Goal: Task Accomplishment & Management: Use online tool/utility

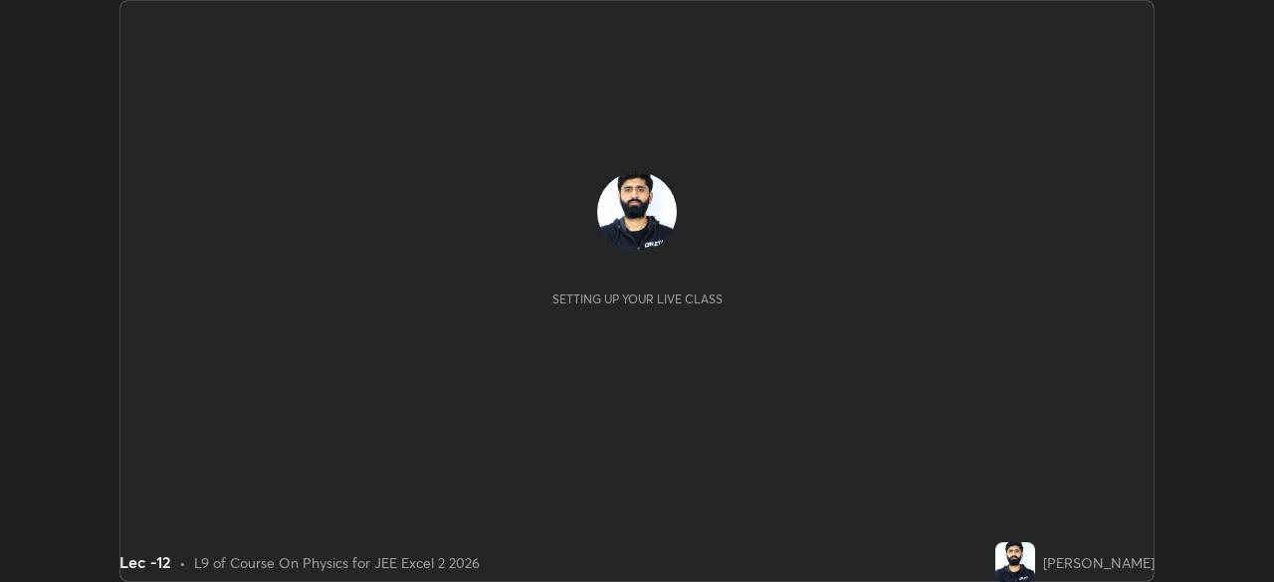
scroll to position [582, 1273]
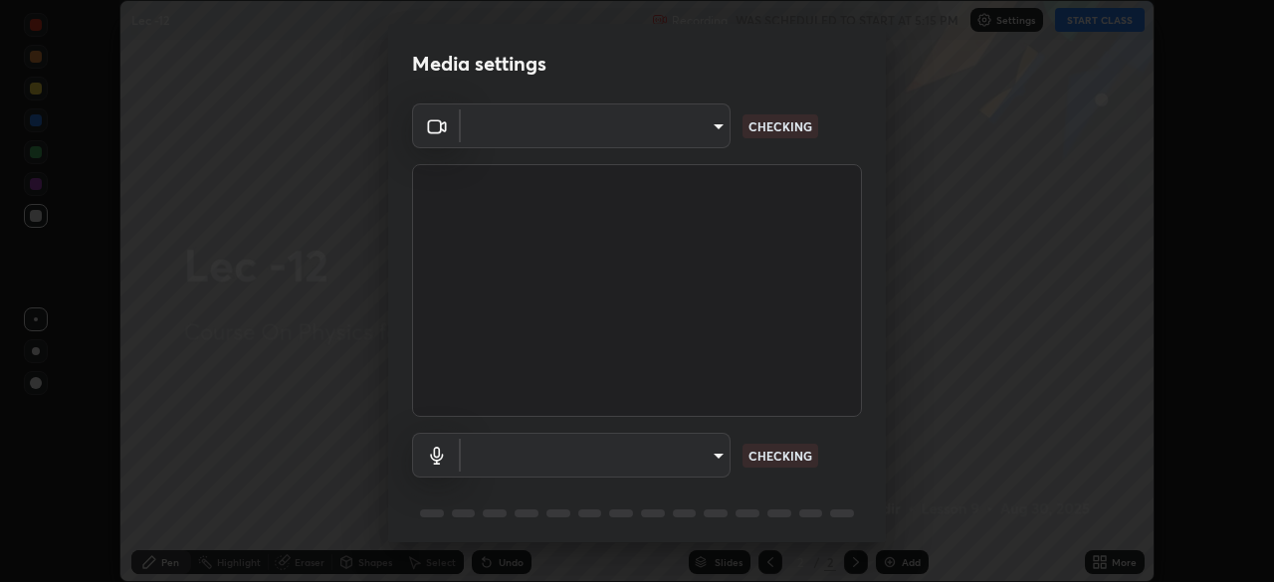
type input "d06bfa8f304afa3967ea8099af1d7ab49983dfb03d10ec62852b72a31e22bf4d"
type input "default"
click at [791, 454] on p "CHECKING" at bounding box center [781, 456] width 64 height 18
click at [797, 454] on p "CHECKING" at bounding box center [781, 456] width 64 height 18
click at [792, 456] on p "CHECKING" at bounding box center [781, 456] width 64 height 18
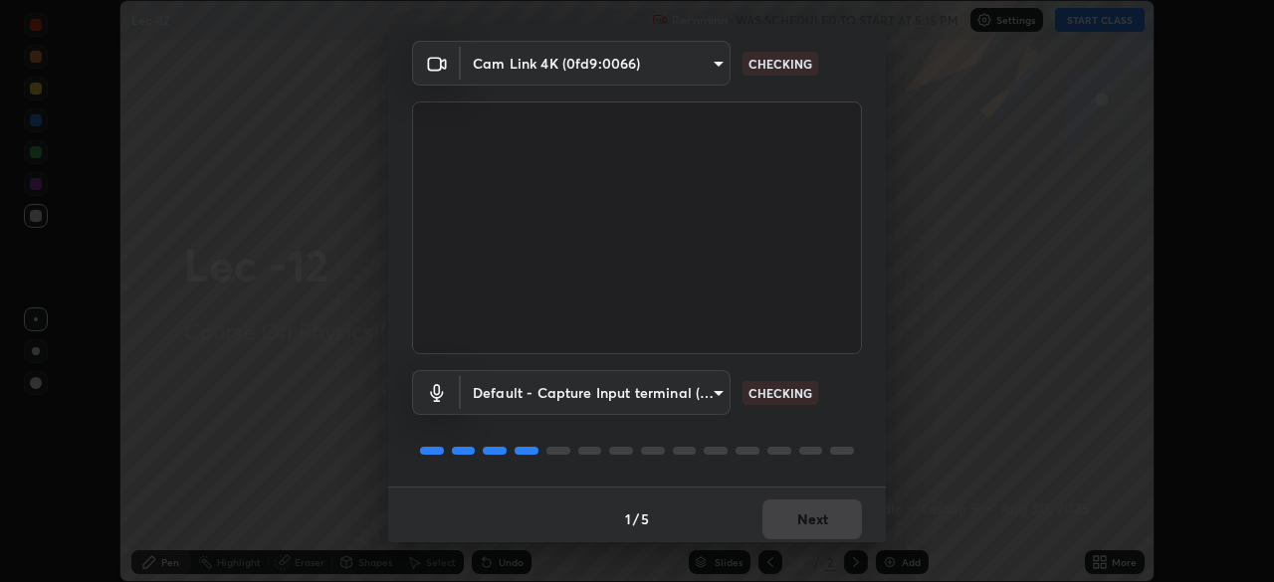
scroll to position [71, 0]
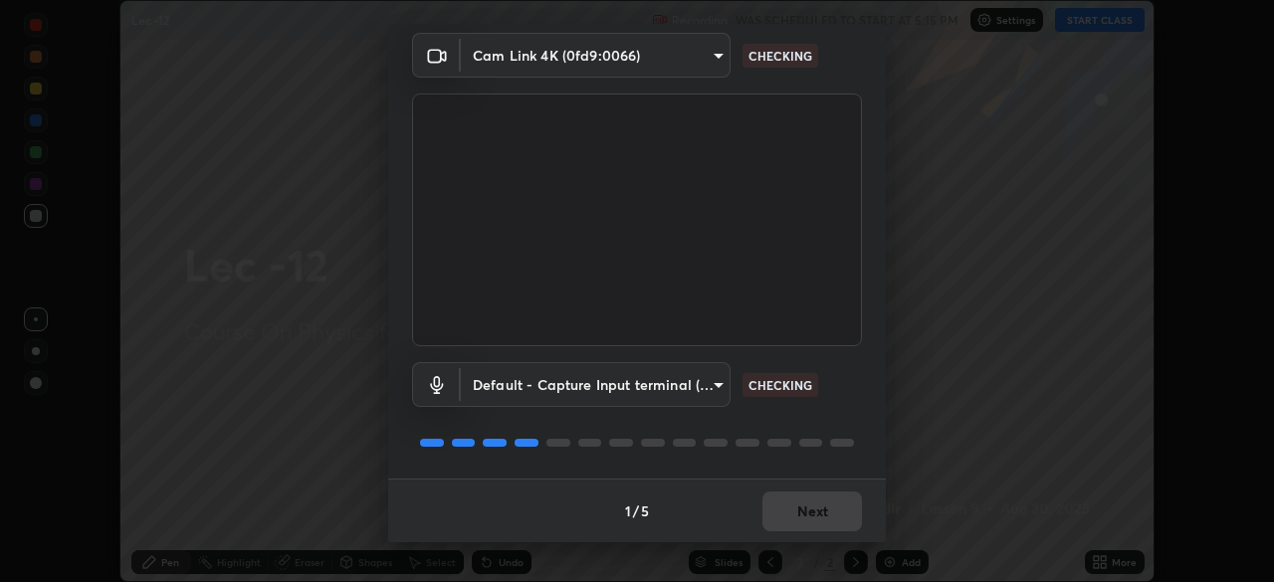
click at [796, 389] on p "CHECKING" at bounding box center [781, 385] width 64 height 18
click at [805, 521] on div "1 / 5 Next" at bounding box center [637, 511] width 498 height 64
click at [807, 504] on div "1 / 5 Next" at bounding box center [637, 511] width 498 height 64
click at [802, 514] on div "1 / 5 Next" at bounding box center [637, 511] width 498 height 64
click at [814, 506] on div "1 / 5 Next" at bounding box center [637, 511] width 498 height 64
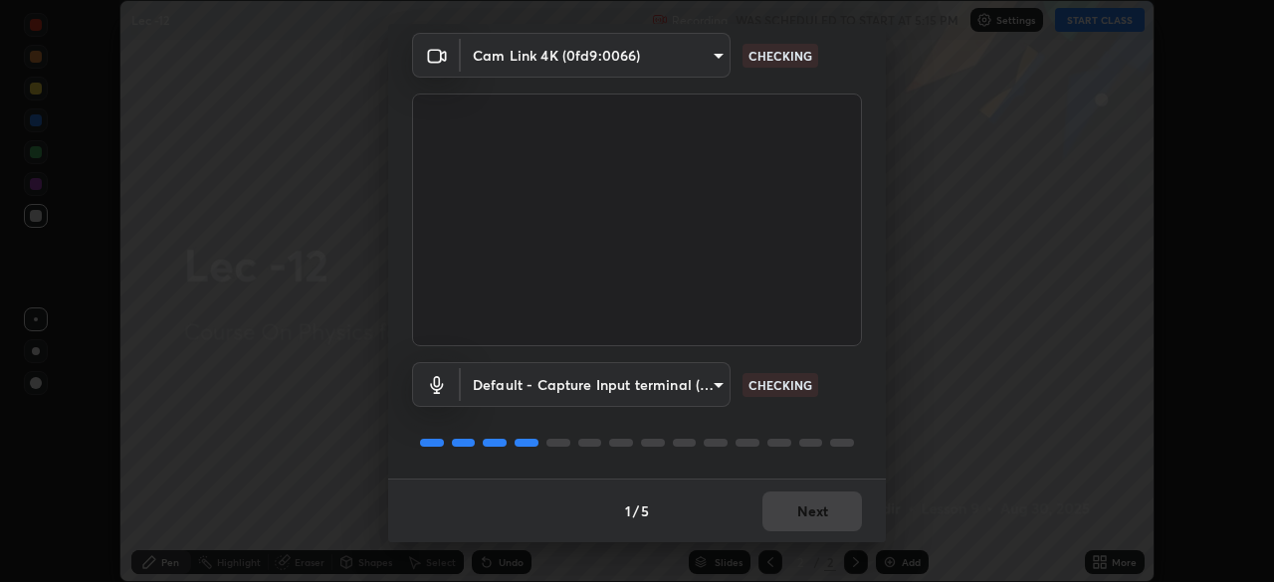
click at [814, 497] on div "1 / 5 Next" at bounding box center [637, 511] width 498 height 64
click at [801, 514] on div "1 / 5 Next" at bounding box center [637, 511] width 498 height 64
click at [791, 512] on div "1 / 5 Next" at bounding box center [637, 511] width 498 height 64
click at [797, 503] on div "1 / 5 Next" at bounding box center [637, 511] width 498 height 64
click at [719, 57] on body "Erase all Lec -12 Recording WAS SCHEDULED TO START AT 5:15 PM Settings START CL…" at bounding box center [637, 291] width 1274 height 582
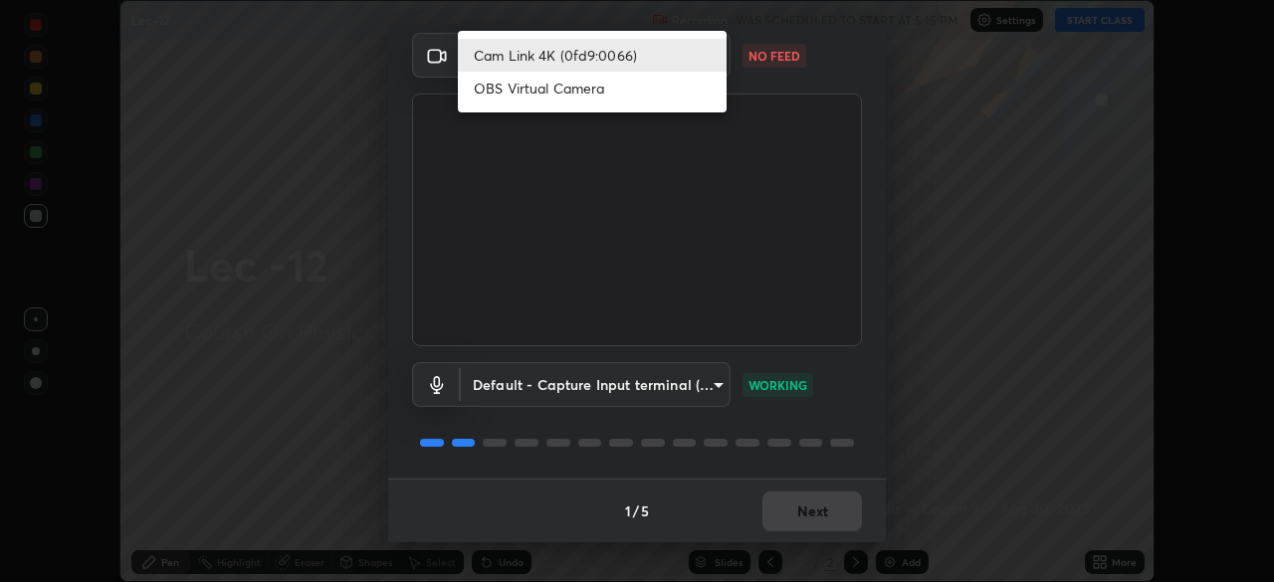
click at [657, 145] on div at bounding box center [637, 291] width 1274 height 582
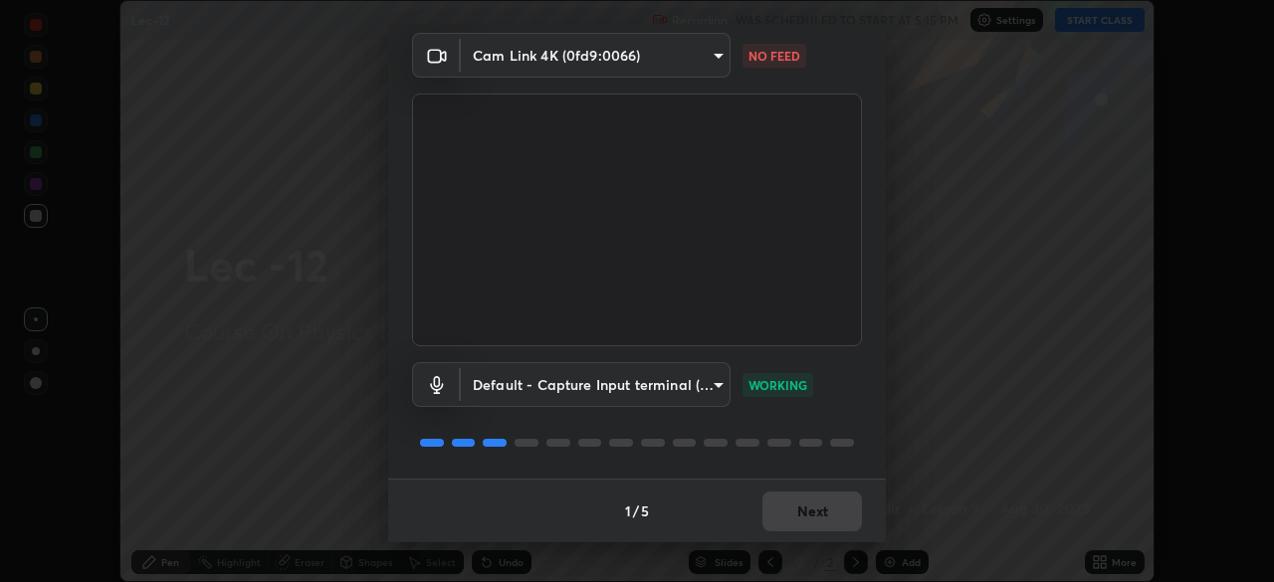
click at [803, 530] on div "1 / 5 Next" at bounding box center [637, 511] width 498 height 64
click at [809, 507] on div "1 / 5 Next" at bounding box center [637, 511] width 498 height 64
click at [806, 526] on div "1 / 5 Next" at bounding box center [637, 511] width 498 height 64
click at [809, 526] on div "1 / 5 Next" at bounding box center [637, 511] width 498 height 64
click at [809, 520] on div "1 / 5 Next" at bounding box center [637, 511] width 498 height 64
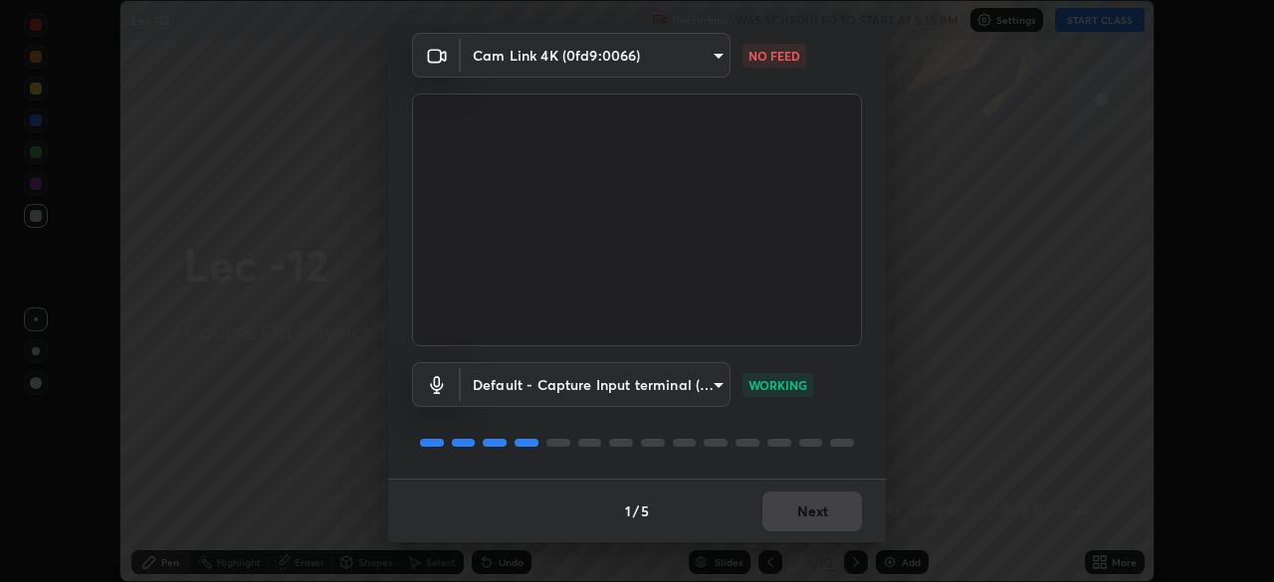
click at [517, 49] on body "Erase all Lec -12 Recording WAS SCHEDULED TO START AT 5:15 PM Settings START CL…" at bounding box center [637, 291] width 1274 height 582
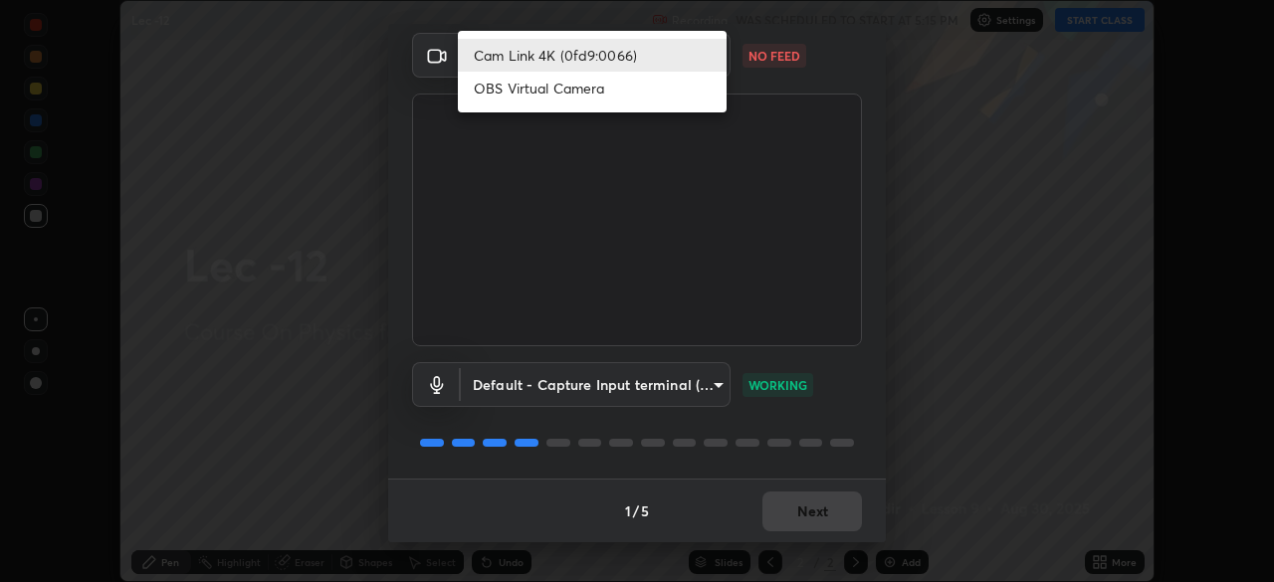
click at [553, 98] on li "OBS Virtual Camera" at bounding box center [592, 88] width 269 height 33
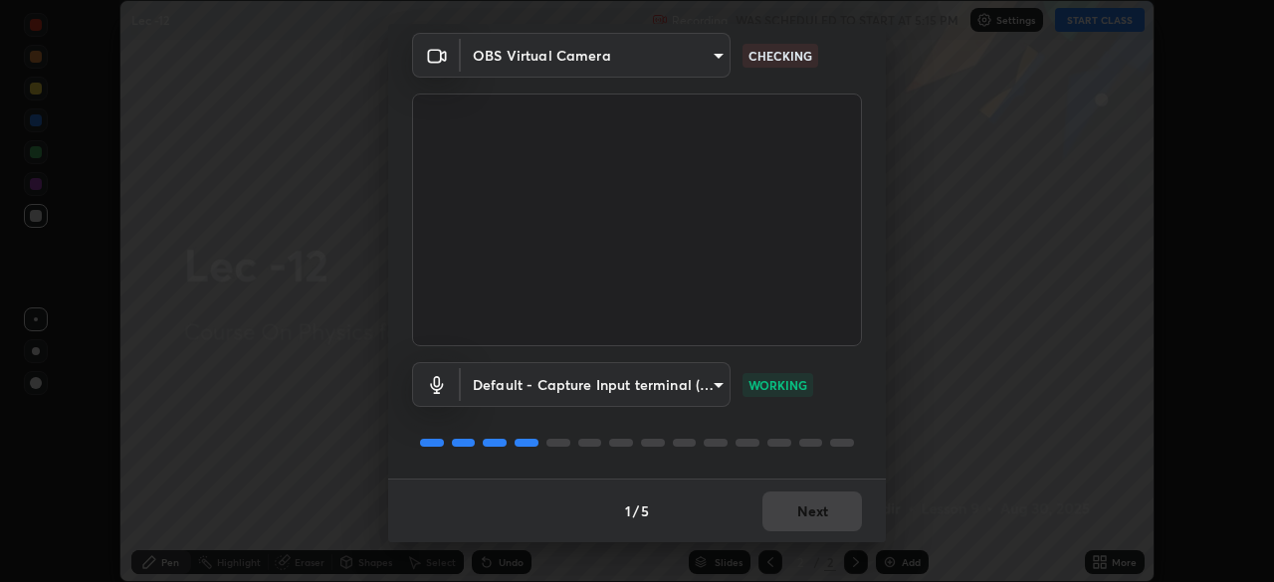
click at [622, 53] on body "Erase all Lec -12 Recording WAS SCHEDULED TO START AT 5:15 PM Settings START CL…" at bounding box center [637, 291] width 1274 height 582
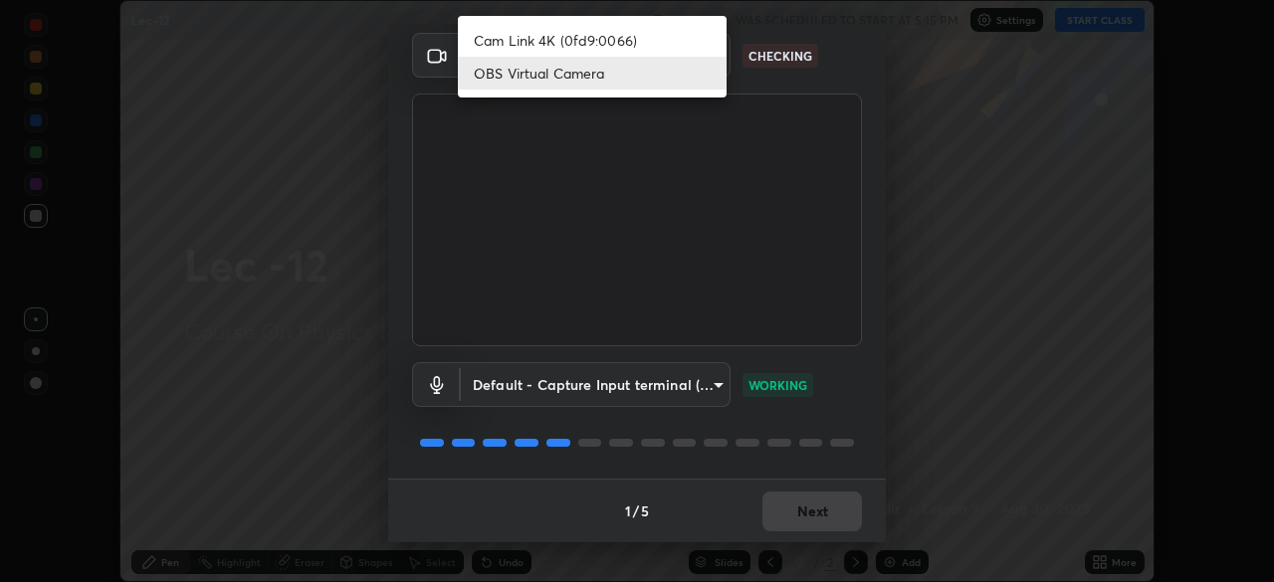
click at [611, 43] on li "Cam Link 4K (0fd9:0066)" at bounding box center [592, 40] width 269 height 33
type input "d06bfa8f304afa3967ea8099af1d7ab49983dfb03d10ec62852b72a31e22bf4d"
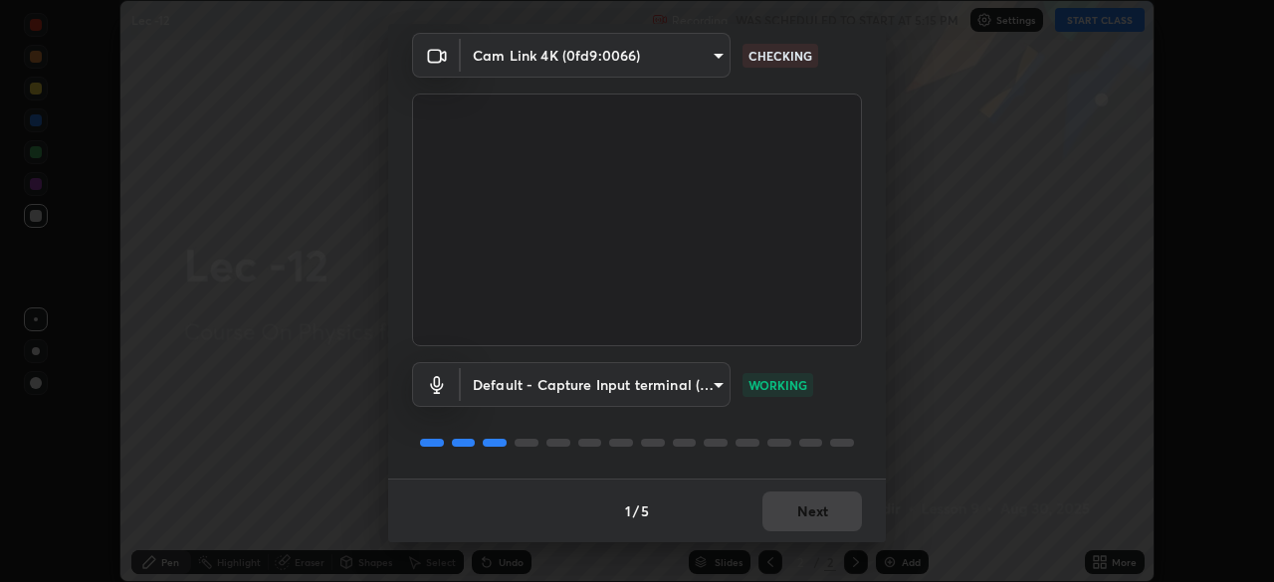
click at [785, 512] on div "1 / 5 Next" at bounding box center [637, 511] width 498 height 64
click at [806, 515] on div "1 / 5 Next" at bounding box center [637, 511] width 498 height 64
click at [789, 503] on div "1 / 5 Next" at bounding box center [637, 511] width 498 height 64
click at [911, 336] on div "Media settings Cam Link 4K (0fd9:0066) d06bfa8f304afa3967ea8099af1d7ab49983dfb0…" at bounding box center [637, 291] width 1274 height 582
click at [835, 507] on button "Next" at bounding box center [813, 512] width 100 height 40
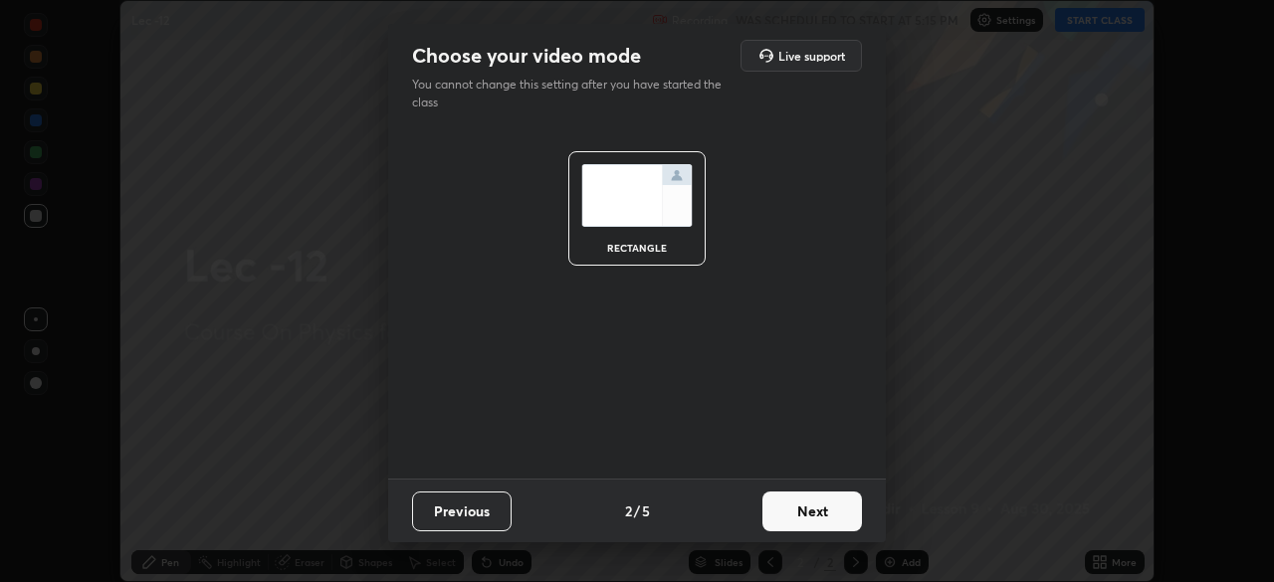
scroll to position [0, 0]
click at [822, 510] on button "Next" at bounding box center [813, 512] width 100 height 40
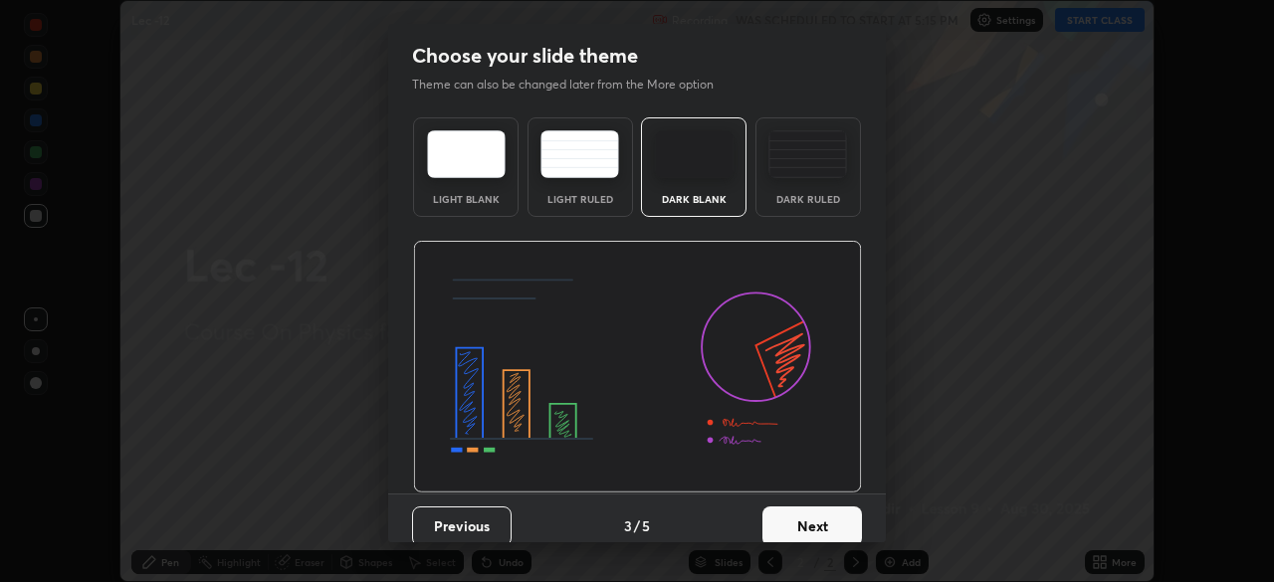
click at [826, 514] on button "Next" at bounding box center [813, 527] width 100 height 40
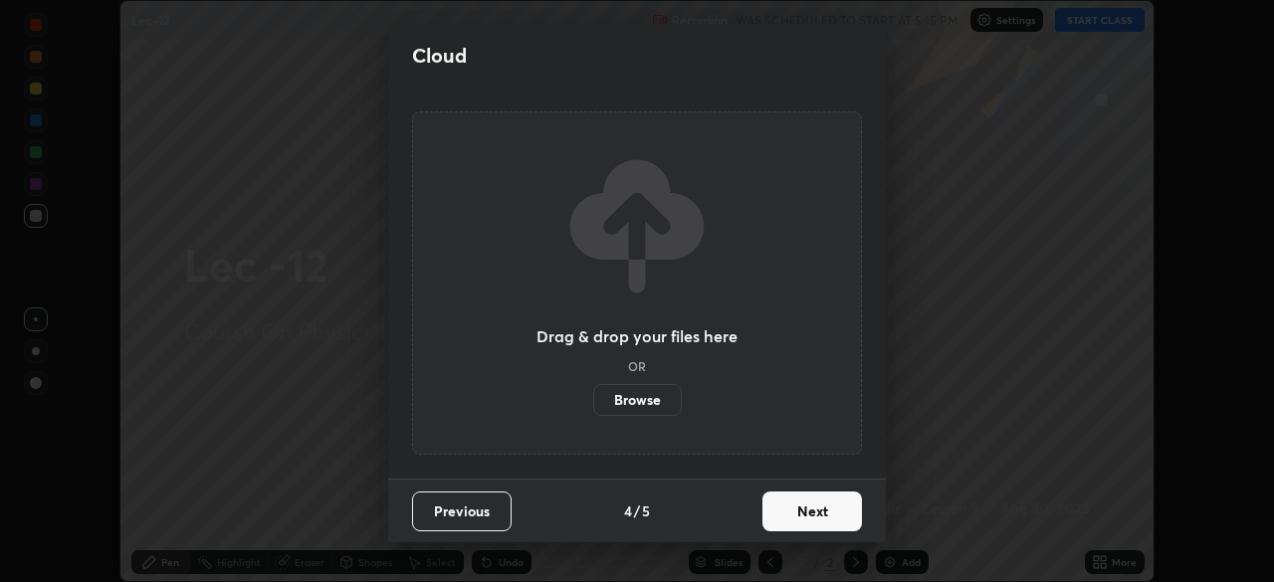
click at [829, 516] on button "Next" at bounding box center [813, 512] width 100 height 40
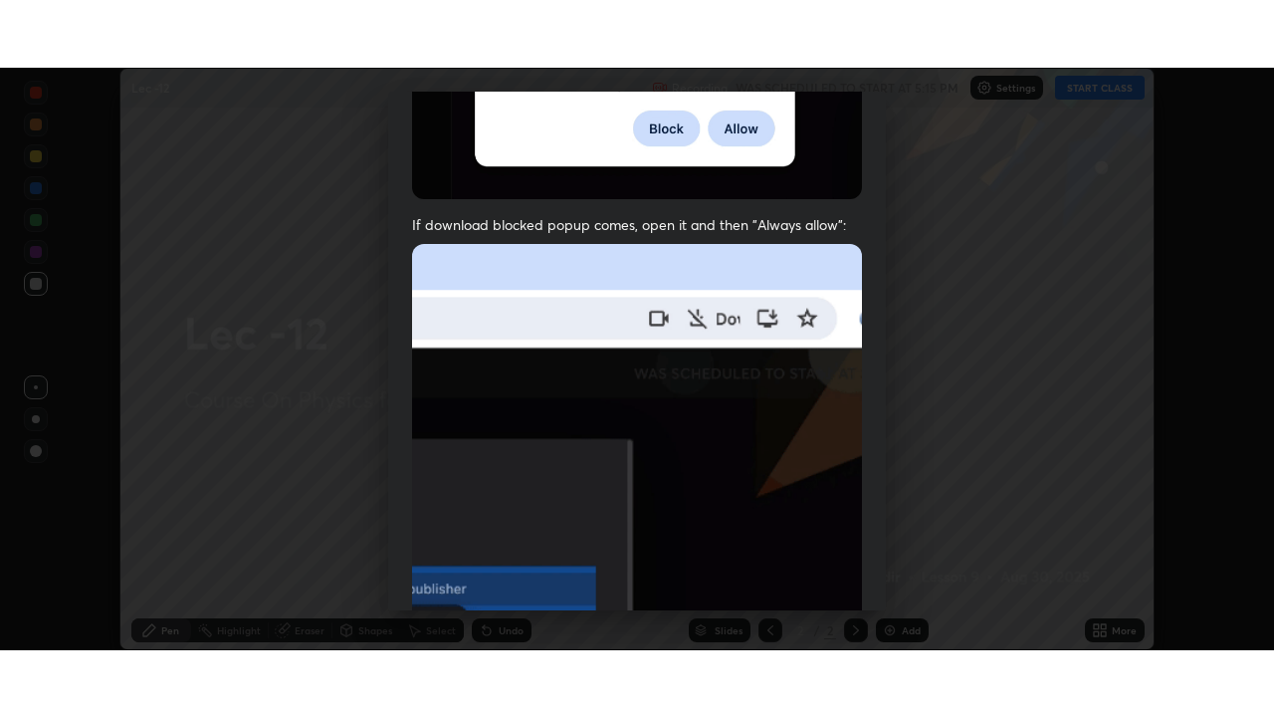
scroll to position [477, 0]
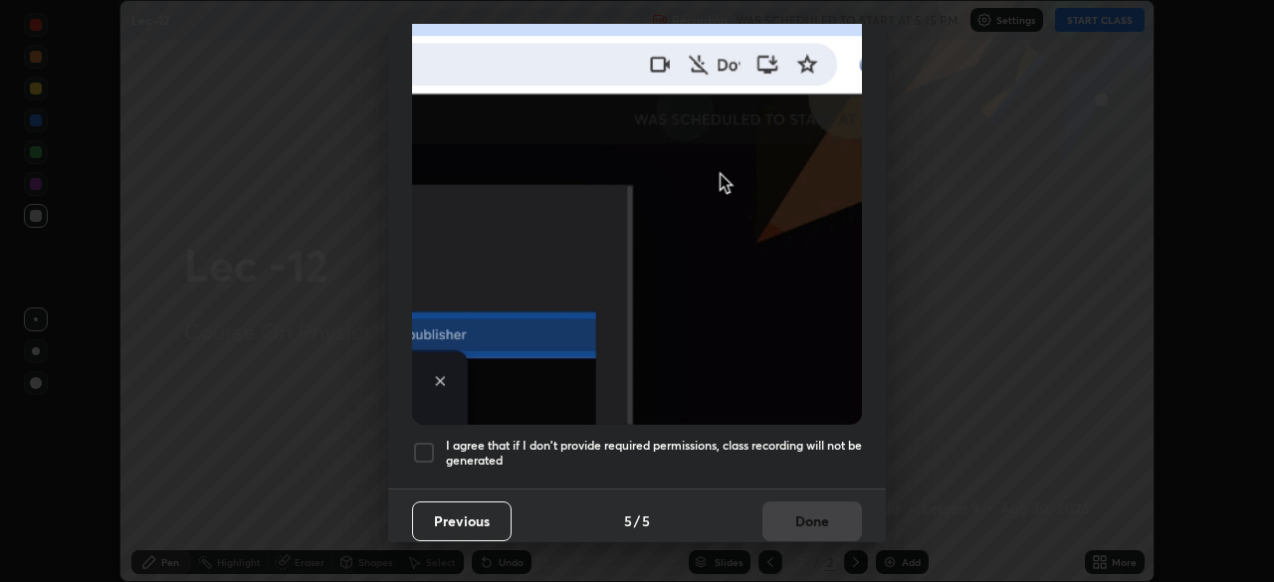
click at [432, 445] on div at bounding box center [424, 453] width 24 height 24
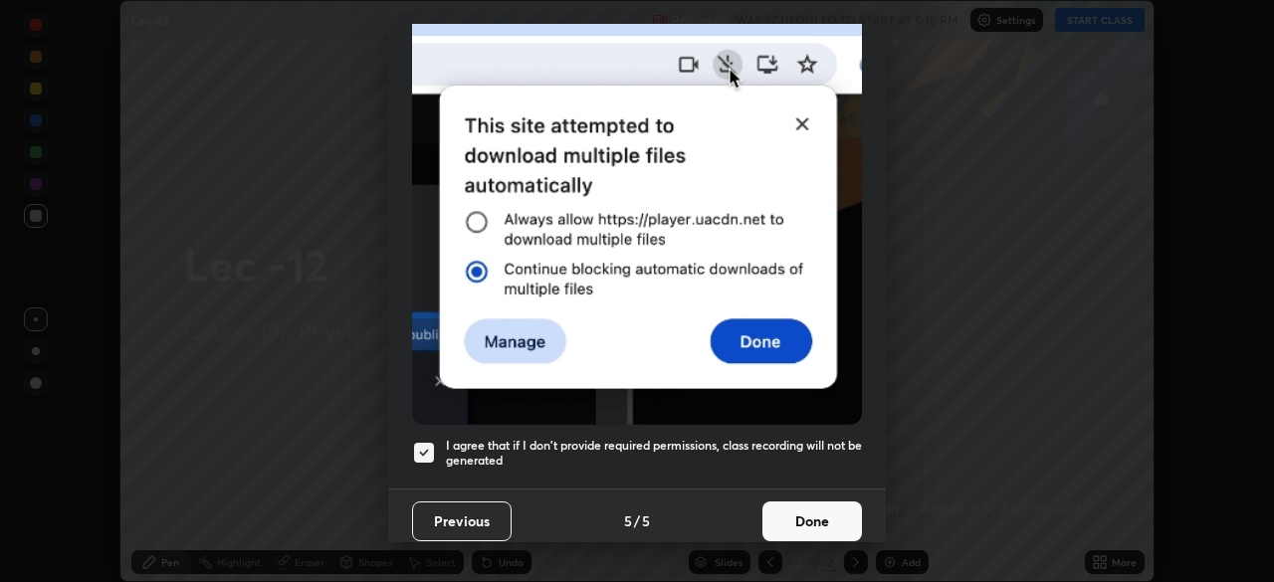
click at [791, 520] on button "Done" at bounding box center [813, 522] width 100 height 40
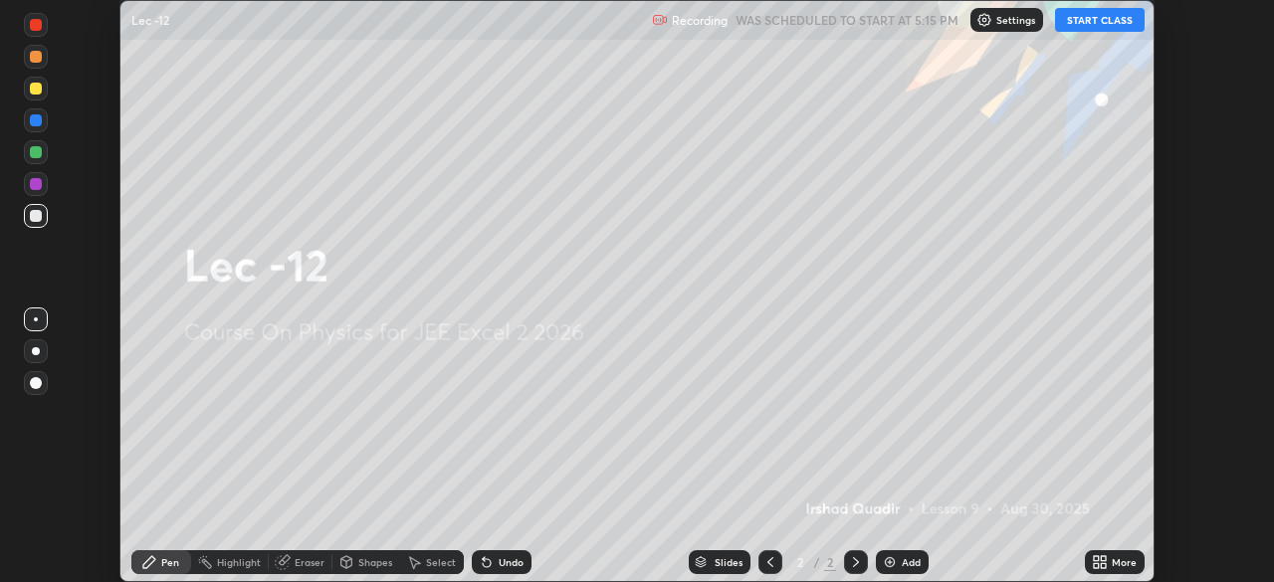
click at [1111, 562] on div "More" at bounding box center [1115, 563] width 60 height 24
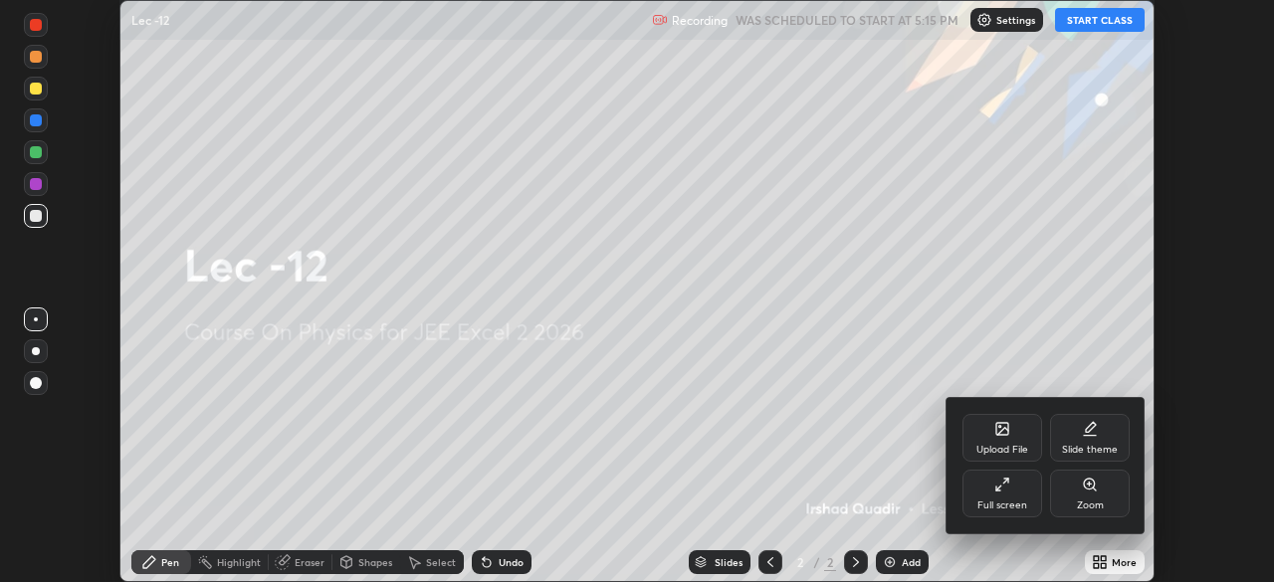
click at [1094, 450] on div "Slide theme" at bounding box center [1090, 450] width 56 height 10
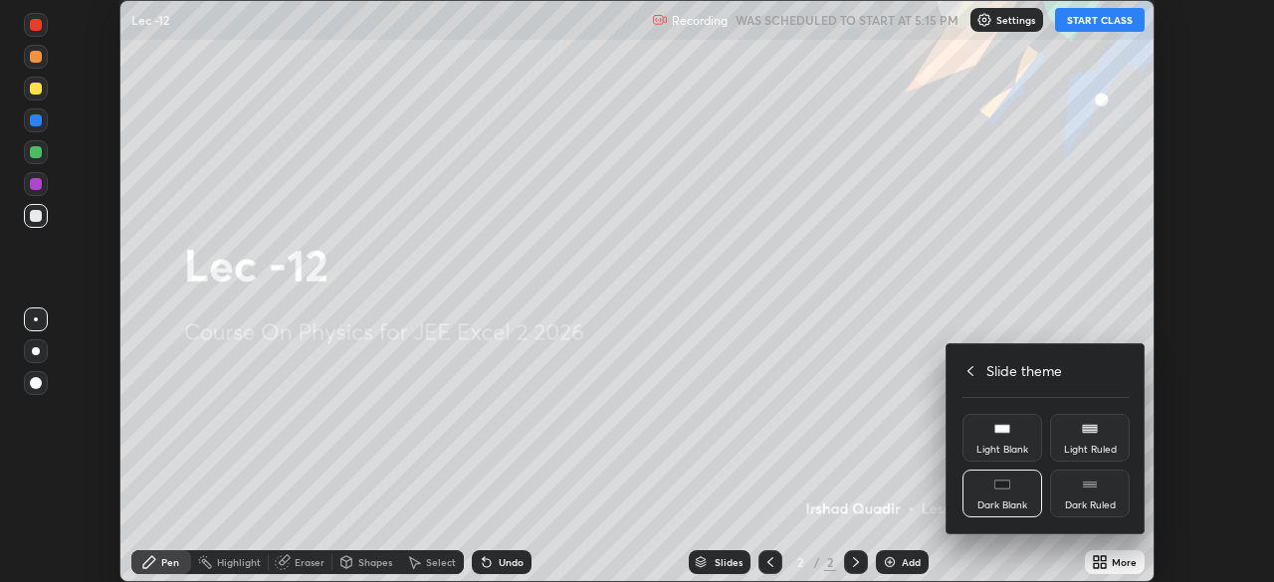
click at [1086, 494] on div "Dark Ruled" at bounding box center [1090, 494] width 80 height 48
click at [1119, 569] on div at bounding box center [637, 291] width 1274 height 582
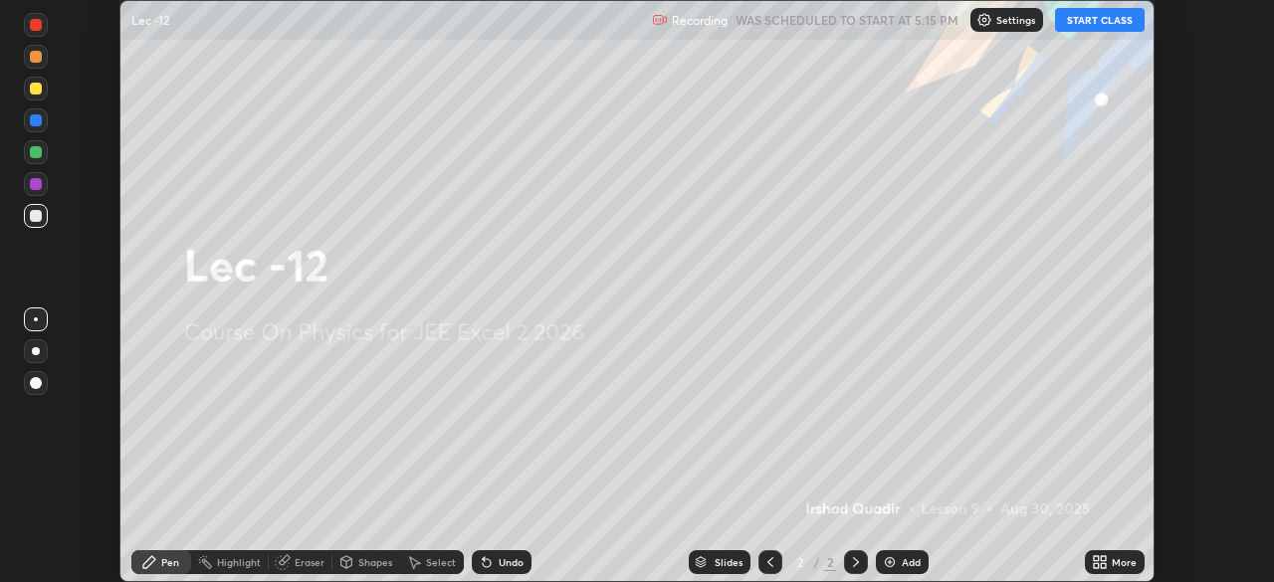
click at [1114, 559] on div "More" at bounding box center [1124, 563] width 25 height 10
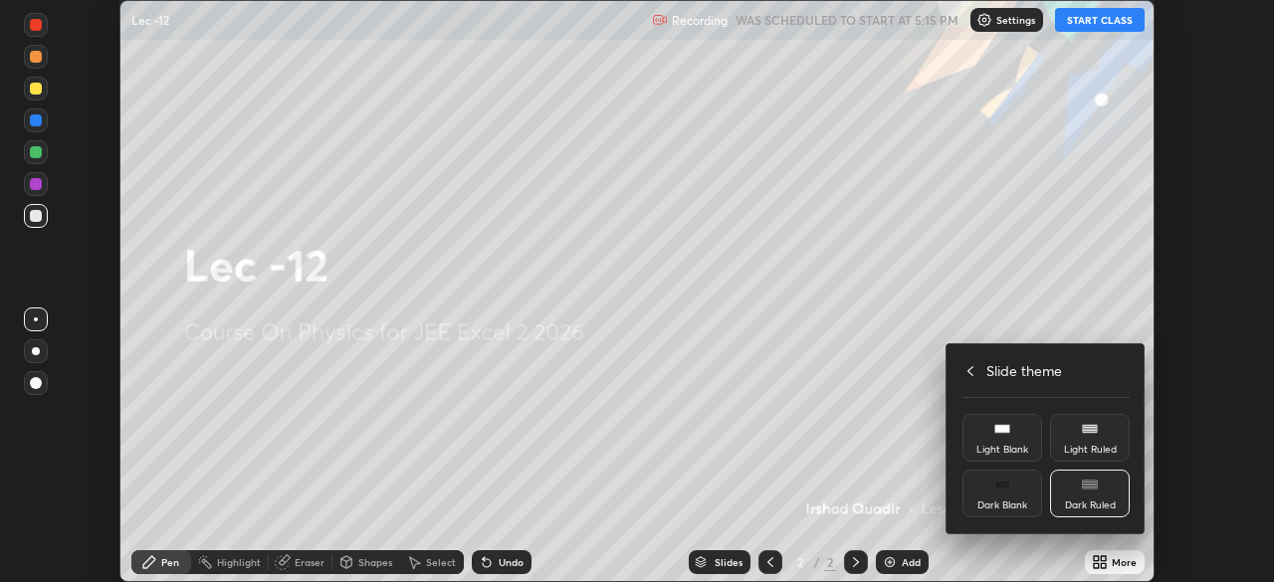
click at [968, 370] on icon at bounding box center [971, 371] width 16 height 16
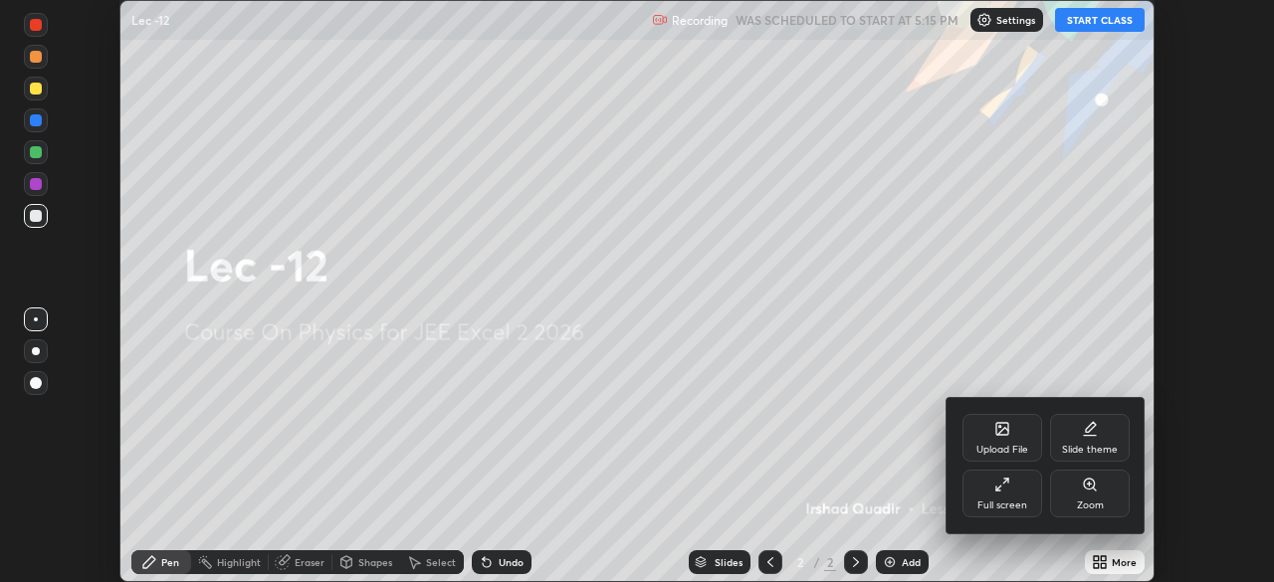
click at [1007, 481] on icon at bounding box center [1006, 481] width 5 height 5
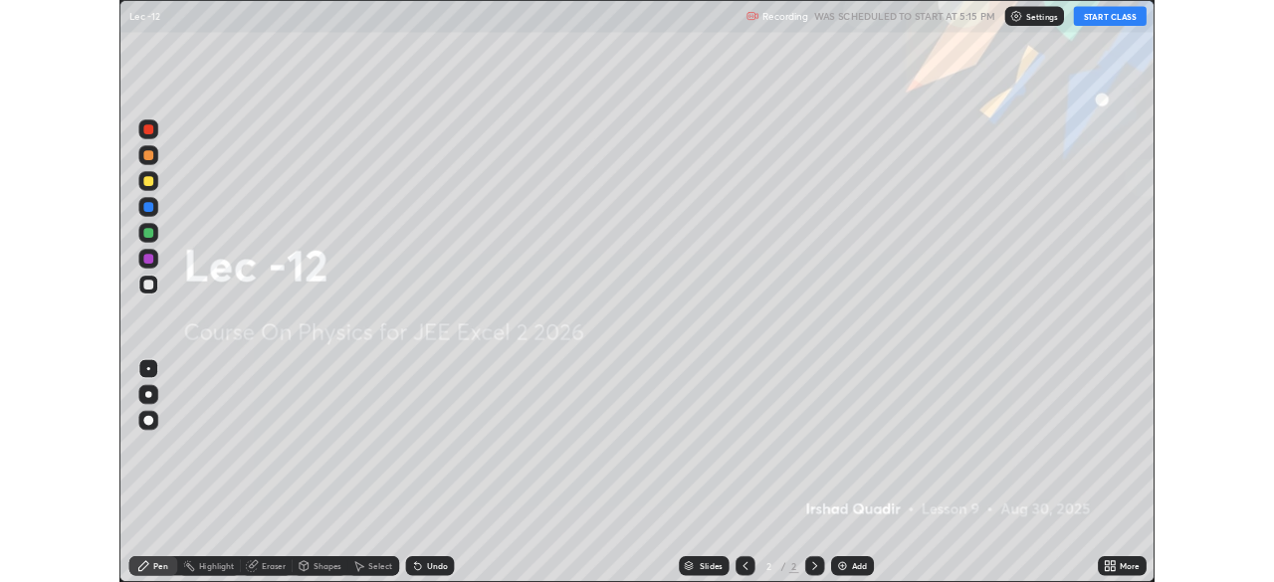
scroll to position [717, 1274]
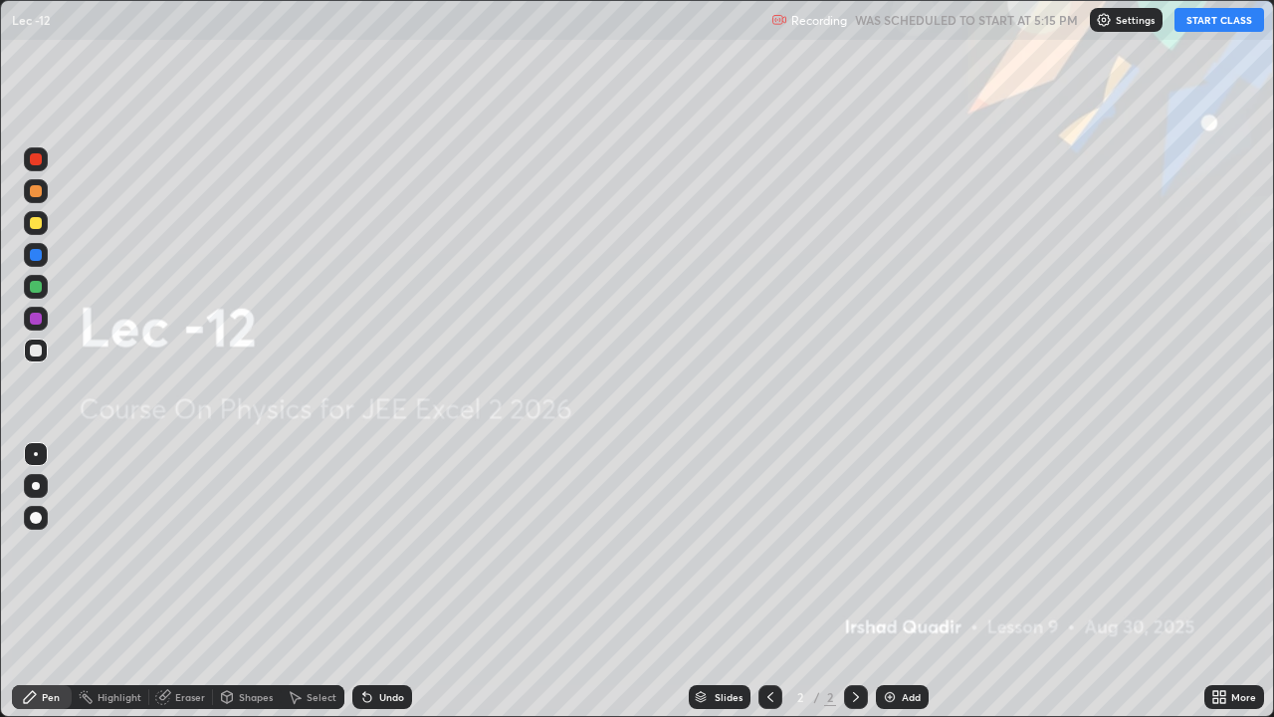
click at [854, 581] on icon at bounding box center [856, 697] width 16 height 16
click at [897, 581] on div "Add" at bounding box center [902, 697] width 53 height 24
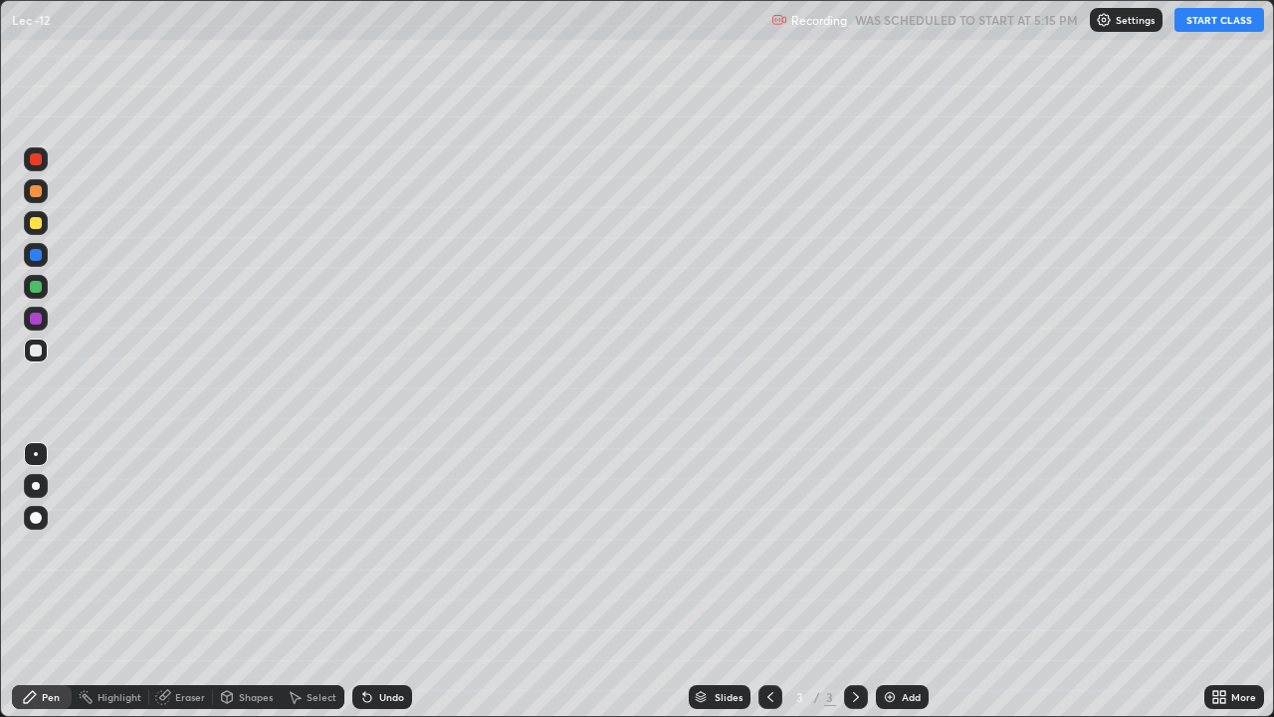
click at [38, 223] on div at bounding box center [36, 223] width 12 height 12
click at [1217, 21] on button "START CLASS" at bounding box center [1220, 20] width 90 height 24
click at [911, 581] on div "Add" at bounding box center [911, 697] width 19 height 10
click at [258, 581] on div "Shapes" at bounding box center [256, 697] width 34 height 10
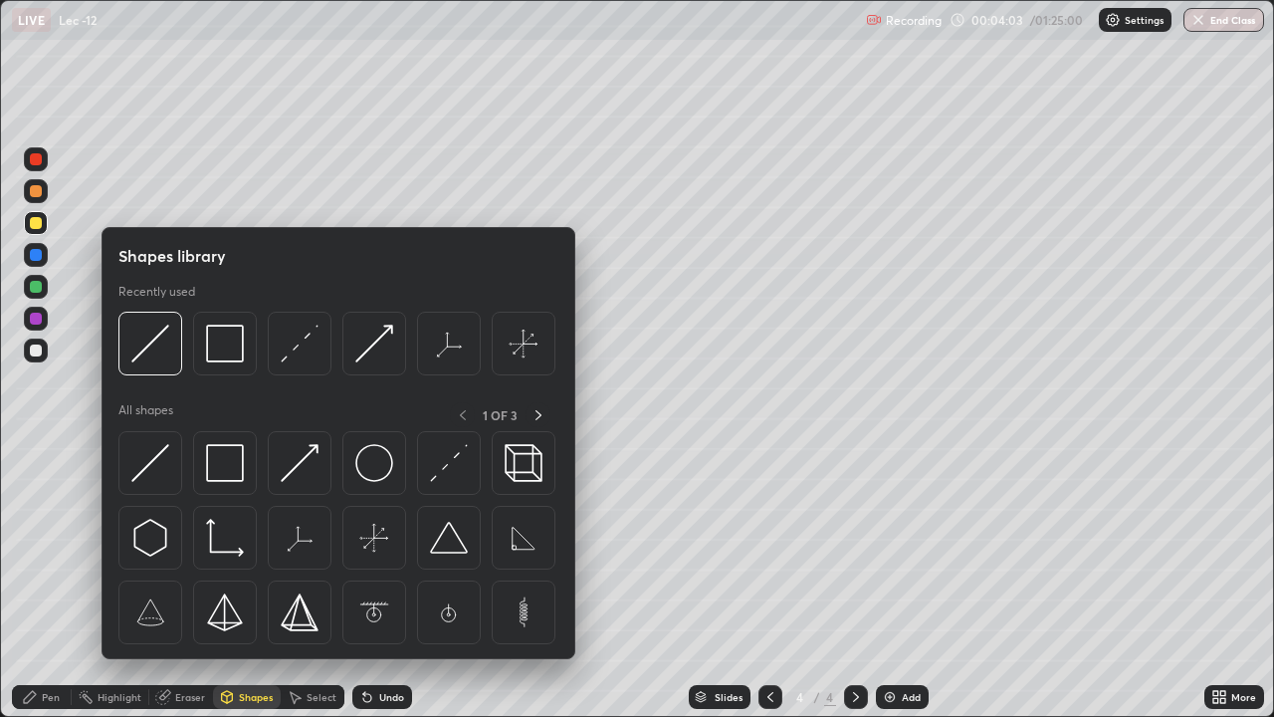
click at [54, 581] on div "Pen" at bounding box center [51, 697] width 18 height 10
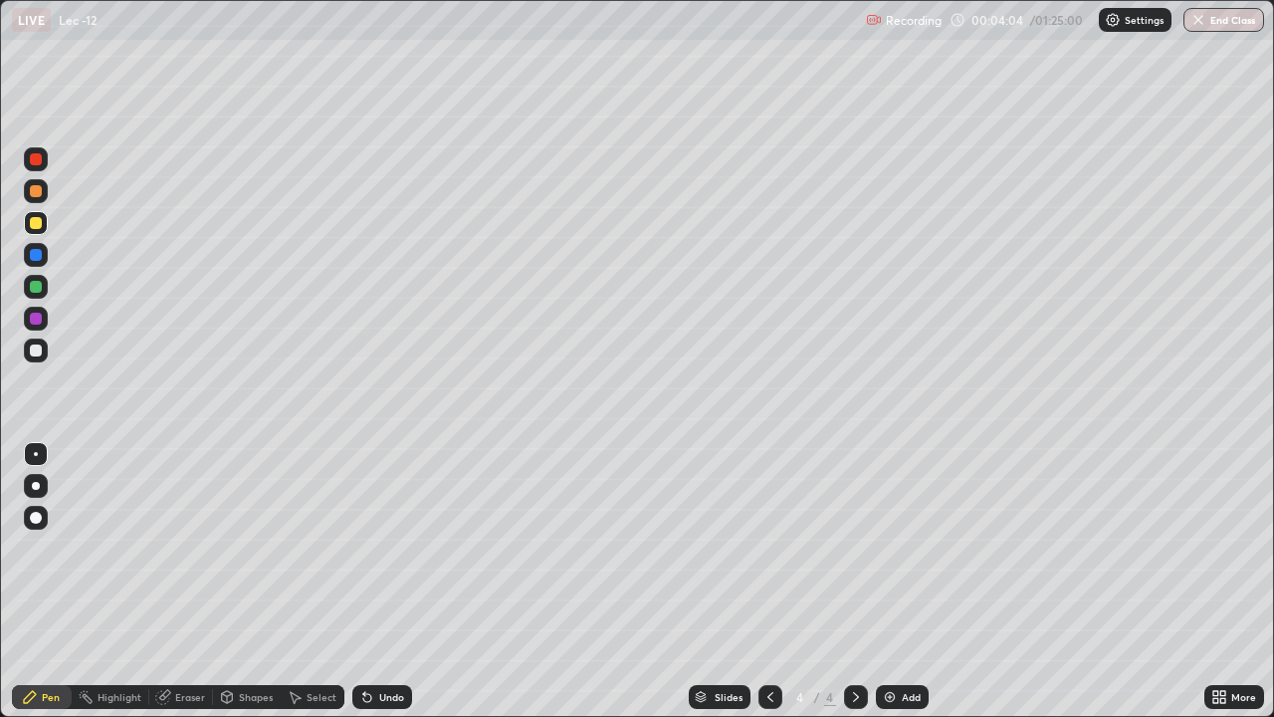
click at [38, 224] on div at bounding box center [36, 223] width 12 height 12
click at [36, 483] on div at bounding box center [36, 486] width 8 height 8
click at [193, 581] on div "Eraser" at bounding box center [190, 697] width 30 height 10
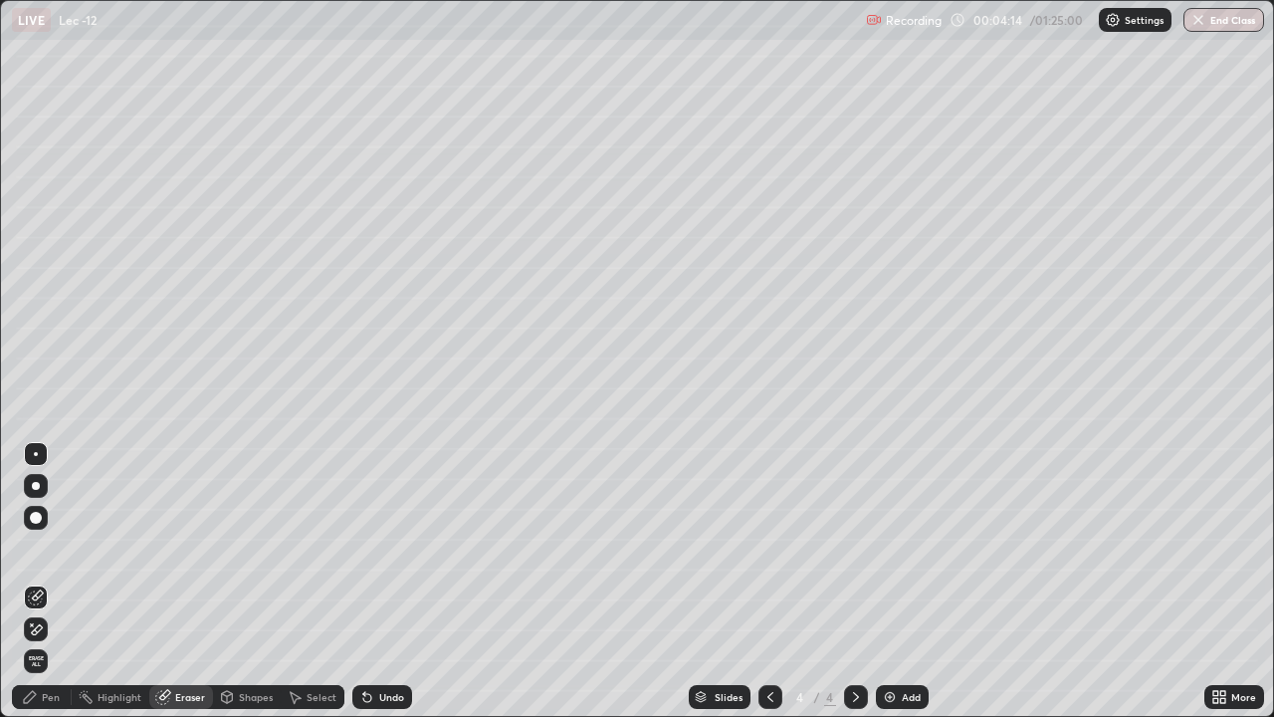
click at [36, 454] on div at bounding box center [36, 454] width 4 height 4
click at [36, 486] on div at bounding box center [36, 486] width 8 height 8
click at [36, 454] on div at bounding box center [36, 454] width 4 height 4
click at [42, 581] on div "Pen" at bounding box center [51, 697] width 18 height 10
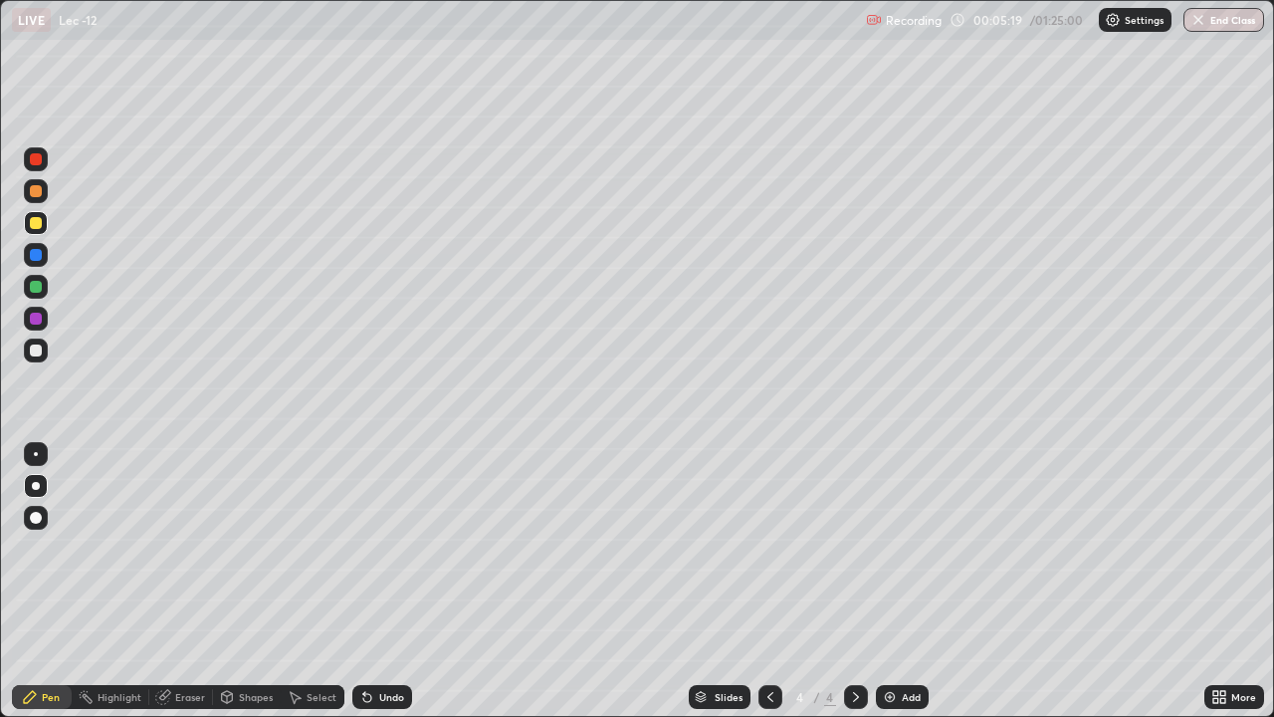
click at [42, 444] on div at bounding box center [36, 454] width 24 height 24
click at [253, 581] on div "Shapes" at bounding box center [256, 697] width 34 height 10
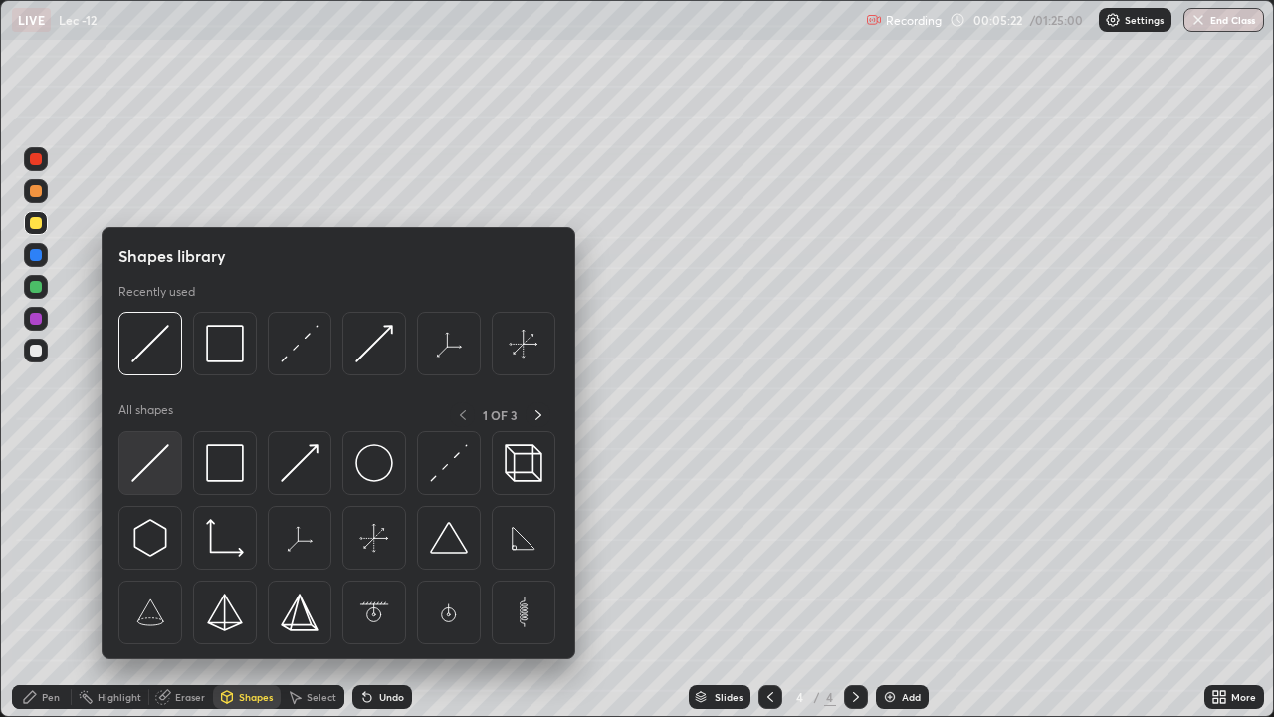
click at [152, 466] on img at bounding box center [150, 463] width 38 height 38
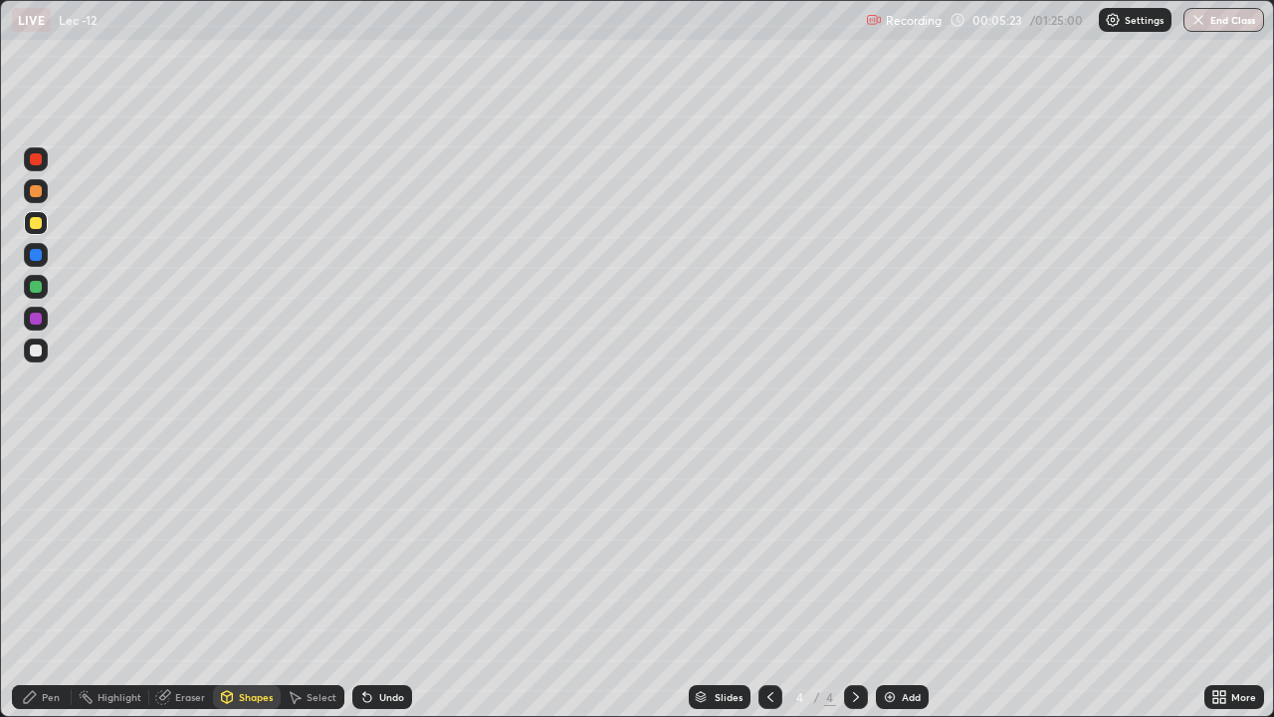
click at [37, 287] on div at bounding box center [36, 287] width 12 height 12
click at [38, 255] on div at bounding box center [36, 255] width 12 height 12
click at [35, 290] on div at bounding box center [36, 287] width 12 height 12
click at [385, 581] on div "Undo" at bounding box center [391, 697] width 25 height 10
click at [54, 581] on div "Pen" at bounding box center [51, 697] width 18 height 10
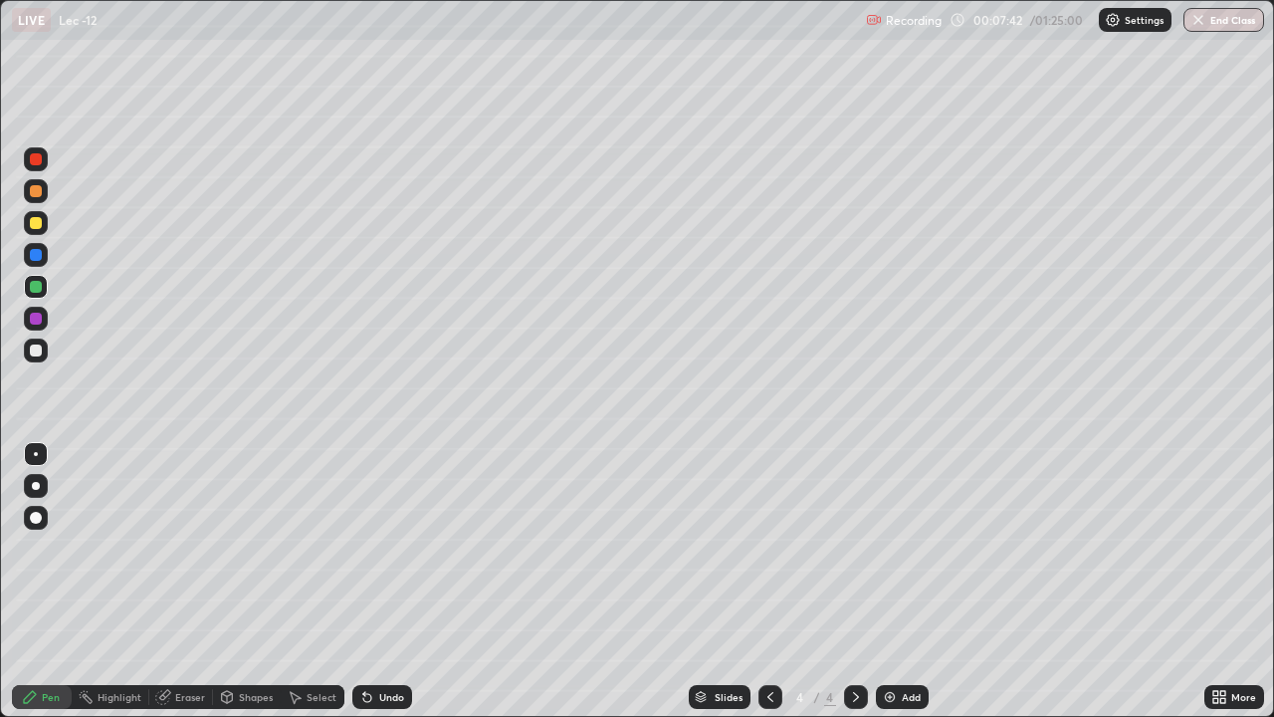
click at [239, 581] on div "Shapes" at bounding box center [247, 697] width 68 height 24
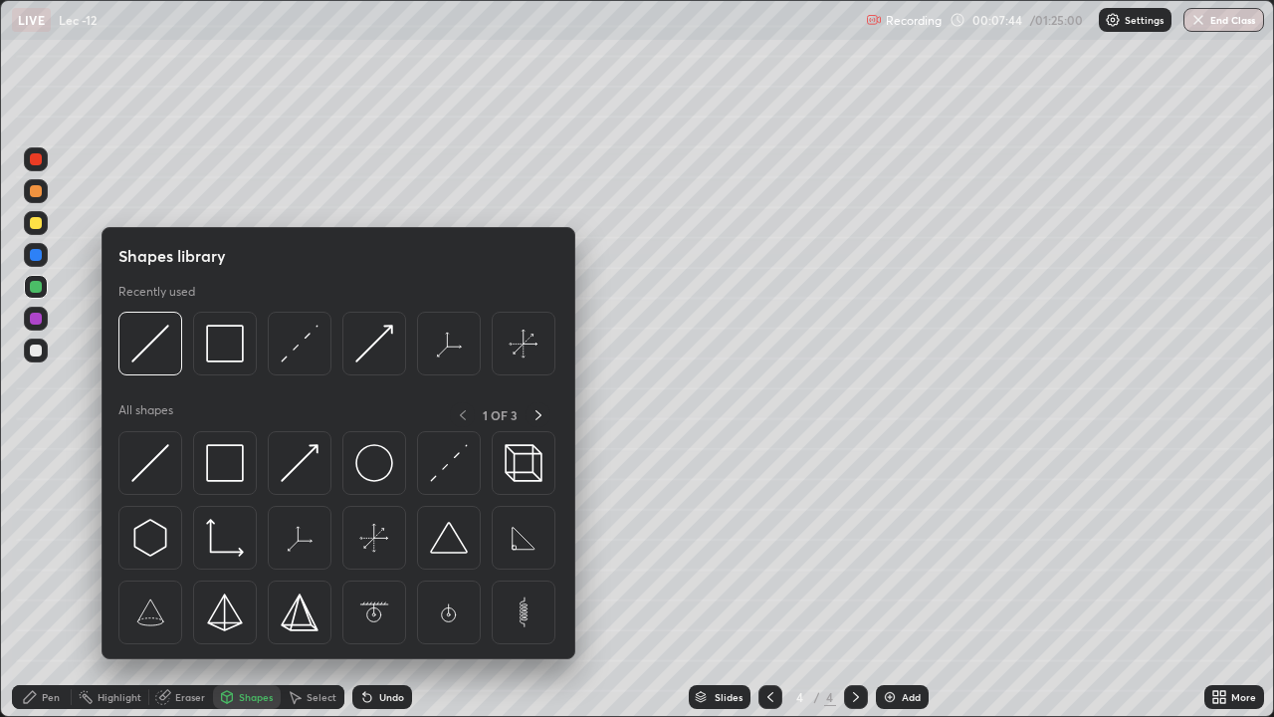
click at [32, 222] on div at bounding box center [36, 223] width 12 height 12
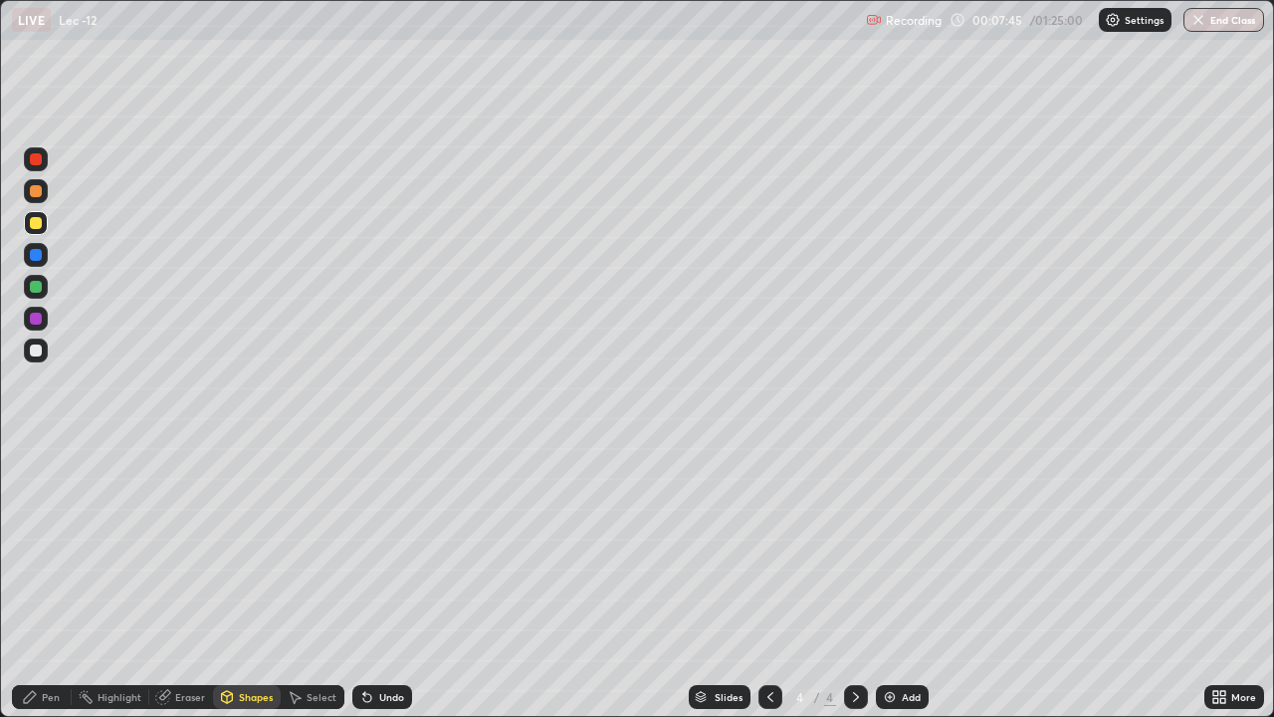
click at [193, 581] on div "Eraser" at bounding box center [190, 697] width 30 height 10
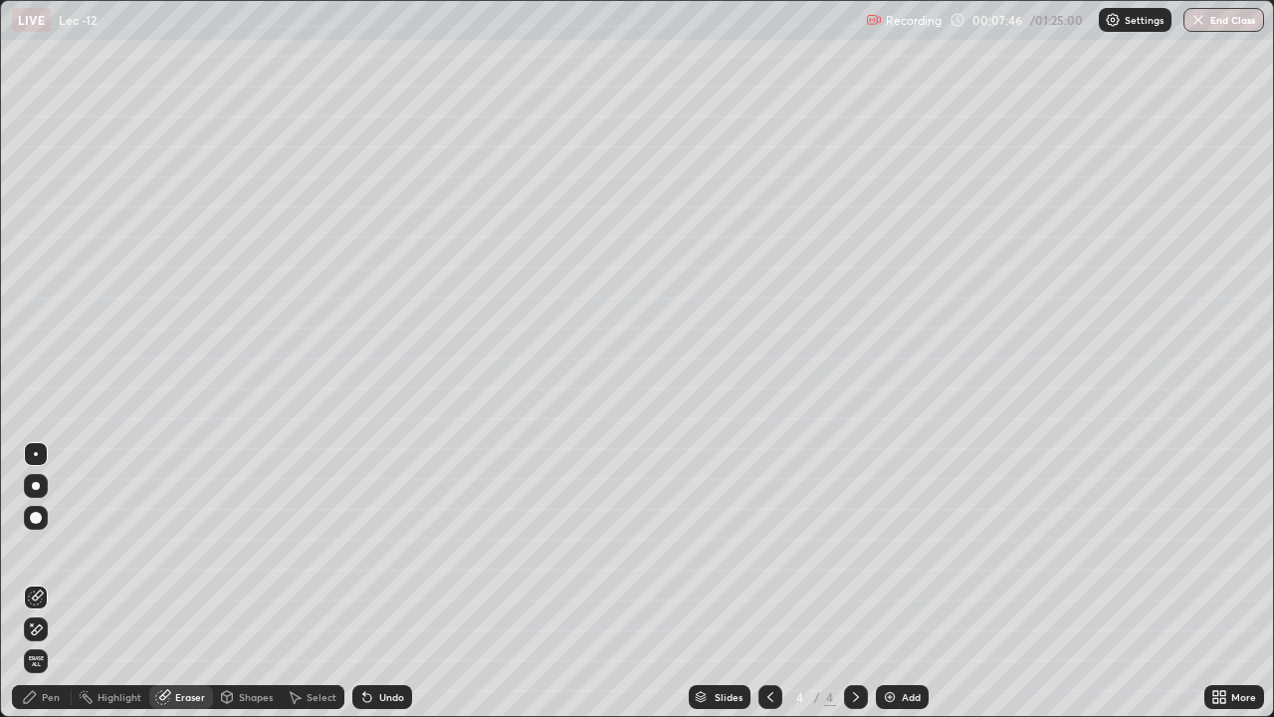
click at [245, 581] on div "Shapes" at bounding box center [256, 697] width 34 height 10
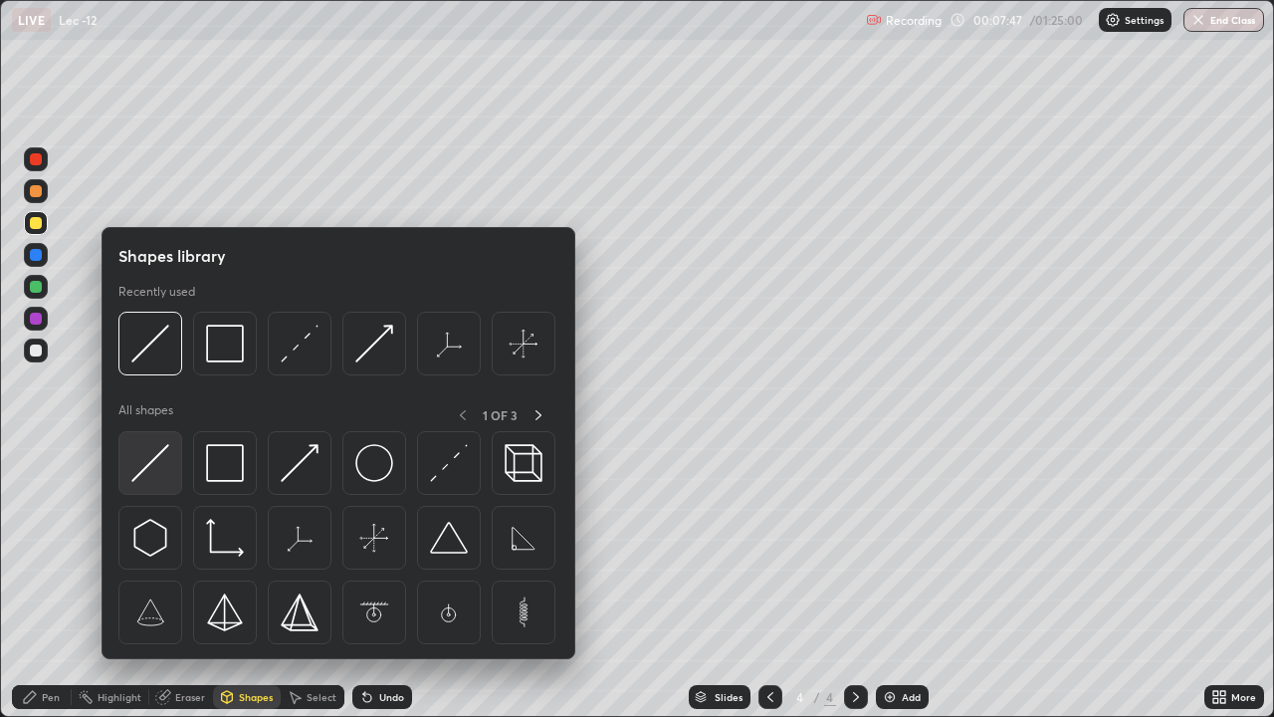
click at [158, 458] on img at bounding box center [150, 463] width 38 height 38
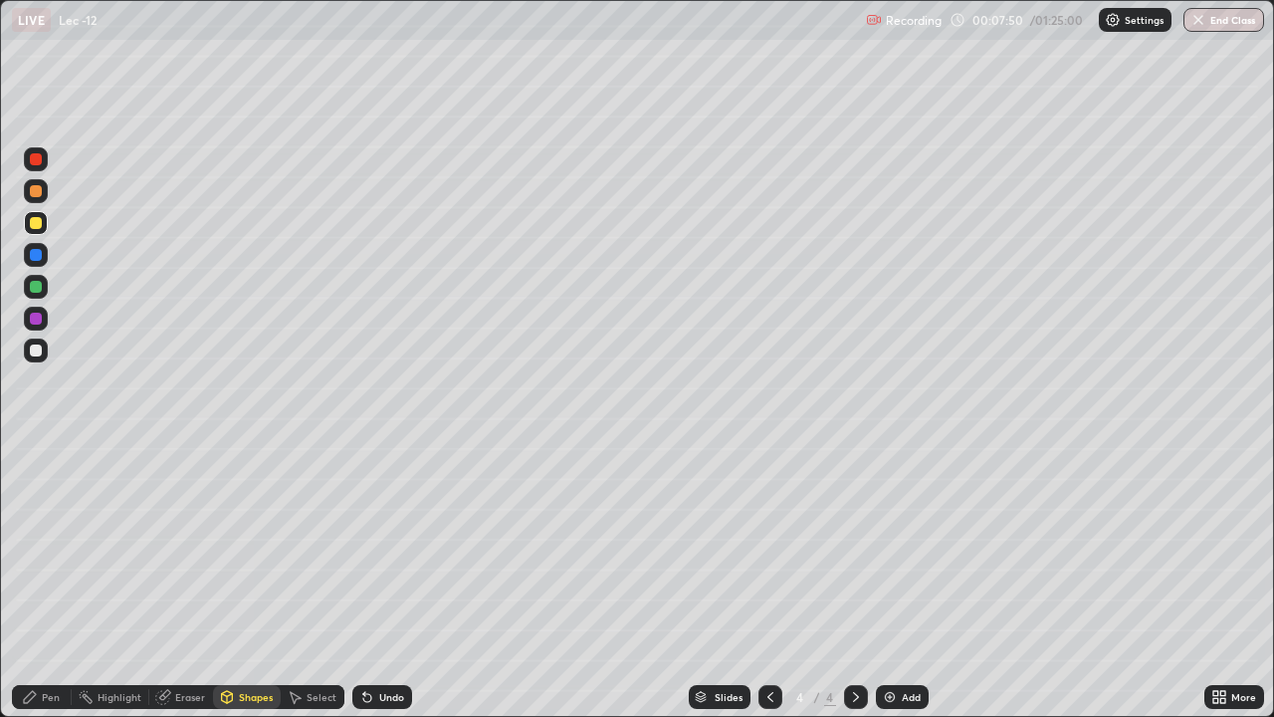
click at [51, 581] on div "Pen" at bounding box center [51, 697] width 18 height 10
click at [252, 581] on div "Shapes" at bounding box center [256, 697] width 34 height 10
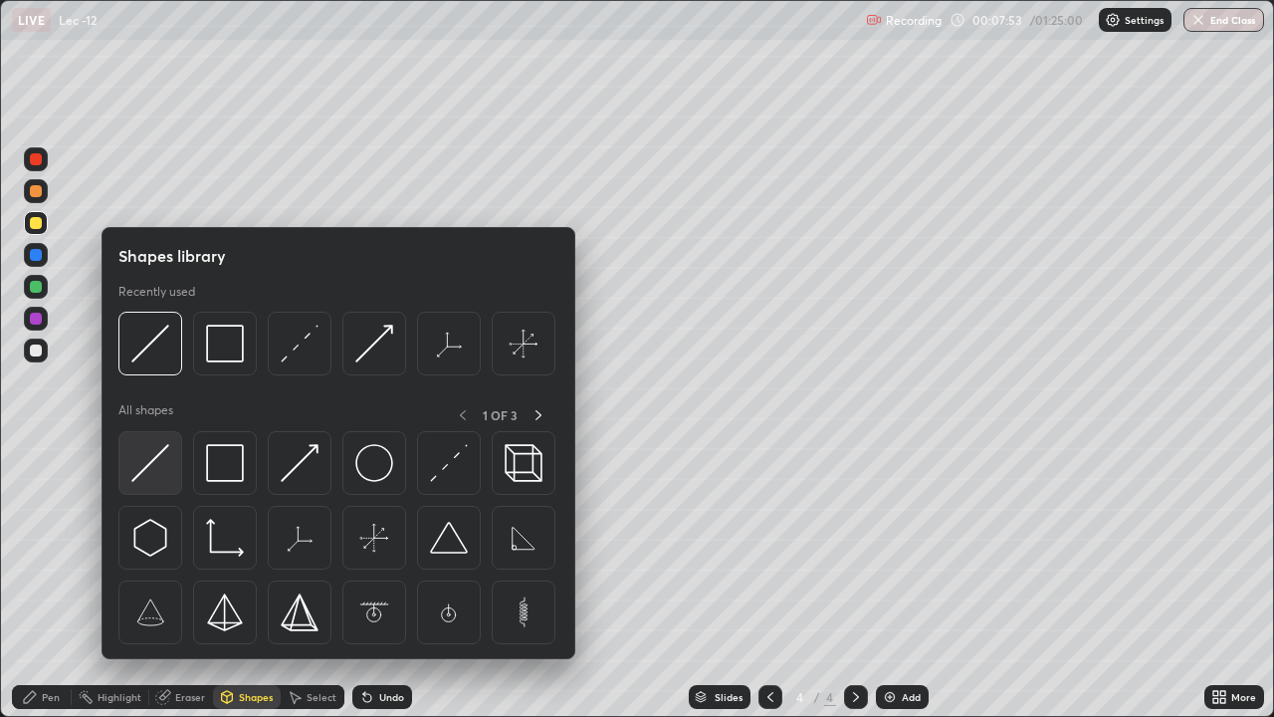
click at [151, 455] on img at bounding box center [150, 463] width 38 height 38
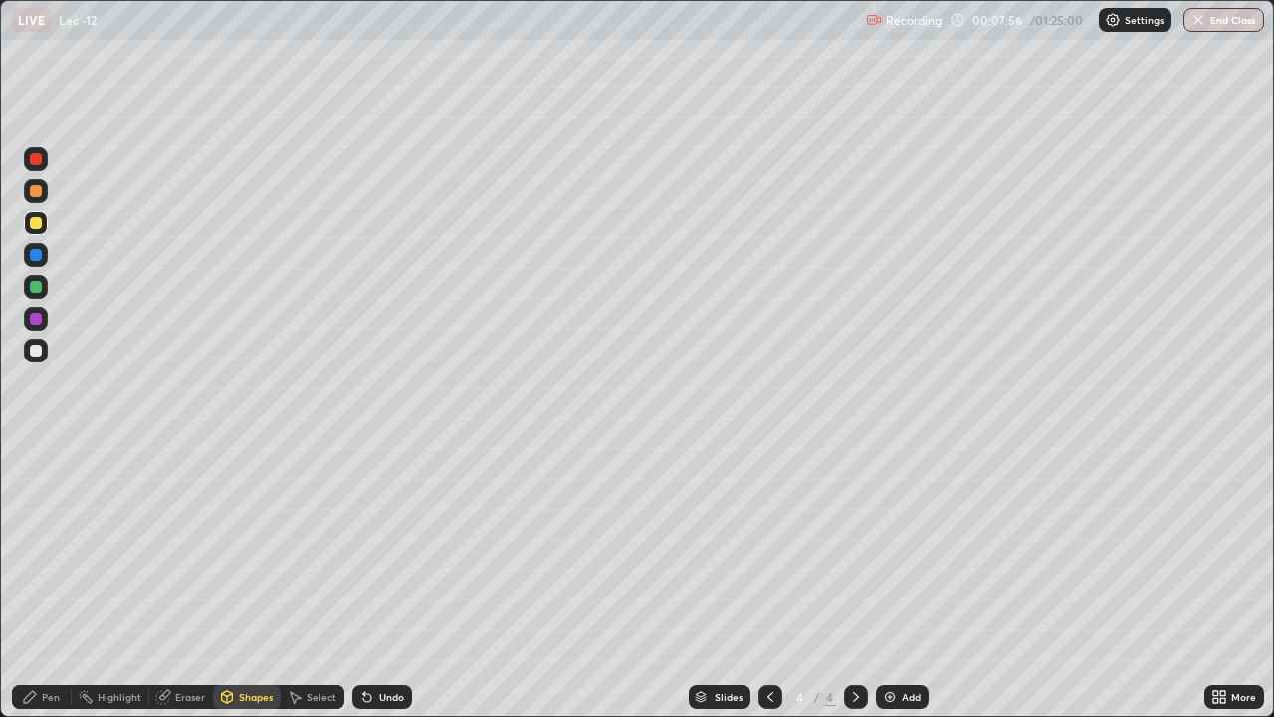
click at [45, 581] on div "Pen" at bounding box center [51, 697] width 18 height 10
click at [32, 226] on div at bounding box center [36, 223] width 12 height 12
click at [388, 581] on div "Undo" at bounding box center [391, 697] width 25 height 10
click at [390, 581] on div "Undo" at bounding box center [391, 697] width 25 height 10
click at [380, 581] on div "Undo" at bounding box center [391, 697] width 25 height 10
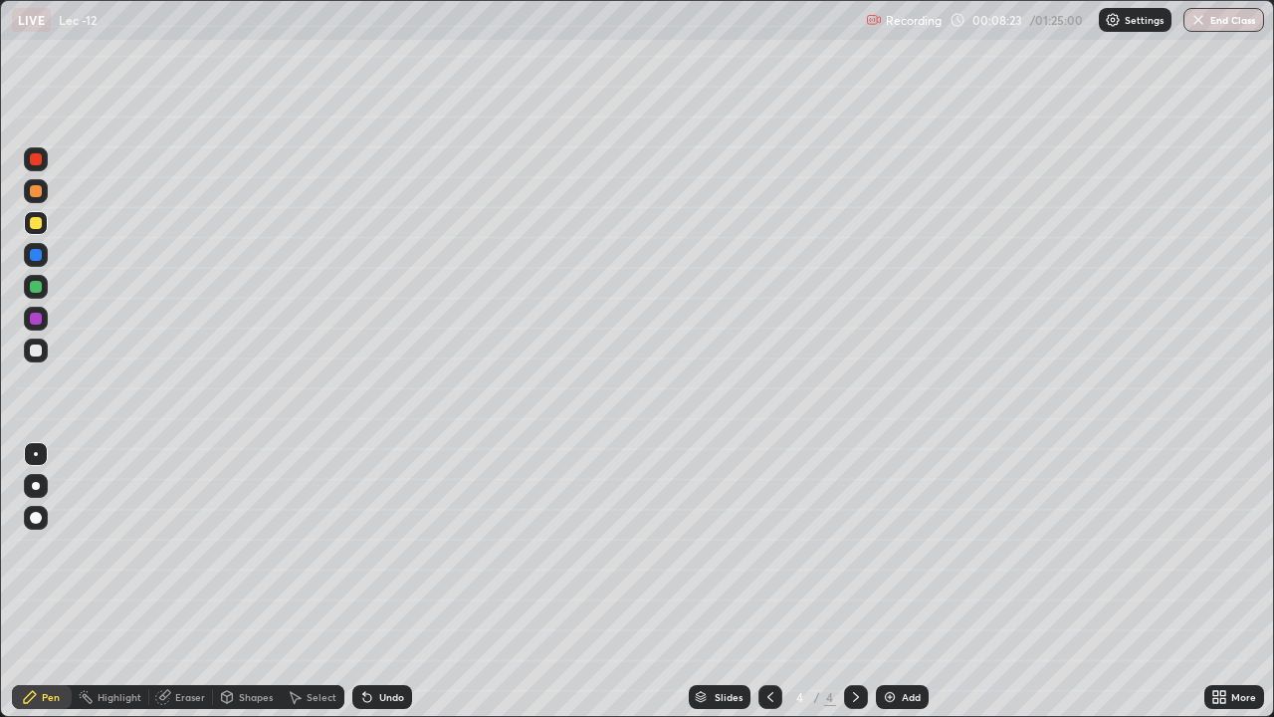
click at [52, 581] on div "Pen" at bounding box center [51, 697] width 18 height 10
click at [185, 581] on div "Eraser" at bounding box center [190, 697] width 30 height 10
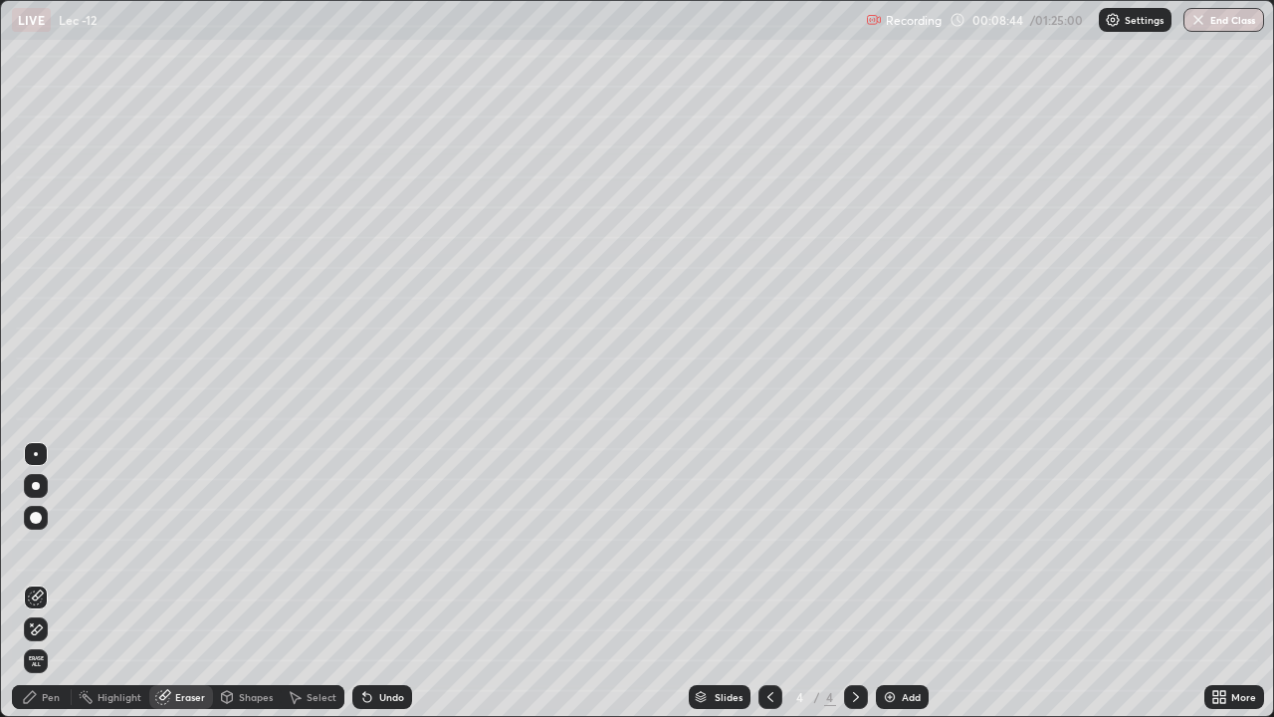
click at [245, 581] on div "Shapes" at bounding box center [256, 697] width 34 height 10
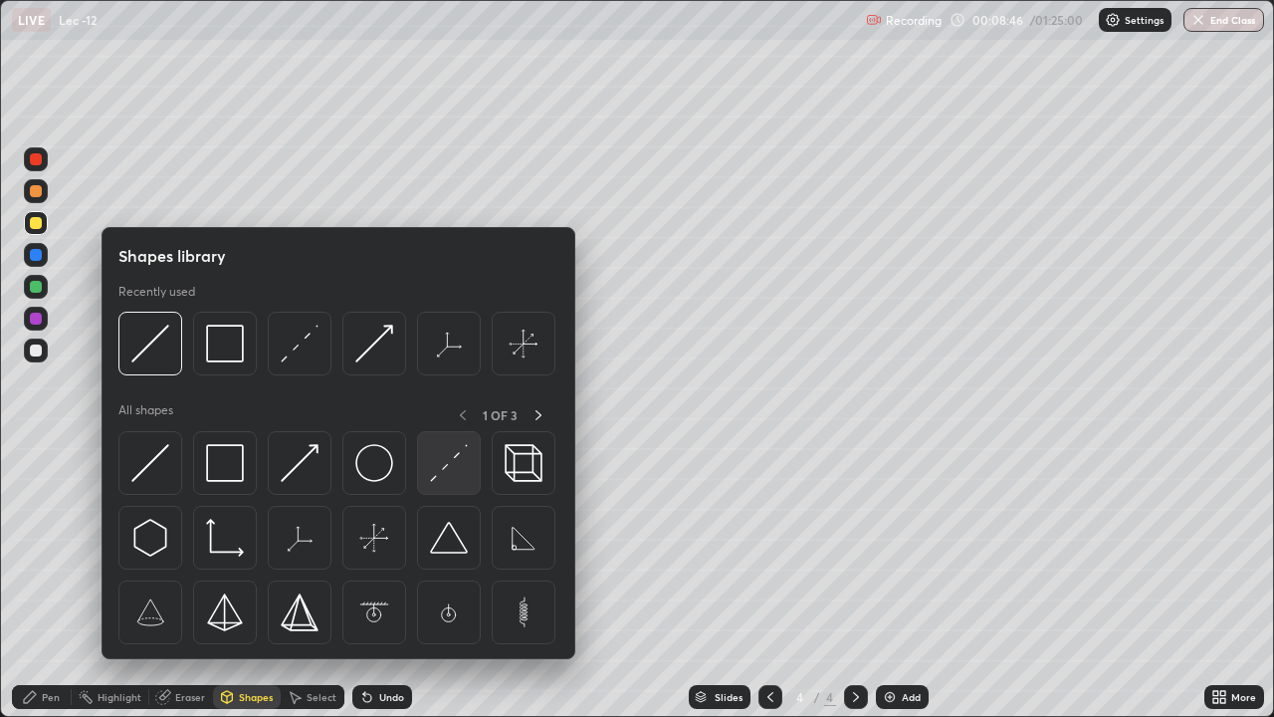
click at [439, 470] on img at bounding box center [449, 463] width 38 height 38
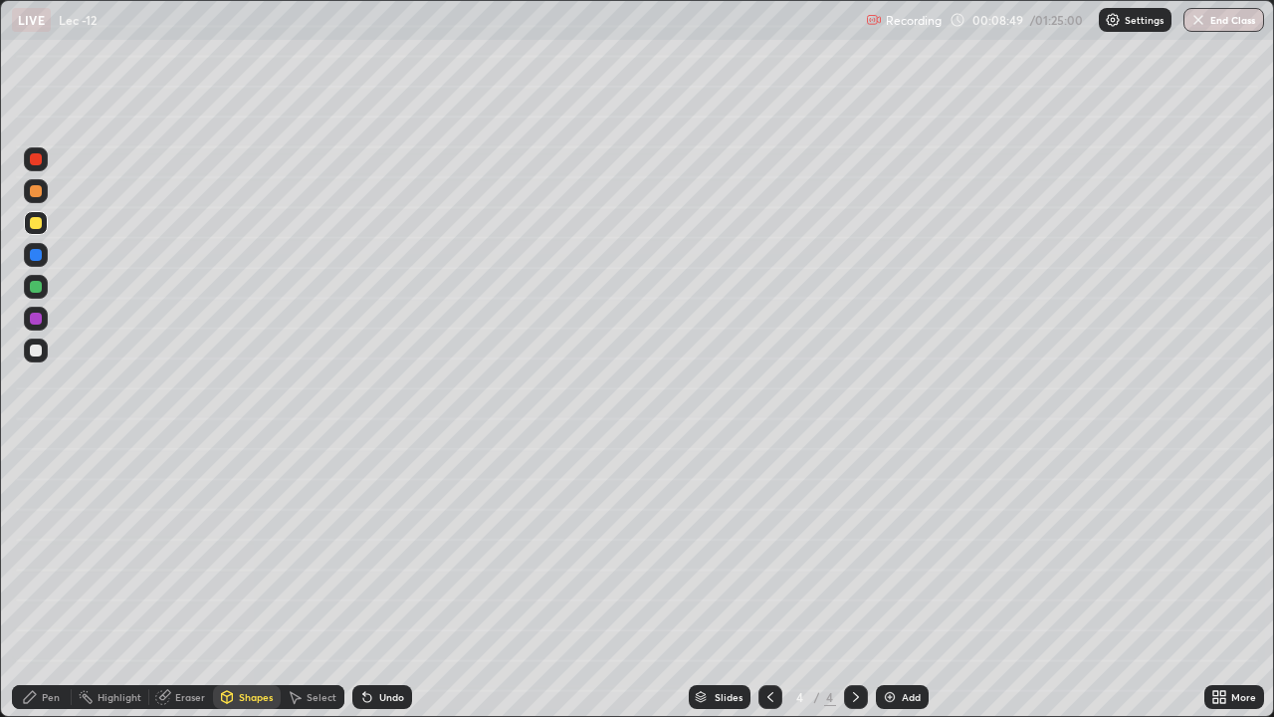
click at [383, 581] on div "Undo" at bounding box center [391, 697] width 25 height 10
click at [382, 581] on div "Undo" at bounding box center [391, 697] width 25 height 10
click at [385, 581] on div "Undo" at bounding box center [391, 697] width 25 height 10
click at [49, 581] on div "Pen" at bounding box center [51, 697] width 18 height 10
click at [33, 289] on div at bounding box center [36, 287] width 12 height 12
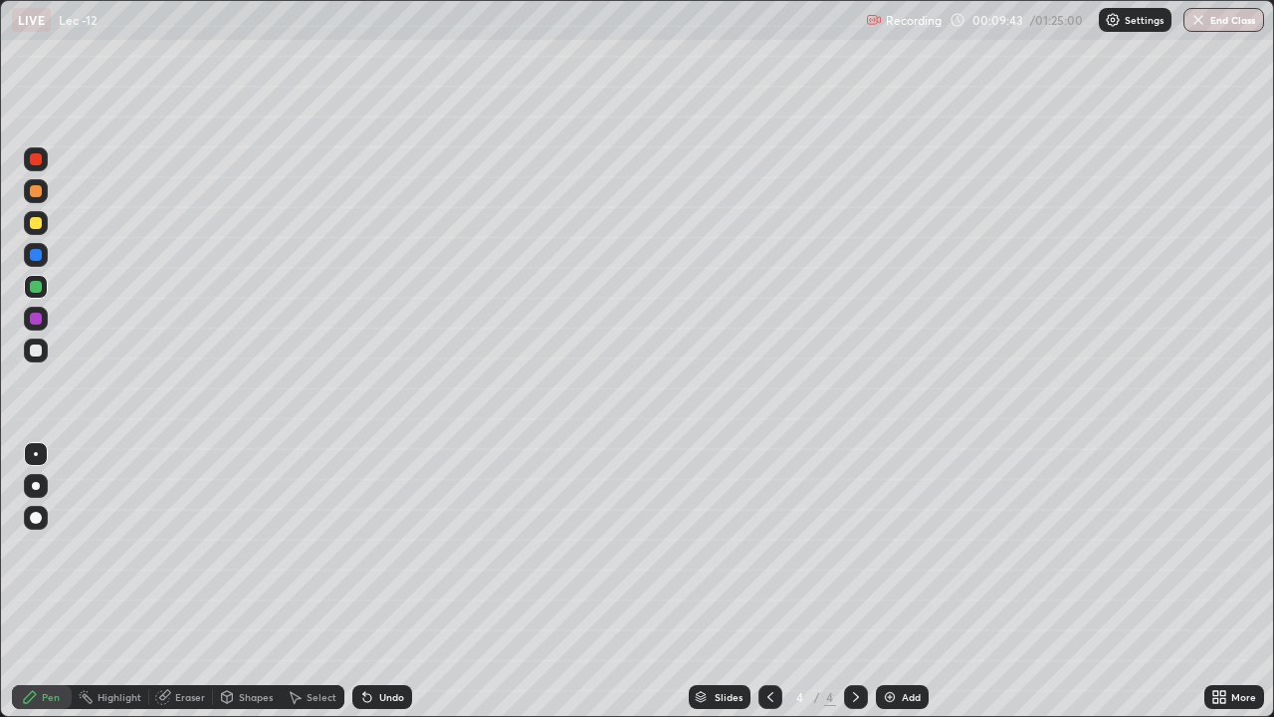
click at [33, 289] on div at bounding box center [36, 287] width 12 height 12
click at [36, 319] on div at bounding box center [36, 319] width 12 height 12
click at [13, 556] on div "Erase all" at bounding box center [36, 358] width 48 height 637
click at [191, 581] on div "Eraser" at bounding box center [190, 697] width 30 height 10
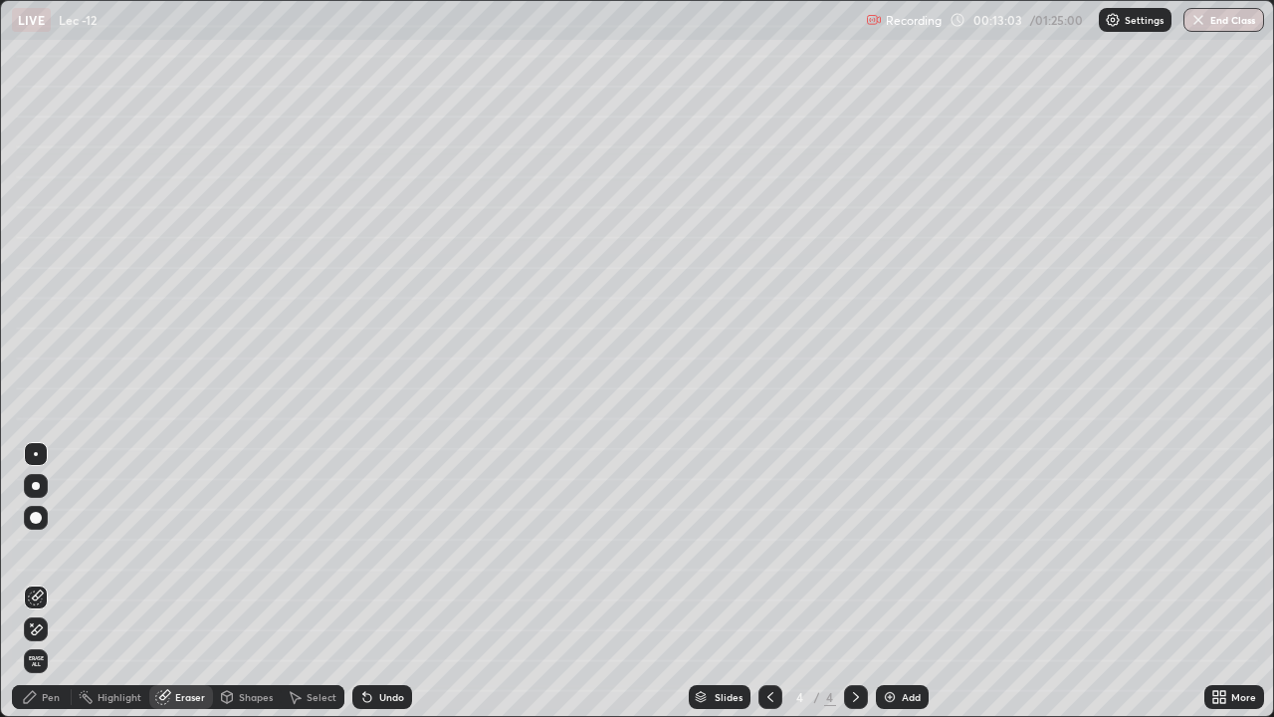
click at [47, 581] on div "Pen" at bounding box center [51, 697] width 18 height 10
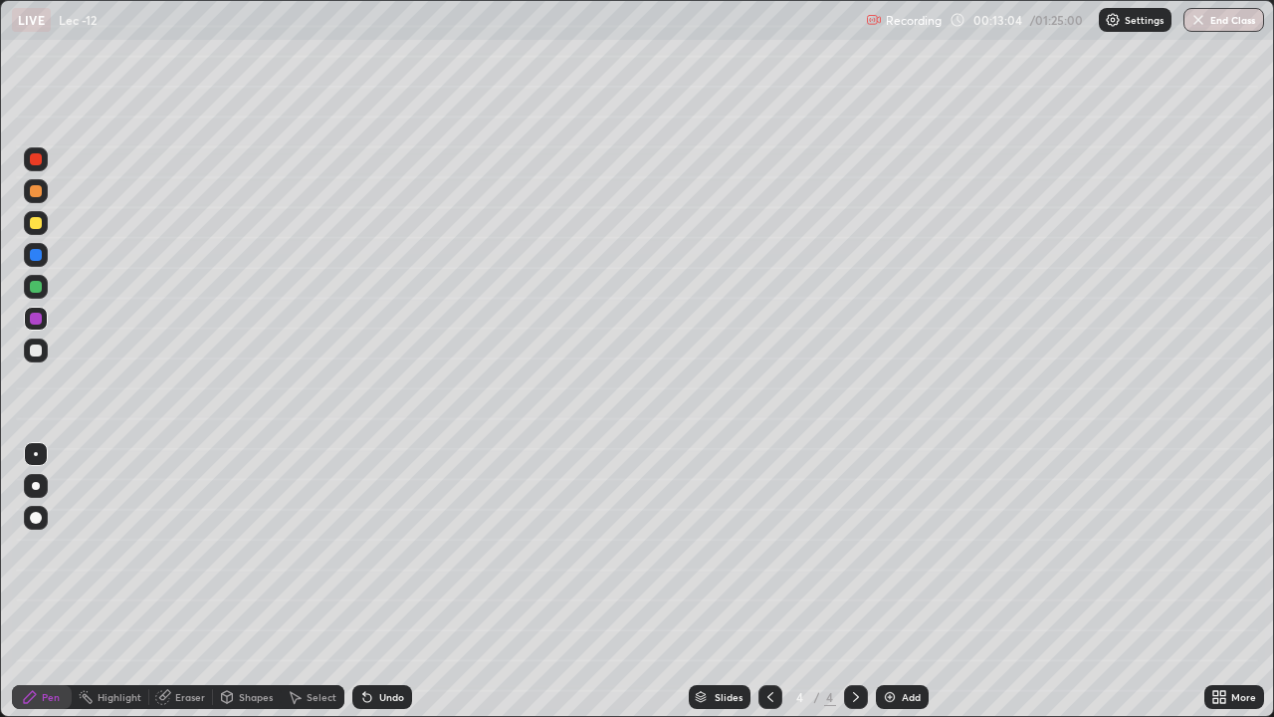
click at [35, 221] on div at bounding box center [36, 223] width 12 height 12
click at [54, 581] on div "Pen" at bounding box center [42, 697] width 60 height 24
click at [34, 285] on div at bounding box center [36, 287] width 12 height 12
click at [261, 581] on div "Shapes" at bounding box center [256, 697] width 34 height 10
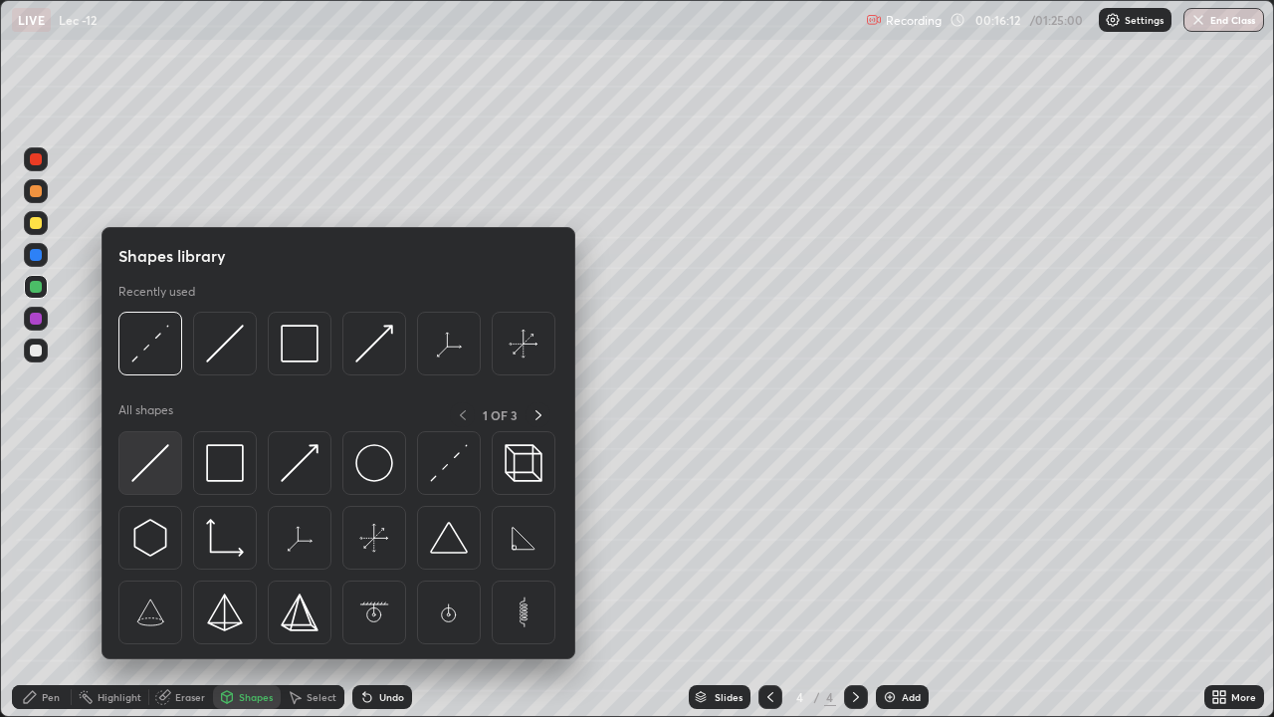
click at [155, 458] on img at bounding box center [150, 463] width 38 height 38
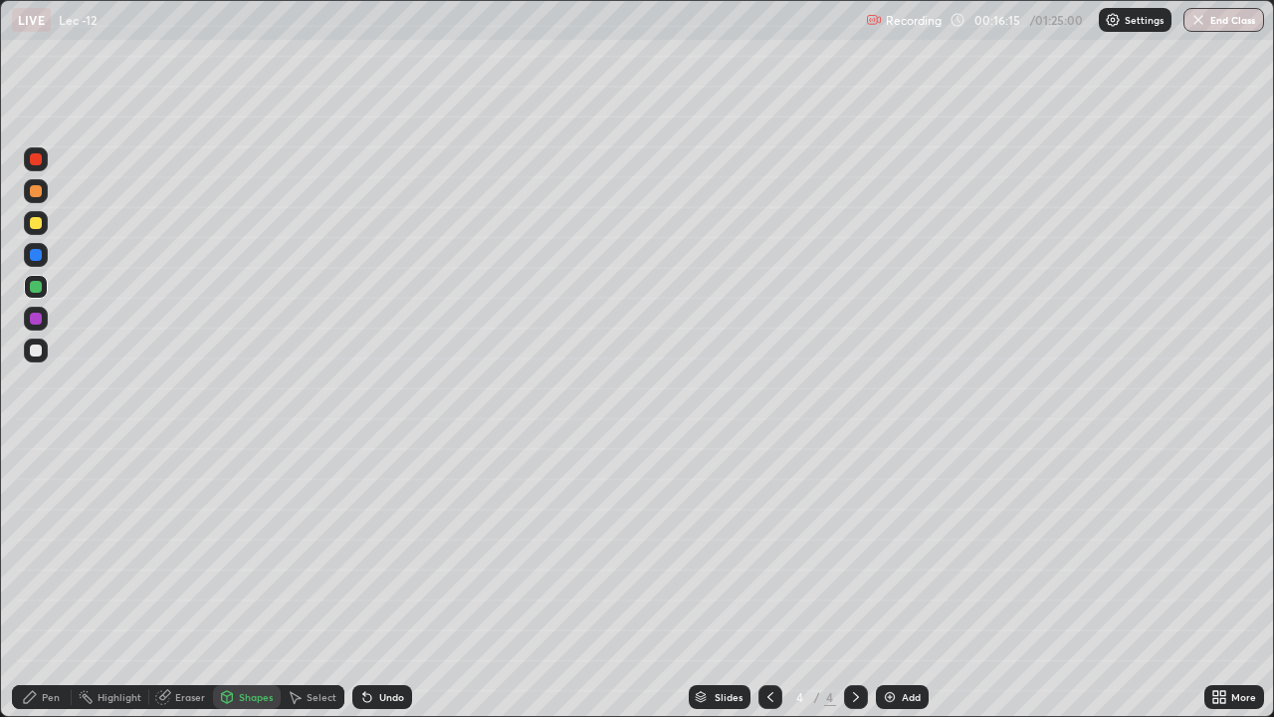
click at [52, 581] on div "Pen" at bounding box center [51, 697] width 18 height 10
click at [197, 581] on div "Eraser" at bounding box center [181, 697] width 64 height 24
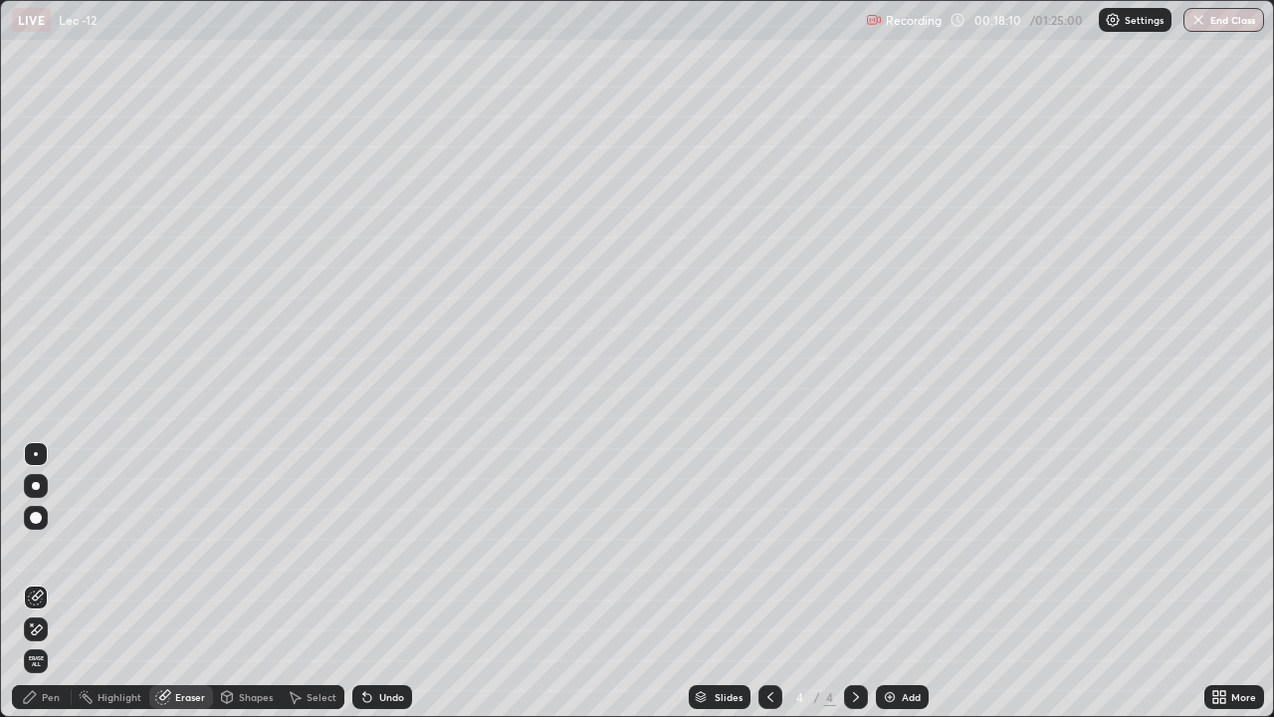
click at [56, 581] on div "Pen" at bounding box center [51, 697] width 18 height 10
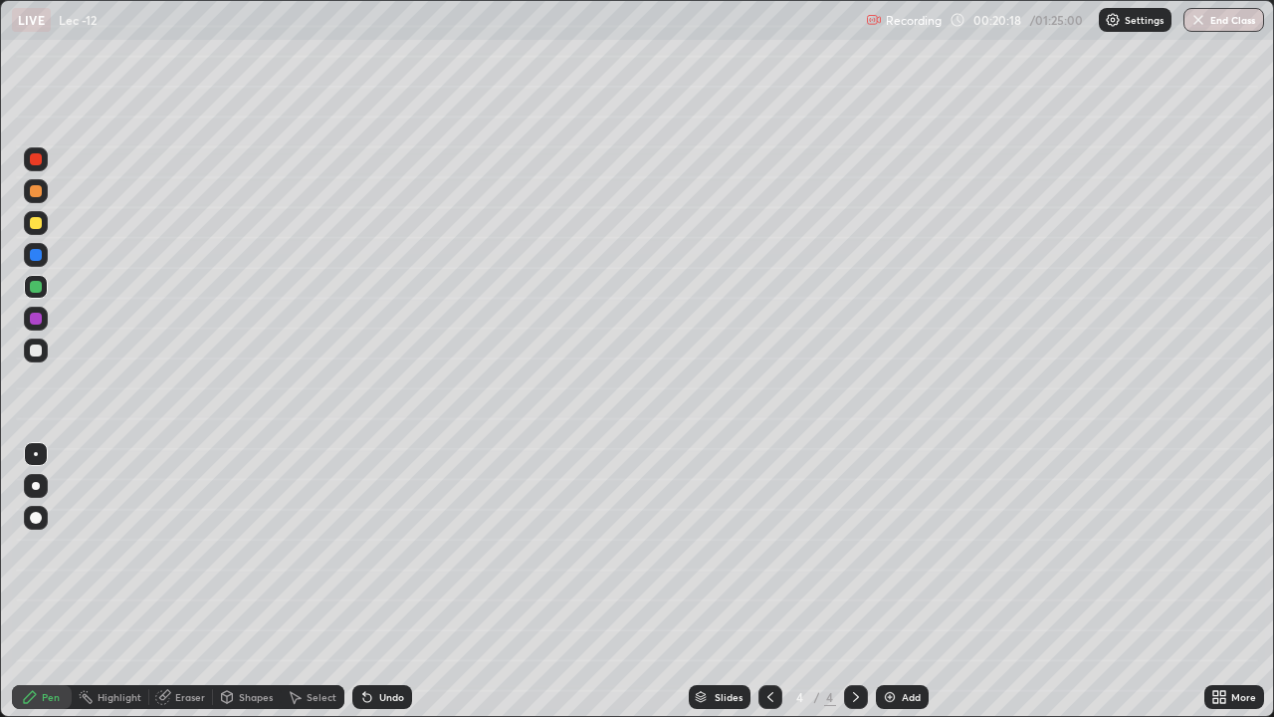
click at [239, 581] on div "Shapes" at bounding box center [256, 697] width 34 height 10
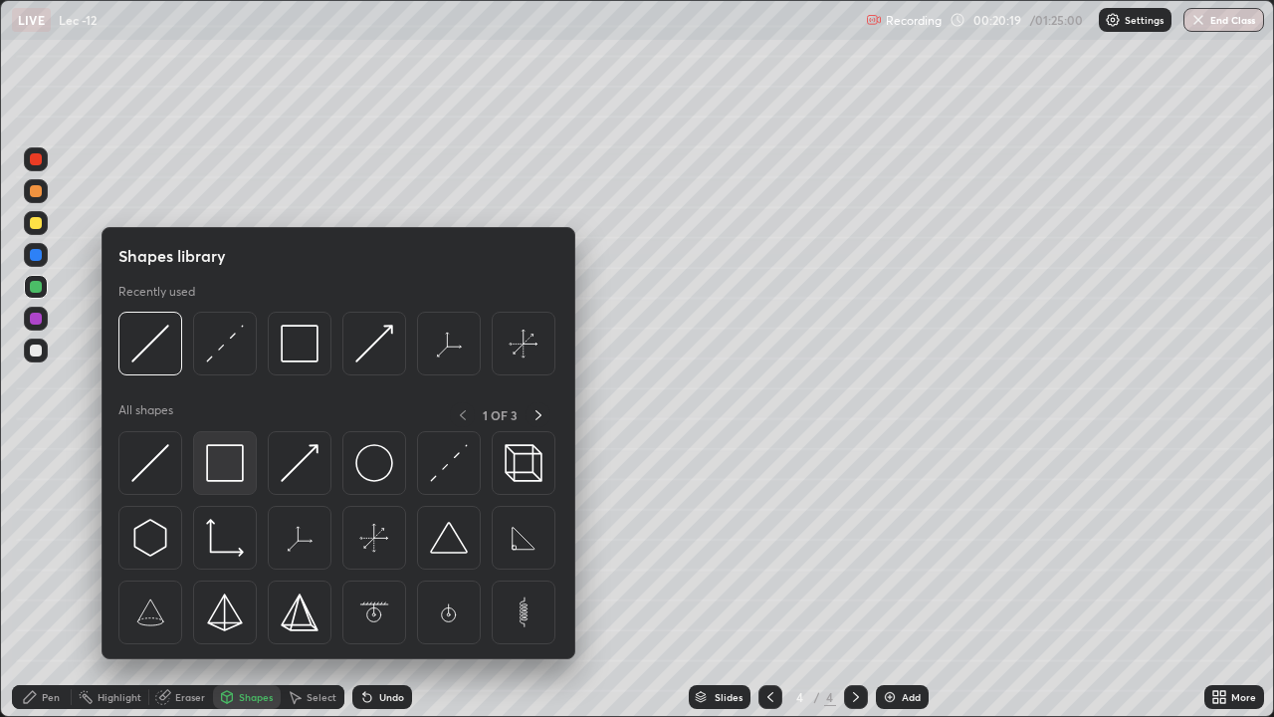
click at [216, 469] on img at bounding box center [225, 463] width 38 height 38
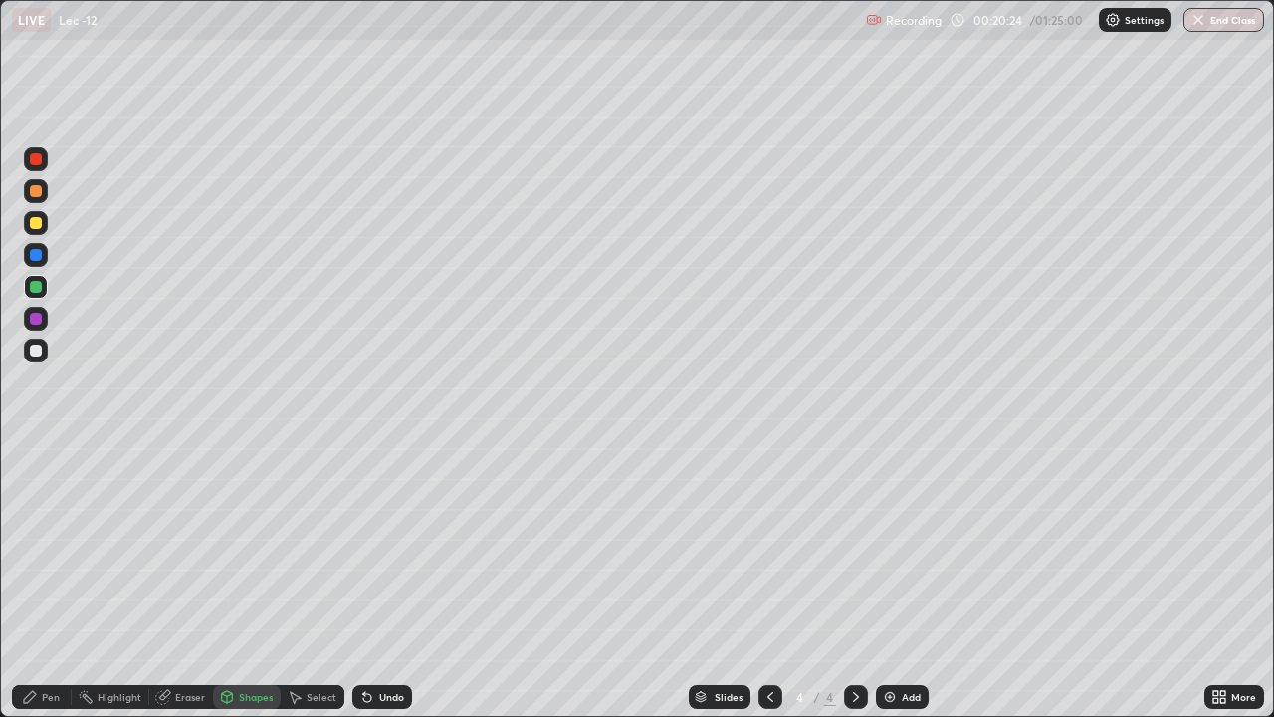
click at [48, 581] on div "Pen" at bounding box center [51, 697] width 18 height 10
click at [37, 227] on div at bounding box center [36, 223] width 12 height 12
click at [251, 581] on div "Shapes" at bounding box center [256, 697] width 34 height 10
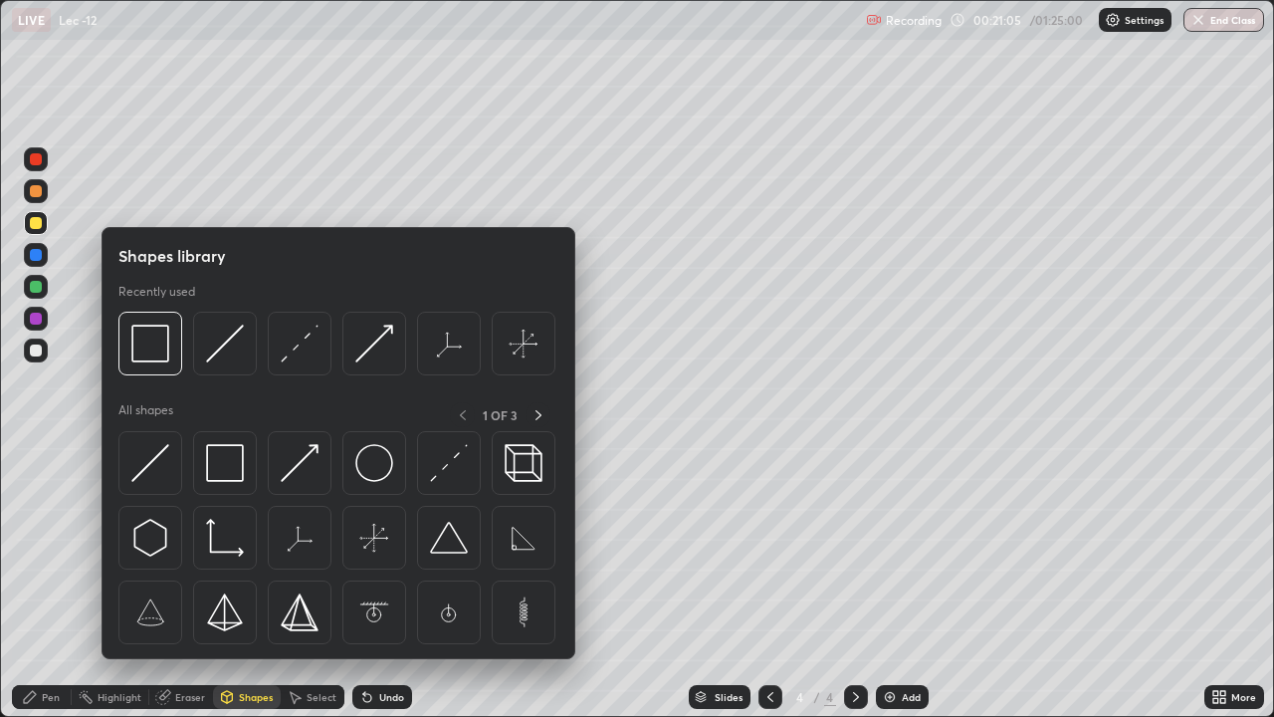
click at [198, 581] on div "Eraser" at bounding box center [181, 697] width 64 height 24
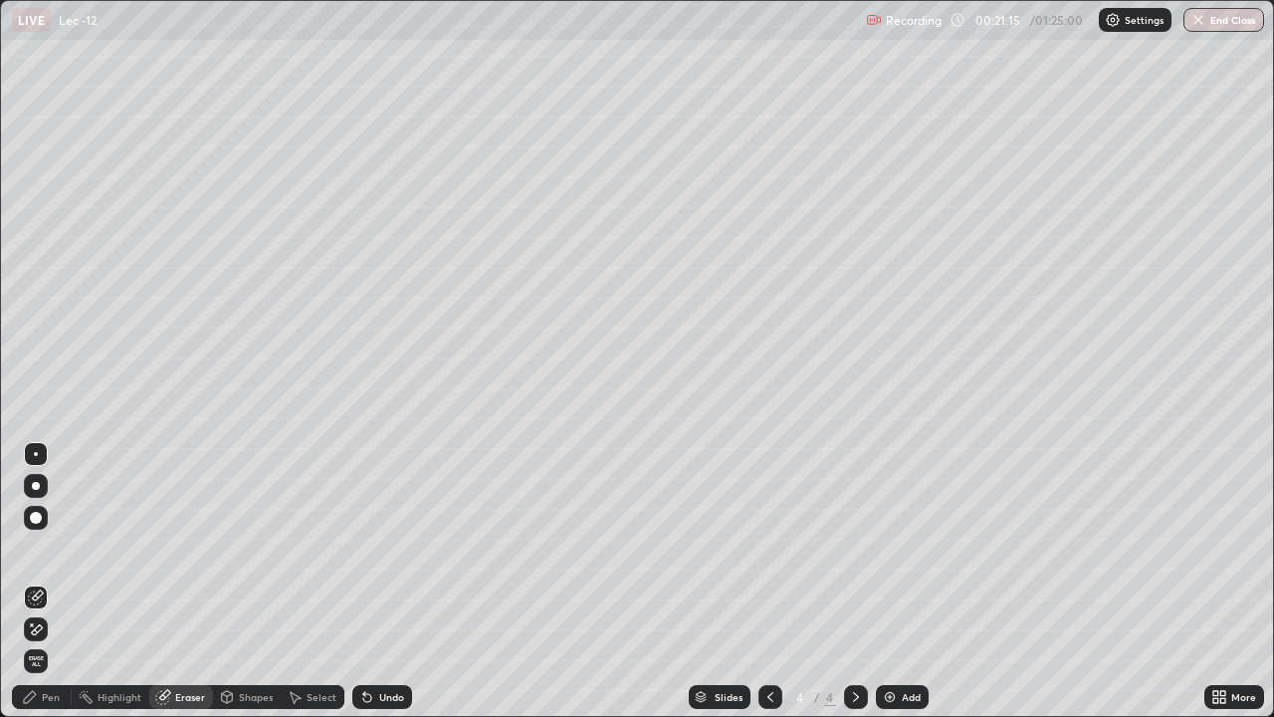
click at [46, 581] on div "Pen" at bounding box center [42, 697] width 60 height 24
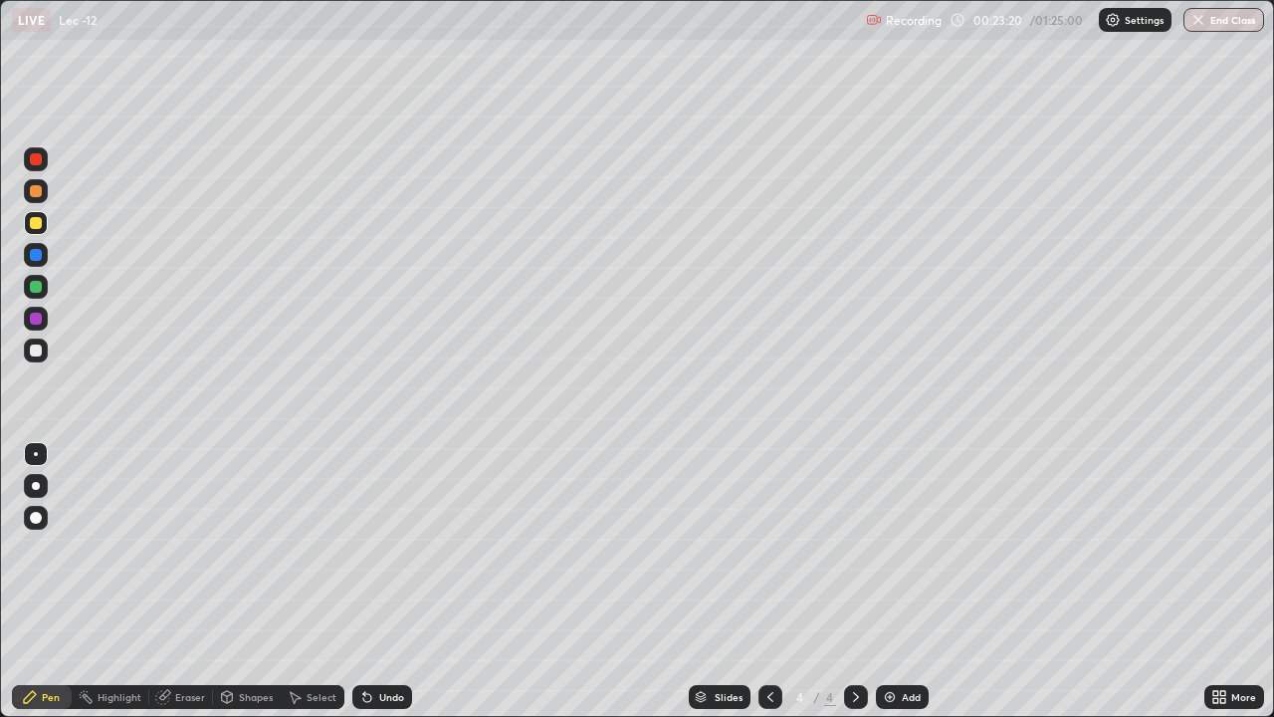
click at [392, 581] on div "Undo" at bounding box center [382, 697] width 60 height 24
click at [385, 581] on div "Undo" at bounding box center [382, 697] width 60 height 24
click at [189, 581] on div "Eraser" at bounding box center [190, 697] width 30 height 10
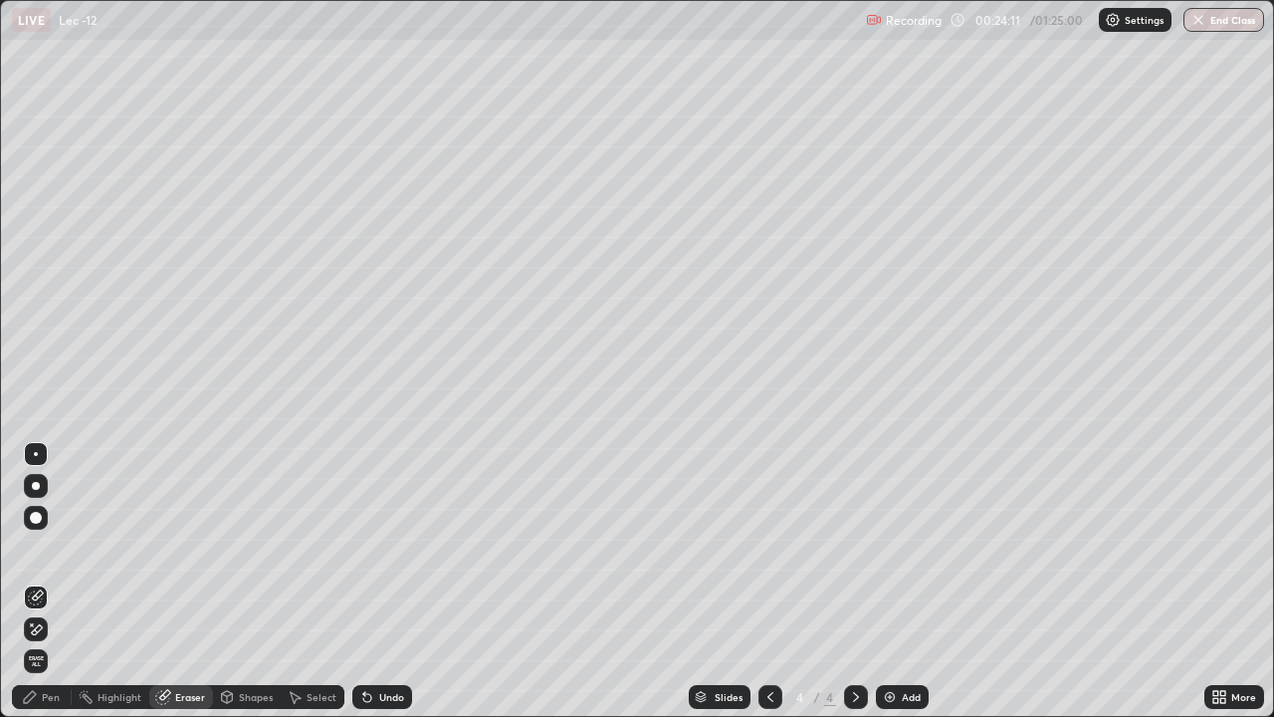
click at [66, 581] on div "Pen" at bounding box center [42, 697] width 60 height 24
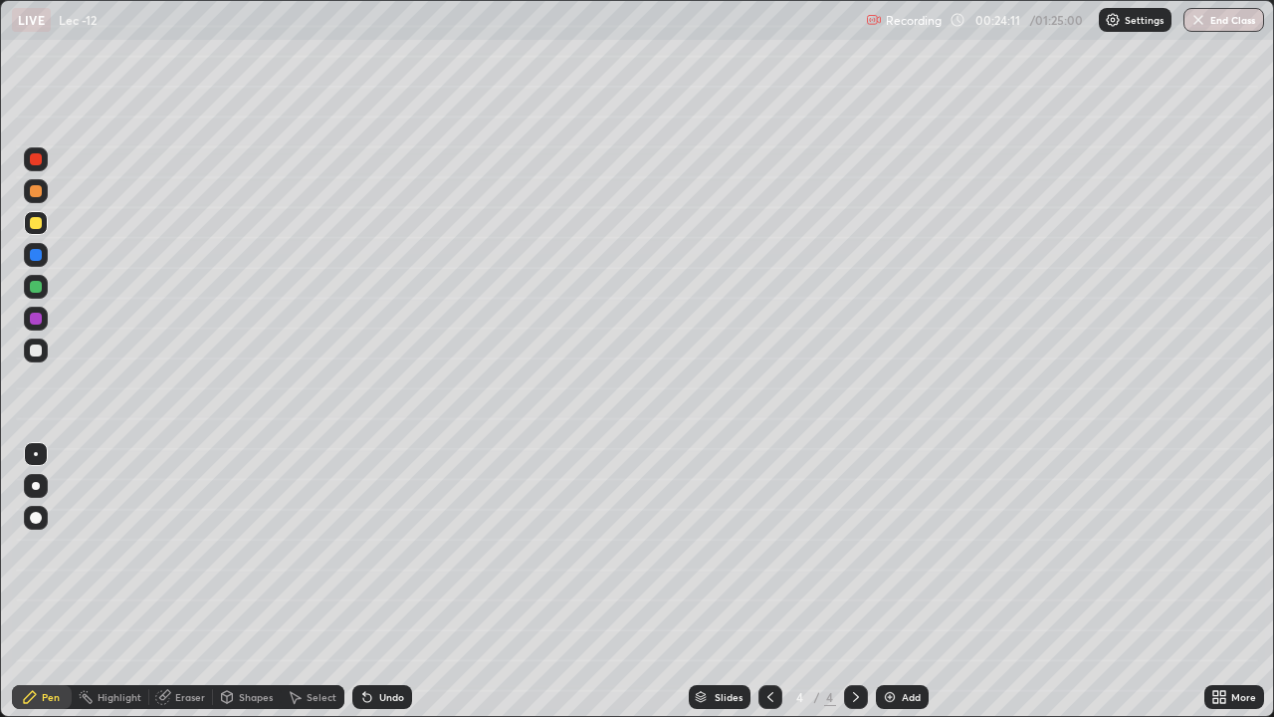
click at [55, 581] on div "Pen" at bounding box center [42, 697] width 60 height 24
click at [188, 581] on div "Eraser" at bounding box center [181, 697] width 64 height 24
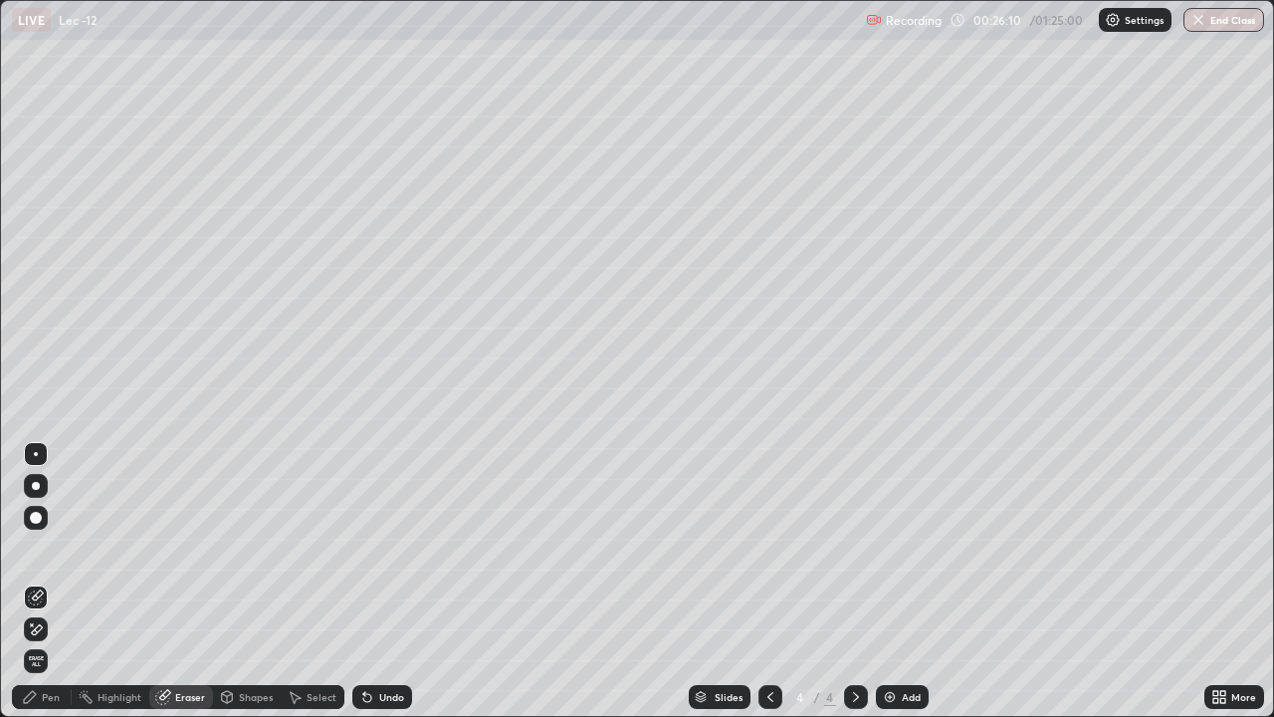
click at [55, 581] on div "Pen" at bounding box center [42, 697] width 60 height 24
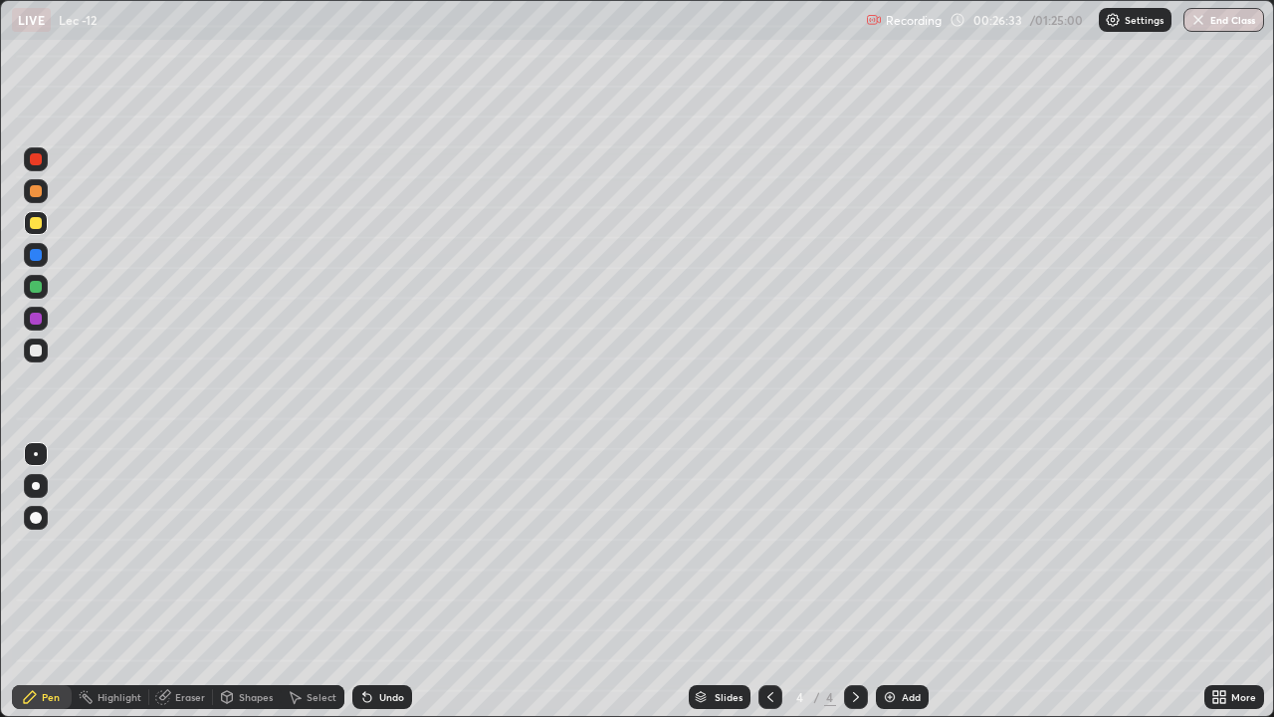
click at [854, 581] on icon at bounding box center [856, 697] width 16 height 16
click at [902, 581] on div "Add" at bounding box center [911, 697] width 19 height 10
click at [767, 581] on icon at bounding box center [771, 697] width 16 height 16
click at [854, 581] on icon at bounding box center [856, 697] width 16 height 16
click at [251, 581] on div "Shapes" at bounding box center [247, 697] width 68 height 24
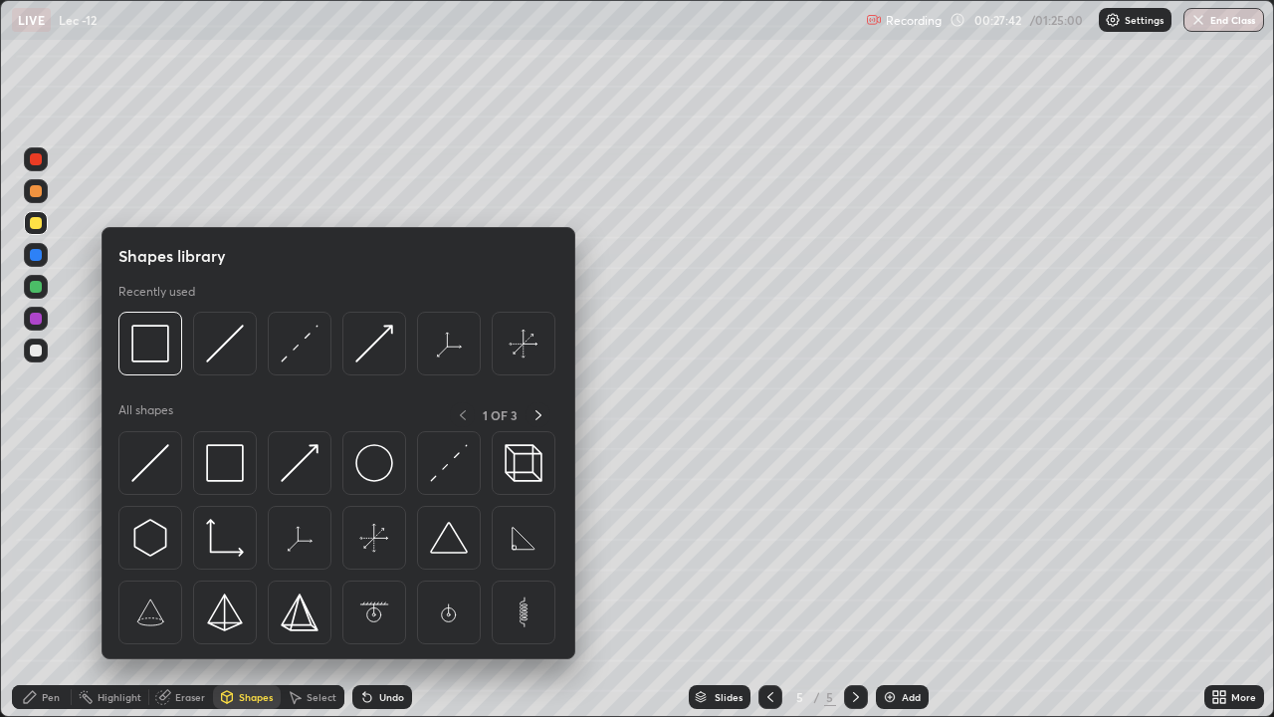
click at [181, 581] on div "Eraser" at bounding box center [190, 697] width 30 height 10
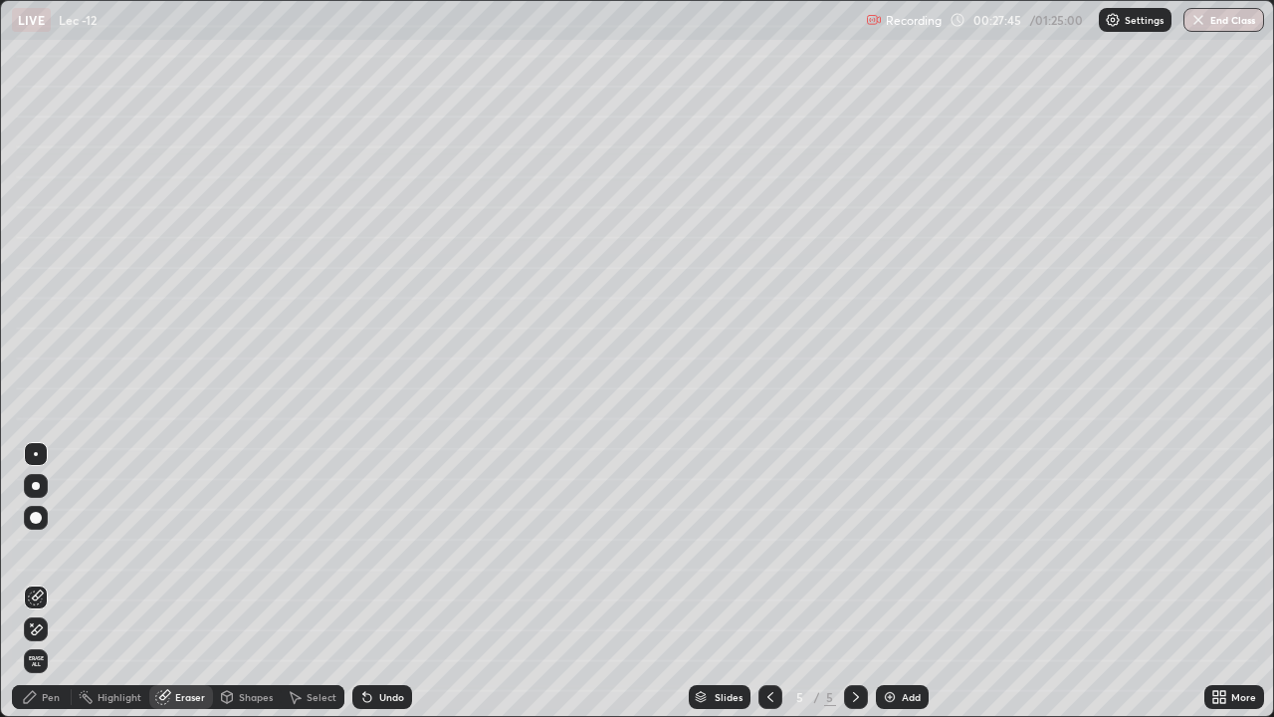
click at [51, 581] on div "Pen" at bounding box center [51, 697] width 18 height 10
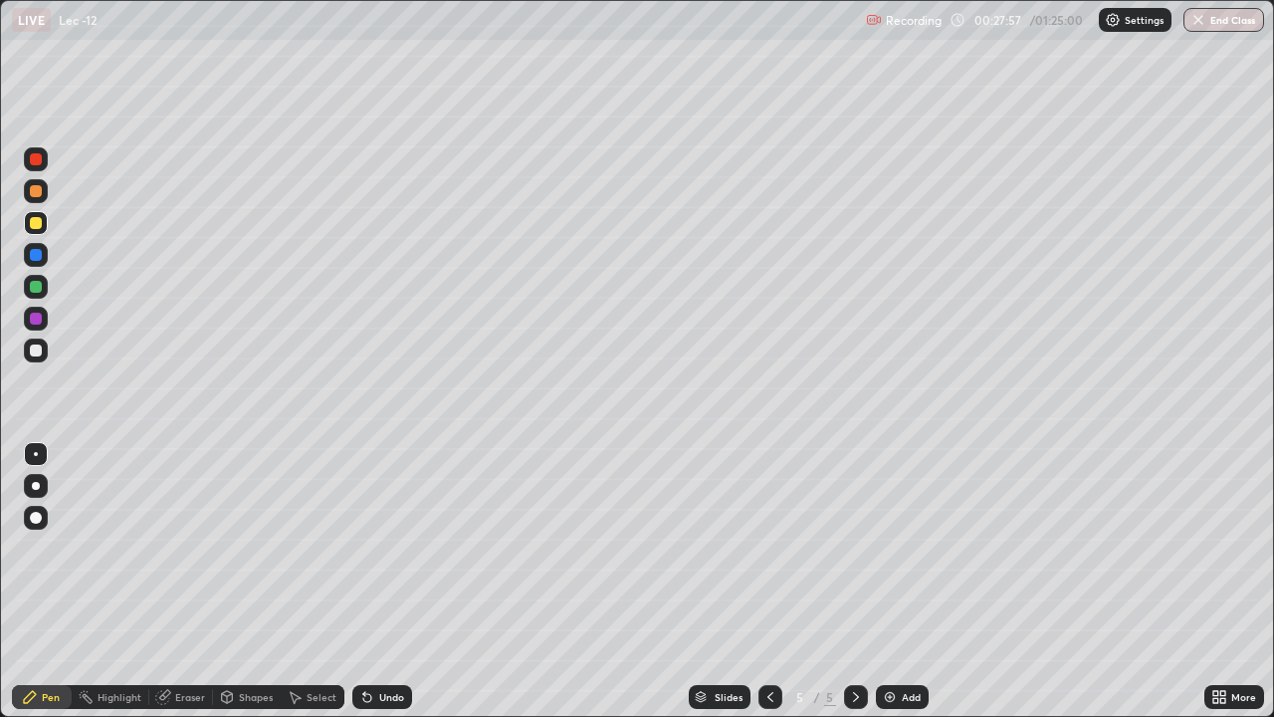
click at [767, 581] on icon at bounding box center [771, 697] width 16 height 16
click at [854, 581] on icon at bounding box center [856, 697] width 16 height 16
click at [193, 581] on div "Eraser" at bounding box center [190, 697] width 30 height 10
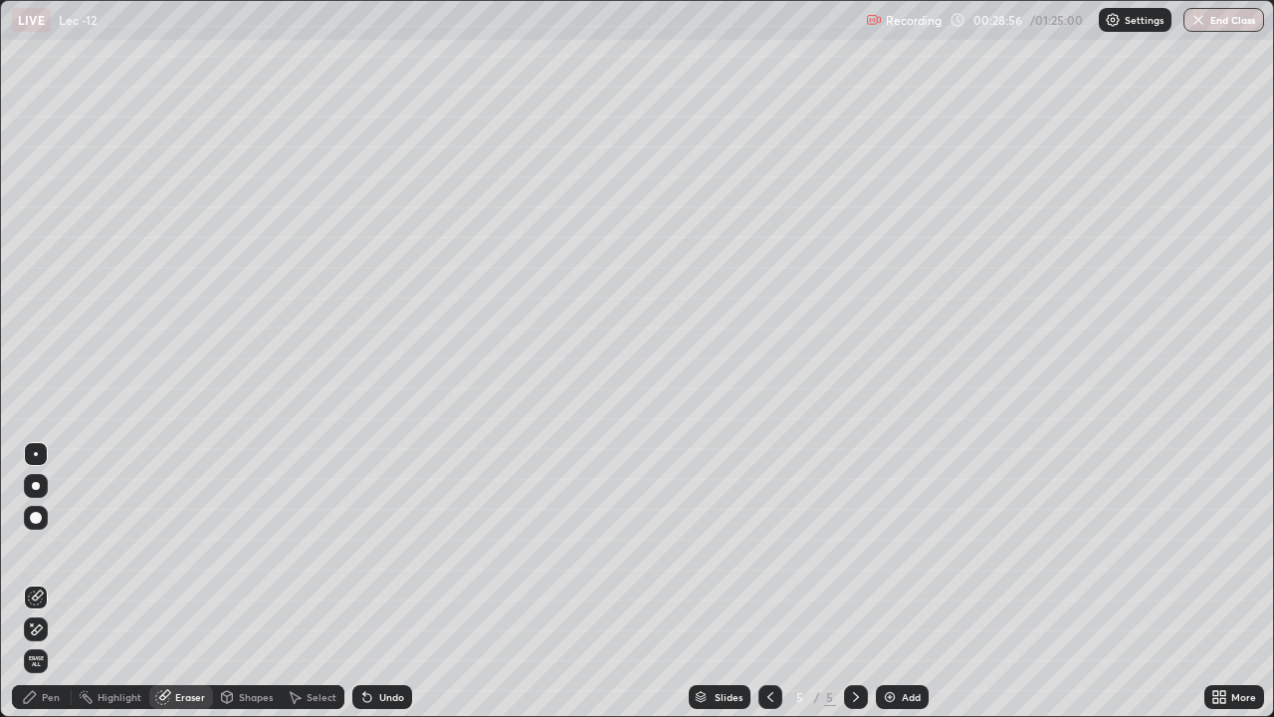
click at [51, 581] on div "Pen" at bounding box center [51, 697] width 18 height 10
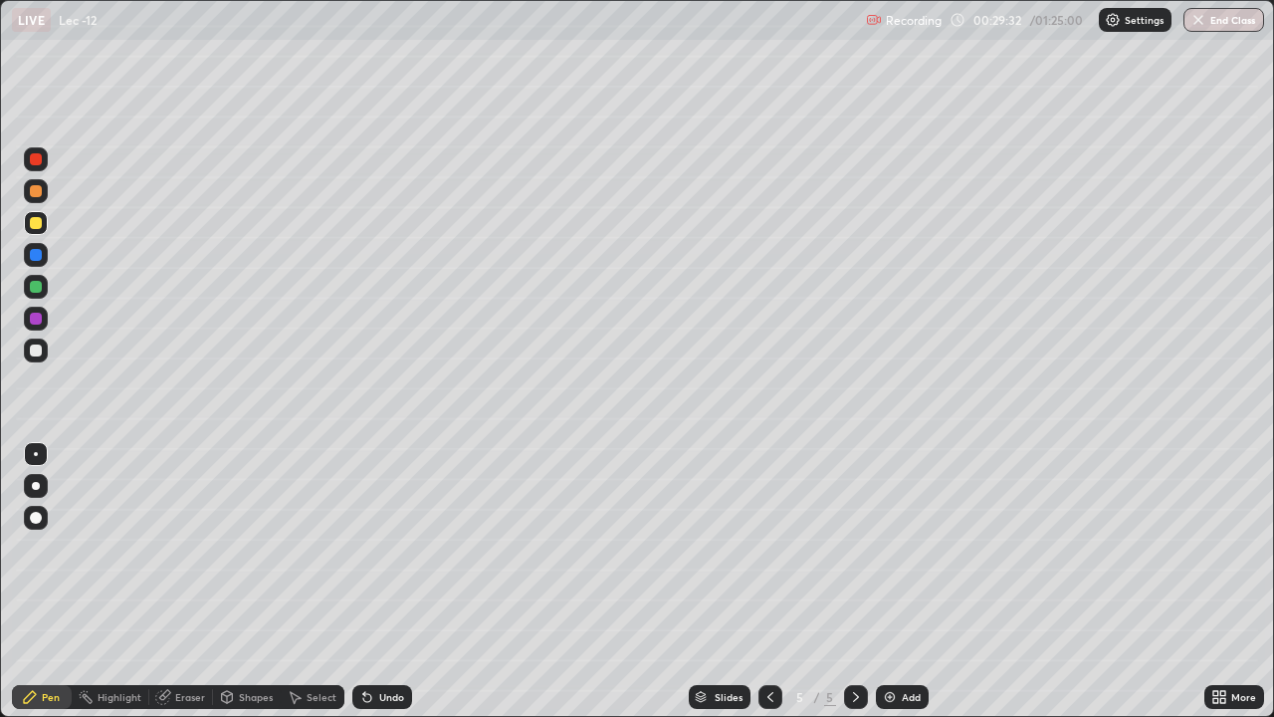
click at [251, 581] on div "Shapes" at bounding box center [256, 697] width 34 height 10
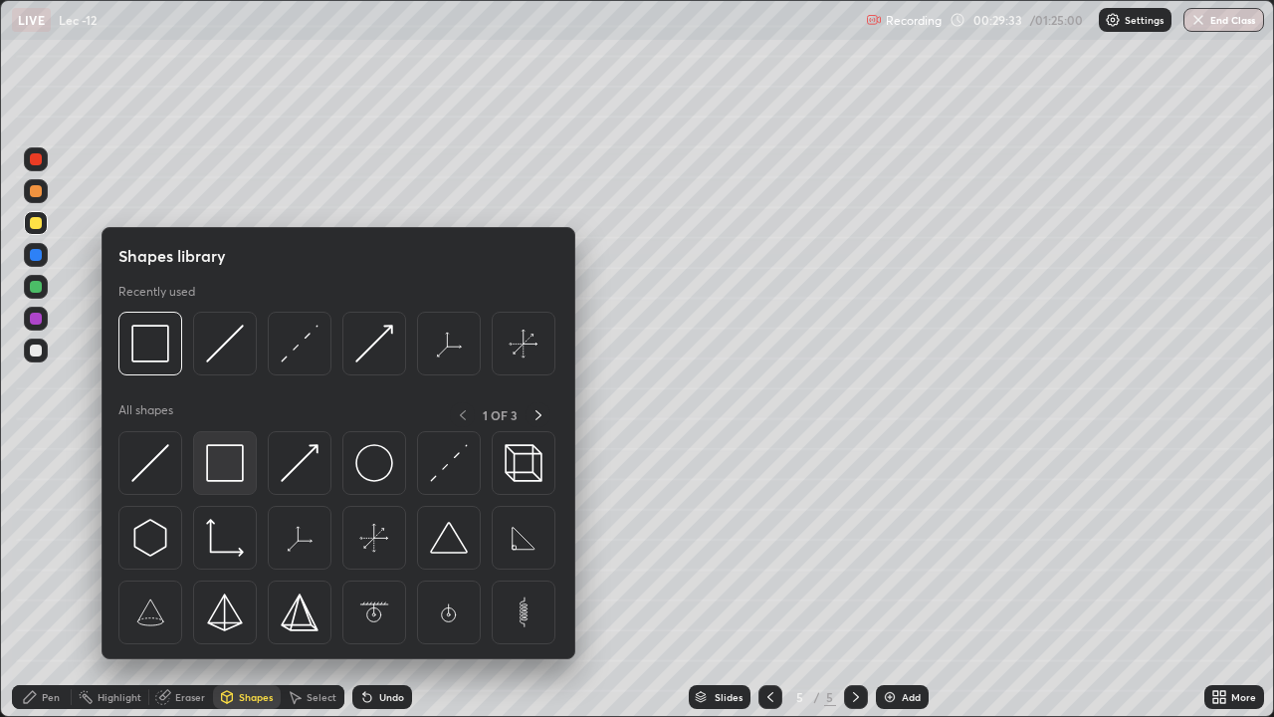
click at [222, 473] on img at bounding box center [225, 463] width 38 height 38
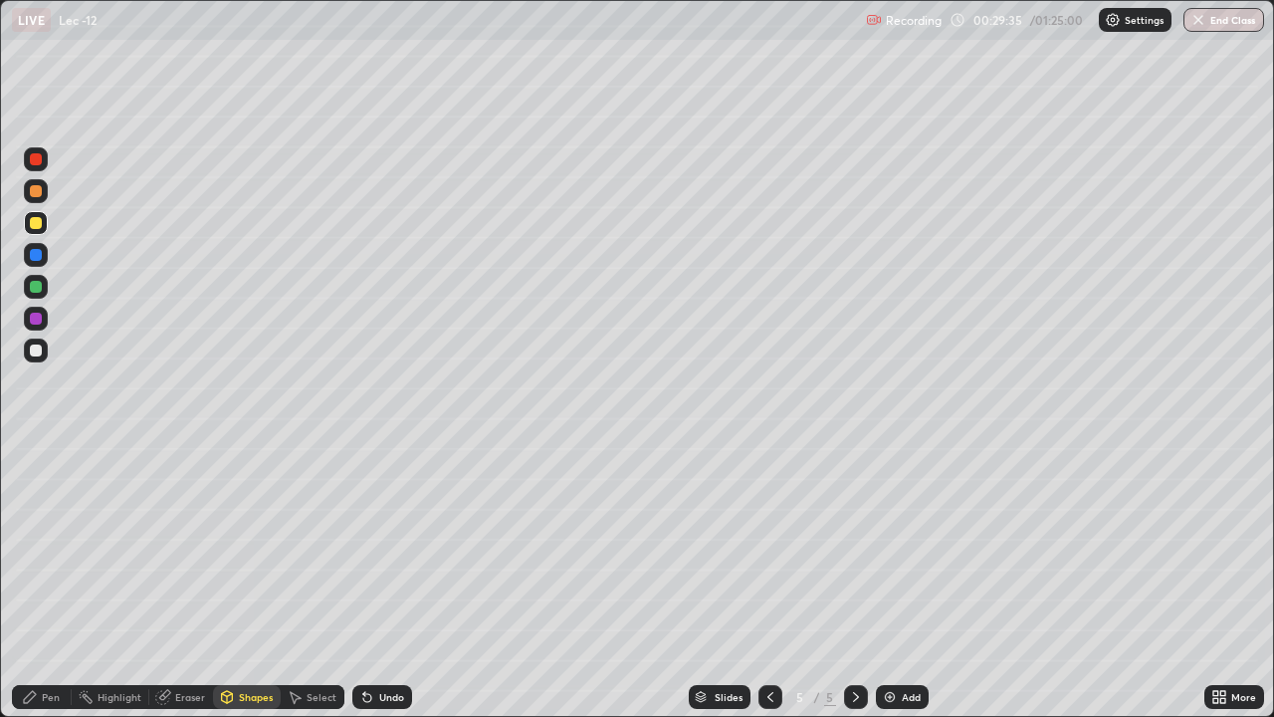
click at [48, 581] on div "Pen" at bounding box center [42, 697] width 60 height 24
click at [193, 581] on div "Eraser" at bounding box center [190, 697] width 30 height 10
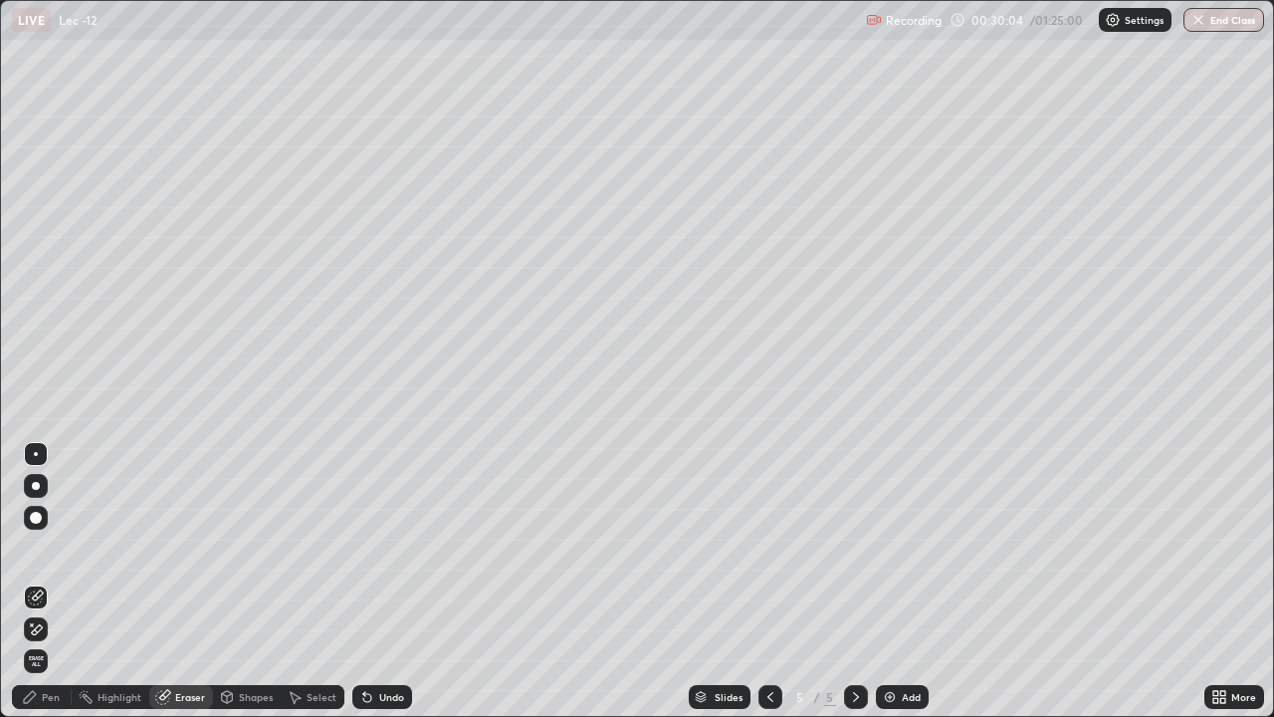
click at [60, 581] on div "Pen" at bounding box center [42, 697] width 60 height 24
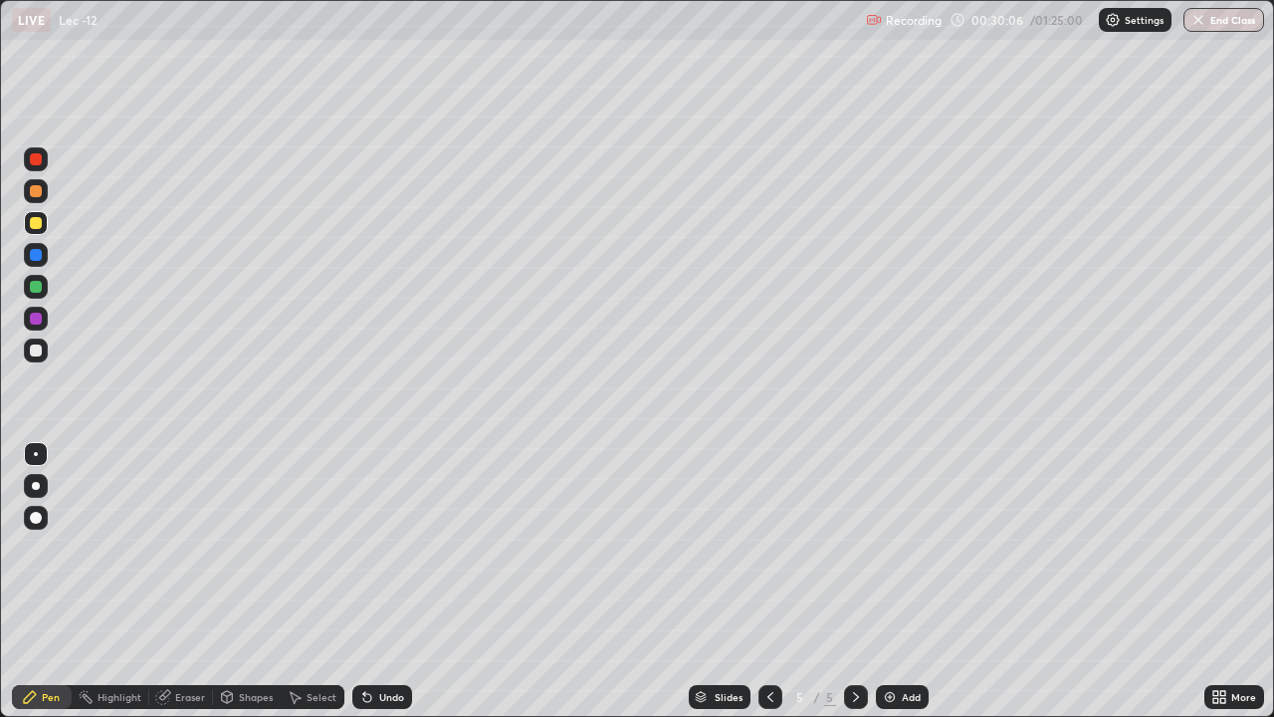
click at [240, 581] on div "Shapes" at bounding box center [256, 697] width 34 height 10
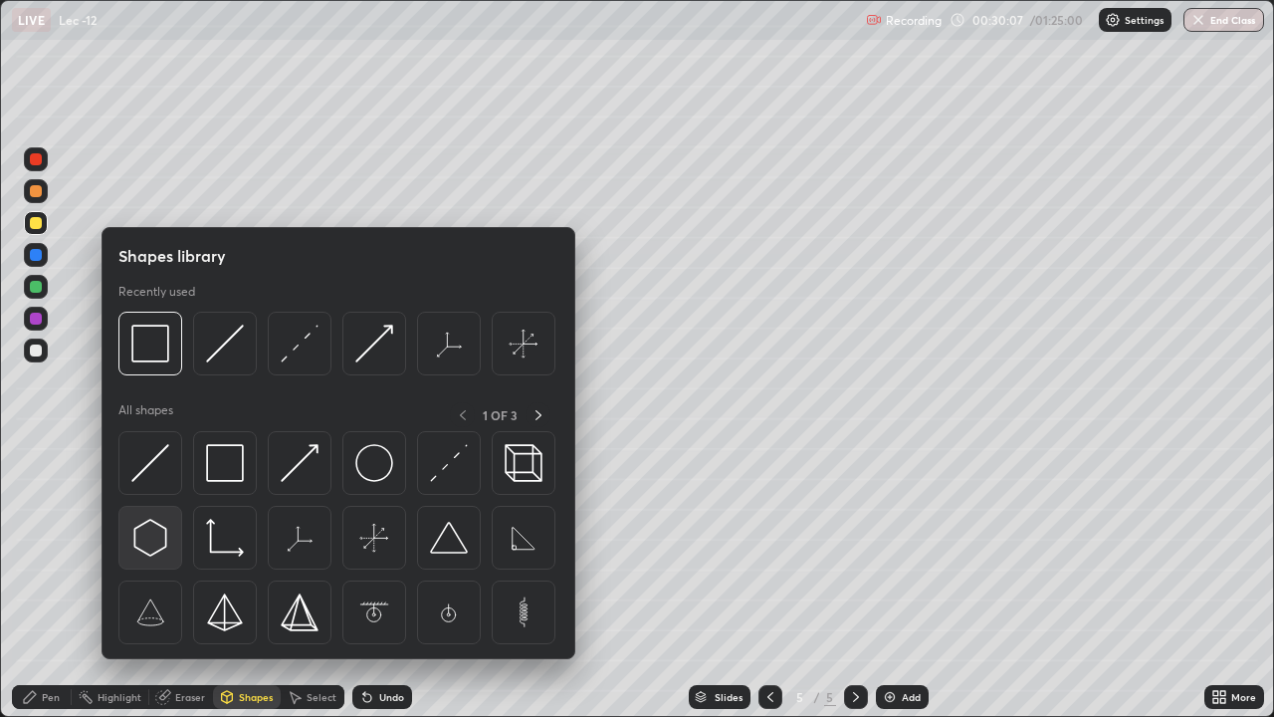
click at [153, 544] on img at bounding box center [150, 538] width 38 height 38
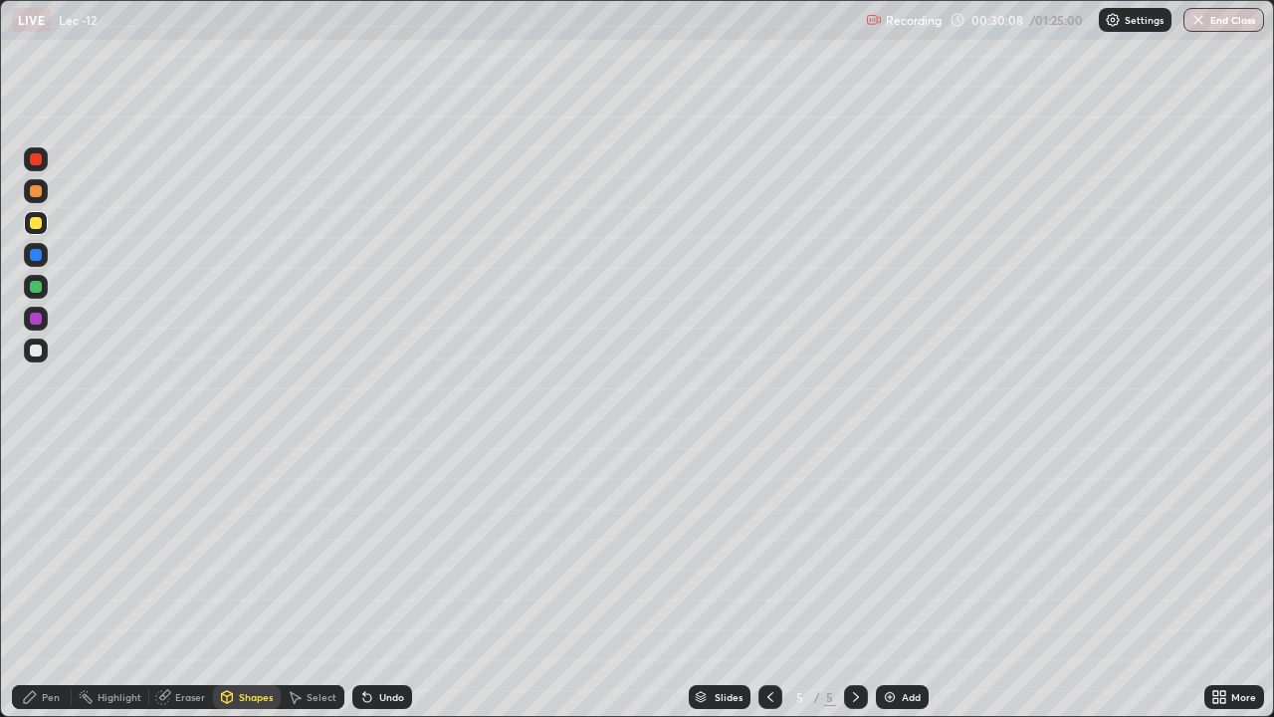
click at [239, 581] on div "Shapes" at bounding box center [256, 697] width 34 height 10
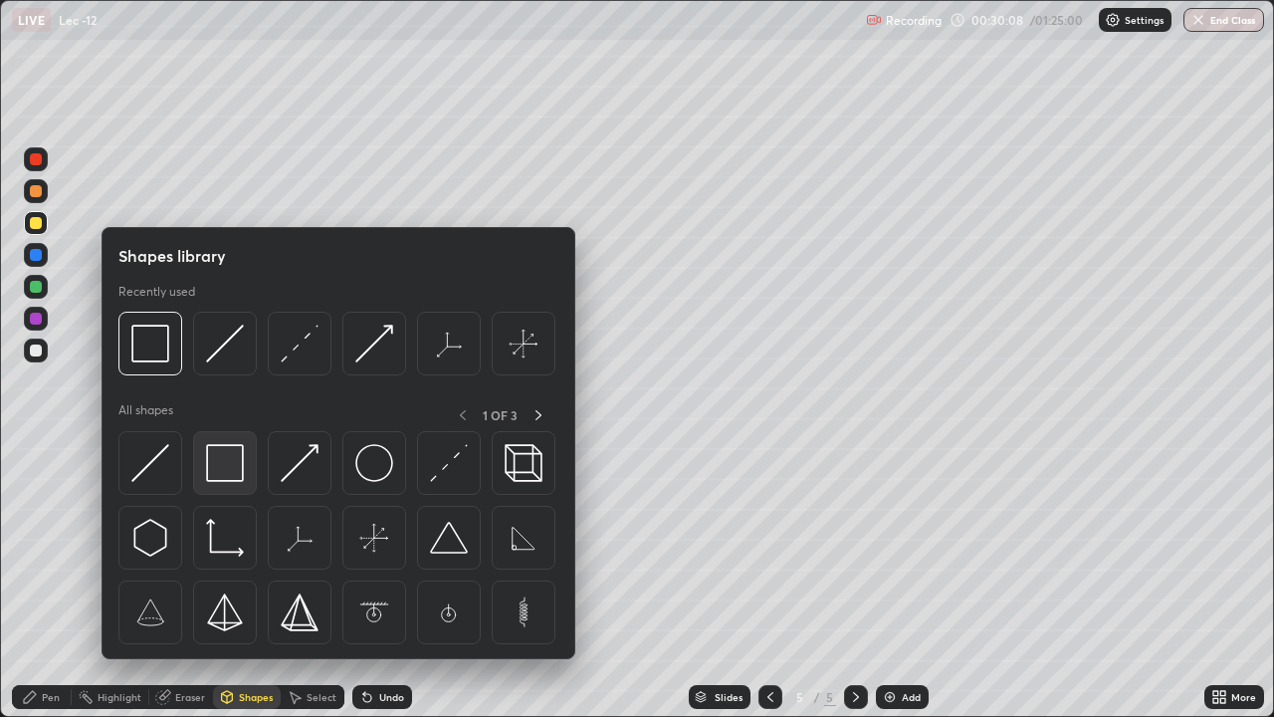
click at [215, 464] on img at bounding box center [225, 463] width 38 height 38
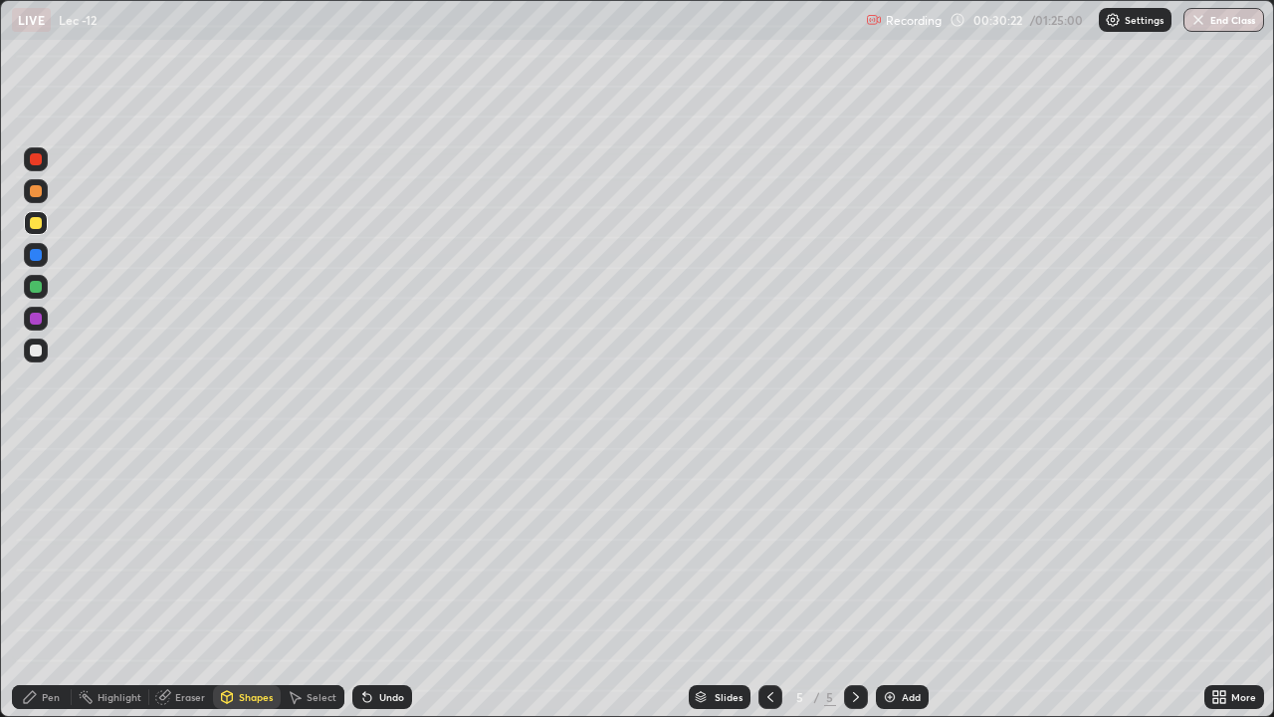
click at [60, 581] on div "Pen" at bounding box center [42, 697] width 60 height 24
click at [50, 581] on div "Pen" at bounding box center [51, 697] width 18 height 10
click at [258, 581] on div "Shapes" at bounding box center [256, 697] width 34 height 10
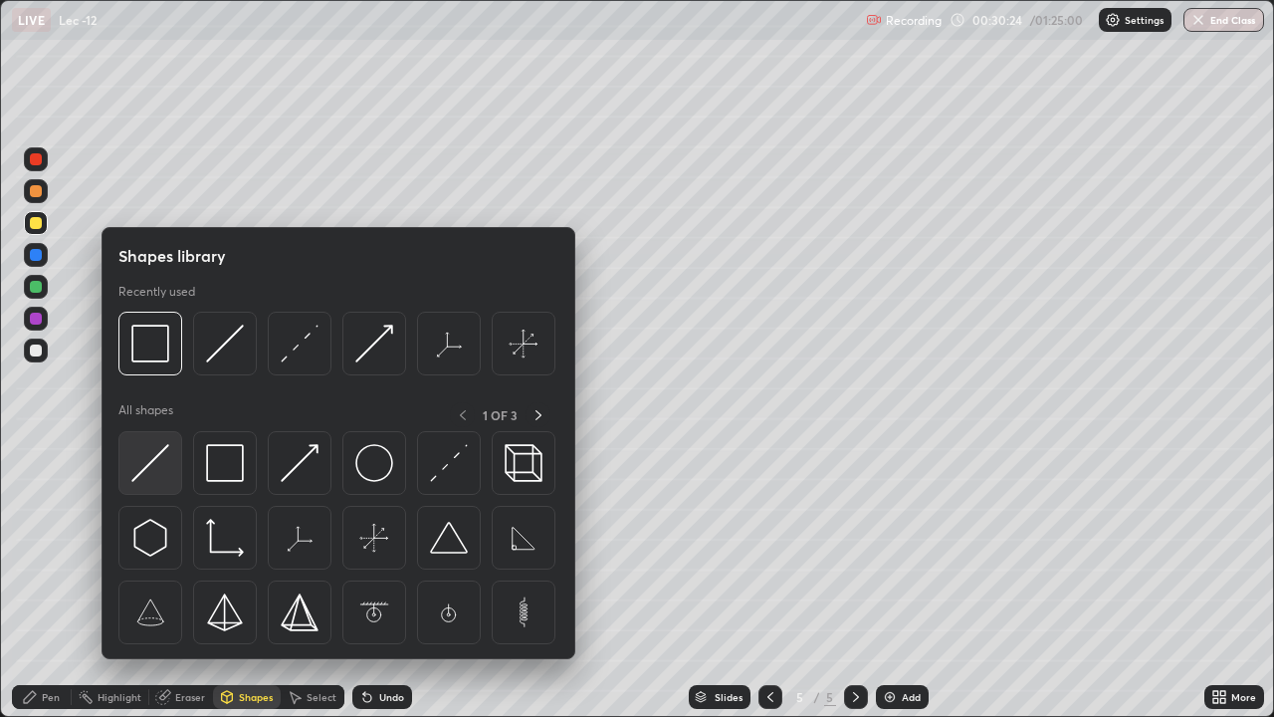
click at [154, 458] on img at bounding box center [150, 463] width 38 height 38
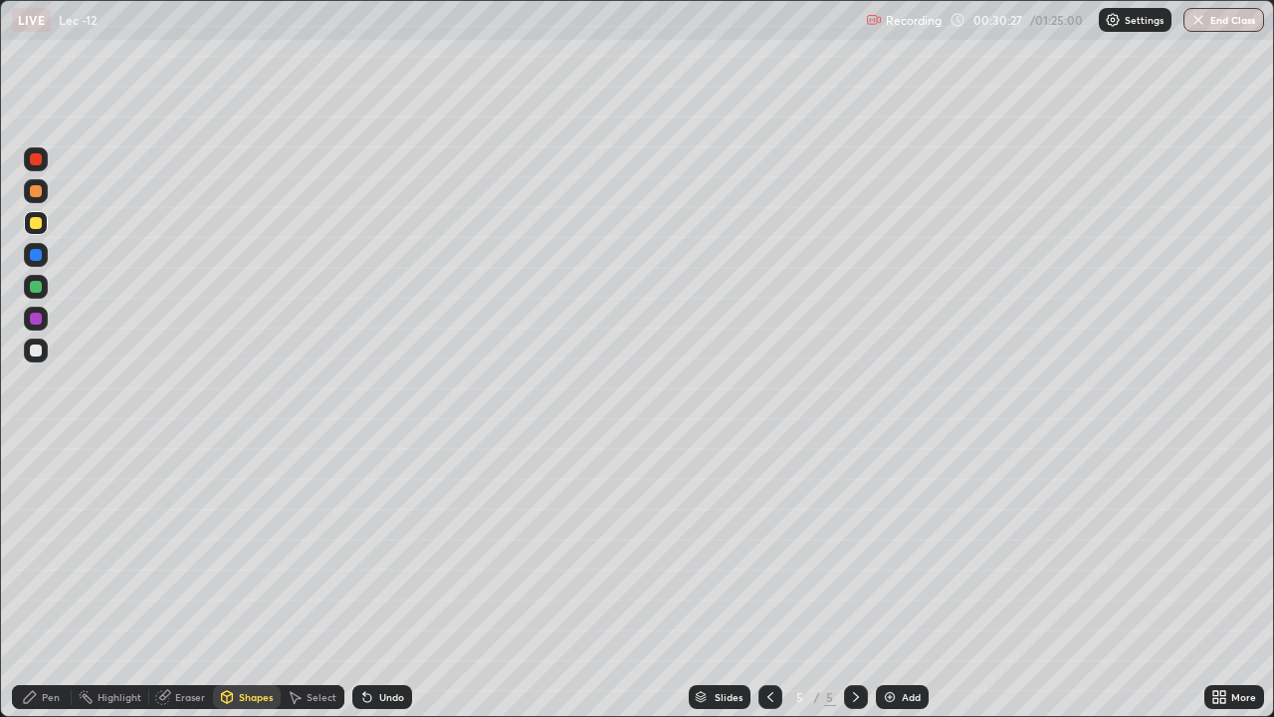
click at [51, 581] on div "Pen" at bounding box center [51, 697] width 18 height 10
click at [260, 581] on div "Shapes" at bounding box center [256, 697] width 34 height 10
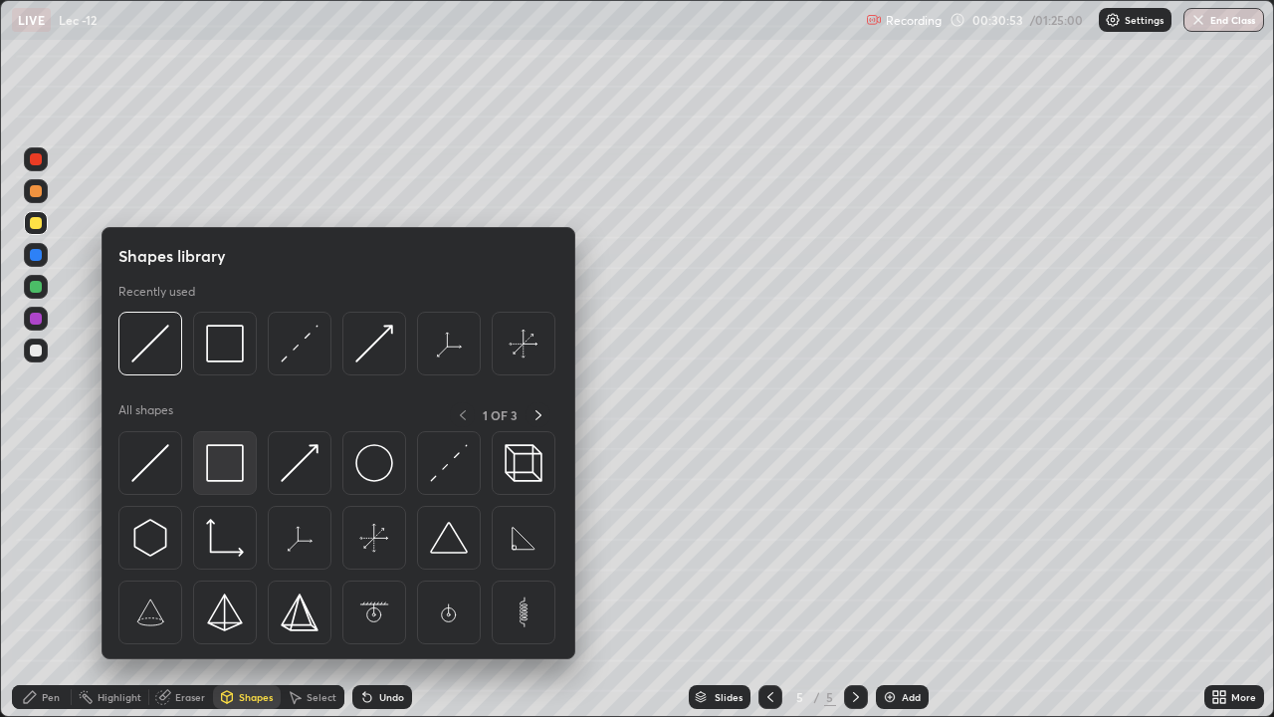
click at [217, 482] on img at bounding box center [225, 463] width 38 height 38
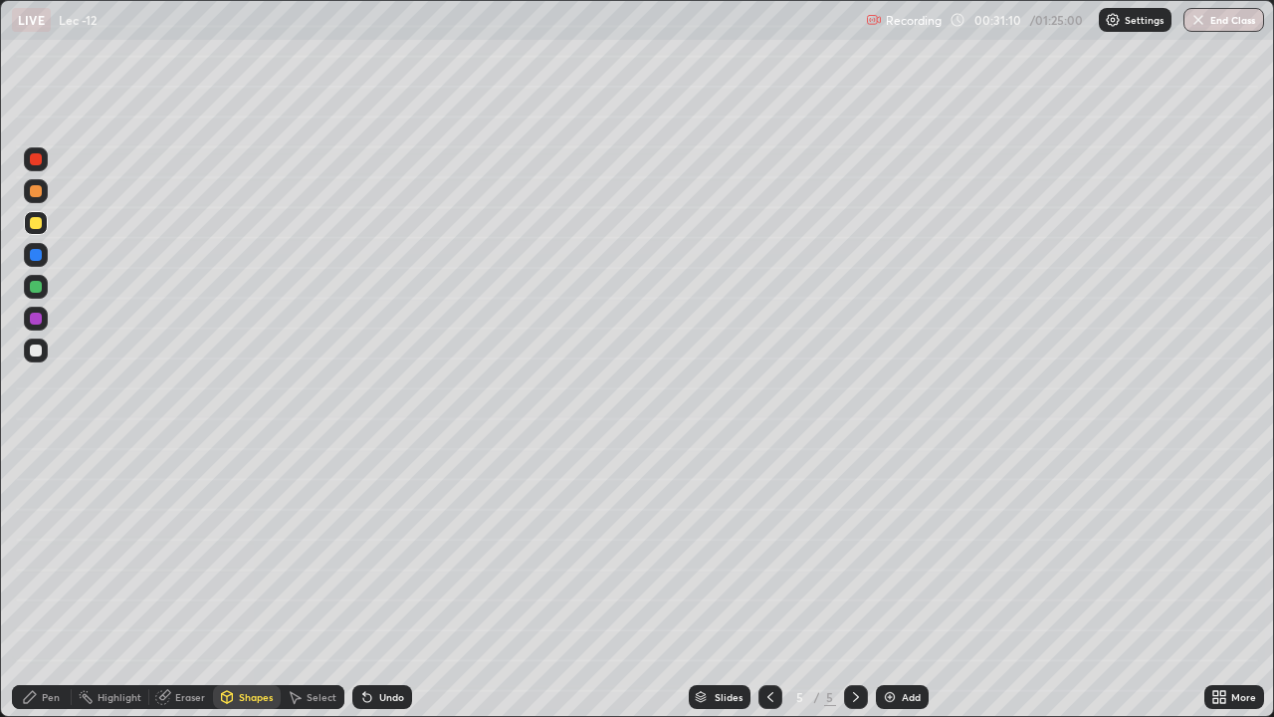
click at [769, 581] on icon at bounding box center [771, 697] width 16 height 16
click at [854, 581] on icon at bounding box center [856, 697] width 16 height 16
click at [768, 581] on icon at bounding box center [771, 697] width 16 height 16
click at [851, 581] on icon at bounding box center [856, 697] width 16 height 16
click at [766, 581] on icon at bounding box center [771, 697] width 16 height 16
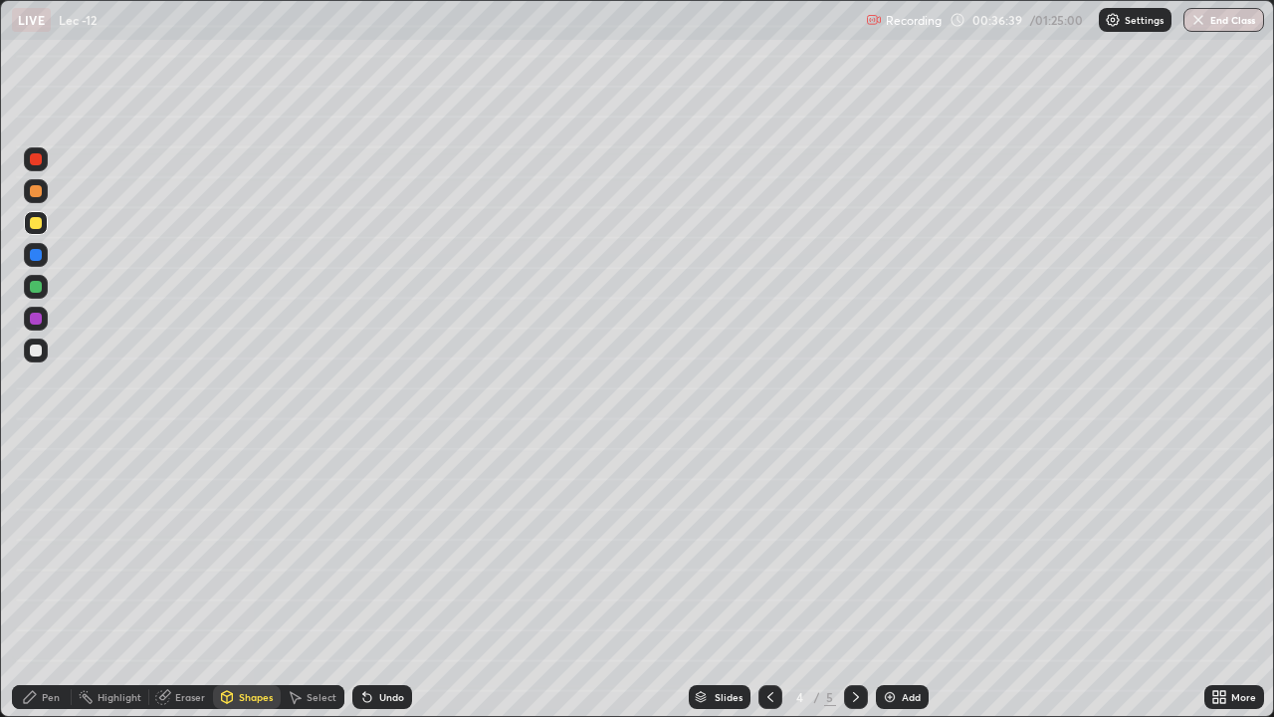
click at [853, 581] on div at bounding box center [856, 697] width 24 height 24
click at [58, 581] on div "Pen" at bounding box center [51, 697] width 18 height 10
click at [242, 581] on div "Shapes" at bounding box center [256, 697] width 34 height 10
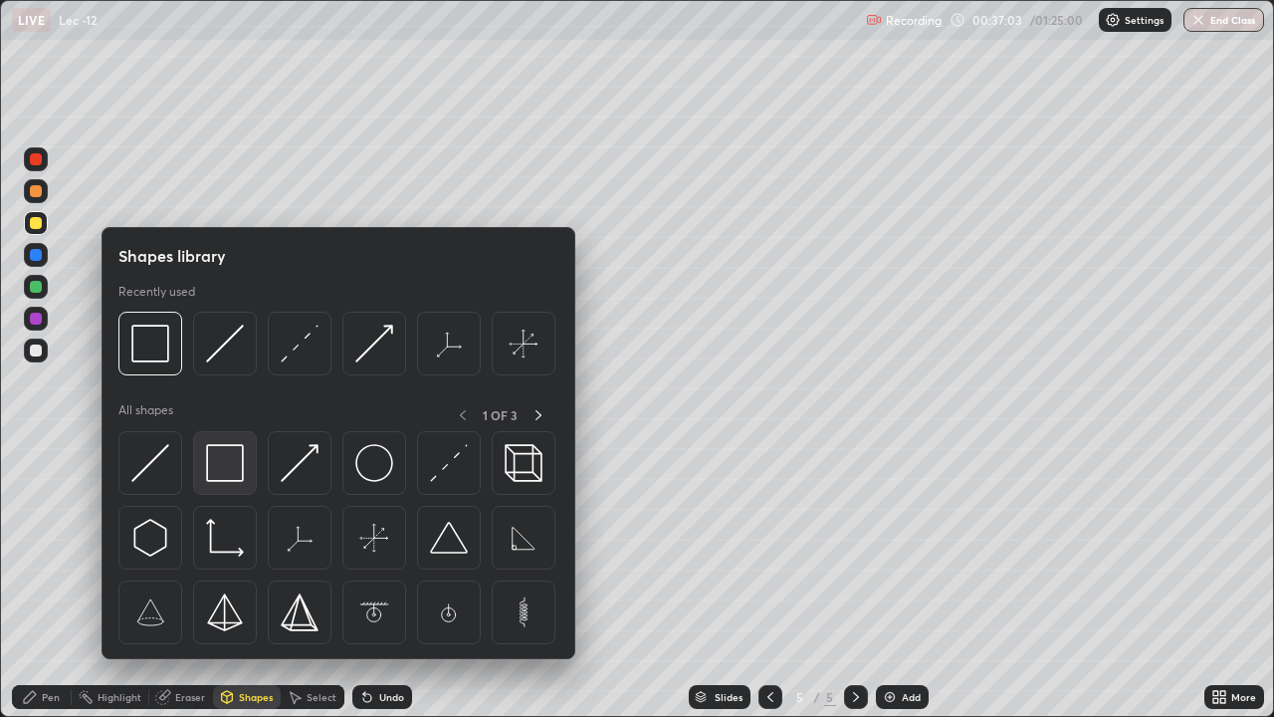
click at [225, 476] on img at bounding box center [225, 463] width 38 height 38
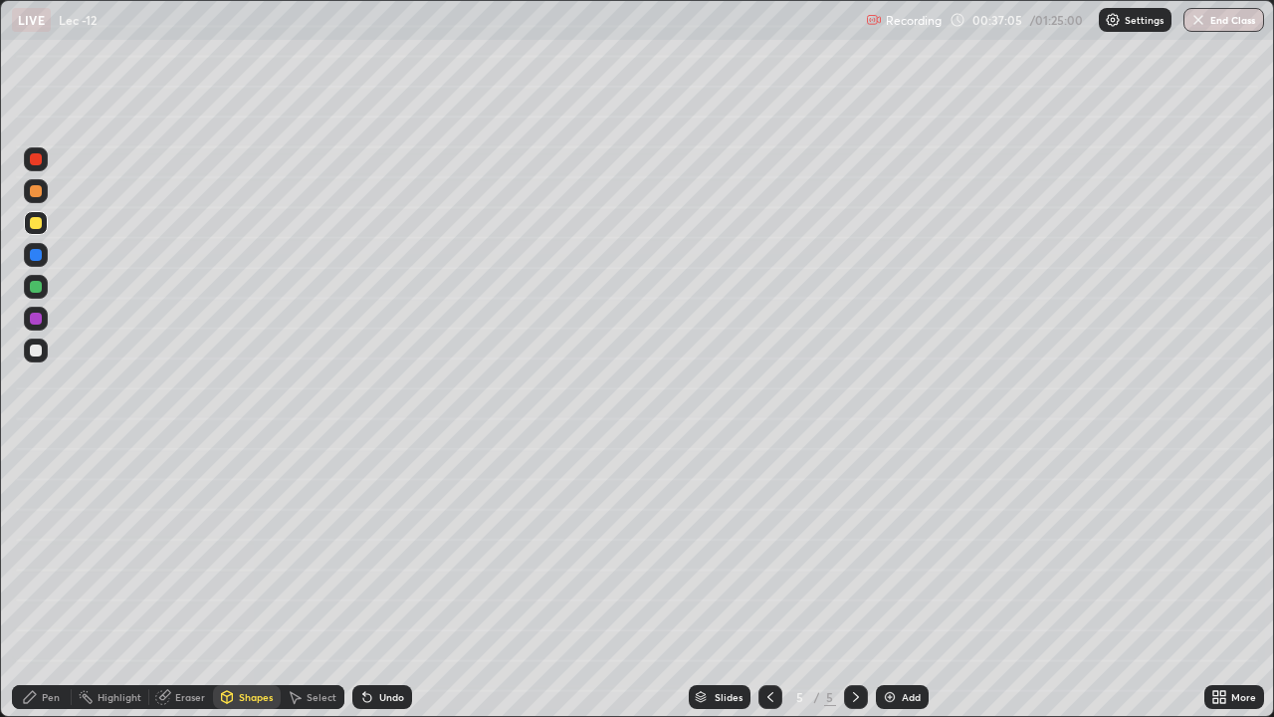
click at [51, 581] on div "Pen" at bounding box center [51, 697] width 18 height 10
click at [247, 581] on div "Shapes" at bounding box center [256, 697] width 34 height 10
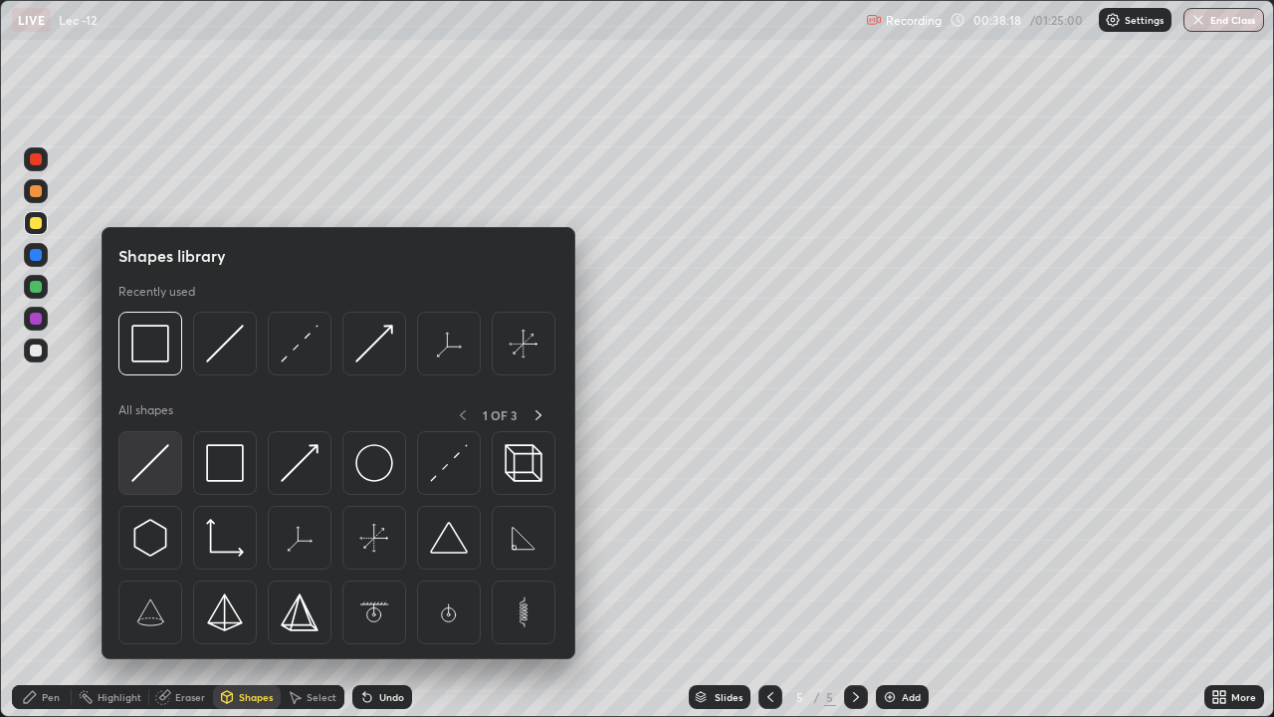
click at [159, 479] on img at bounding box center [150, 463] width 38 height 38
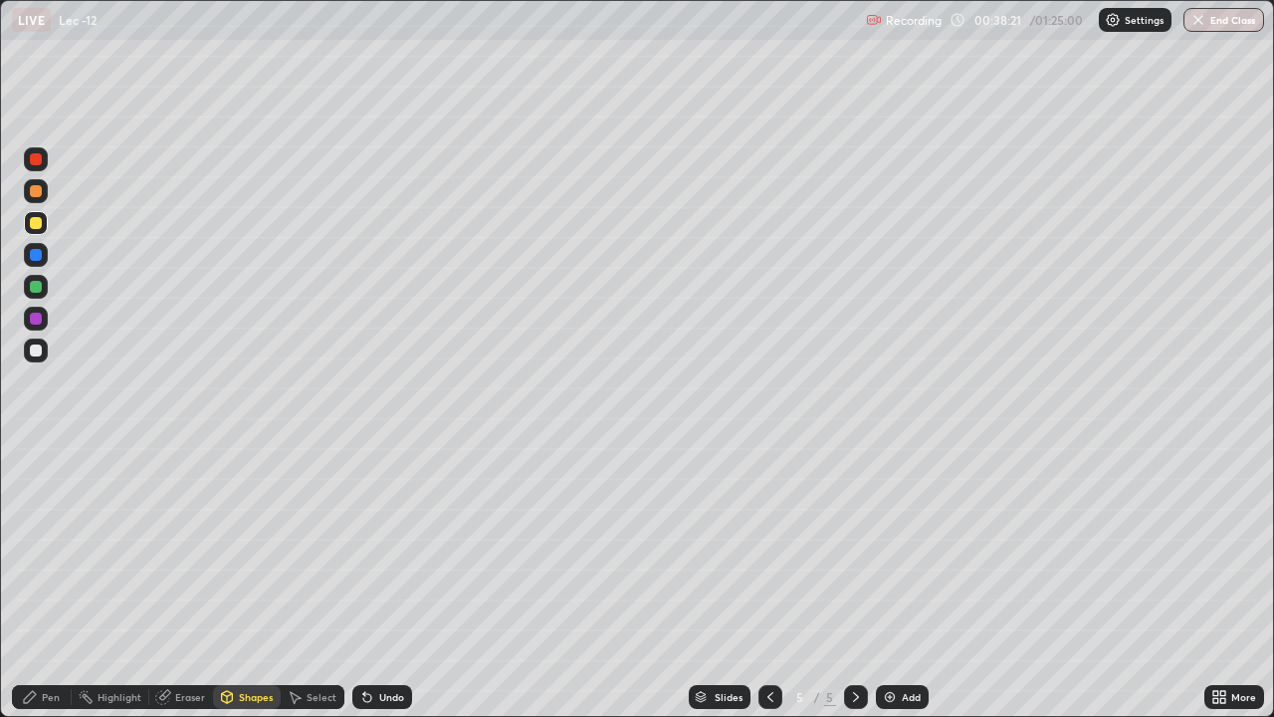
click at [107, 581] on div "Highlight" at bounding box center [111, 697] width 78 height 24
click at [186, 581] on div "Eraser" at bounding box center [190, 697] width 30 height 10
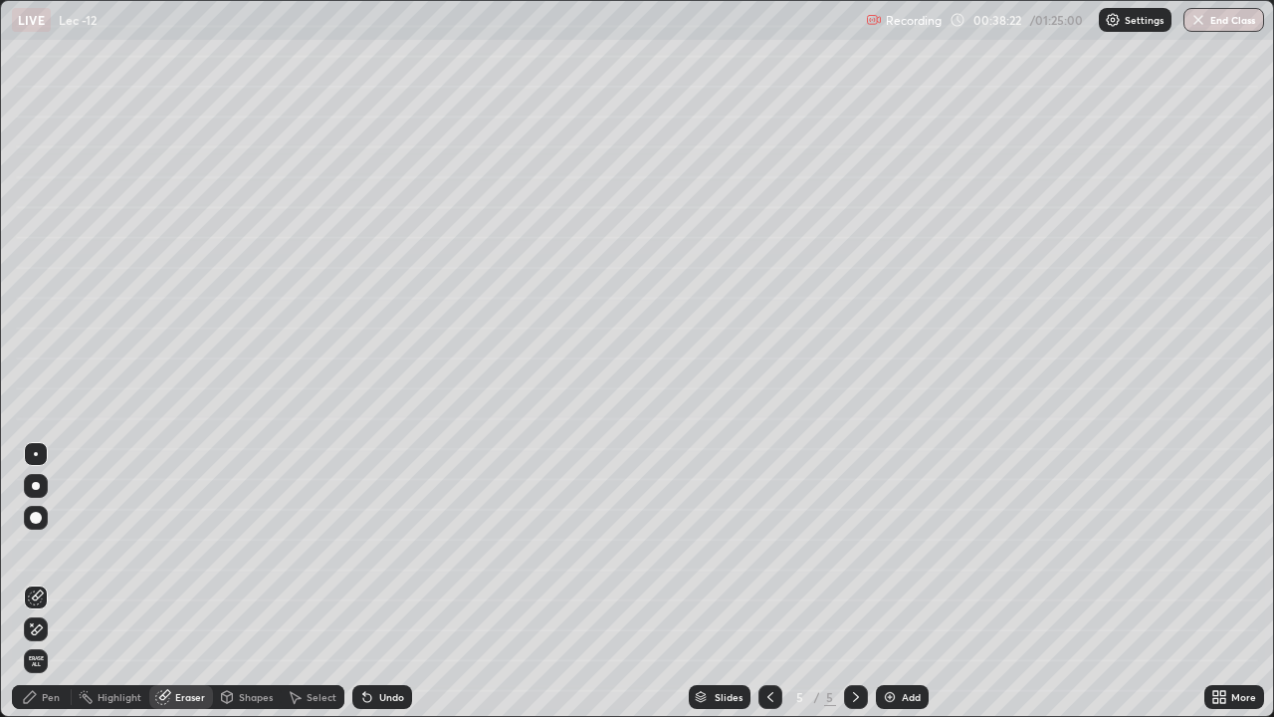
click at [277, 581] on div "Shapes" at bounding box center [247, 697] width 68 height 24
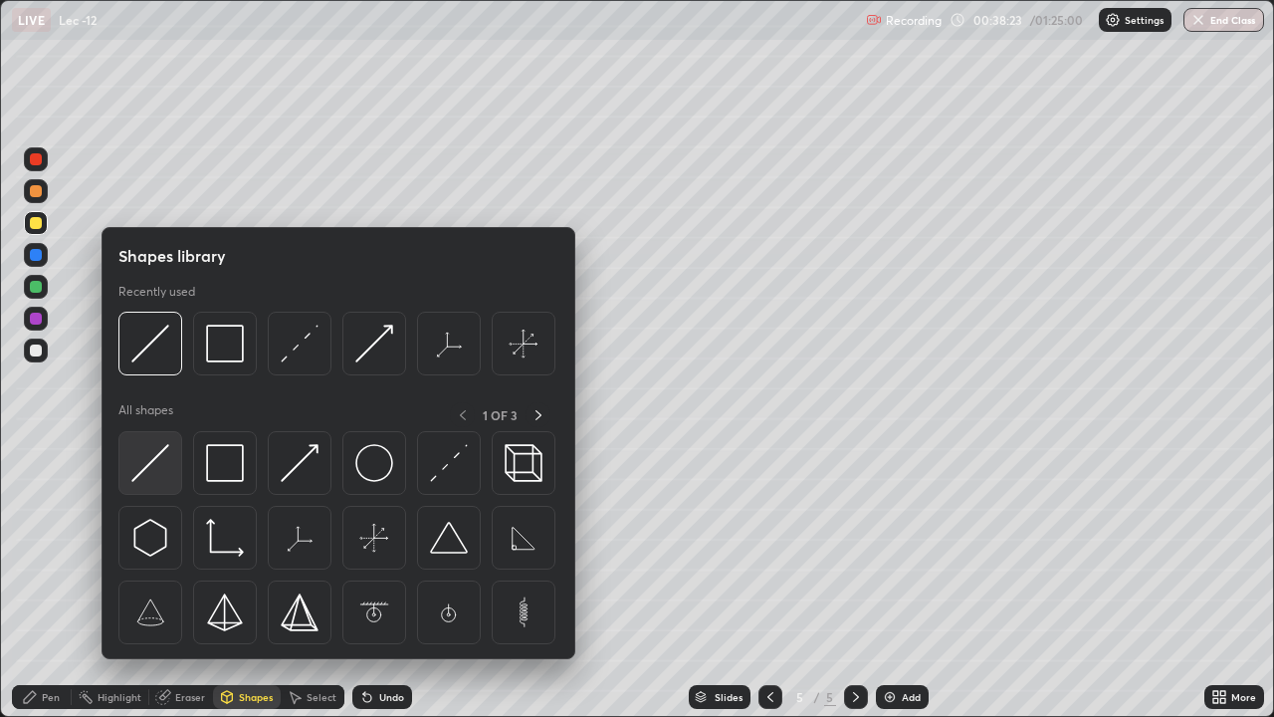
click at [164, 463] on img at bounding box center [150, 463] width 38 height 38
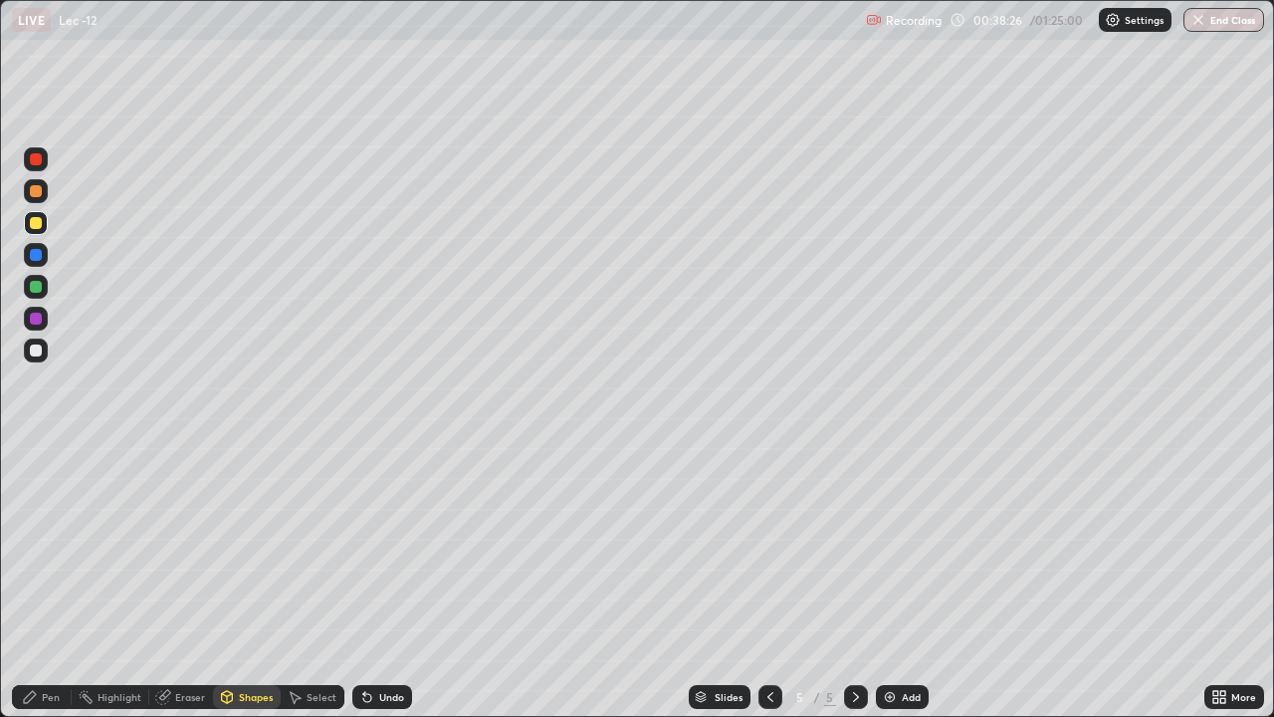
click at [48, 581] on div "Pen" at bounding box center [42, 697] width 60 height 24
click at [908, 581] on div "Add" at bounding box center [911, 697] width 19 height 10
click at [43, 581] on div "Pen" at bounding box center [51, 697] width 18 height 10
click at [34, 486] on div at bounding box center [36, 486] width 8 height 8
click at [226, 581] on icon at bounding box center [227, 695] width 11 height 3
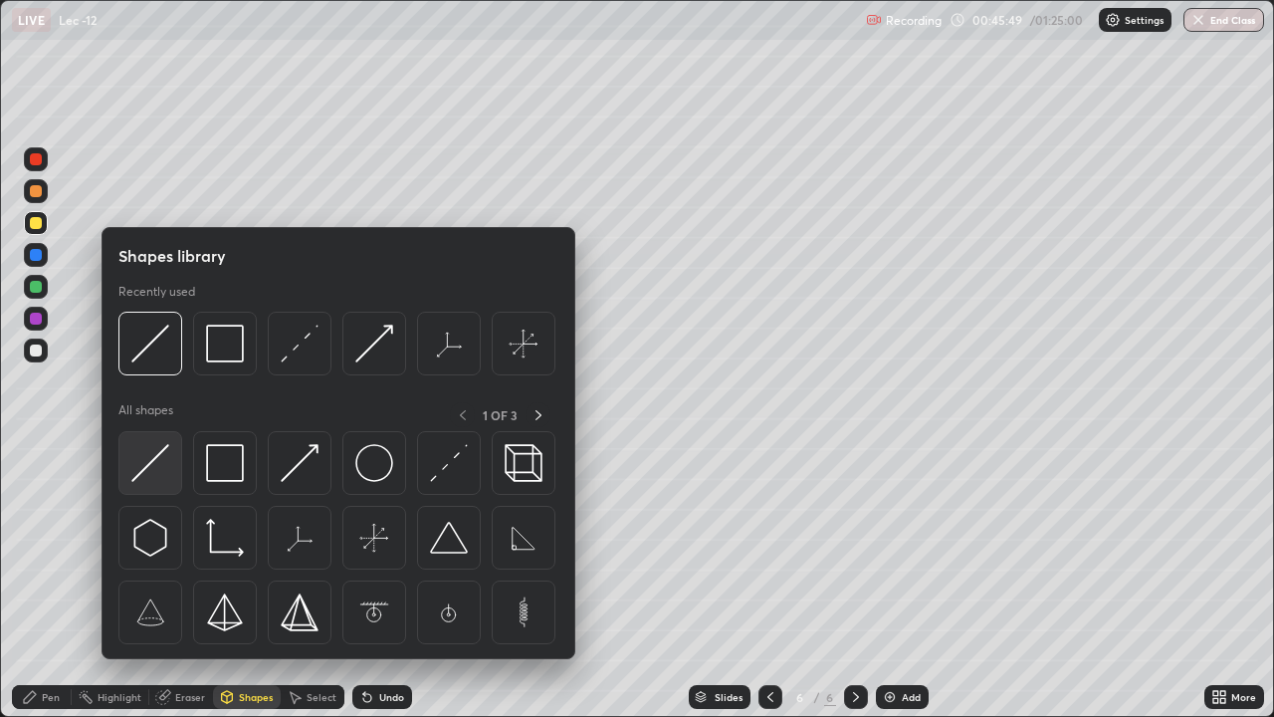
click at [158, 454] on img at bounding box center [150, 463] width 38 height 38
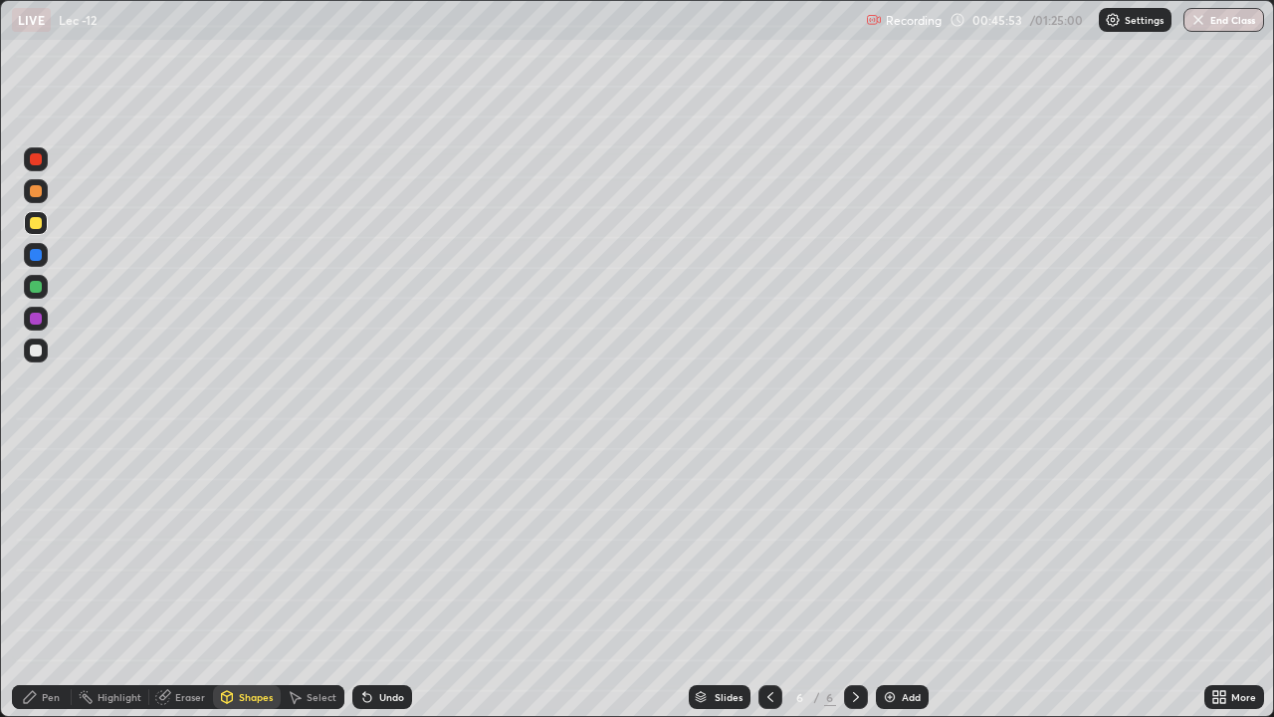
click at [69, 581] on div "Pen" at bounding box center [42, 697] width 60 height 24
click at [32, 286] on div at bounding box center [36, 287] width 12 height 12
click at [239, 581] on div "Shapes" at bounding box center [256, 697] width 34 height 10
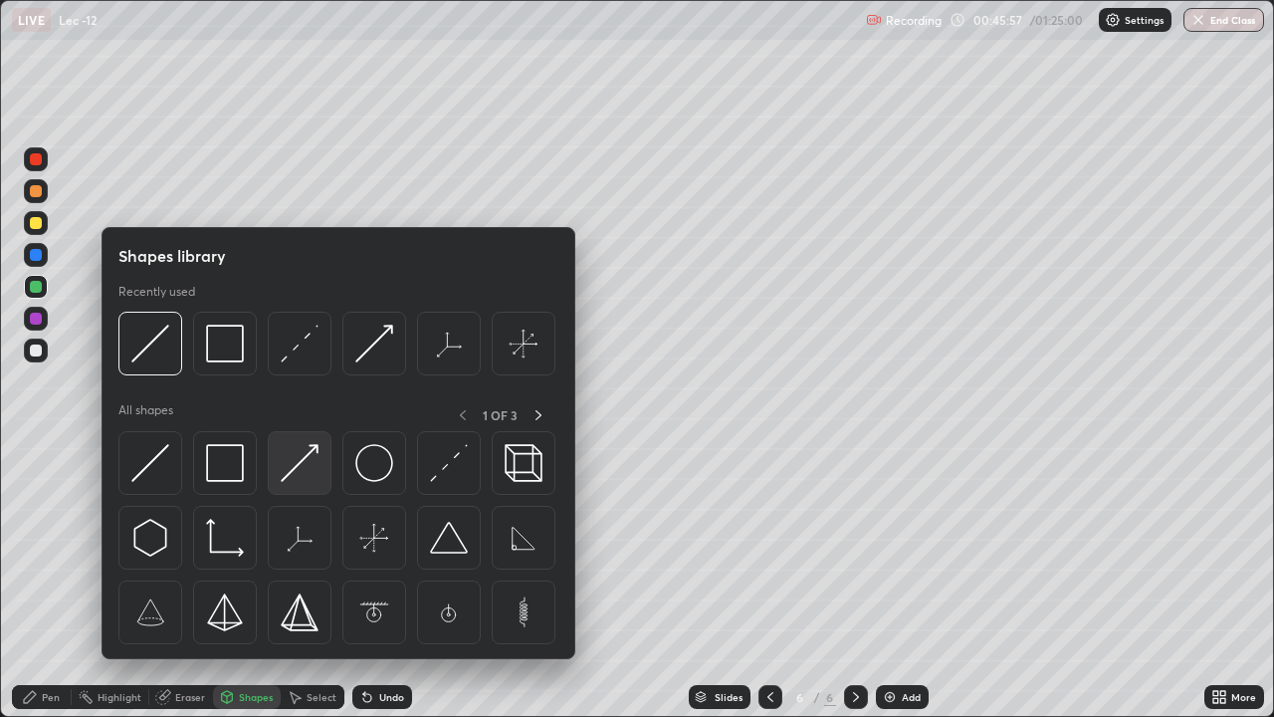
click at [300, 467] on img at bounding box center [300, 463] width 38 height 38
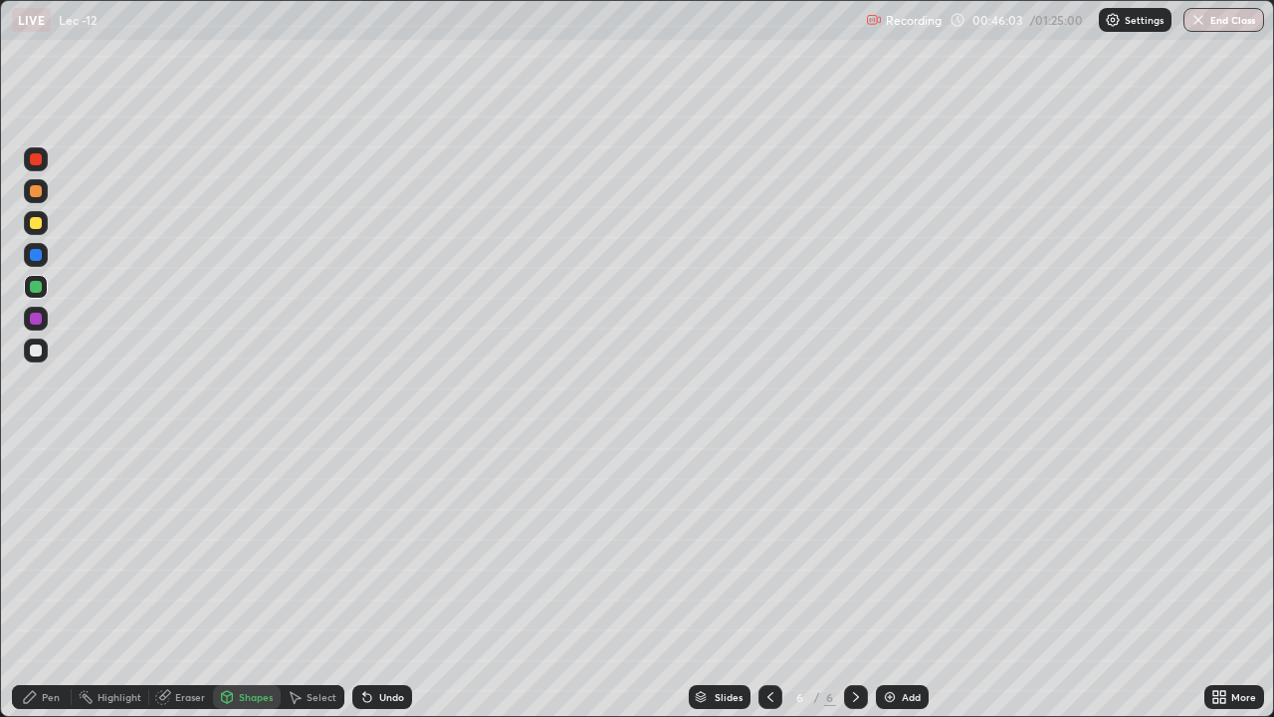
click at [51, 581] on div "Pen" at bounding box center [51, 697] width 18 height 10
click at [54, 581] on div "Pen" at bounding box center [51, 697] width 18 height 10
click at [255, 581] on div "Shapes" at bounding box center [256, 697] width 34 height 10
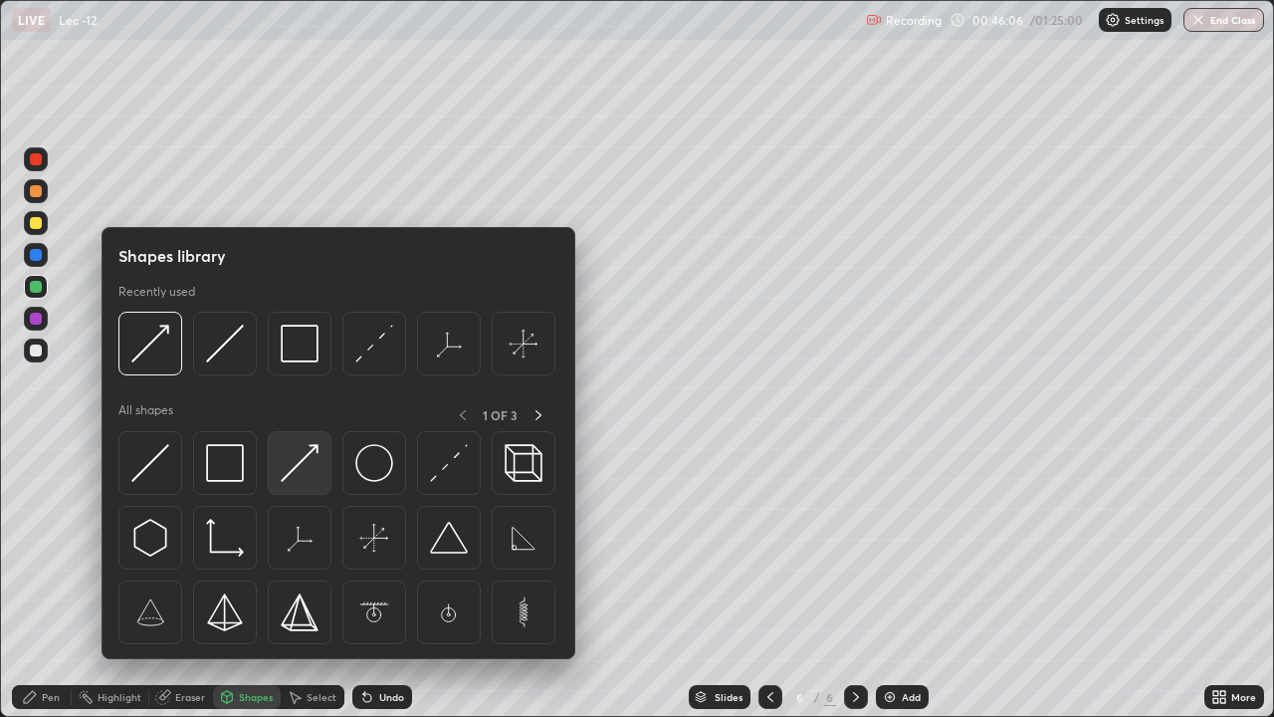
click at [309, 465] on img at bounding box center [300, 463] width 38 height 38
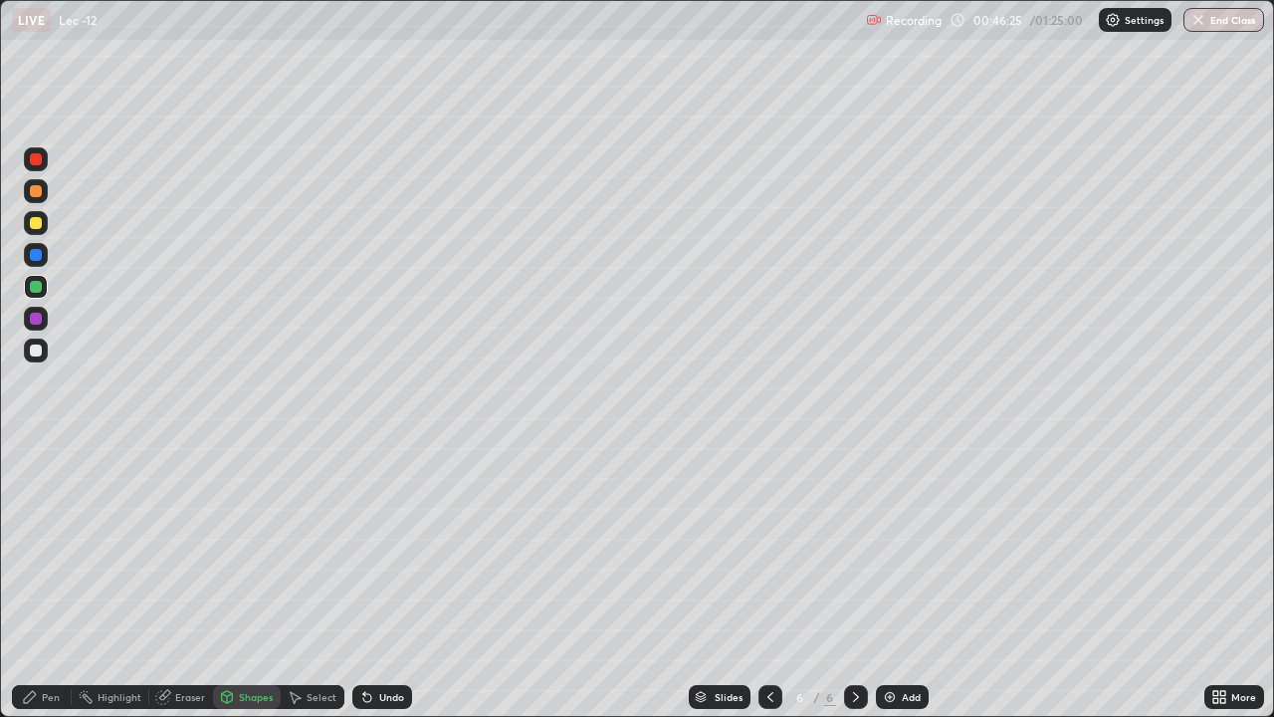
click at [244, 581] on div "Shapes" at bounding box center [256, 697] width 34 height 10
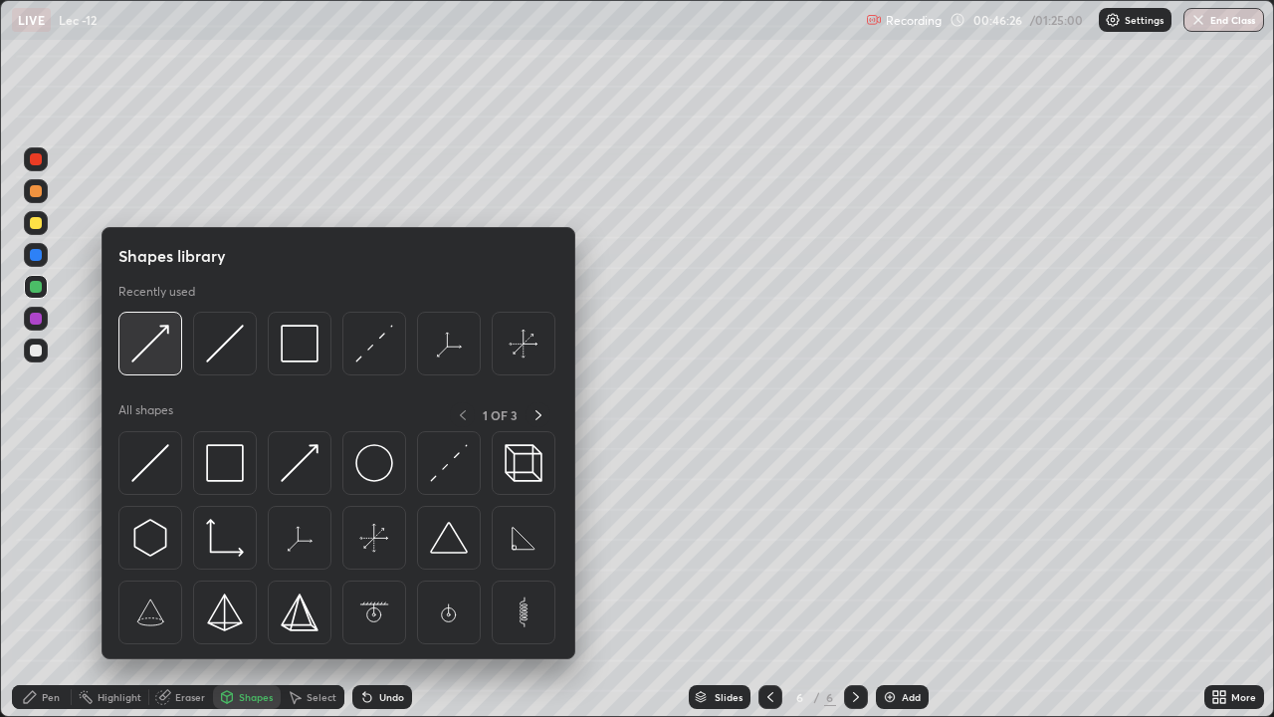
click at [155, 341] on img at bounding box center [150, 344] width 38 height 38
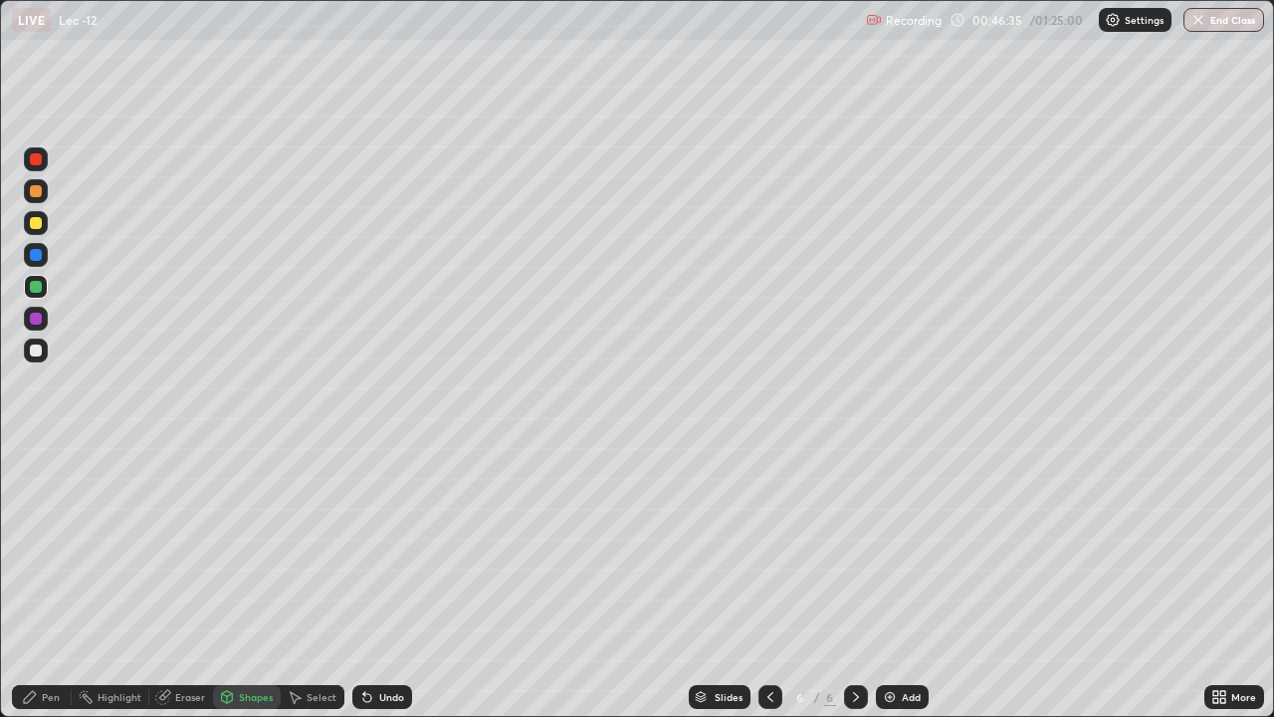
click at [34, 220] on div at bounding box center [36, 223] width 12 height 12
click at [388, 581] on div "Undo" at bounding box center [391, 697] width 25 height 10
click at [387, 581] on div "Undo" at bounding box center [391, 697] width 25 height 10
click at [57, 581] on div "Pen" at bounding box center [51, 697] width 18 height 10
click at [36, 160] on div at bounding box center [36, 159] width 12 height 12
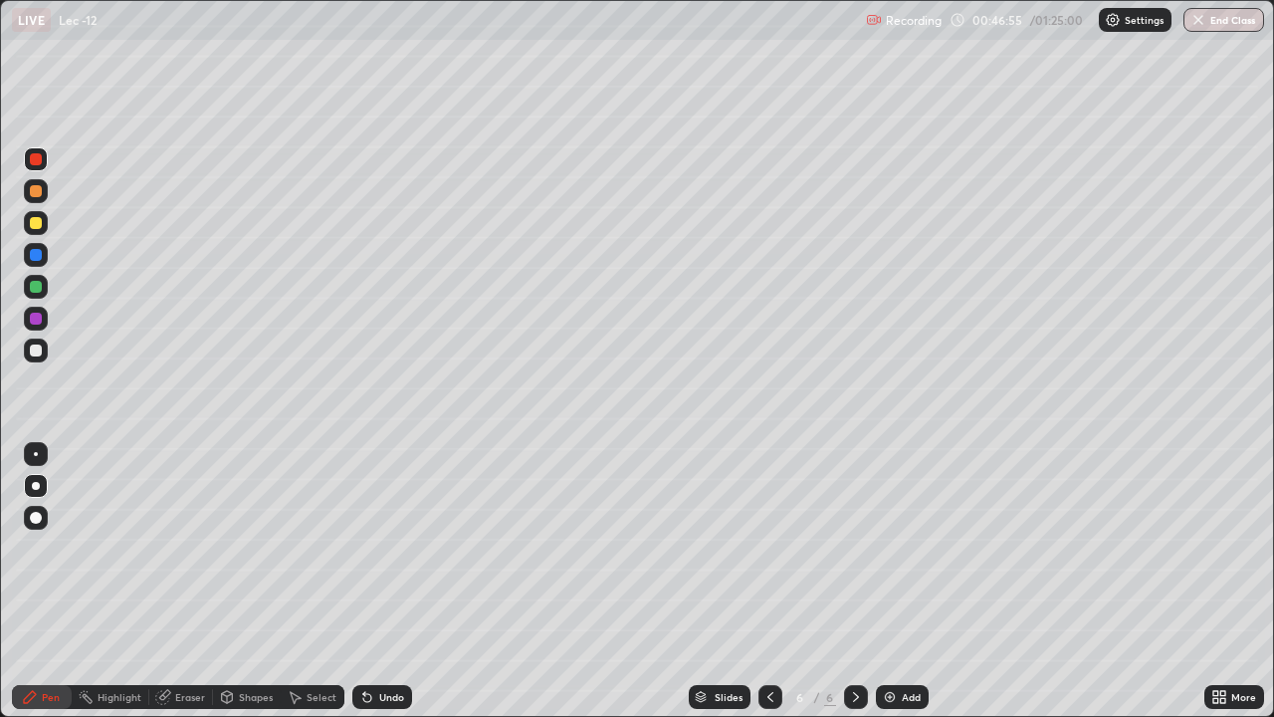
click at [248, 581] on div "Shapes" at bounding box center [256, 697] width 34 height 10
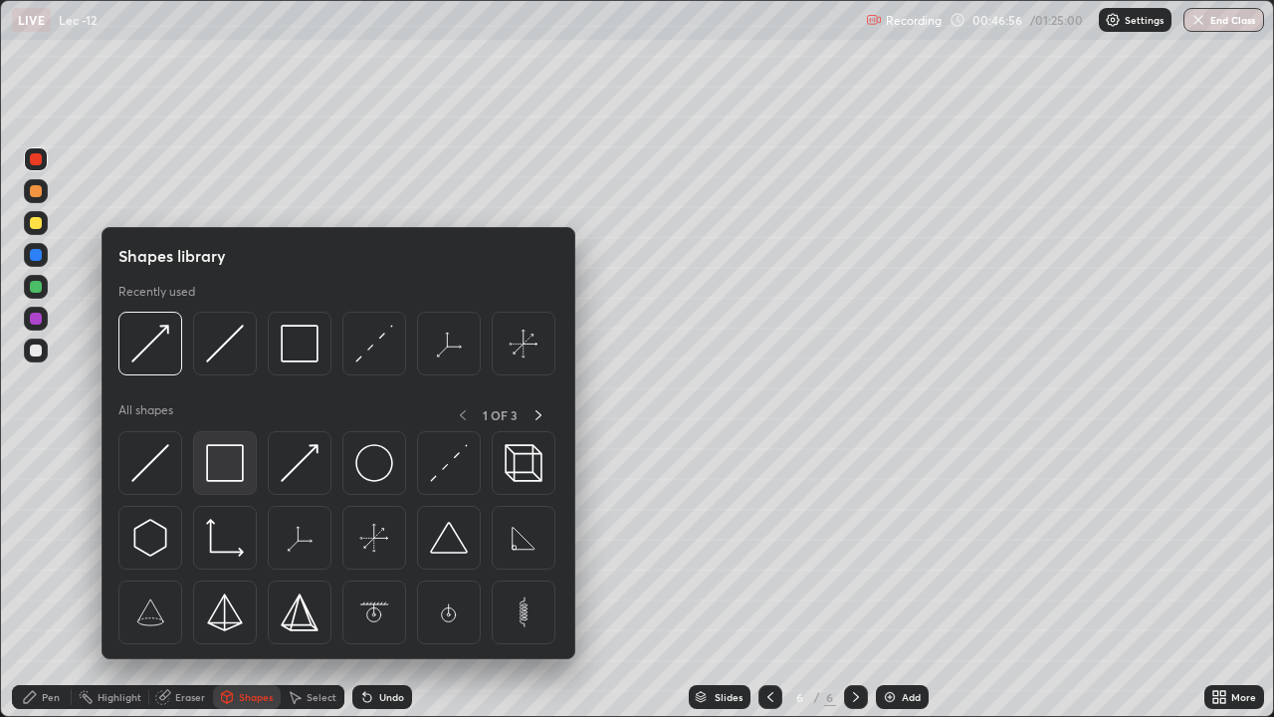
click at [225, 464] on img at bounding box center [225, 463] width 38 height 38
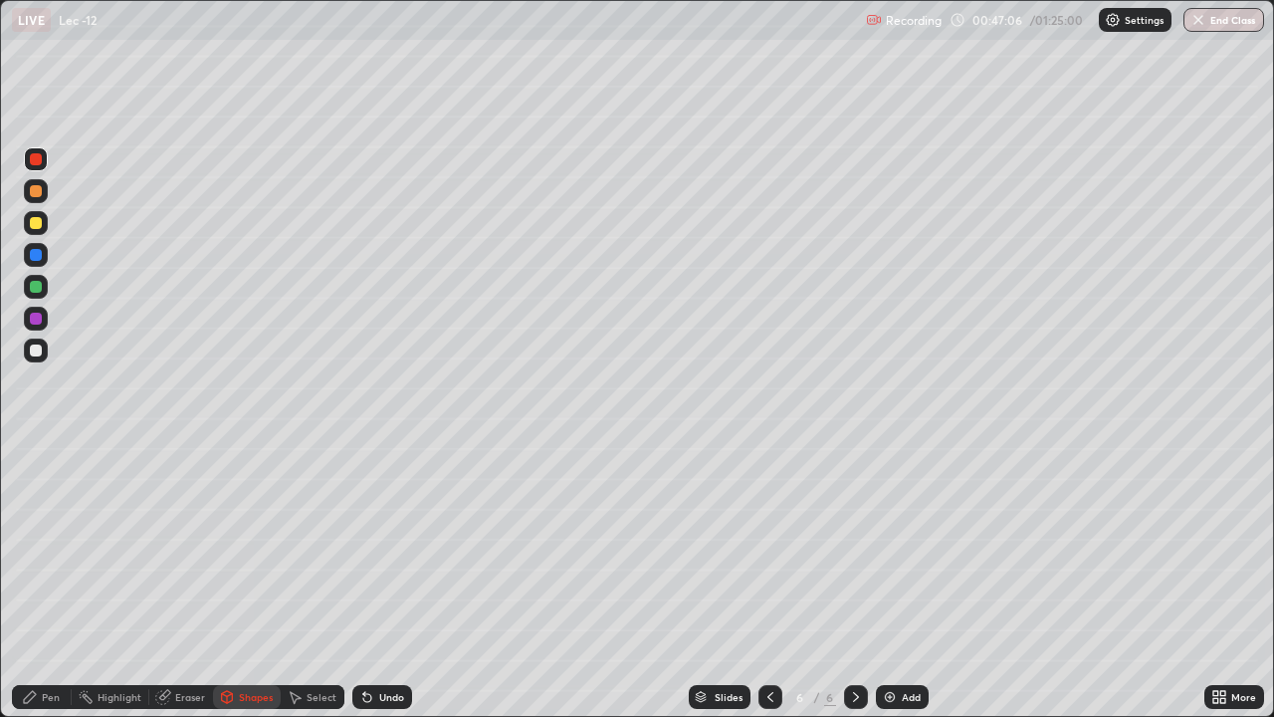
click at [57, 581] on div "Pen" at bounding box center [42, 697] width 60 height 24
click at [44, 581] on div "Pen" at bounding box center [51, 697] width 18 height 10
click at [382, 581] on div "Undo" at bounding box center [391, 697] width 25 height 10
click at [380, 581] on div "Undo" at bounding box center [391, 697] width 25 height 10
click at [235, 581] on div "Shapes" at bounding box center [247, 697] width 68 height 24
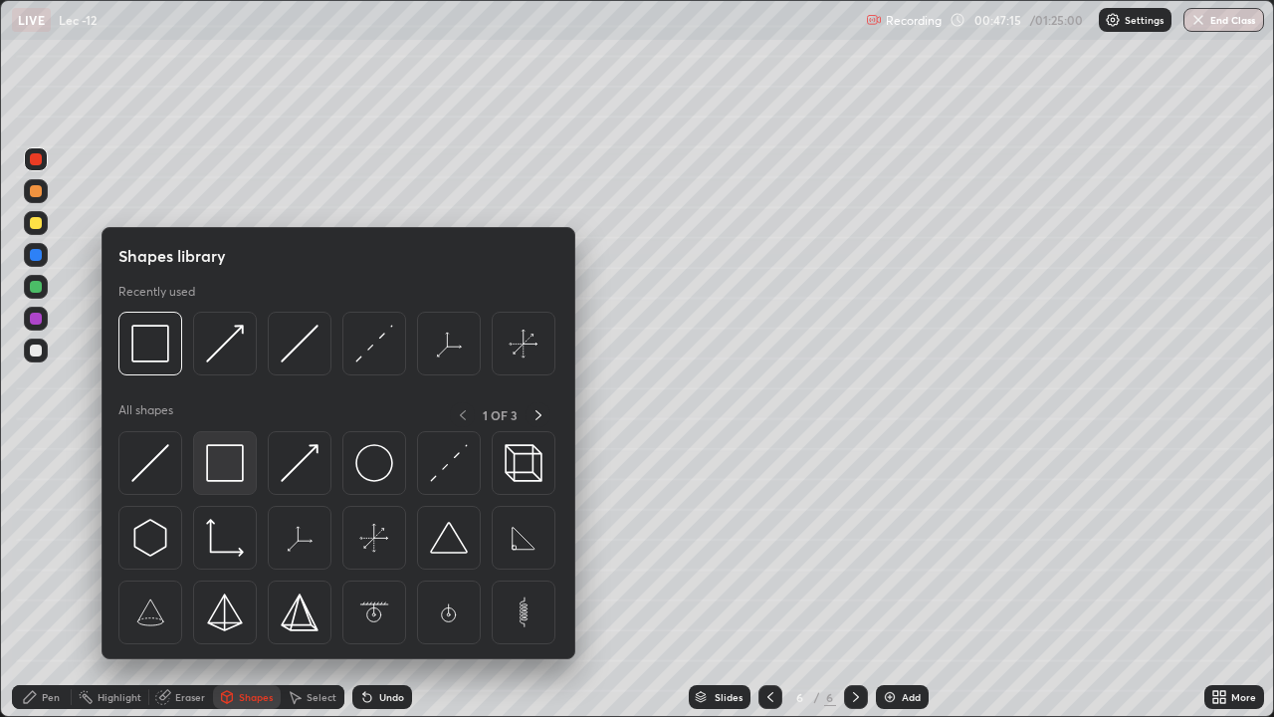
click at [219, 468] on img at bounding box center [225, 463] width 38 height 38
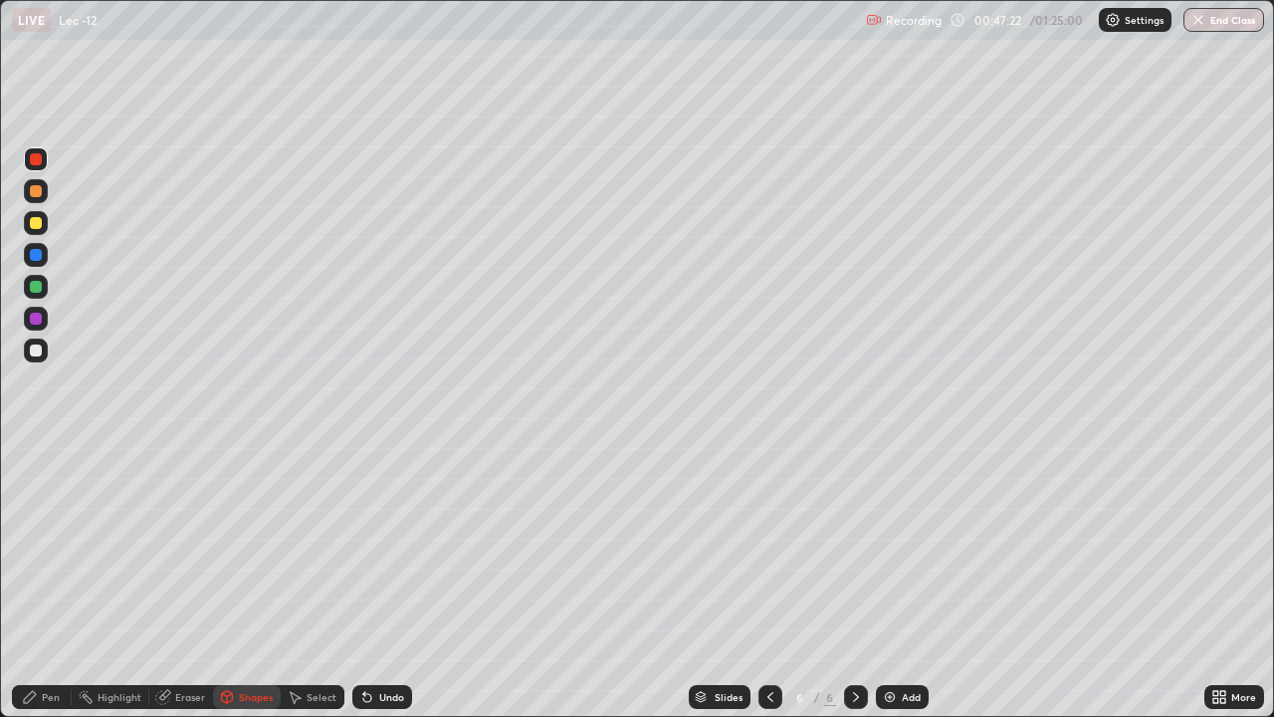
click at [293, 581] on icon at bounding box center [296, 698] width 11 height 12
click at [271, 336] on div "0 ° Undo Copy Duplicate Duplicate to new slide Delete" at bounding box center [637, 358] width 1272 height 715
click at [259, 351] on div "0 ° Undo Copy Duplicate Duplicate to new slide Delete" at bounding box center [637, 358] width 1272 height 715
click at [262, 376] on div "0 ° Undo Copy Duplicate Duplicate to new slide Delete" at bounding box center [637, 358] width 1272 height 715
click at [306, 223] on div "0 ° Undo Copy Duplicate Duplicate to new slide Delete" at bounding box center [637, 358] width 1272 height 715
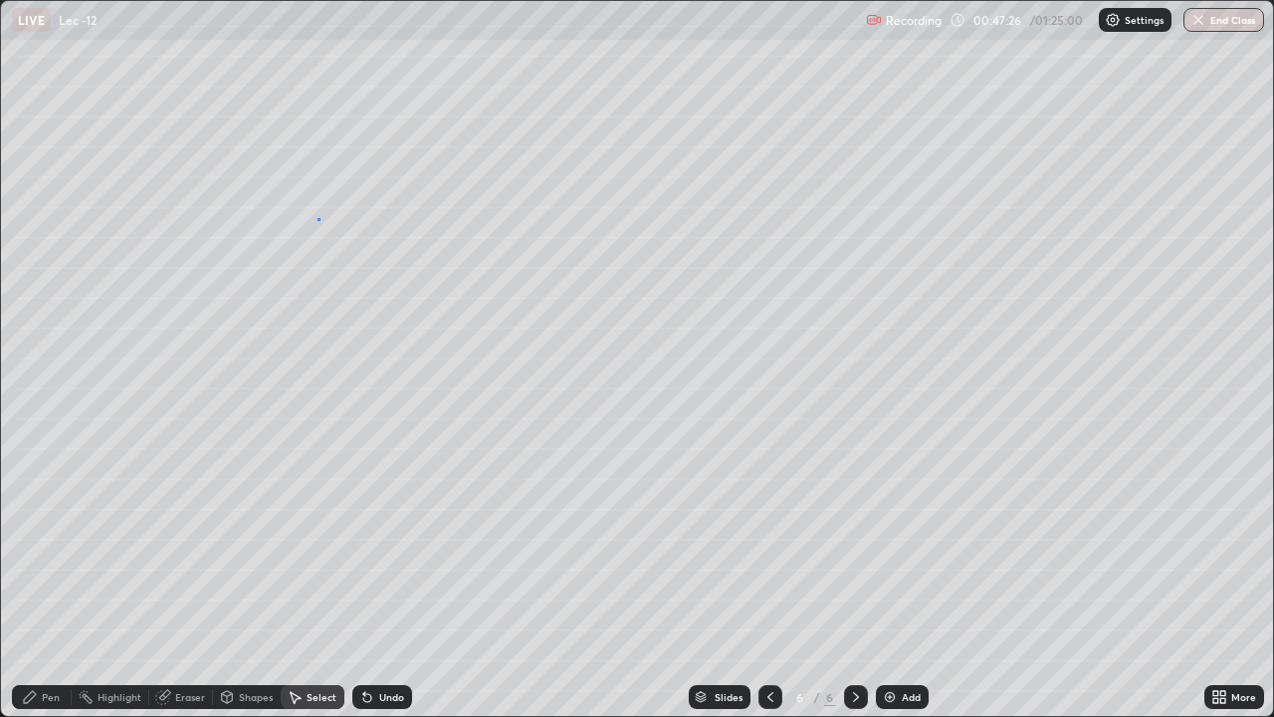
click at [318, 218] on div "0 ° Undo Copy Duplicate Duplicate to new slide Delete" at bounding box center [637, 358] width 1272 height 715
click at [305, 224] on div "0 ° Undo Copy Duplicate Duplicate to new slide Delete" at bounding box center [637, 358] width 1272 height 715
click at [258, 334] on div "0 ° Undo Copy Duplicate Duplicate to new slide Delete" at bounding box center [637, 358] width 1272 height 715
click at [261, 340] on div "0 ° Undo Copy Duplicate Duplicate to new slide Delete" at bounding box center [637, 358] width 1272 height 715
click at [263, 345] on div "0 ° Undo Copy Duplicate Duplicate to new slide Delete" at bounding box center [637, 358] width 1272 height 715
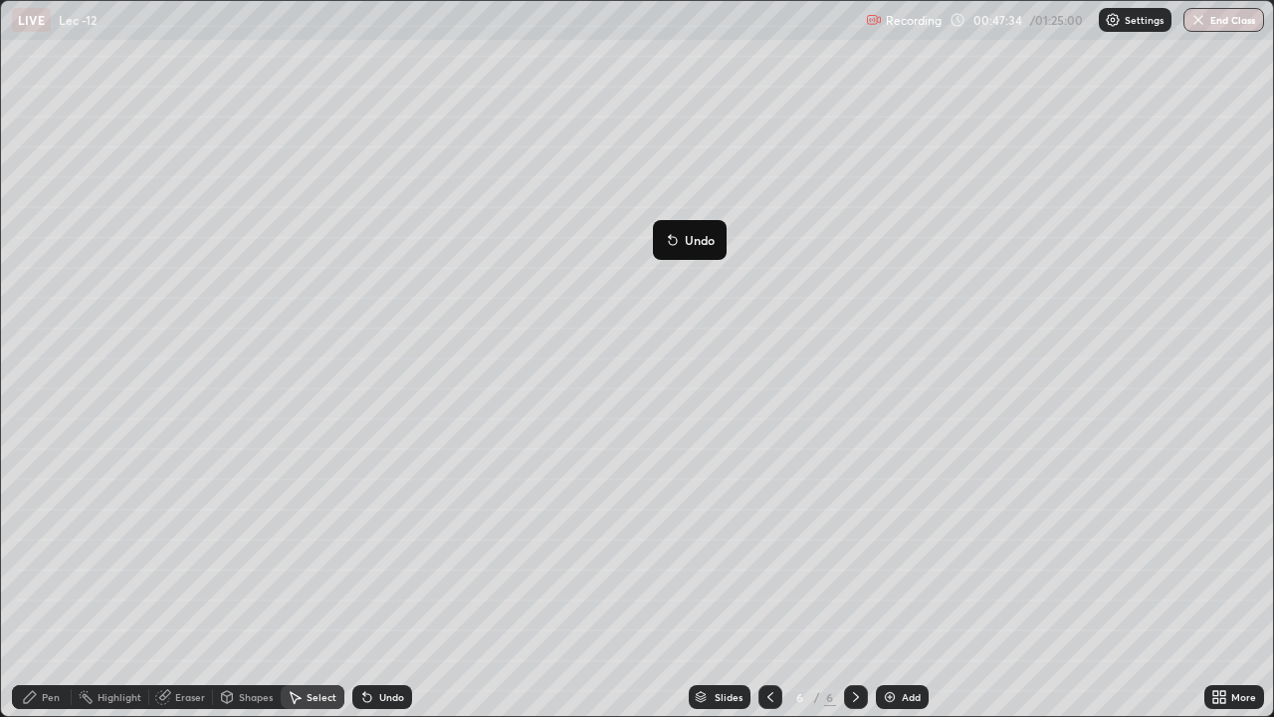
click at [256, 348] on div "0 ° Undo Copy Duplicate Duplicate to new slide Delete" at bounding box center [637, 358] width 1272 height 715
click at [263, 359] on div "0 ° Undo Copy Duplicate Duplicate to new slide Delete" at bounding box center [637, 358] width 1272 height 715
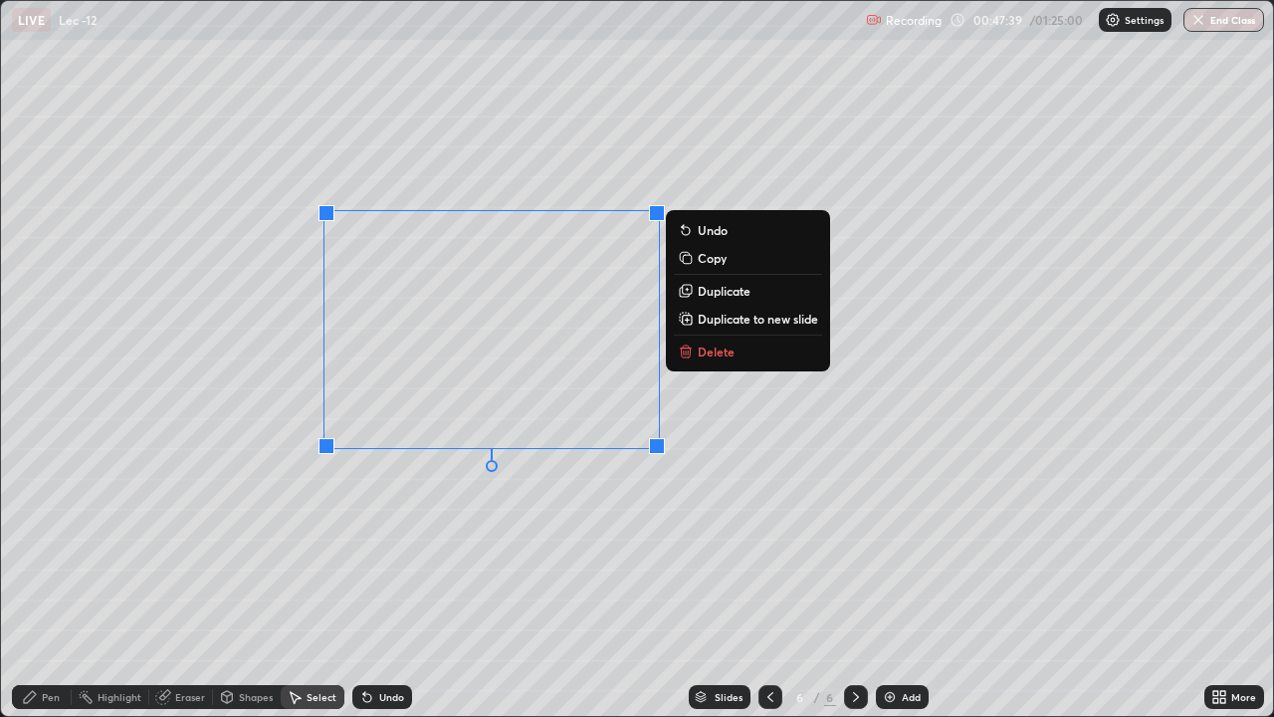
click at [320, 579] on div "0 ° Undo Copy Duplicate Duplicate to new slide Delete" at bounding box center [637, 358] width 1272 height 715
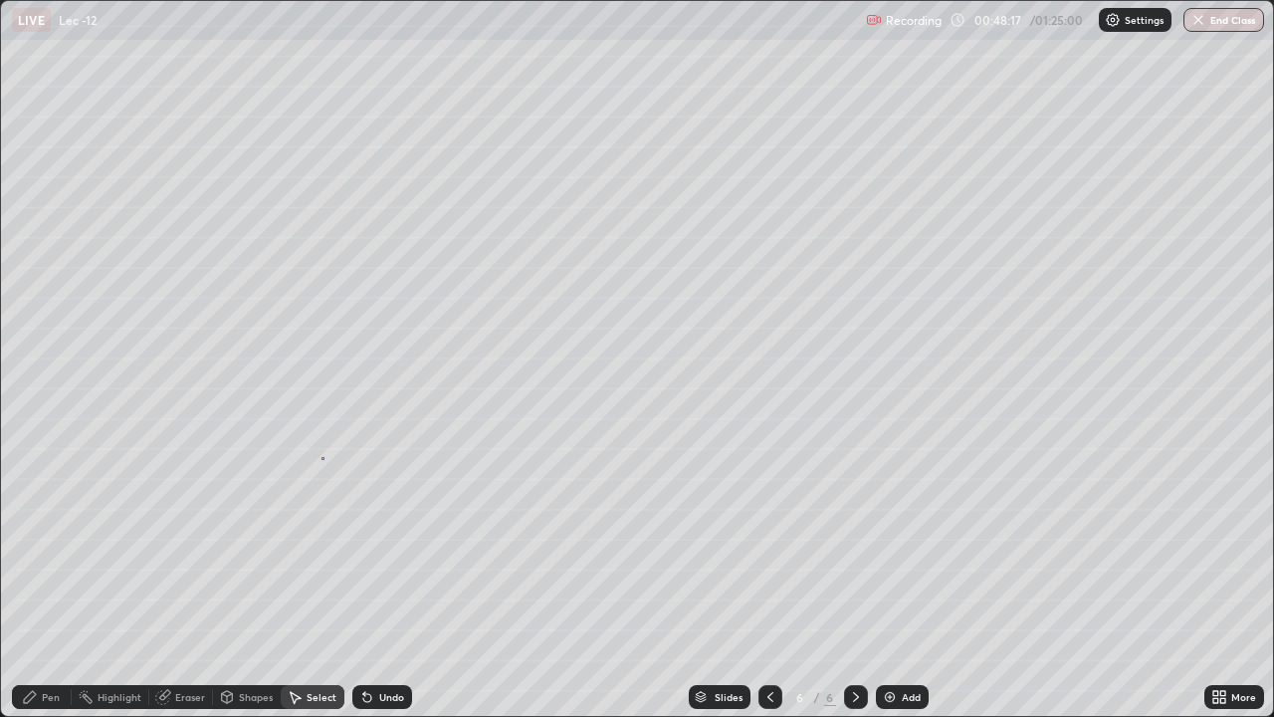
click at [321, 459] on div "0 ° Undo Copy Duplicate Duplicate to new slide Delete" at bounding box center [637, 358] width 1272 height 715
click at [50, 581] on div "Pen" at bounding box center [51, 697] width 18 height 10
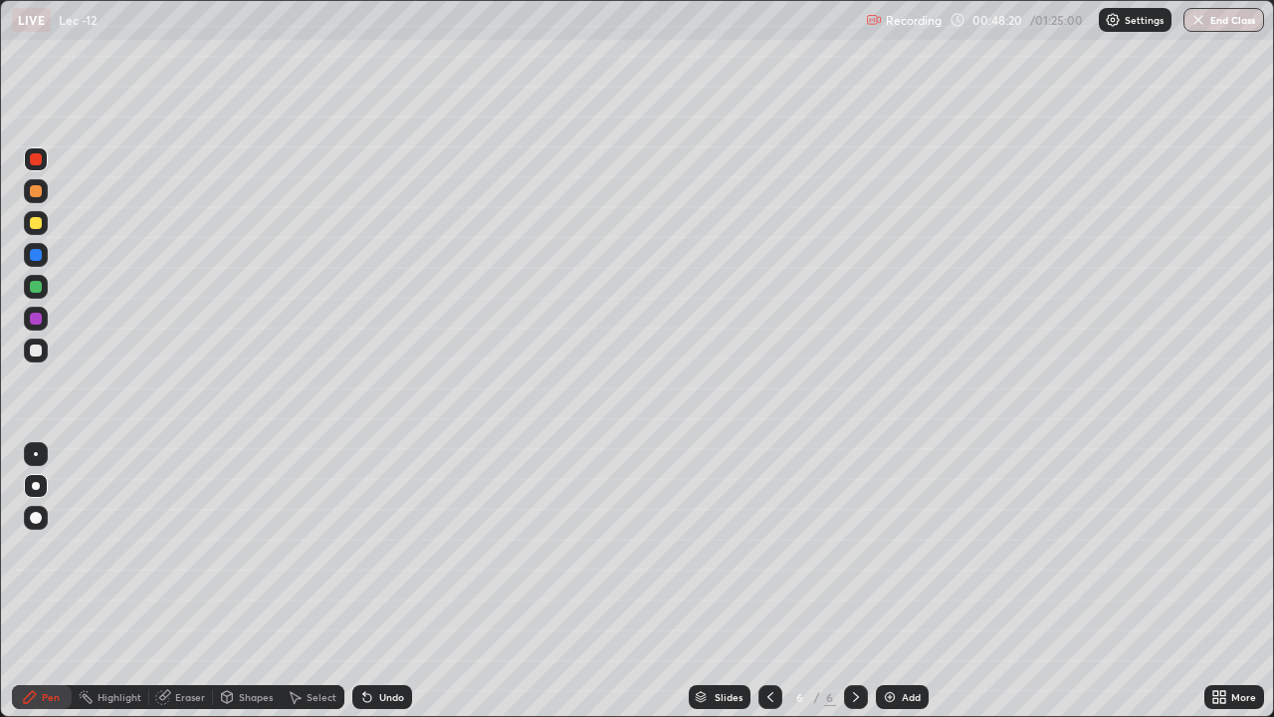
click at [382, 581] on div "Undo" at bounding box center [391, 697] width 25 height 10
click at [36, 454] on div at bounding box center [36, 454] width 4 height 4
click at [37, 193] on div at bounding box center [36, 191] width 12 height 12
click at [382, 581] on div "Undo" at bounding box center [391, 697] width 25 height 10
click at [234, 581] on div "Shapes" at bounding box center [247, 697] width 68 height 24
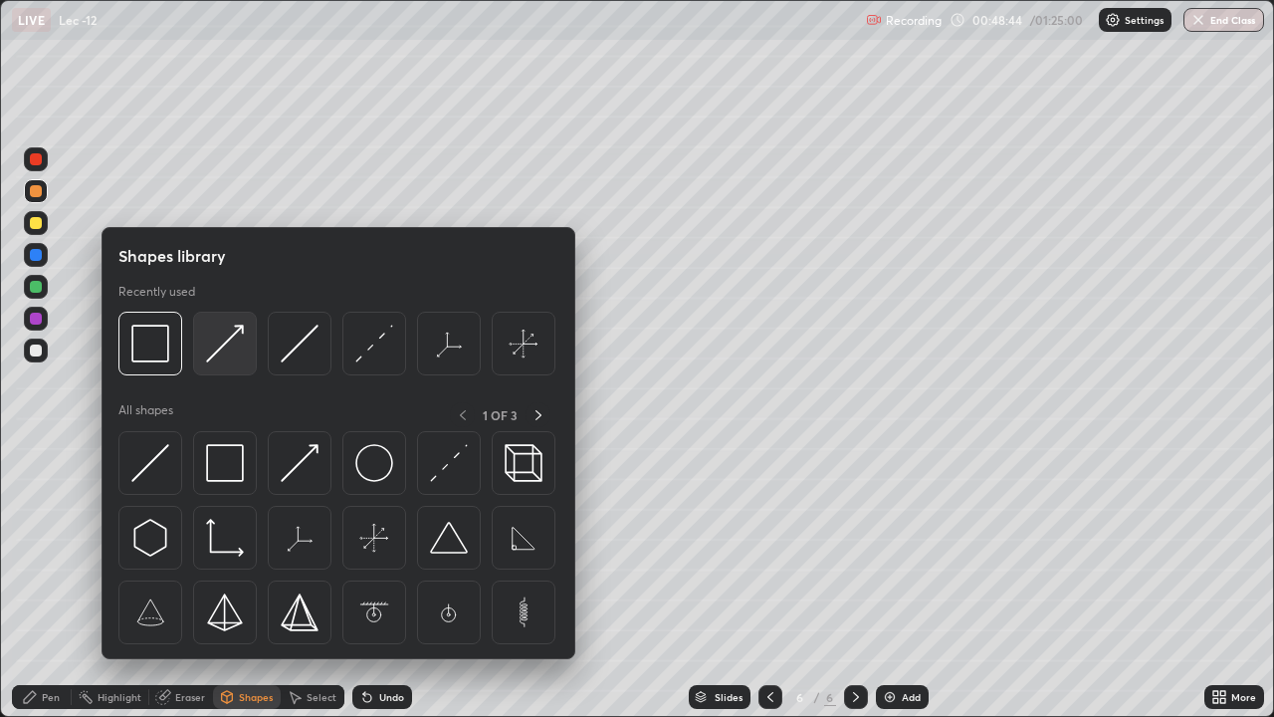
click at [207, 351] on img at bounding box center [225, 344] width 38 height 38
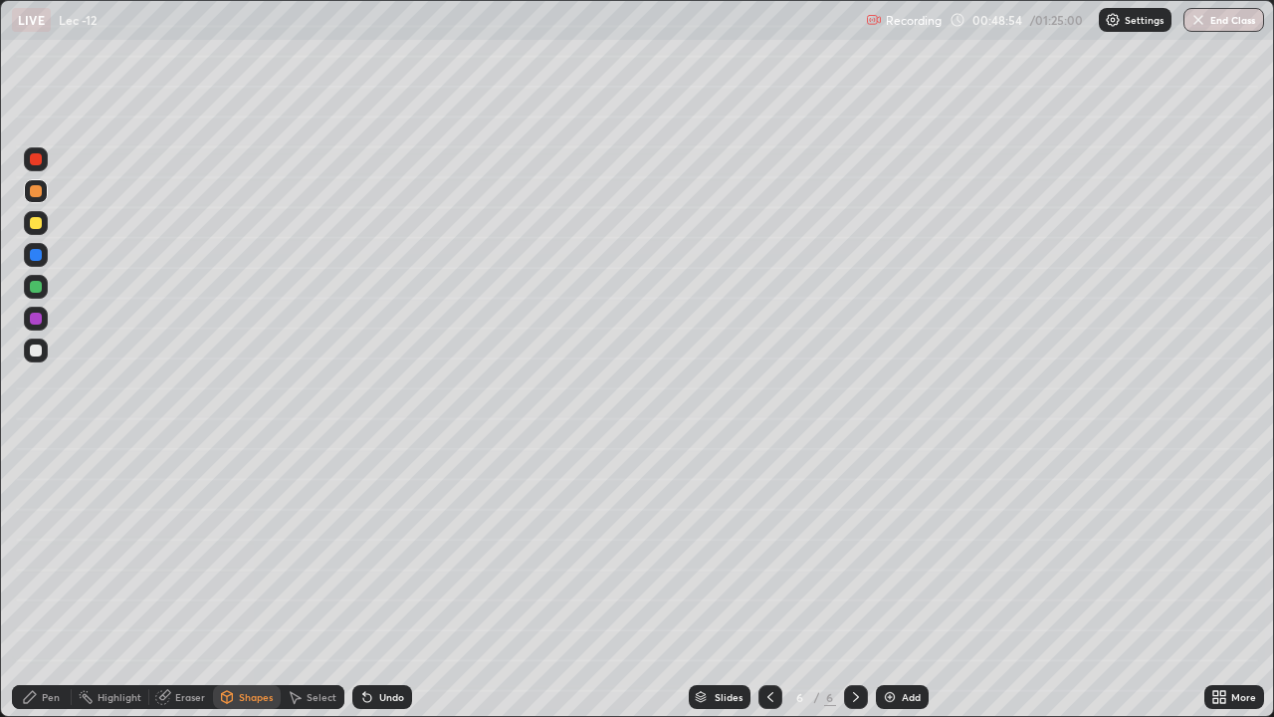
click at [385, 581] on div "Undo" at bounding box center [391, 697] width 25 height 10
click at [379, 581] on div "Undo" at bounding box center [391, 697] width 25 height 10
click at [40, 346] on div at bounding box center [36, 350] width 12 height 12
click at [376, 581] on div "Undo" at bounding box center [382, 697] width 60 height 24
click at [383, 581] on div "Undo" at bounding box center [391, 697] width 25 height 10
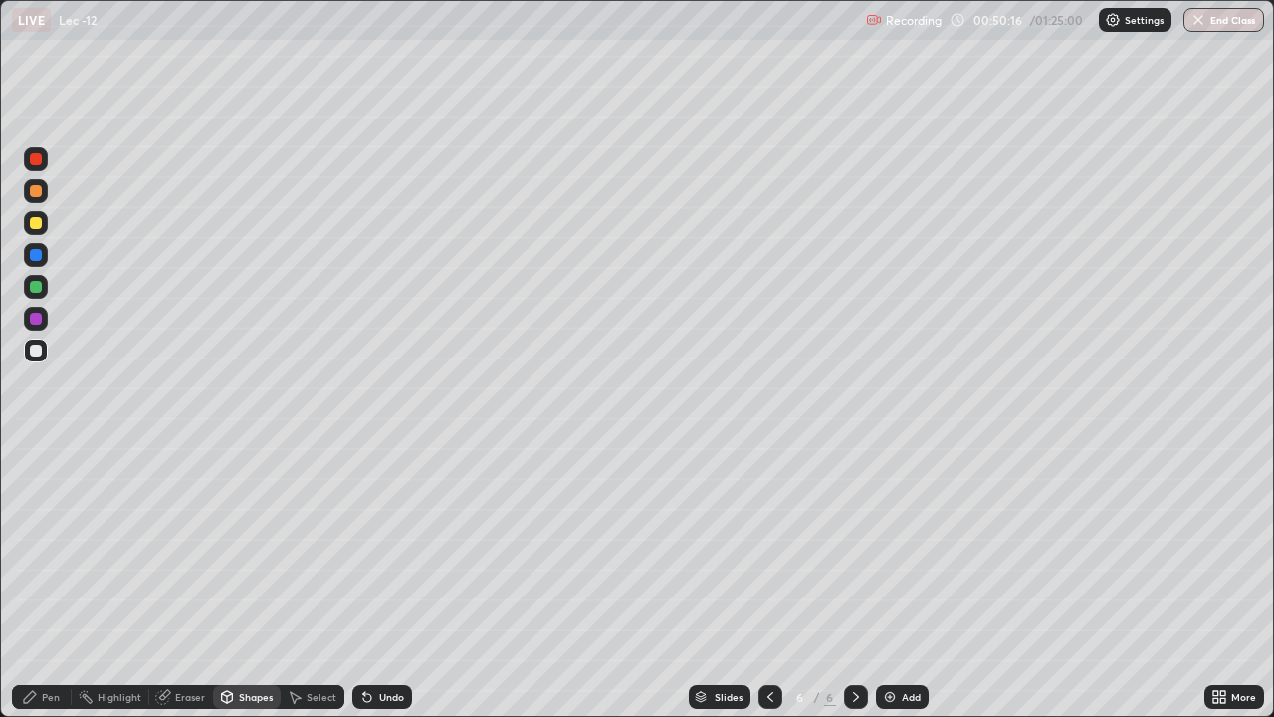
click at [46, 581] on div "Pen" at bounding box center [51, 697] width 18 height 10
click at [50, 581] on div "Pen" at bounding box center [51, 697] width 18 height 10
click at [44, 581] on div "Pen" at bounding box center [51, 697] width 18 height 10
click at [41, 322] on div at bounding box center [36, 319] width 12 height 12
click at [35, 350] on div at bounding box center [36, 350] width 12 height 12
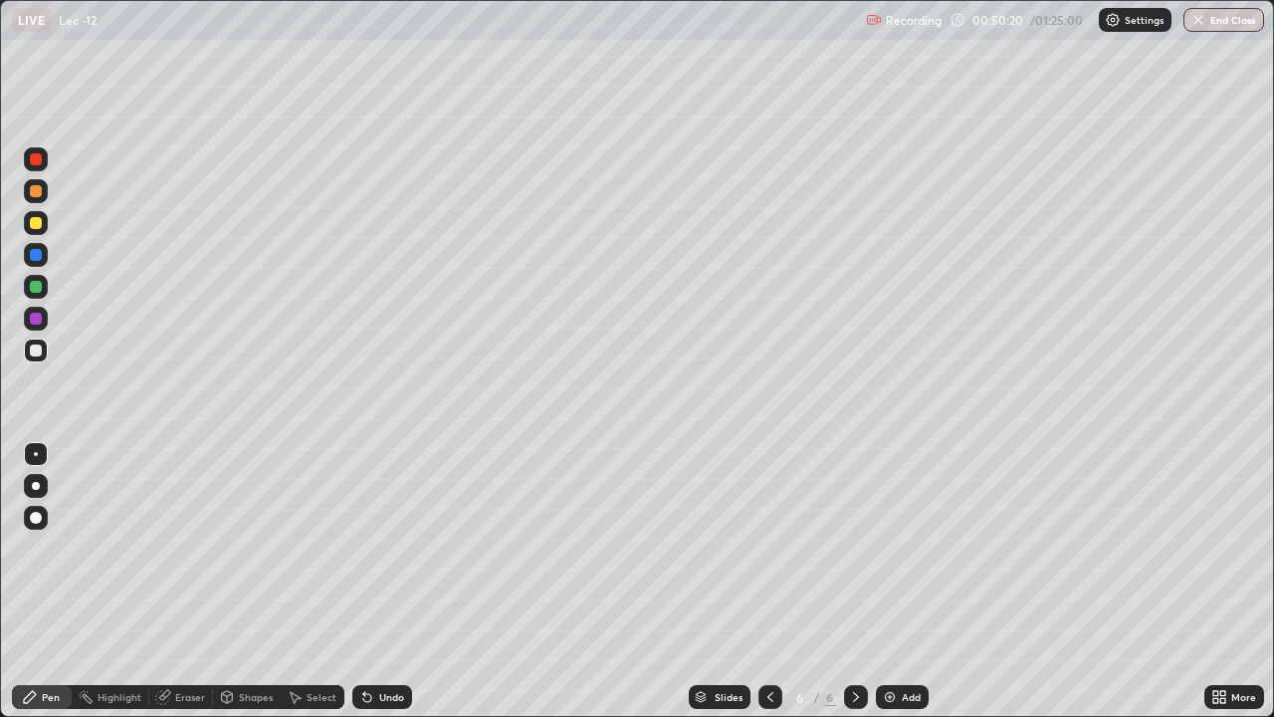
click at [45, 581] on div "Pen" at bounding box center [51, 697] width 18 height 10
click at [251, 581] on div "Shapes" at bounding box center [256, 697] width 34 height 10
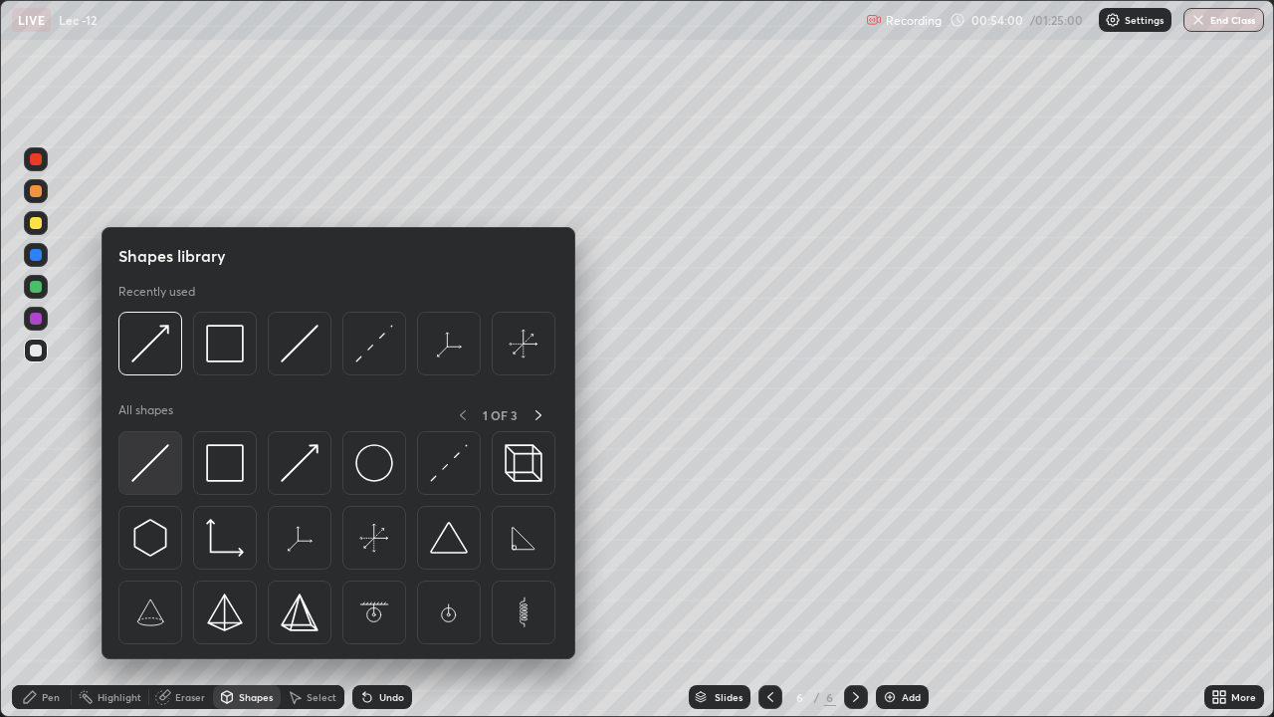
click at [158, 455] on img at bounding box center [150, 463] width 38 height 38
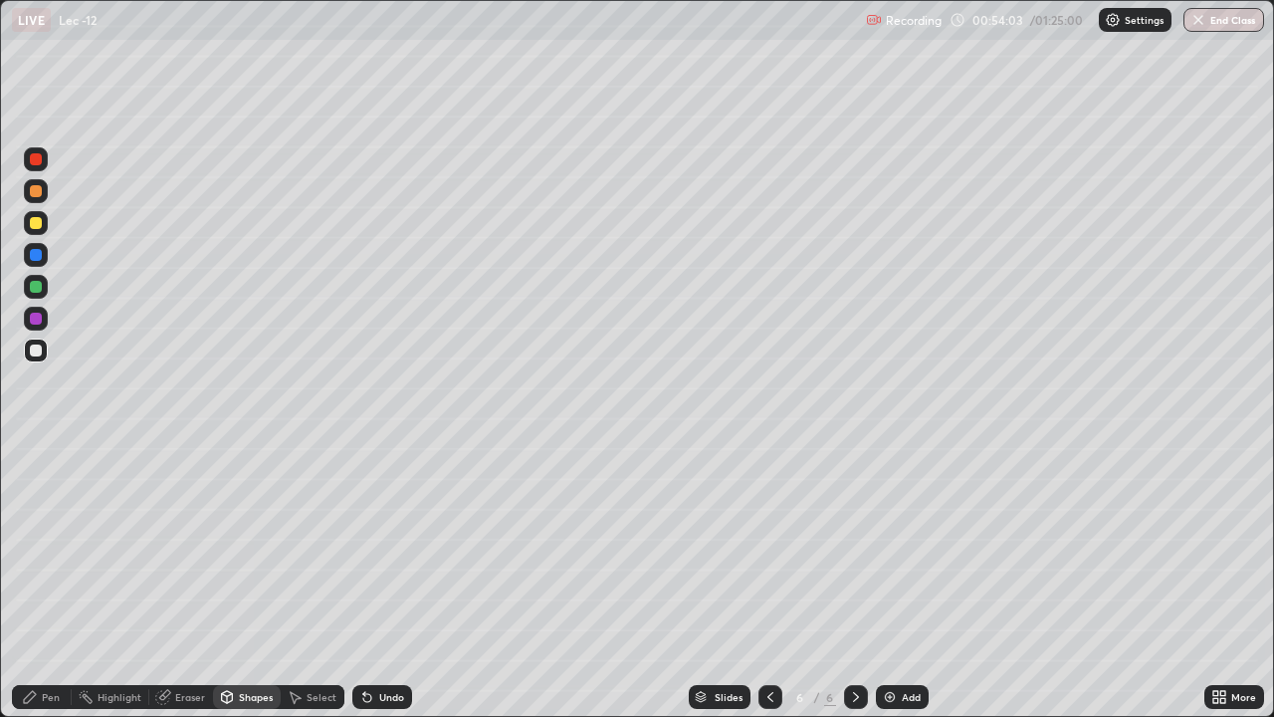
click at [54, 581] on div "Pen" at bounding box center [51, 697] width 18 height 10
click at [39, 321] on div at bounding box center [36, 319] width 12 height 12
click at [251, 581] on div "Shapes" at bounding box center [256, 697] width 34 height 10
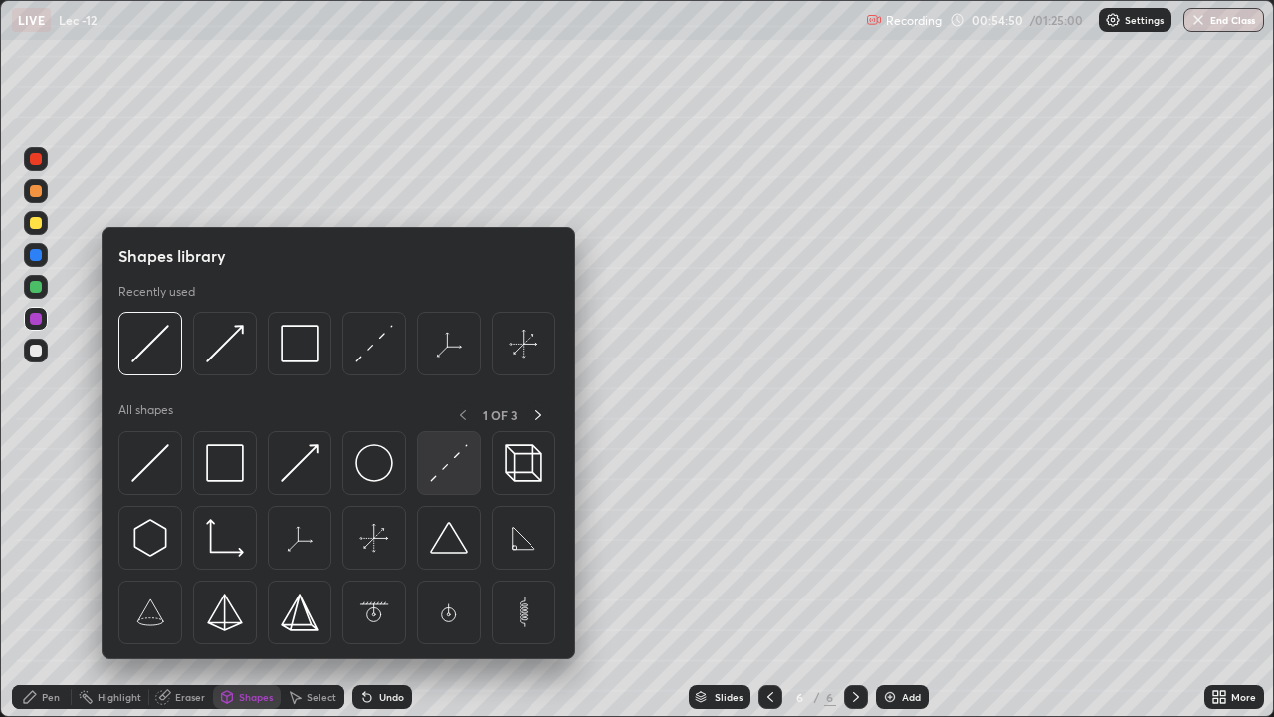
click at [439, 469] on img at bounding box center [449, 463] width 38 height 38
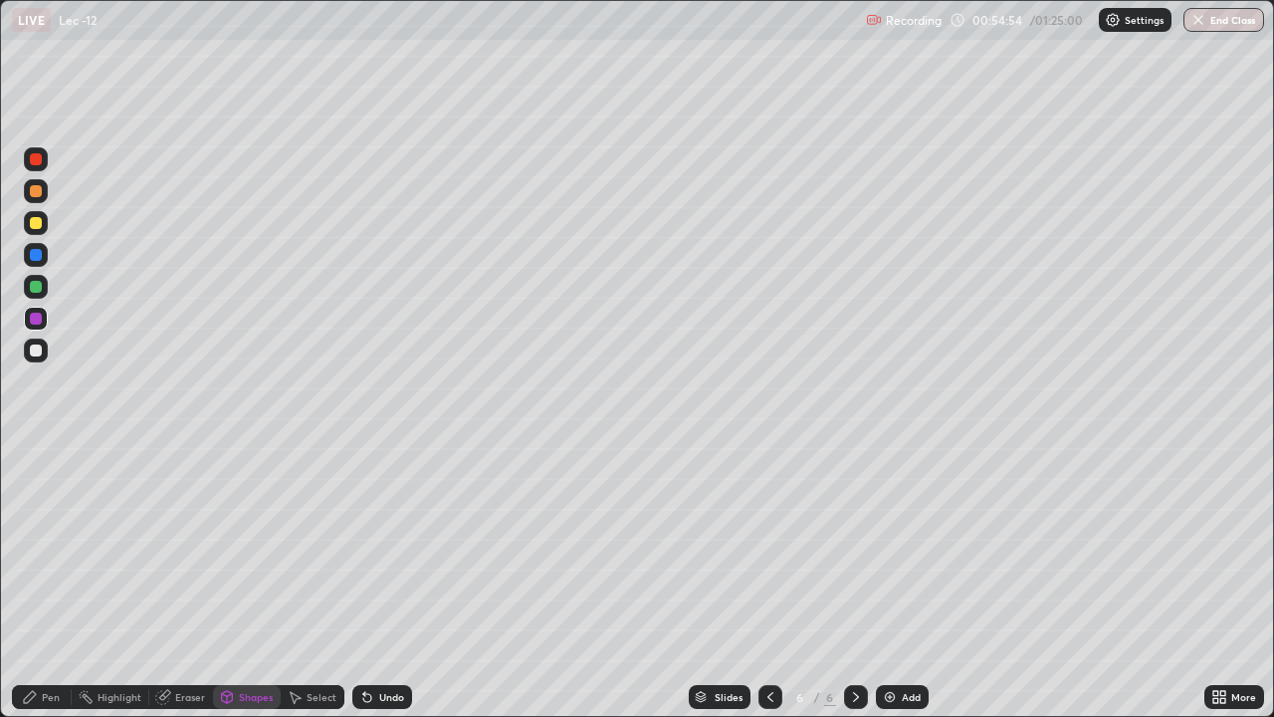
click at [45, 581] on div "Pen" at bounding box center [42, 697] width 60 height 24
click at [239, 581] on div "Shapes" at bounding box center [256, 697] width 34 height 10
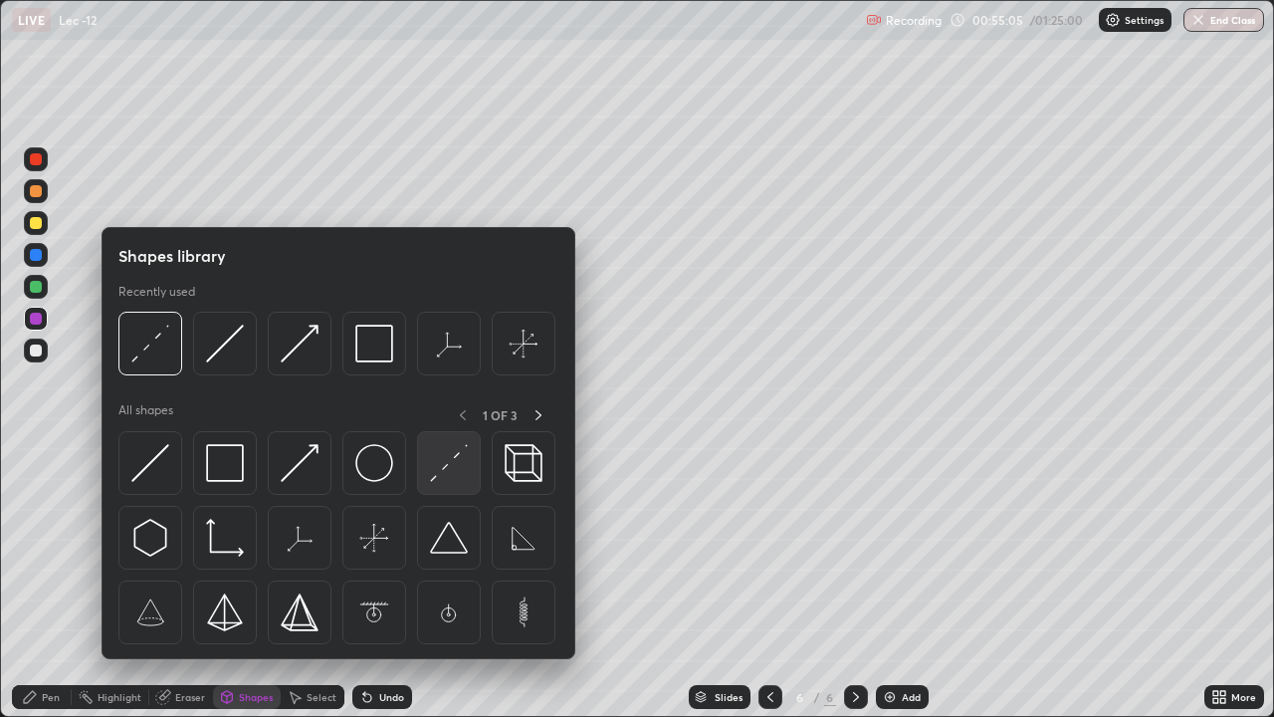
click at [448, 476] on img at bounding box center [449, 463] width 38 height 38
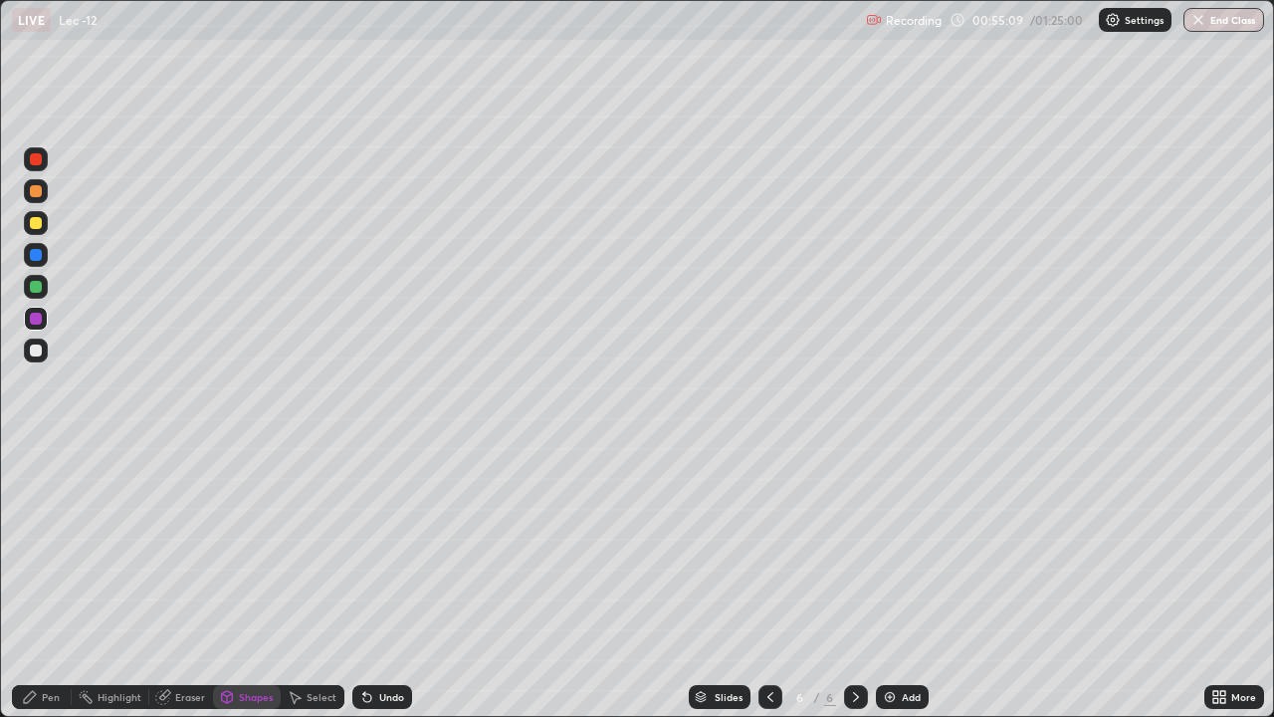
click at [42, 581] on div "Pen" at bounding box center [51, 697] width 18 height 10
click at [191, 581] on div "Eraser" at bounding box center [190, 697] width 30 height 10
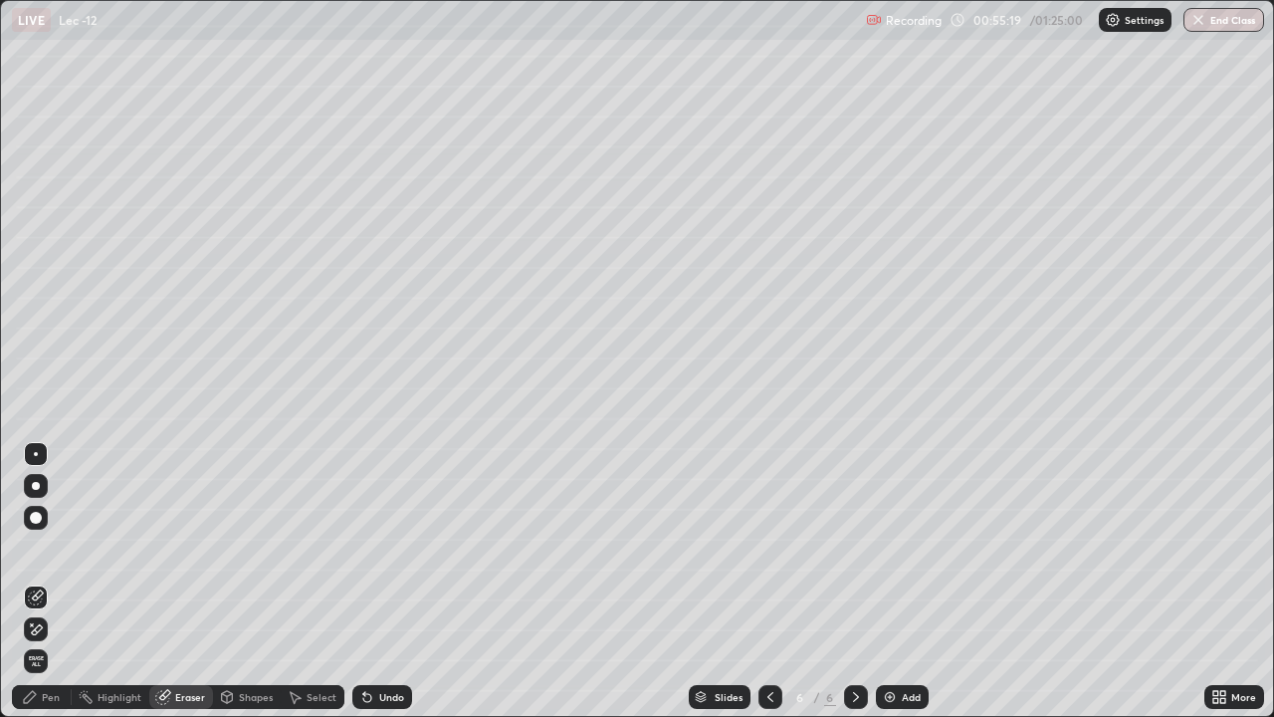
click at [56, 581] on div "Pen" at bounding box center [51, 697] width 18 height 10
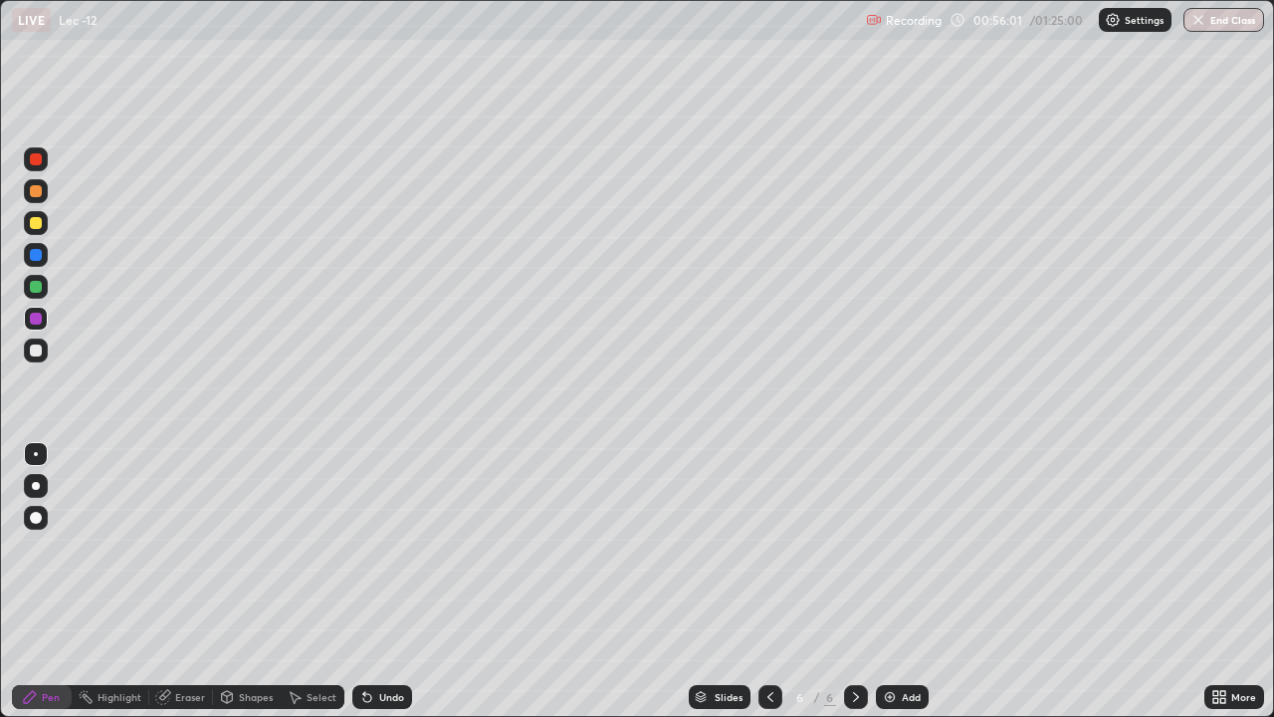
click at [36, 224] on div at bounding box center [36, 223] width 12 height 12
click at [194, 581] on div "Eraser" at bounding box center [190, 697] width 30 height 10
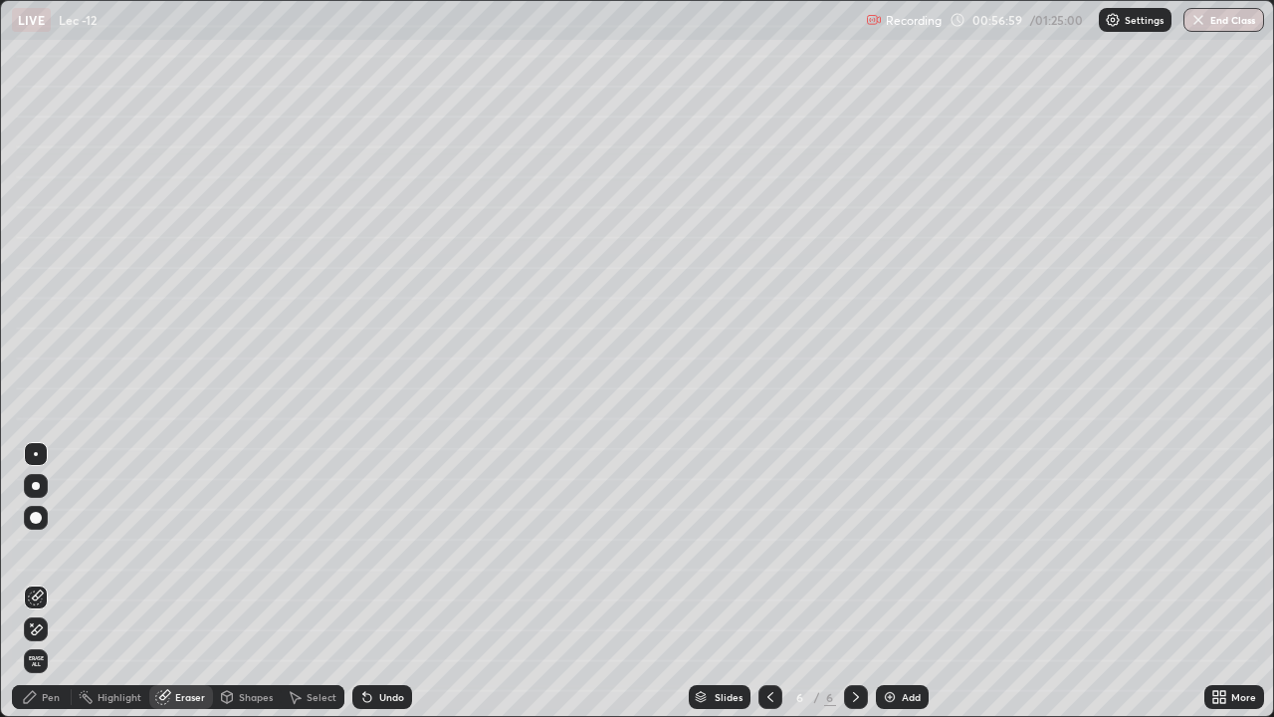
click at [57, 581] on div "Pen" at bounding box center [51, 697] width 18 height 10
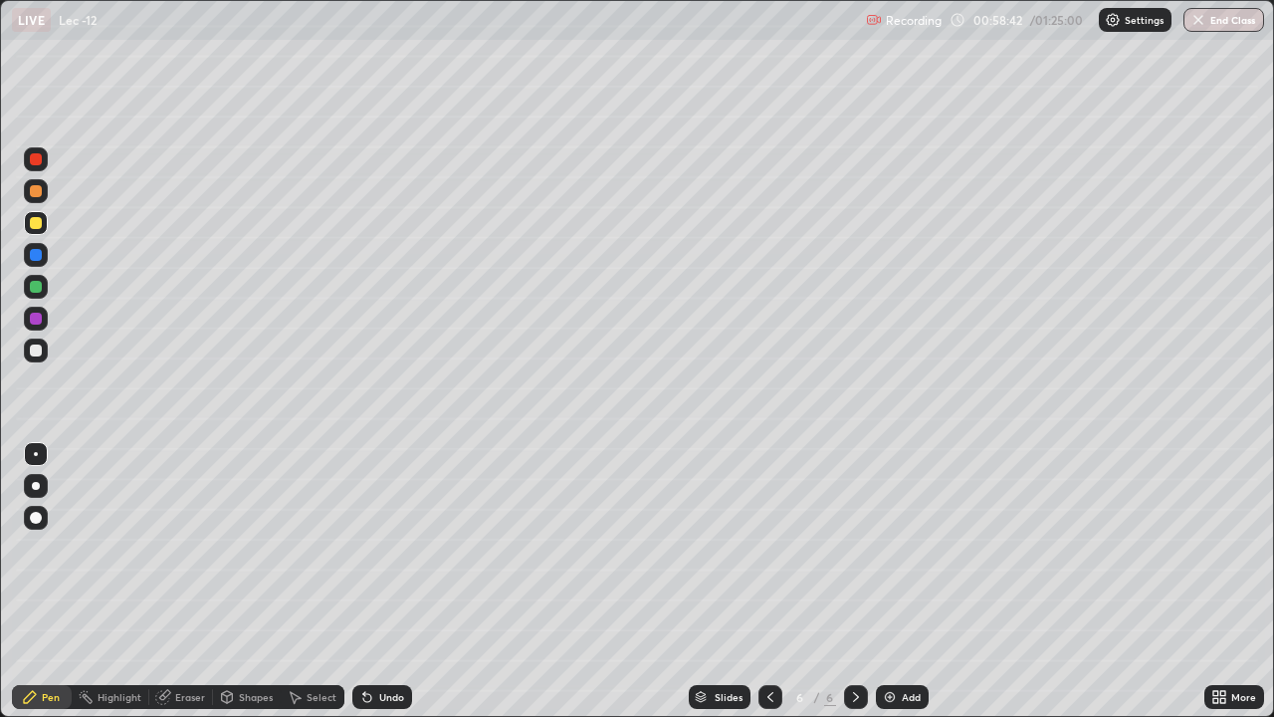
click at [895, 581] on img at bounding box center [890, 697] width 16 height 16
click at [759, 581] on div at bounding box center [771, 697] width 24 height 24
click at [893, 581] on img at bounding box center [890, 697] width 16 height 16
click at [250, 581] on div "Shapes" at bounding box center [256, 697] width 34 height 10
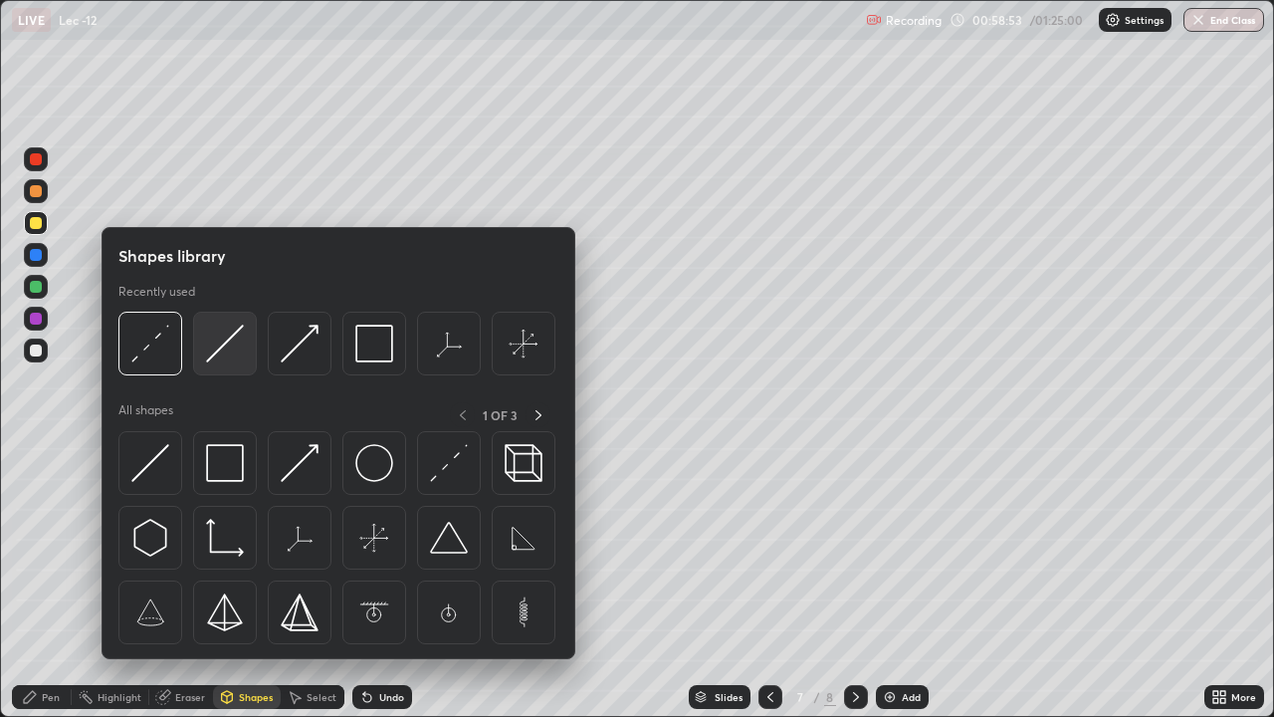
click at [220, 341] on img at bounding box center [225, 344] width 38 height 38
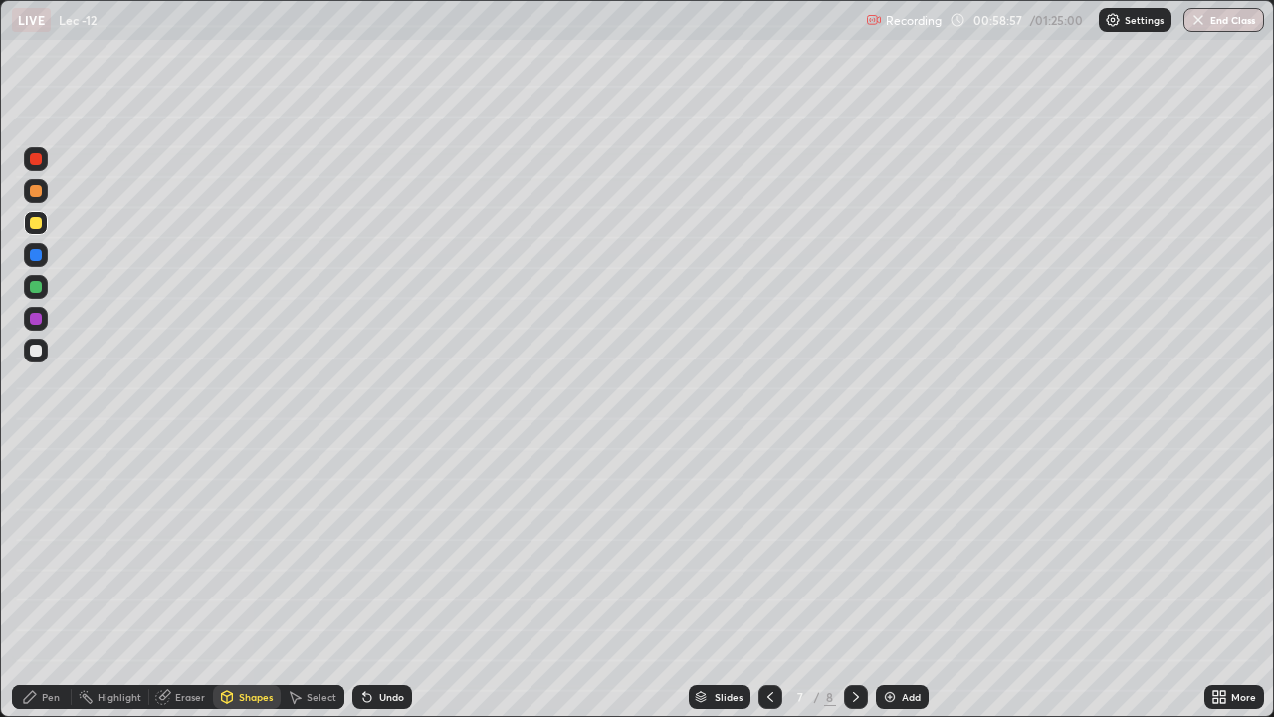
click at [50, 581] on div "Pen" at bounding box center [51, 697] width 18 height 10
click at [766, 581] on icon at bounding box center [771, 697] width 16 height 16
click at [888, 581] on img at bounding box center [890, 697] width 16 height 16
click at [763, 581] on icon at bounding box center [771, 697] width 16 height 16
click at [854, 581] on icon at bounding box center [856, 697] width 16 height 16
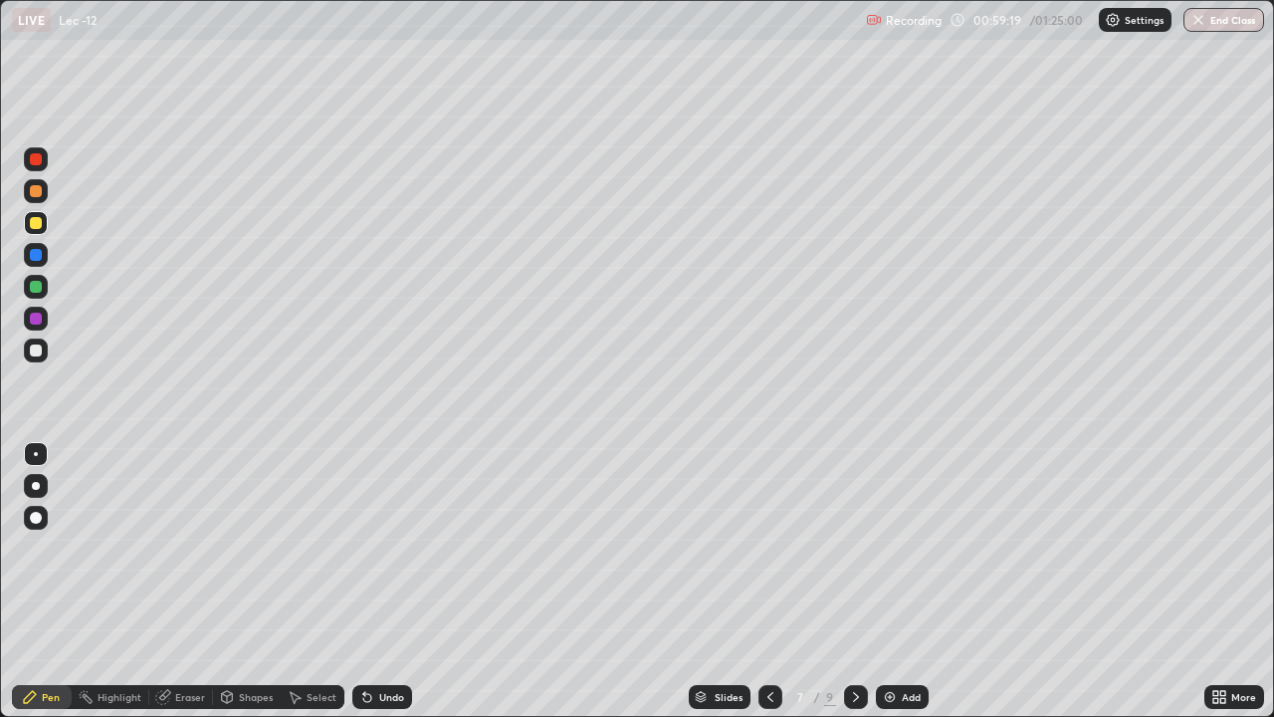
click at [854, 581] on icon at bounding box center [856, 697] width 16 height 16
click at [769, 581] on icon at bounding box center [771, 697] width 6 height 10
click at [239, 581] on div "Shapes" at bounding box center [256, 697] width 34 height 10
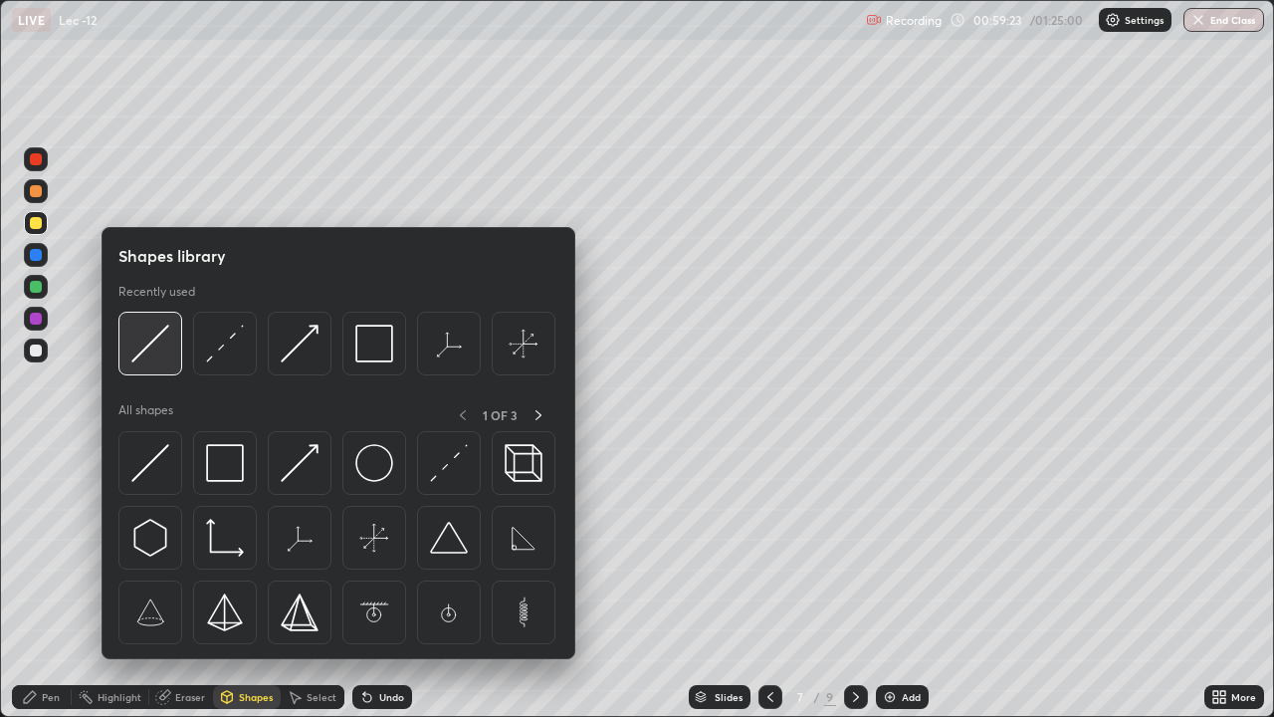
click at [146, 349] on img at bounding box center [150, 344] width 38 height 38
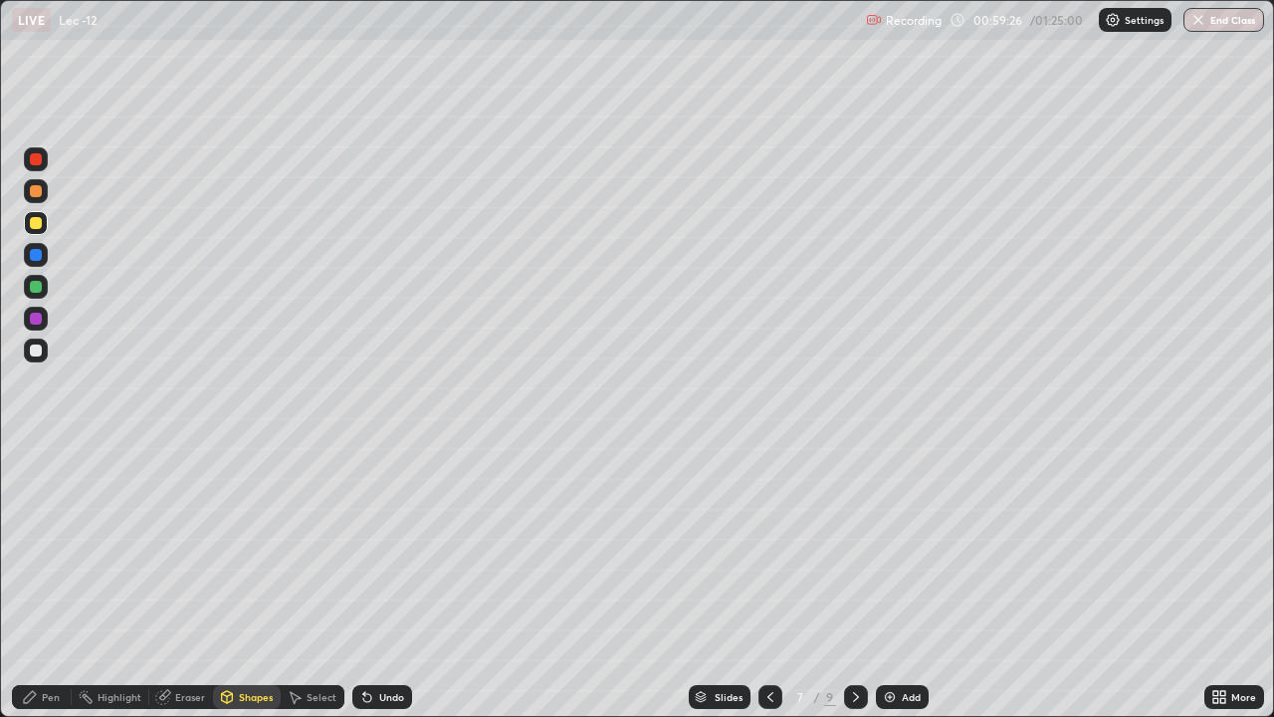
click at [46, 581] on div "Pen" at bounding box center [51, 697] width 18 height 10
click at [188, 581] on div "Eraser" at bounding box center [190, 697] width 30 height 10
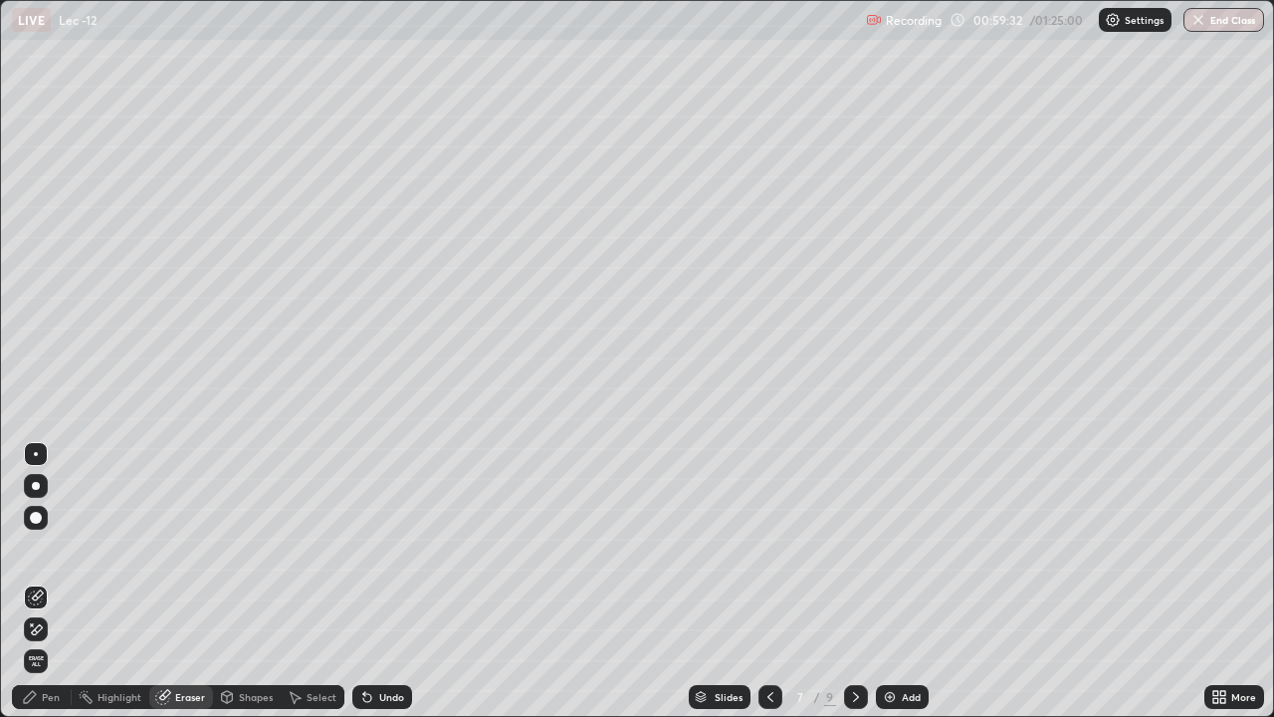
click at [243, 581] on div "Shapes" at bounding box center [256, 697] width 34 height 10
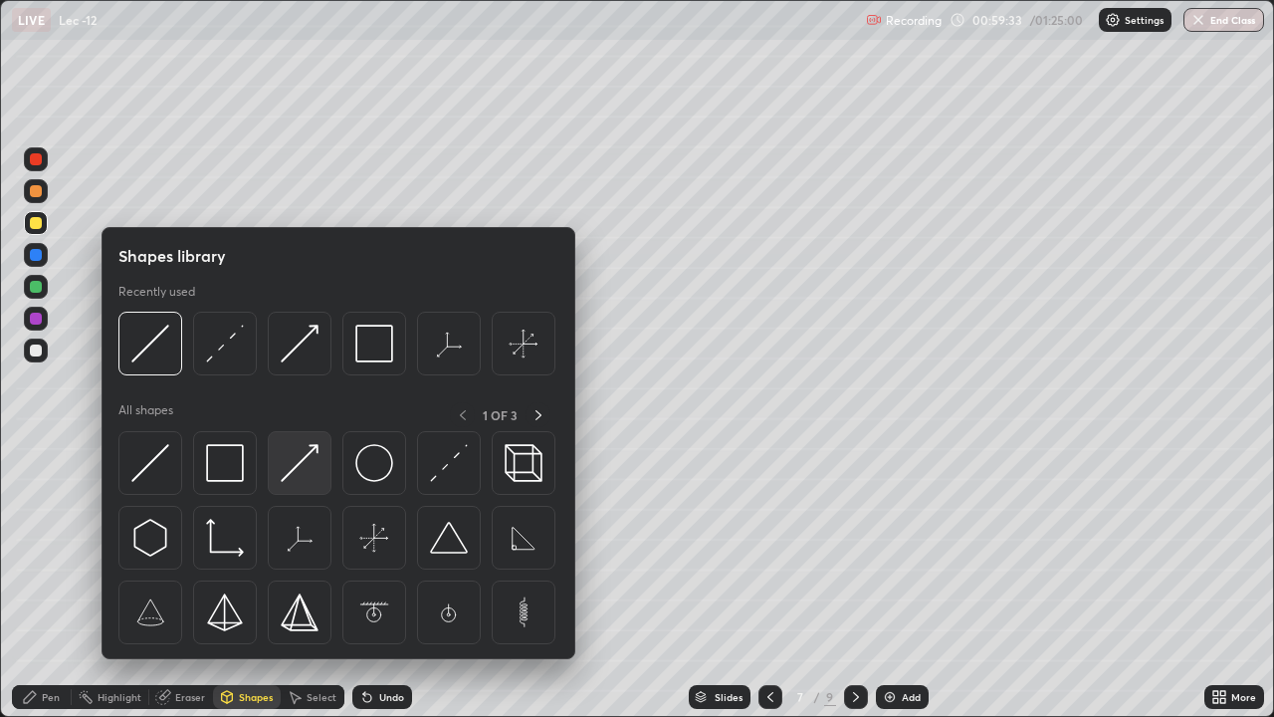
click at [294, 461] on img at bounding box center [300, 463] width 38 height 38
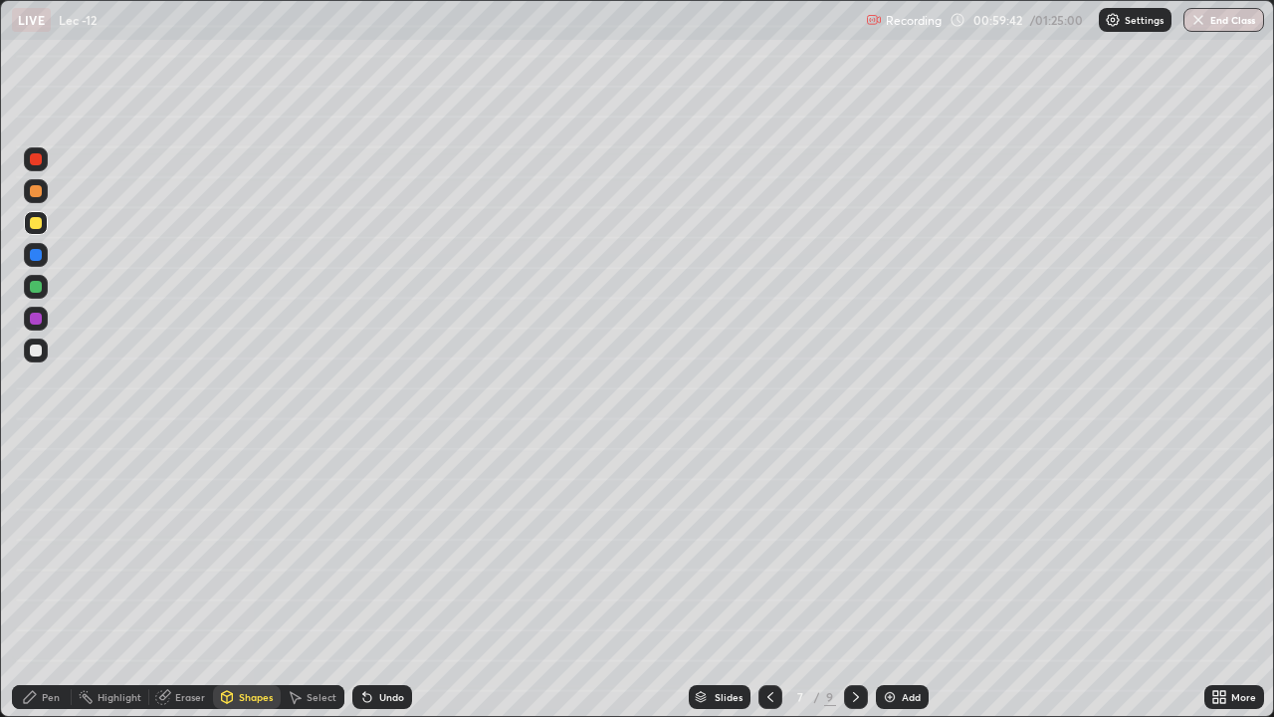
click at [56, 581] on div "Pen" at bounding box center [51, 697] width 18 height 10
click at [254, 581] on div "Shapes" at bounding box center [256, 697] width 34 height 10
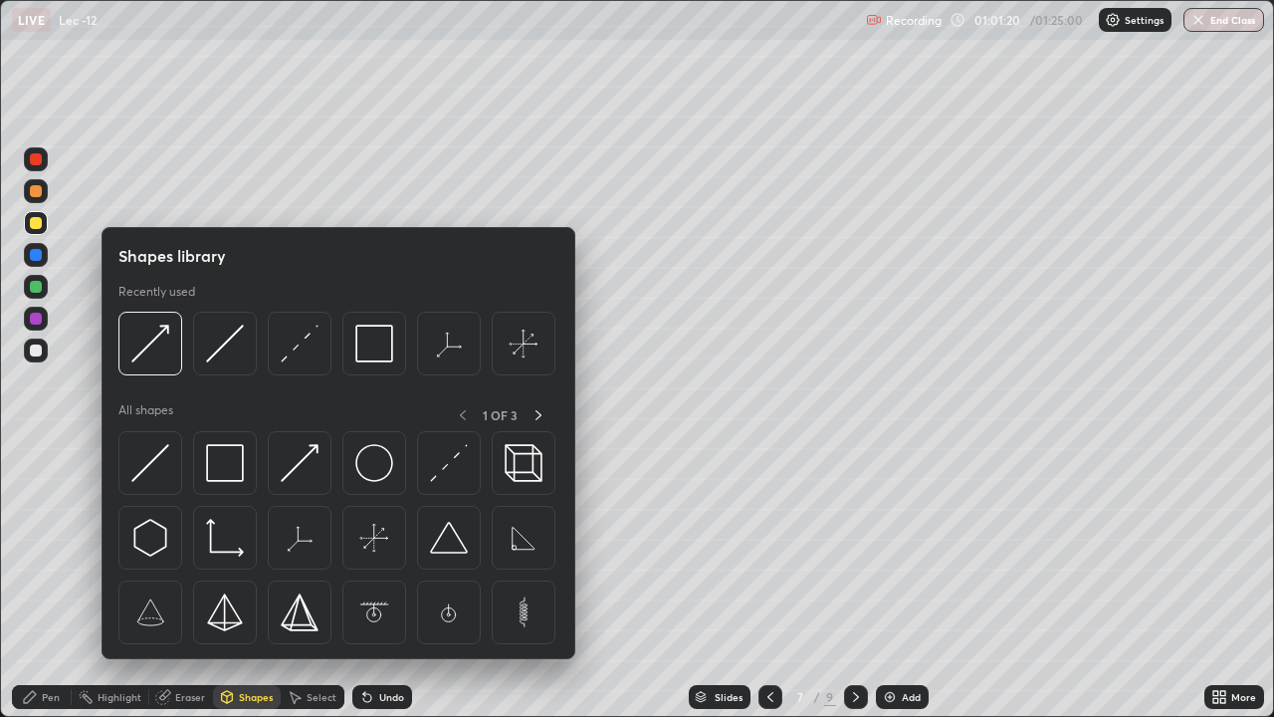
click at [57, 581] on div "Pen" at bounding box center [51, 697] width 18 height 10
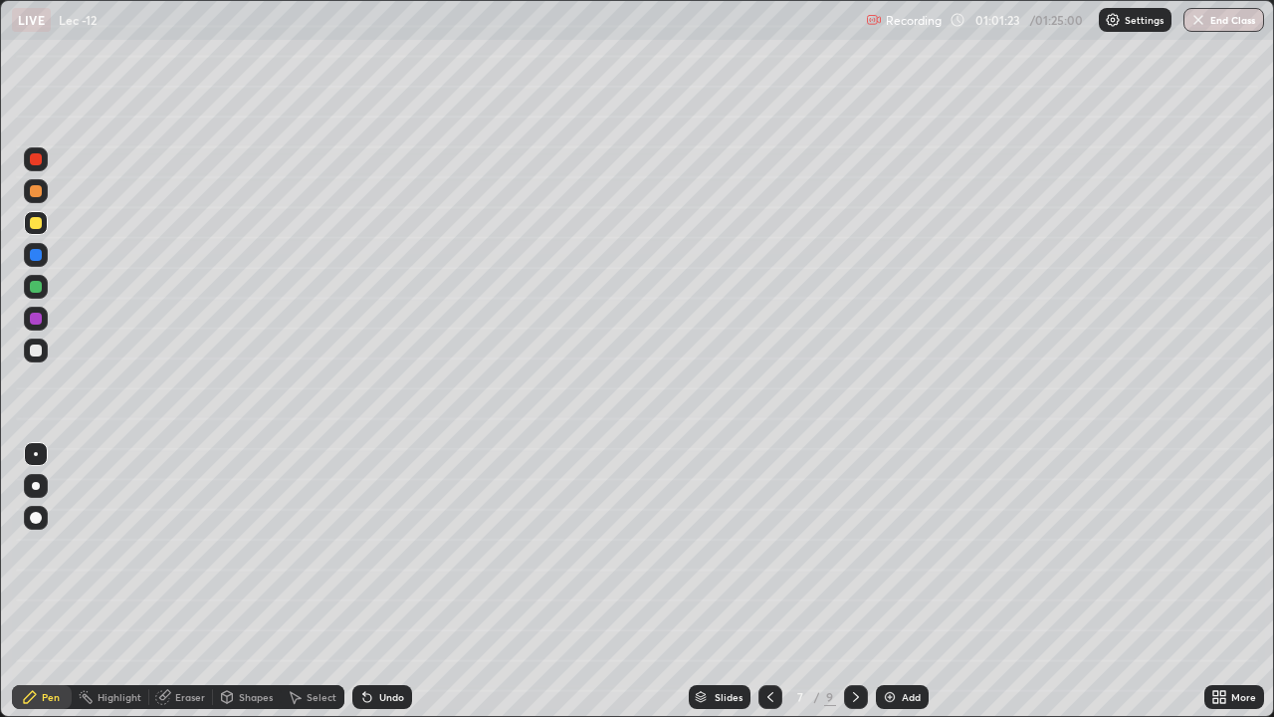
click at [766, 581] on icon at bounding box center [771, 697] width 16 height 16
click at [852, 581] on icon at bounding box center [856, 697] width 16 height 16
click at [767, 581] on icon at bounding box center [771, 697] width 16 height 16
click at [769, 581] on icon at bounding box center [771, 697] width 16 height 16
click at [853, 581] on icon at bounding box center [856, 697] width 16 height 16
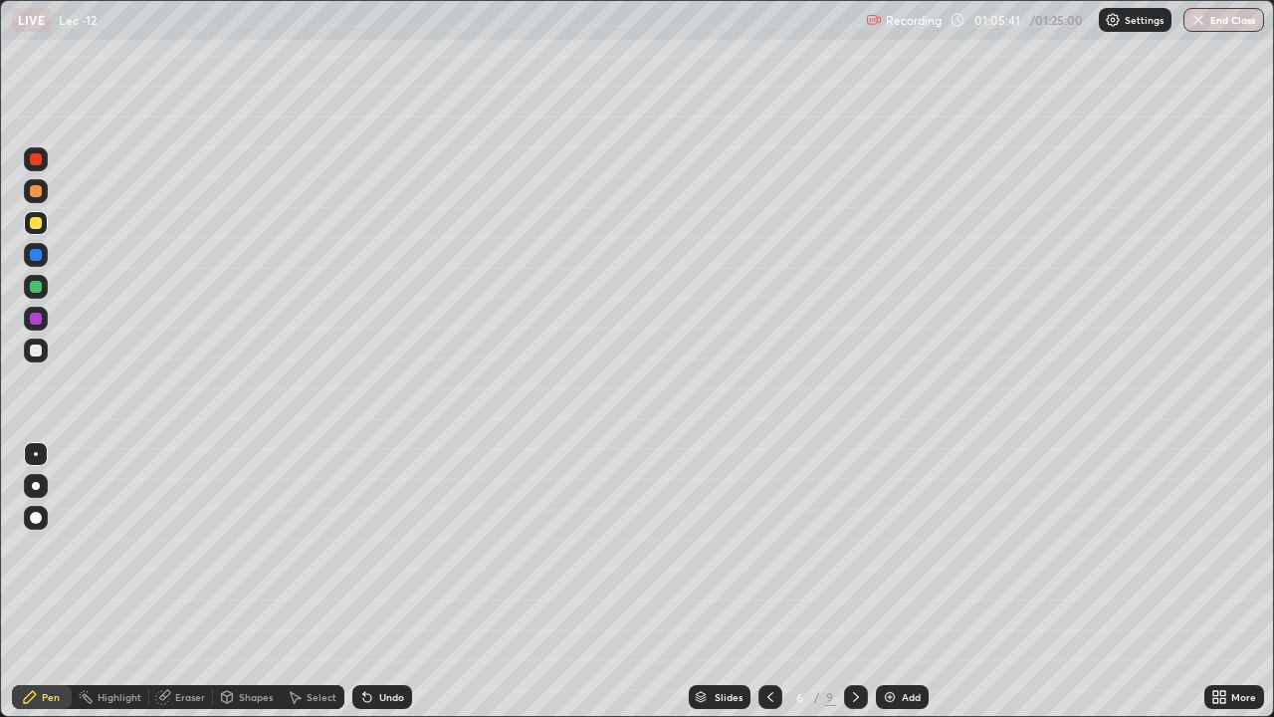
click at [853, 581] on icon at bounding box center [856, 697] width 6 height 10
click at [767, 581] on icon at bounding box center [771, 697] width 16 height 16
click at [854, 581] on icon at bounding box center [856, 697] width 16 height 16
click at [850, 581] on icon at bounding box center [856, 697] width 16 height 16
click at [856, 581] on div at bounding box center [856, 697] width 24 height 40
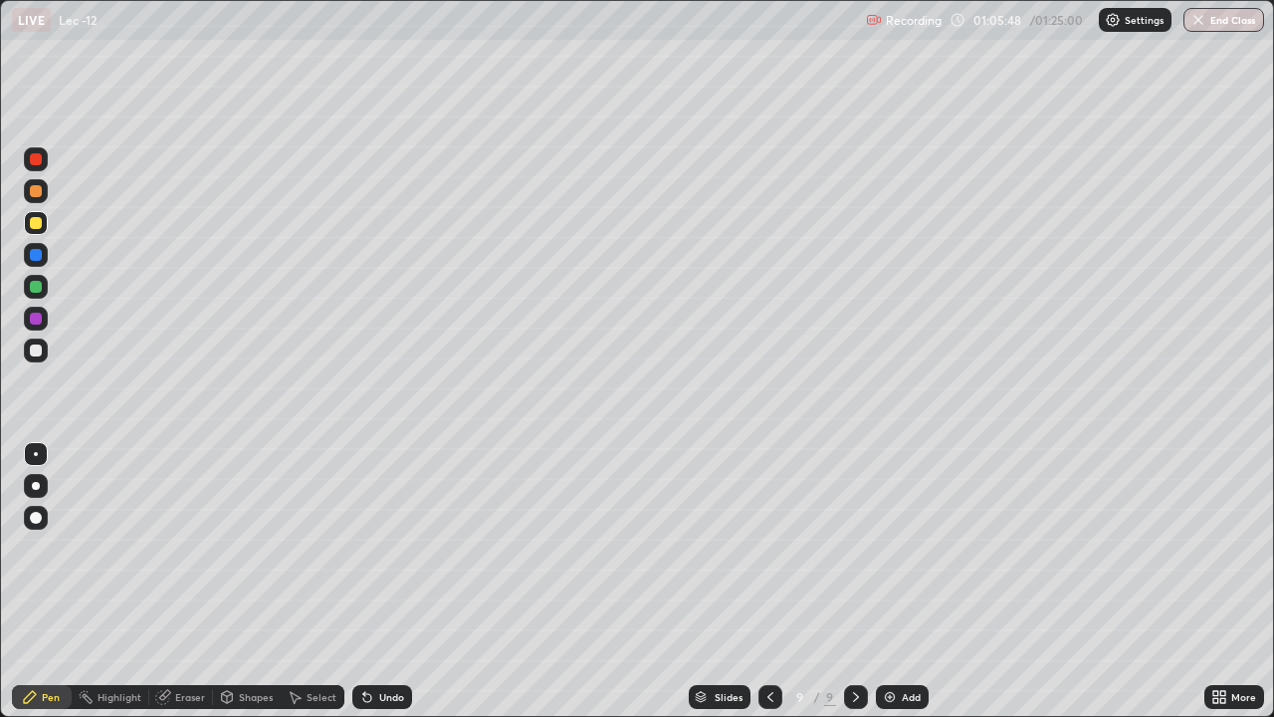
click at [770, 581] on icon at bounding box center [771, 697] width 16 height 16
click at [762, 581] on div at bounding box center [771, 697] width 24 height 24
click at [764, 581] on icon at bounding box center [771, 697] width 16 height 16
click at [862, 581] on div at bounding box center [856, 697] width 24 height 24
click at [886, 581] on img at bounding box center [890, 697] width 16 height 16
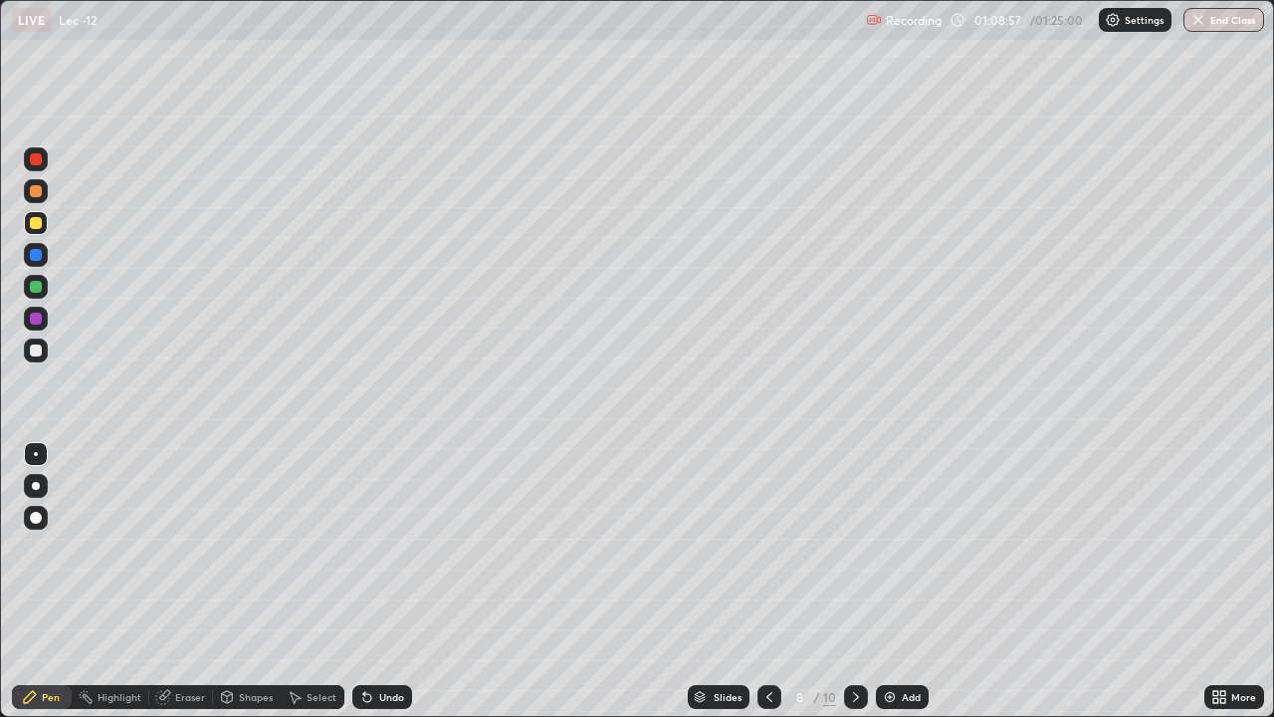
click at [243, 581] on div "Shapes" at bounding box center [256, 697] width 34 height 10
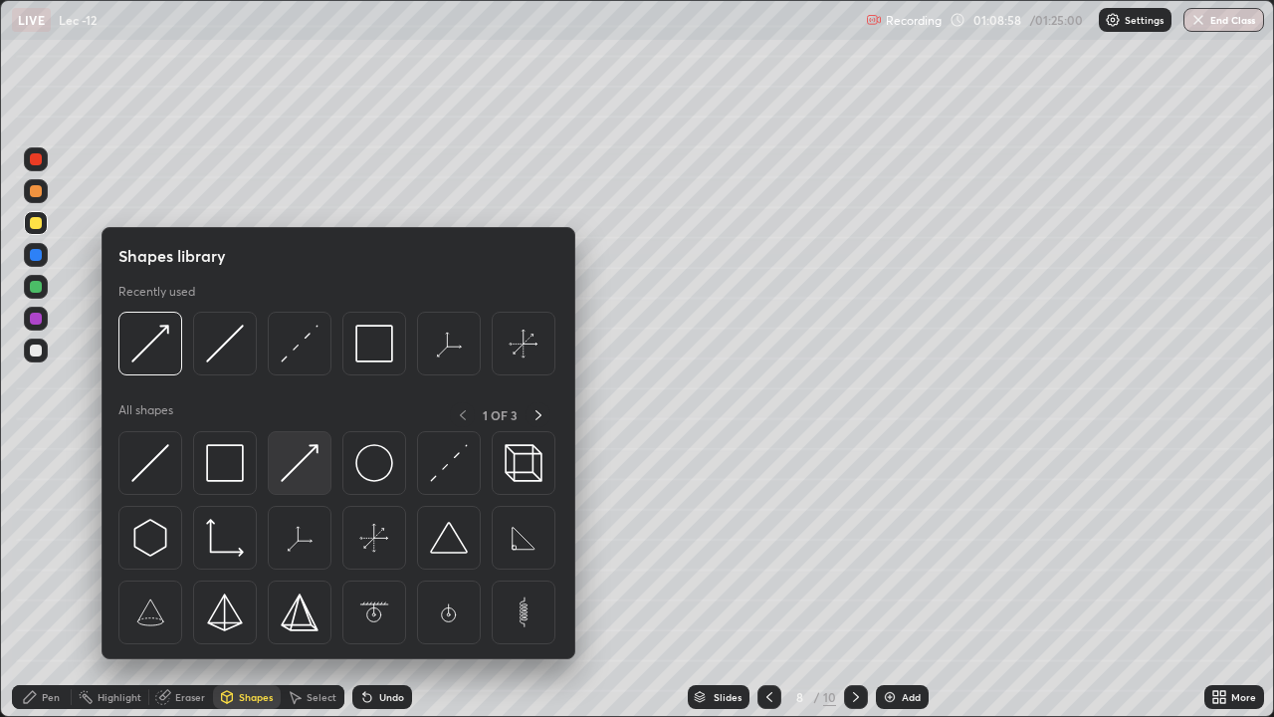
click at [304, 459] on img at bounding box center [300, 463] width 38 height 38
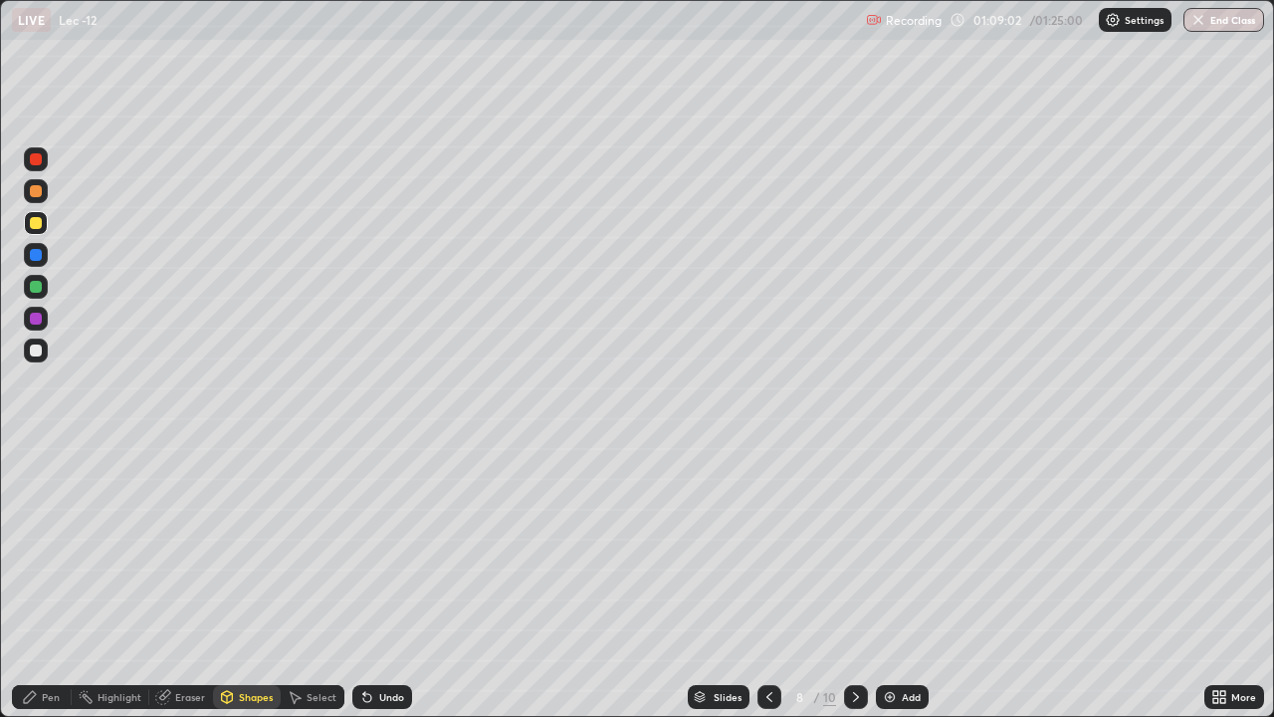
click at [43, 581] on div "Pen" at bounding box center [51, 697] width 18 height 10
click at [375, 581] on div "Undo" at bounding box center [382, 697] width 60 height 24
click at [243, 581] on div "Shapes" at bounding box center [256, 697] width 34 height 10
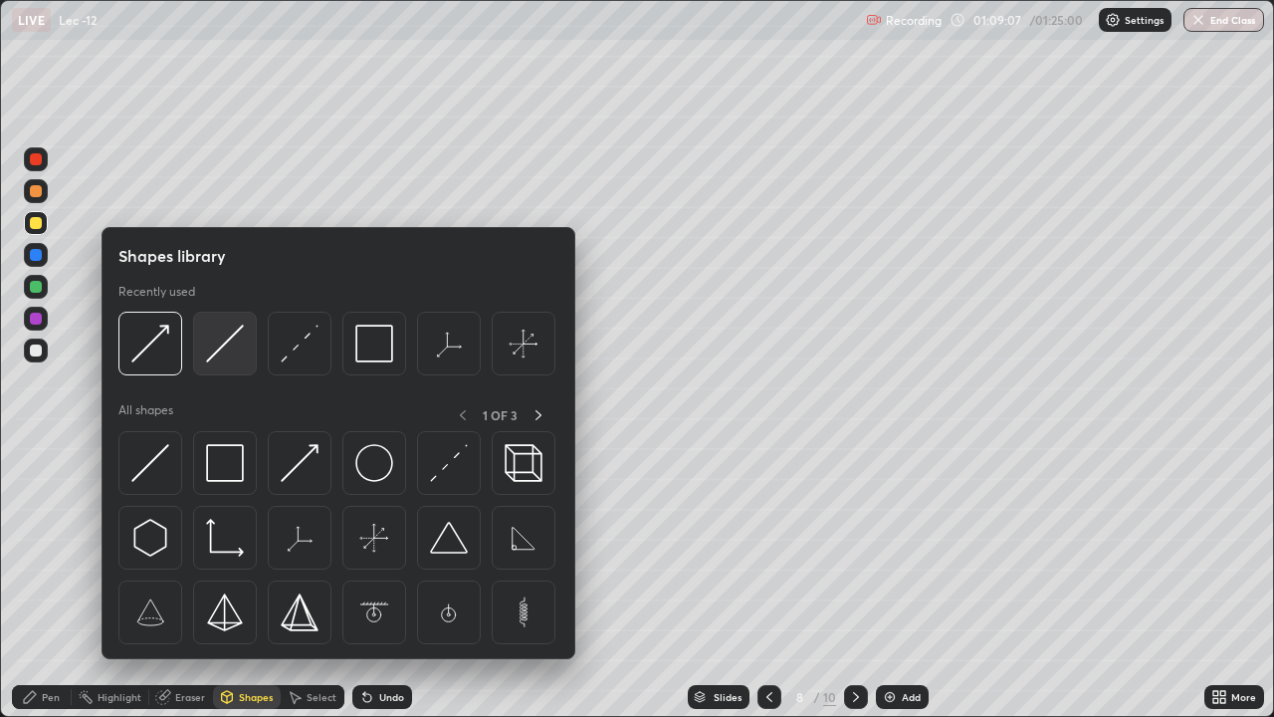
click at [231, 347] on img at bounding box center [225, 344] width 38 height 38
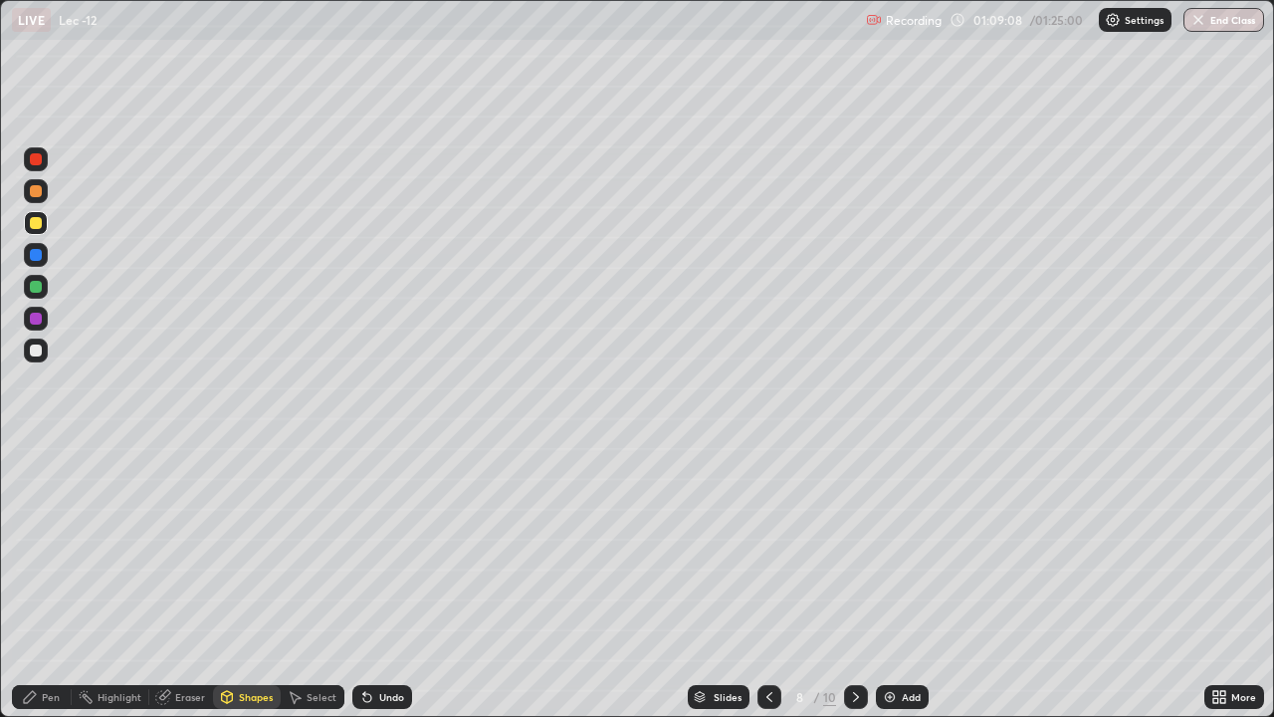
click at [252, 581] on div "Shapes" at bounding box center [247, 697] width 68 height 24
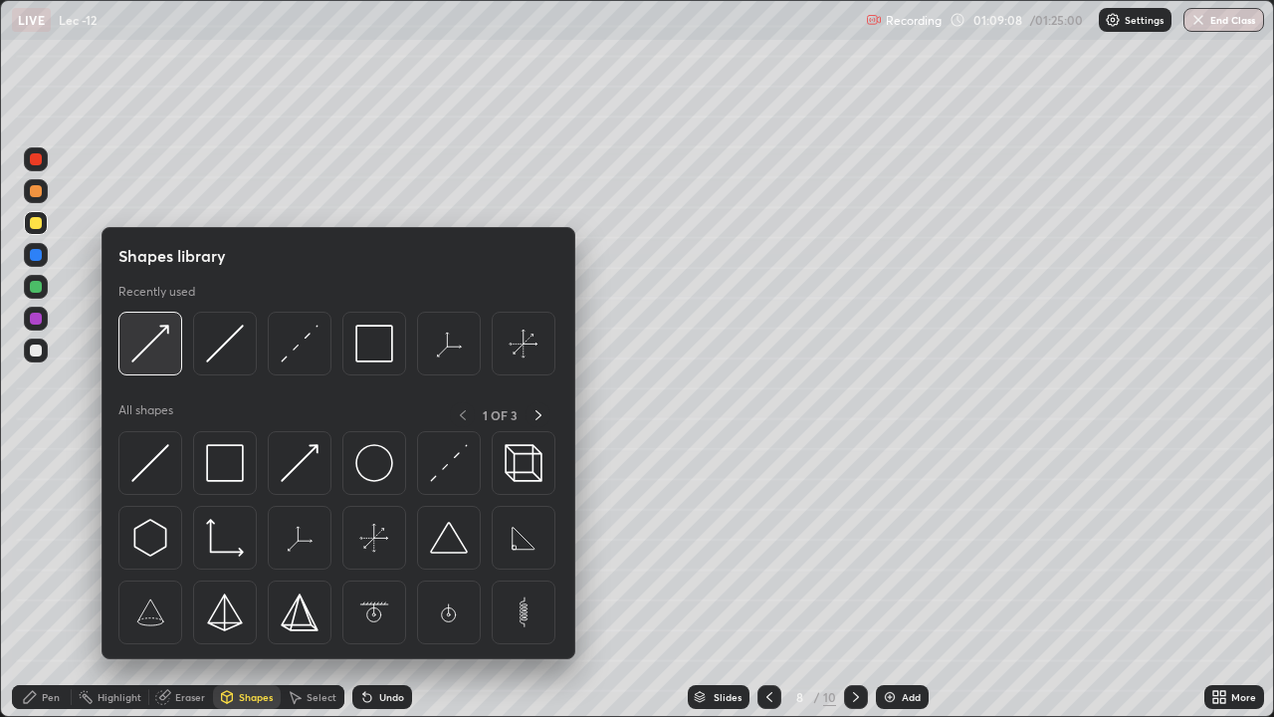
click at [159, 349] on img at bounding box center [150, 344] width 38 height 38
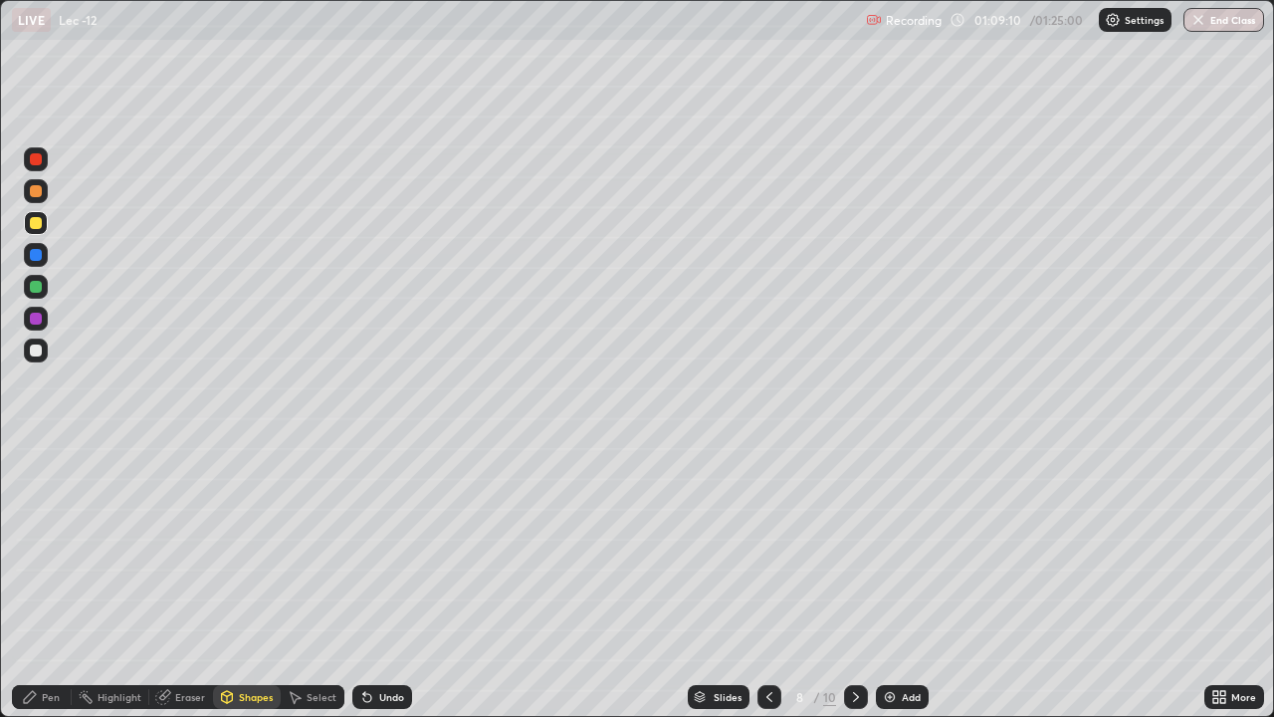
click at [50, 581] on div "Pen" at bounding box center [51, 697] width 18 height 10
click at [248, 581] on div "Shapes" at bounding box center [256, 697] width 34 height 10
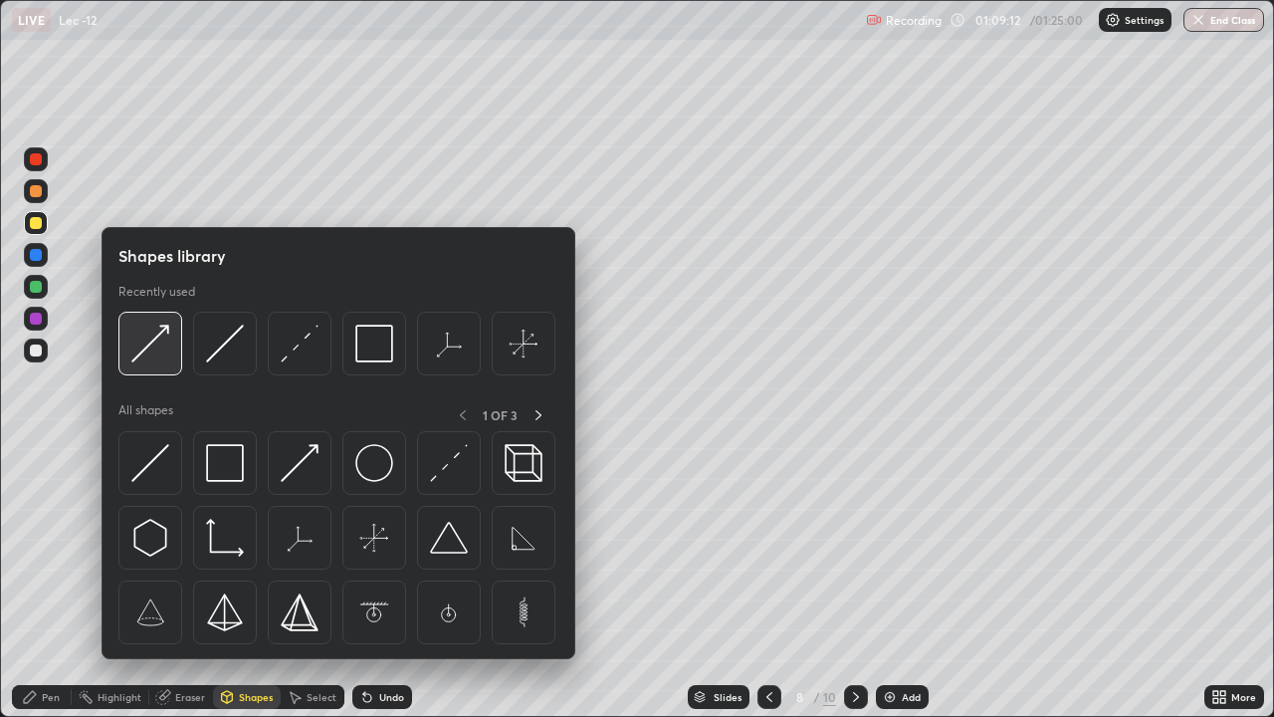
click at [157, 344] on img at bounding box center [150, 344] width 38 height 38
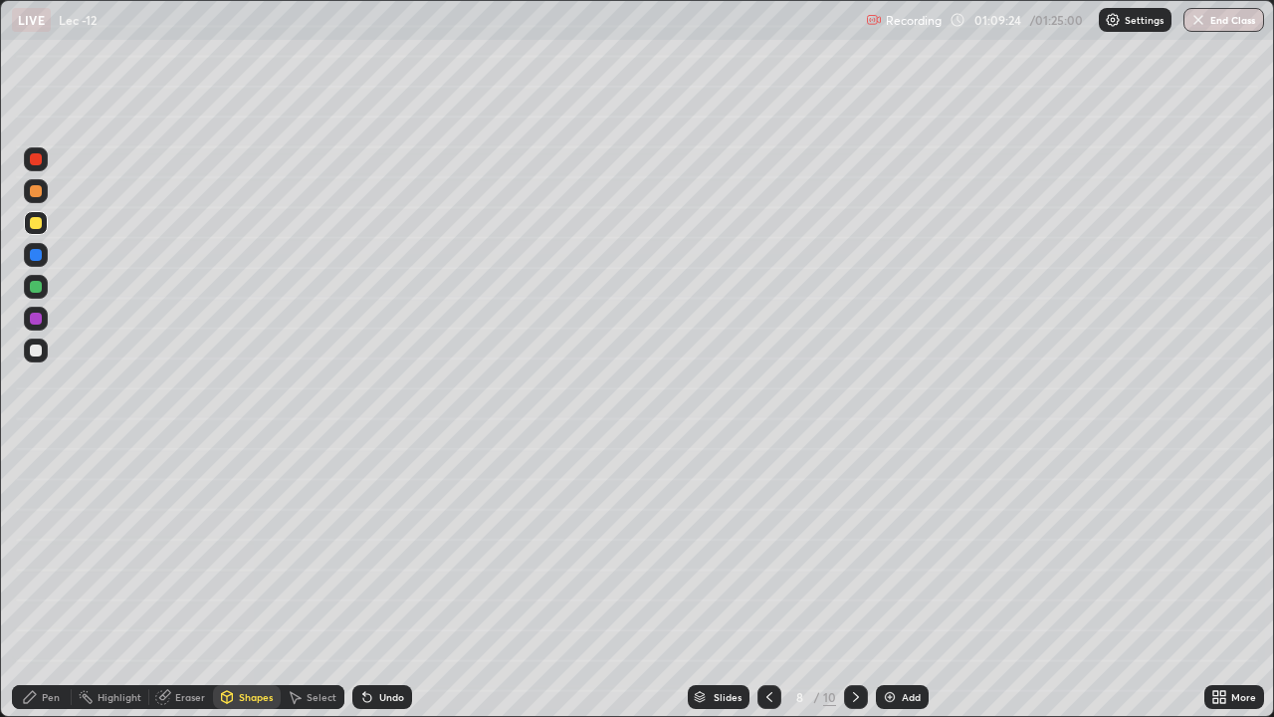
click at [49, 581] on div "Pen" at bounding box center [42, 697] width 60 height 24
click at [38, 317] on div at bounding box center [36, 319] width 12 height 12
click at [245, 581] on div "Shapes" at bounding box center [247, 697] width 68 height 24
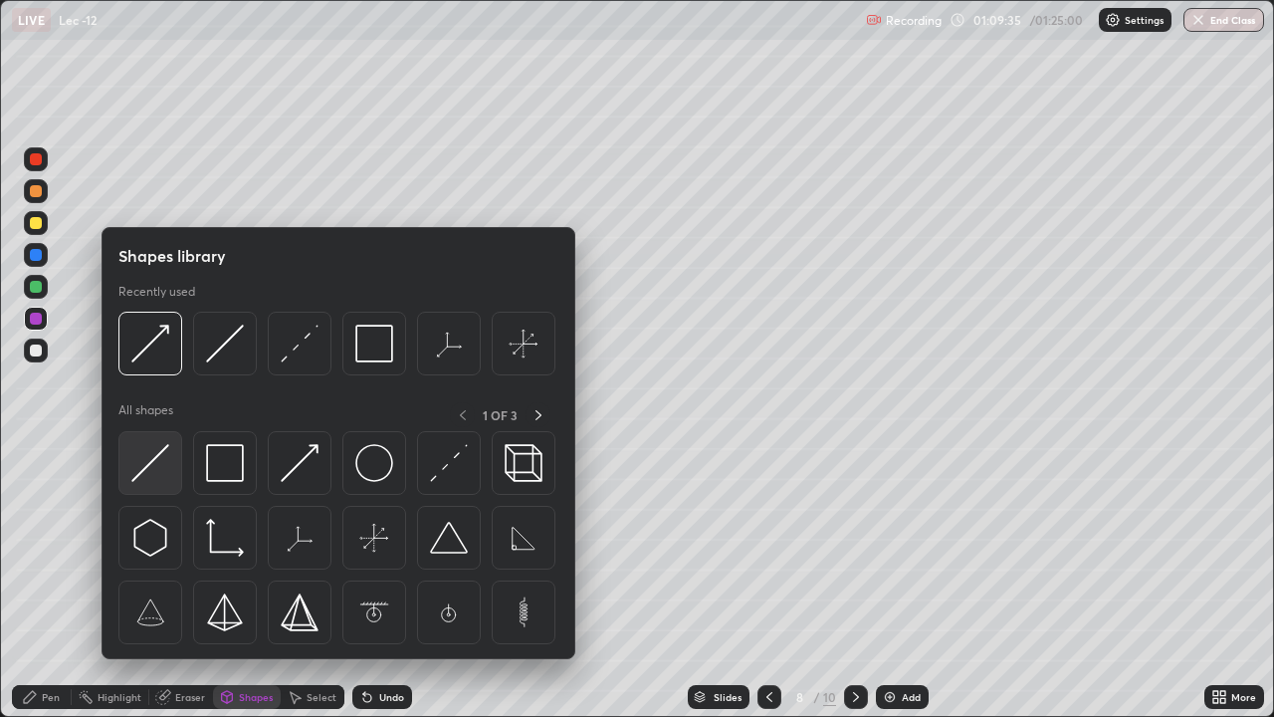
click at [164, 456] on img at bounding box center [150, 463] width 38 height 38
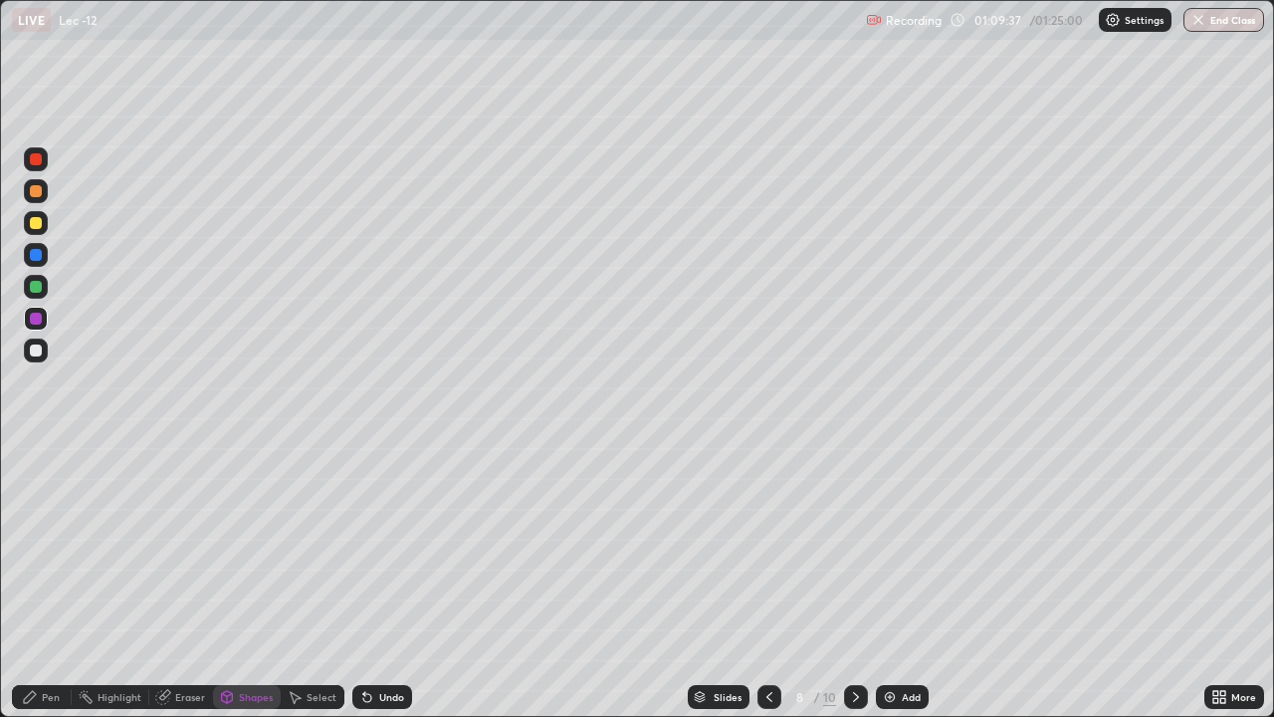
click at [34, 228] on div at bounding box center [36, 223] width 12 height 12
click at [39, 163] on div at bounding box center [36, 159] width 12 height 12
click at [51, 581] on div "Pen" at bounding box center [51, 697] width 18 height 10
click at [41, 286] on div at bounding box center [36, 287] width 12 height 12
click at [264, 581] on div "Shapes" at bounding box center [256, 697] width 34 height 10
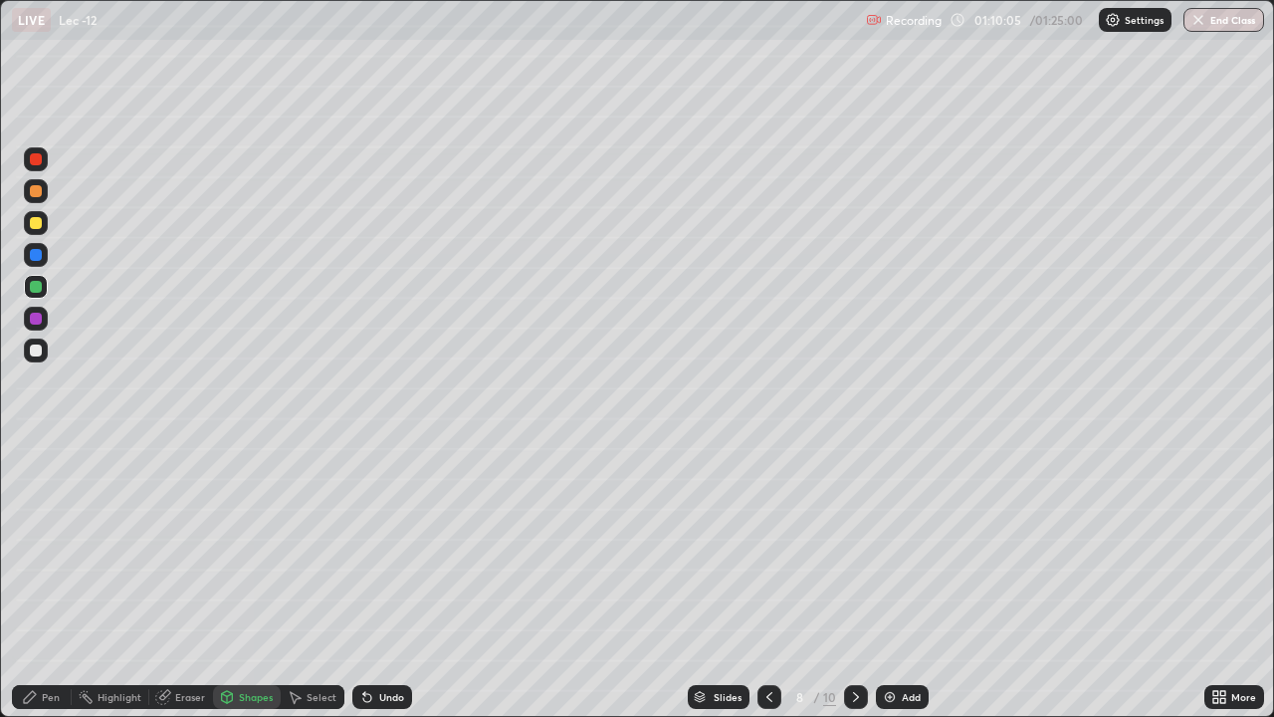
click at [380, 581] on div "Undo" at bounding box center [391, 697] width 25 height 10
click at [54, 581] on div "Pen" at bounding box center [51, 697] width 18 height 10
click at [235, 581] on div "Shapes" at bounding box center [247, 697] width 68 height 24
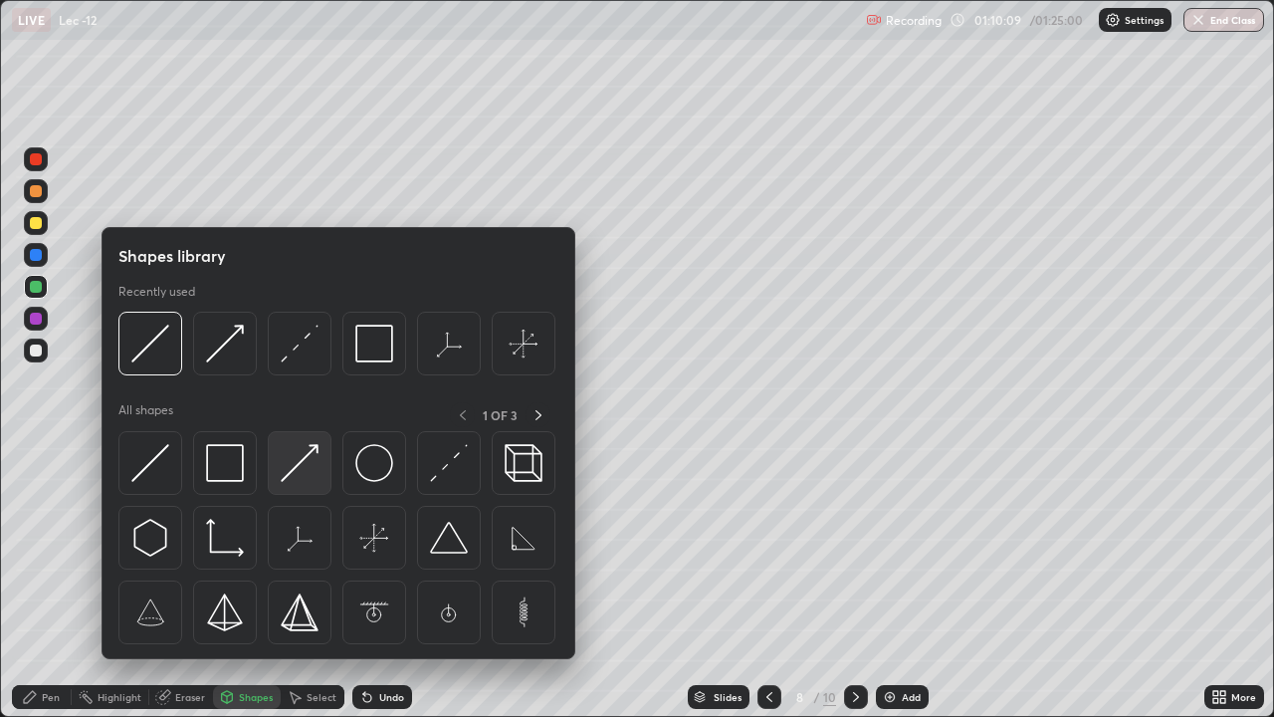
click at [294, 473] on img at bounding box center [300, 463] width 38 height 38
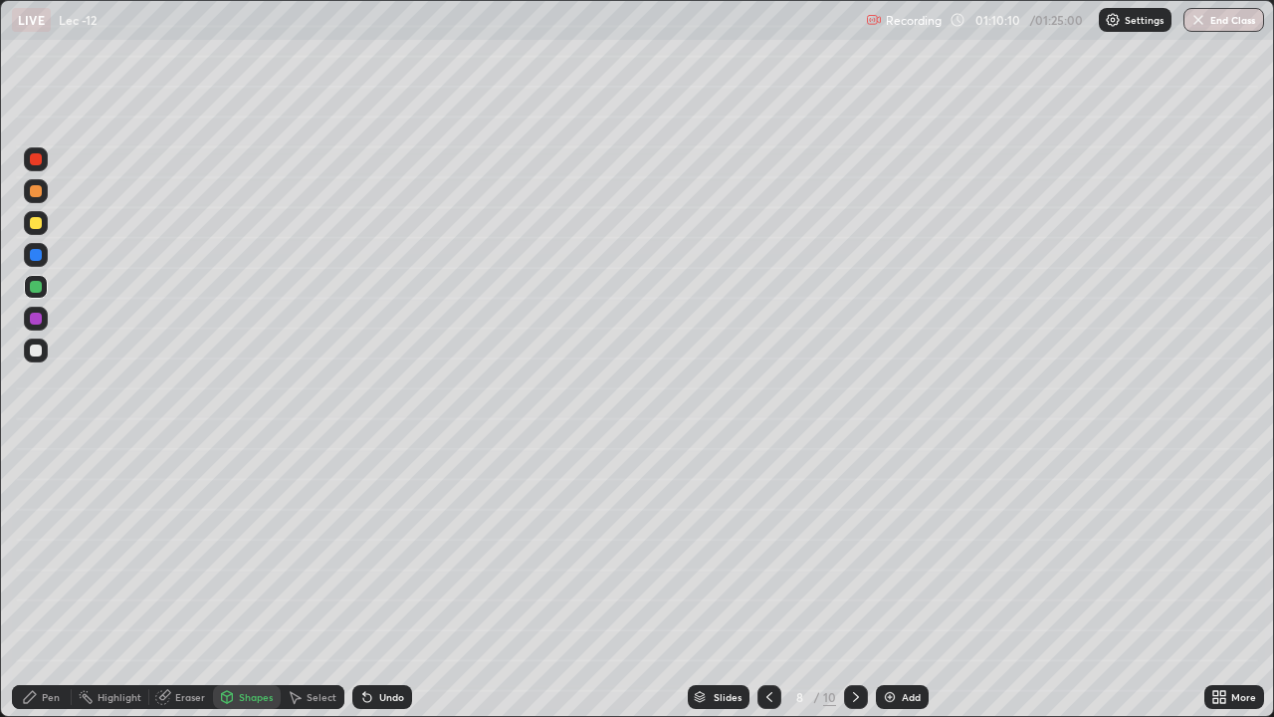
click at [52, 581] on div "Pen" at bounding box center [51, 697] width 18 height 10
click at [241, 581] on div "Shapes" at bounding box center [256, 697] width 34 height 10
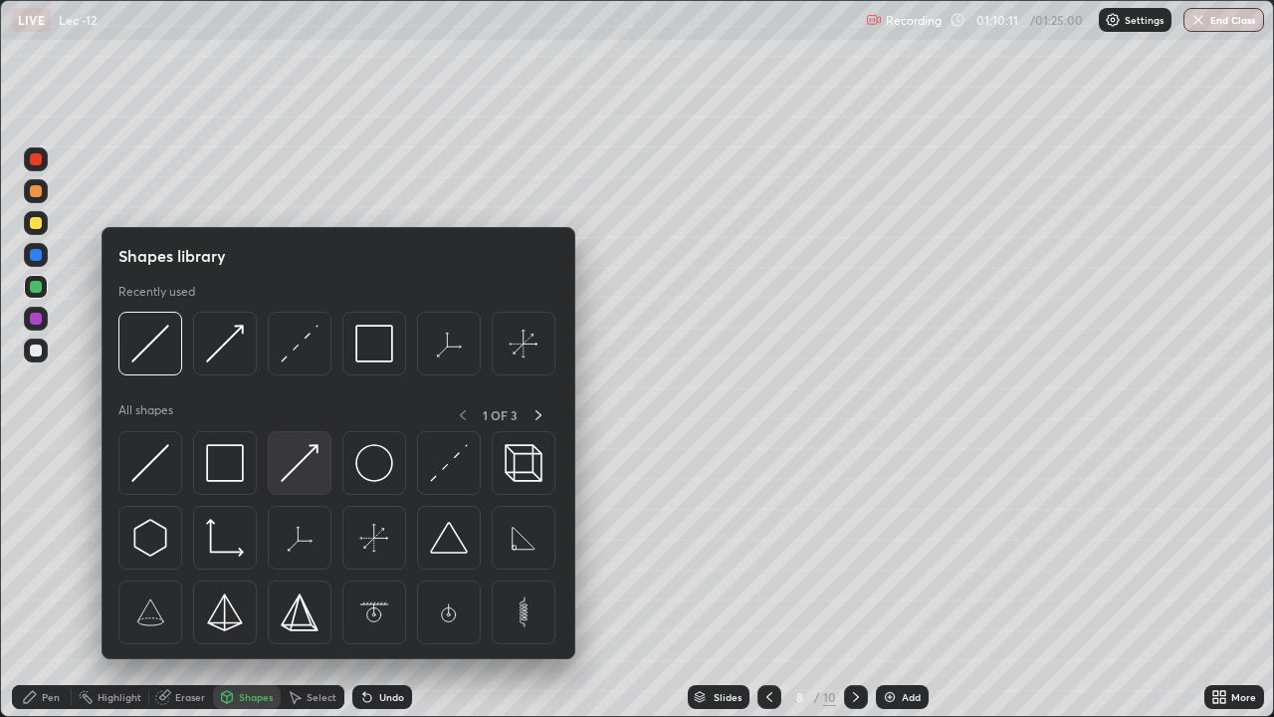
click at [299, 463] on img at bounding box center [300, 463] width 38 height 38
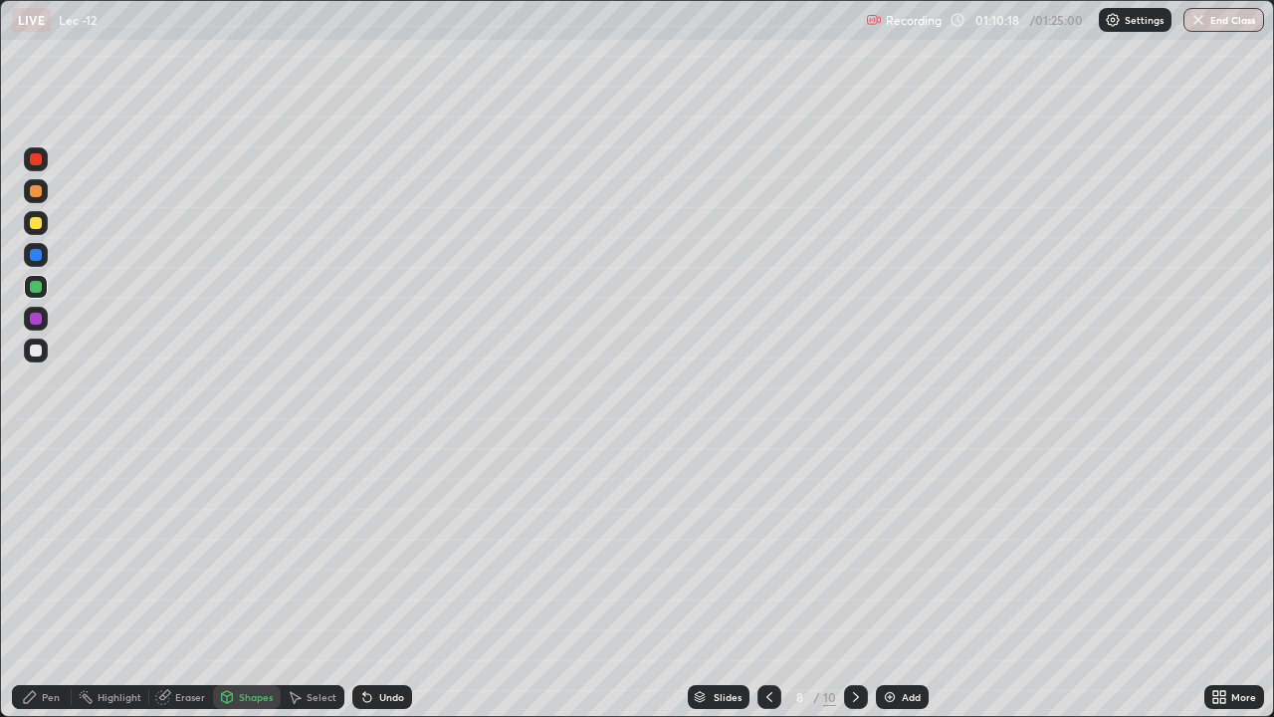
click at [55, 581] on div "Pen" at bounding box center [51, 697] width 18 height 10
click at [35, 289] on div at bounding box center [36, 287] width 12 height 12
click at [35, 286] on div at bounding box center [36, 287] width 12 height 12
click at [34, 349] on div at bounding box center [36, 350] width 12 height 12
click at [247, 581] on div "Shapes" at bounding box center [256, 697] width 34 height 10
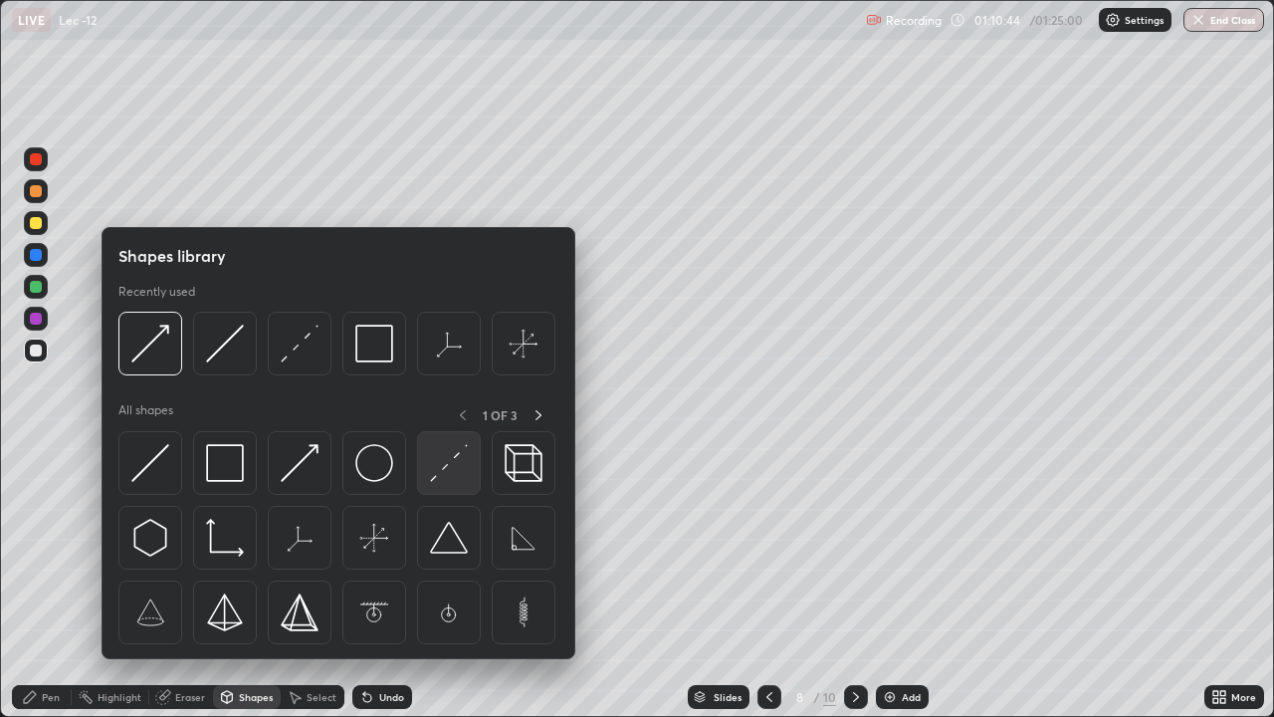
click at [435, 478] on img at bounding box center [449, 463] width 38 height 38
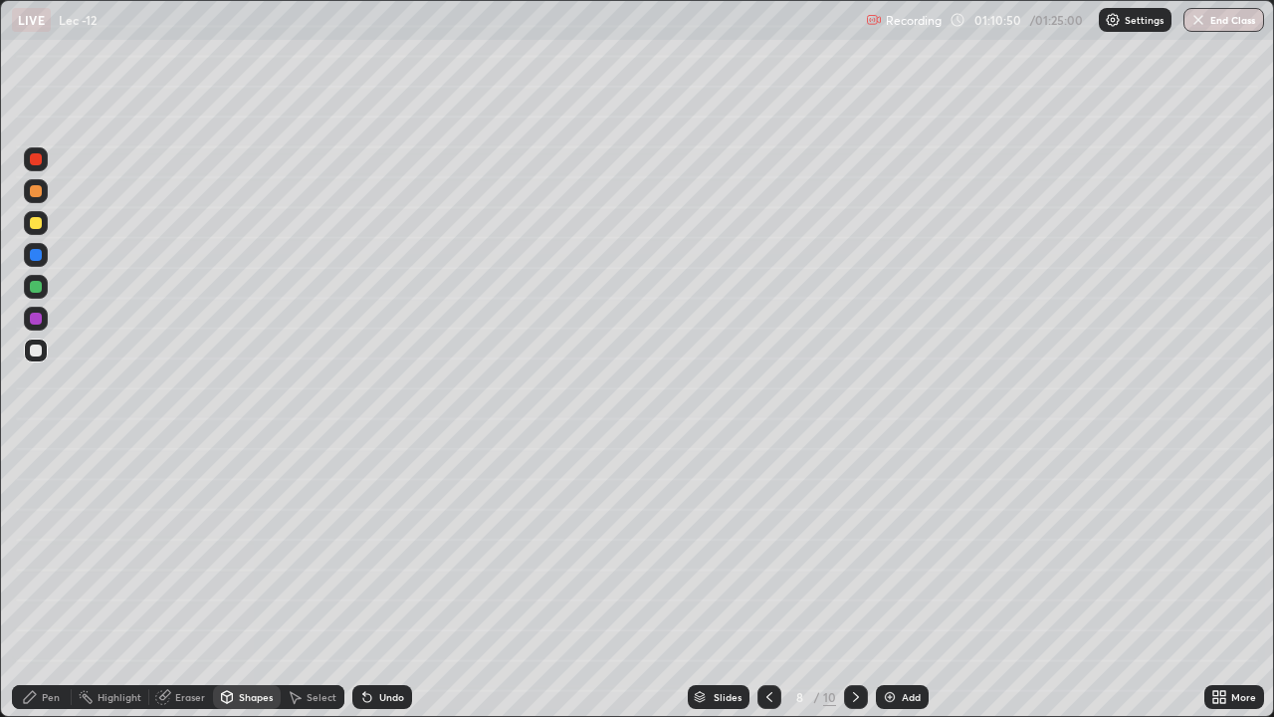
click at [48, 581] on div "Pen" at bounding box center [51, 697] width 18 height 10
click at [37, 581] on icon at bounding box center [30, 697] width 16 height 16
click at [33, 484] on div at bounding box center [36, 486] width 8 height 8
click at [36, 454] on div at bounding box center [36, 454] width 4 height 4
click at [380, 581] on div "Undo" at bounding box center [391, 697] width 25 height 10
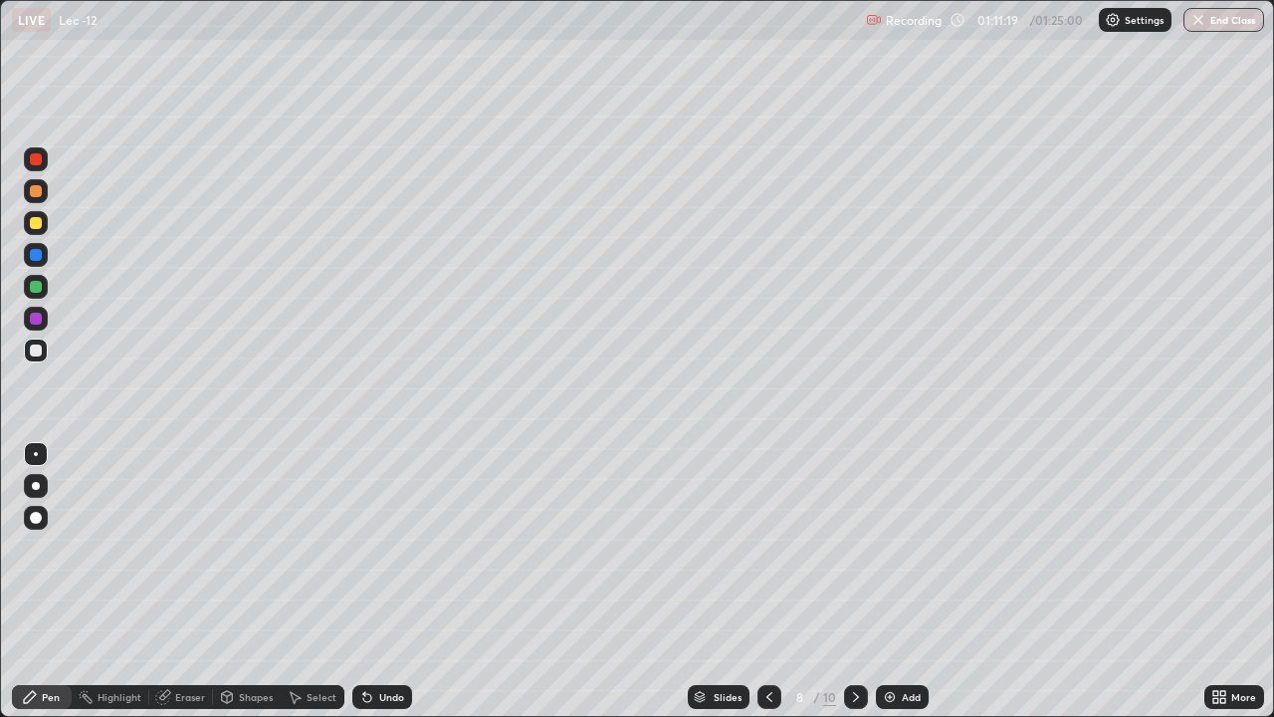
click at [255, 581] on div "Shapes" at bounding box center [256, 697] width 34 height 10
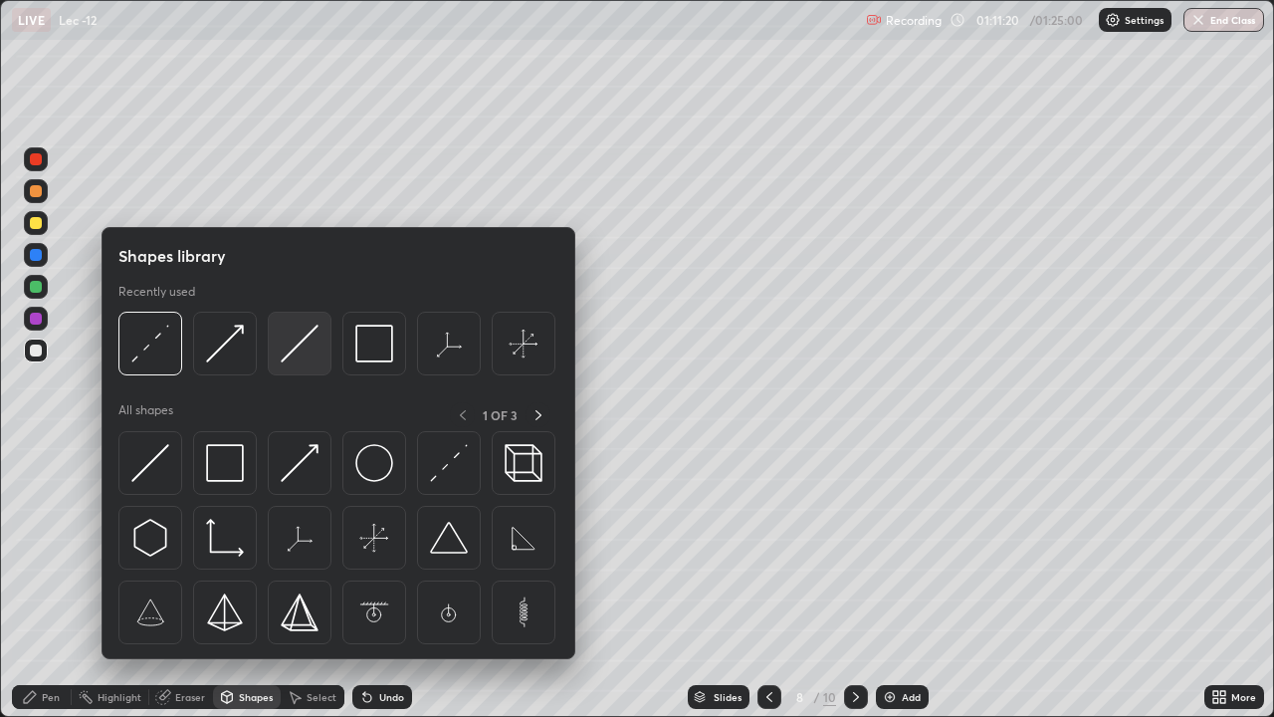
click at [306, 352] on img at bounding box center [300, 344] width 38 height 38
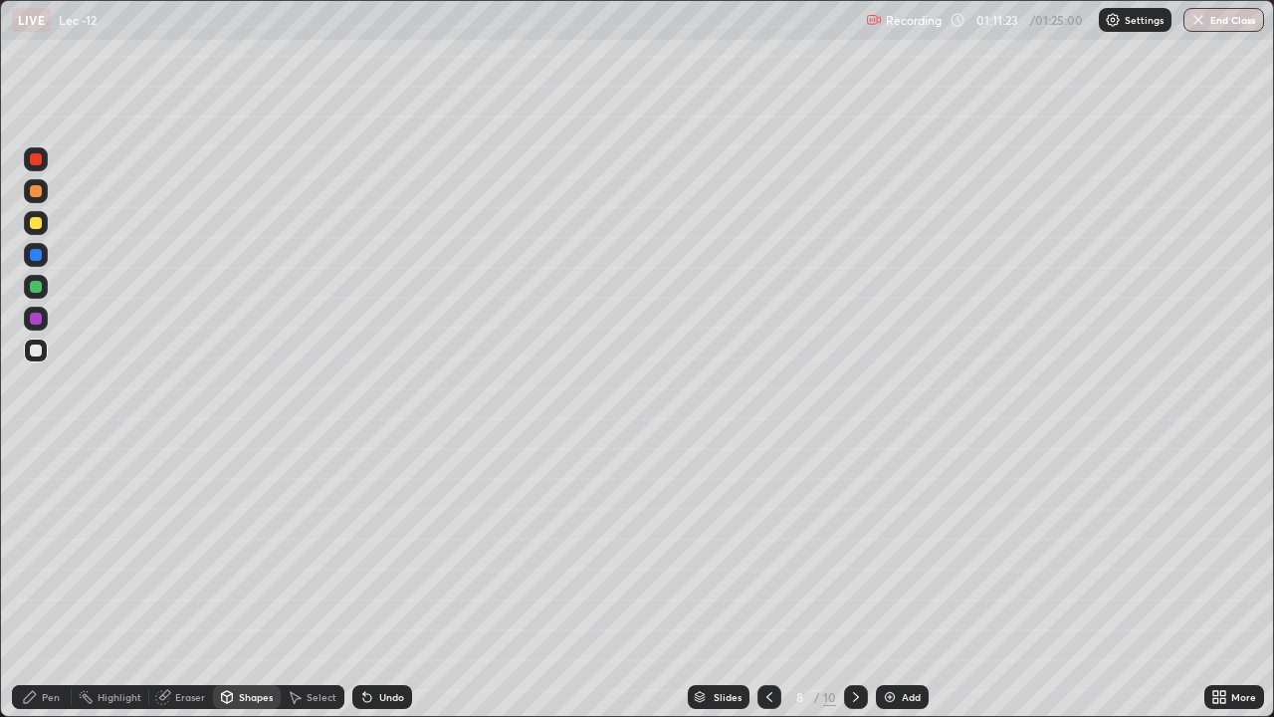
click at [56, 581] on div "Pen" at bounding box center [51, 697] width 18 height 10
click at [243, 581] on div "Shapes" at bounding box center [256, 697] width 34 height 10
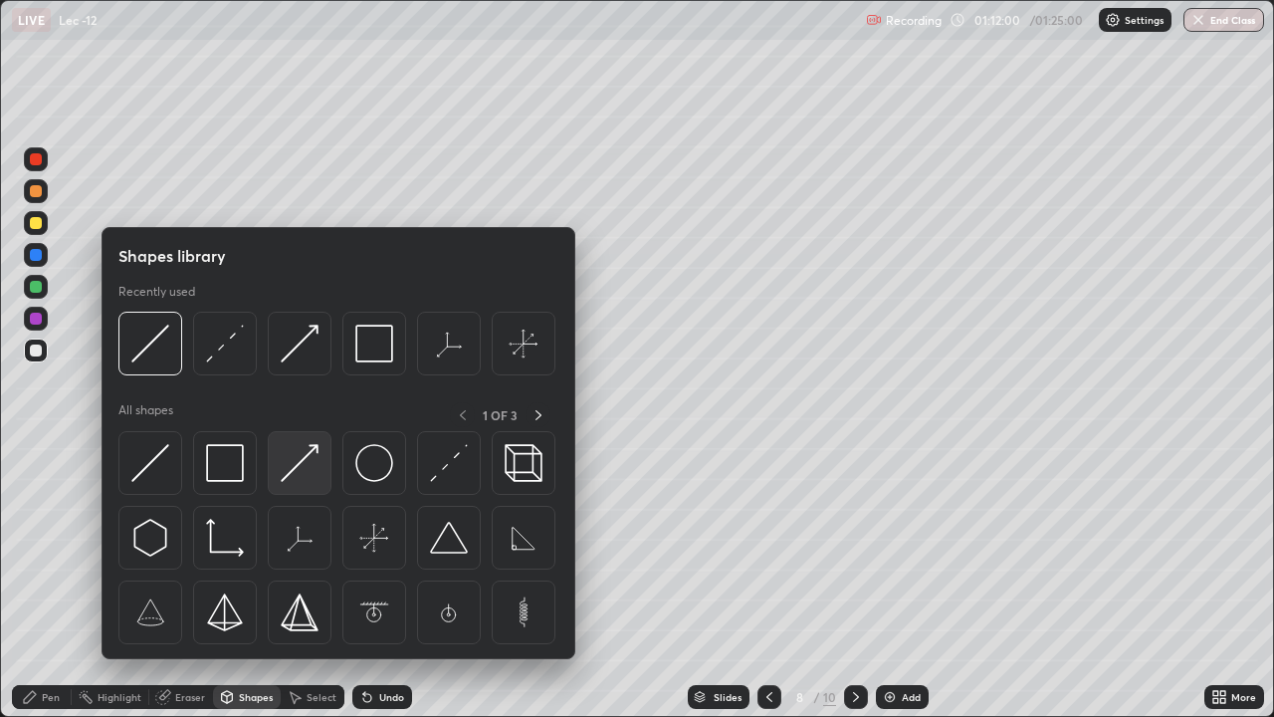
click at [301, 461] on img at bounding box center [300, 463] width 38 height 38
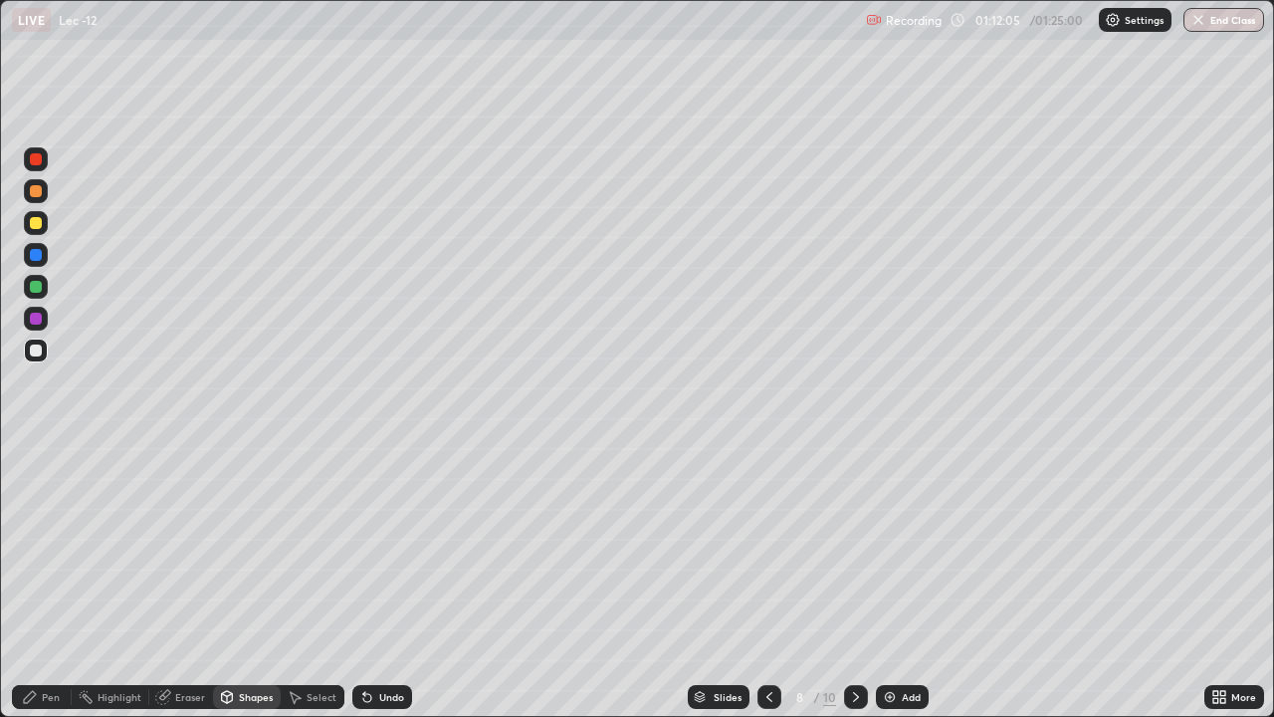
click at [56, 581] on div "Pen" at bounding box center [51, 697] width 18 height 10
click at [47, 581] on div "Pen" at bounding box center [51, 697] width 18 height 10
click at [186, 581] on div "Eraser" at bounding box center [190, 697] width 30 height 10
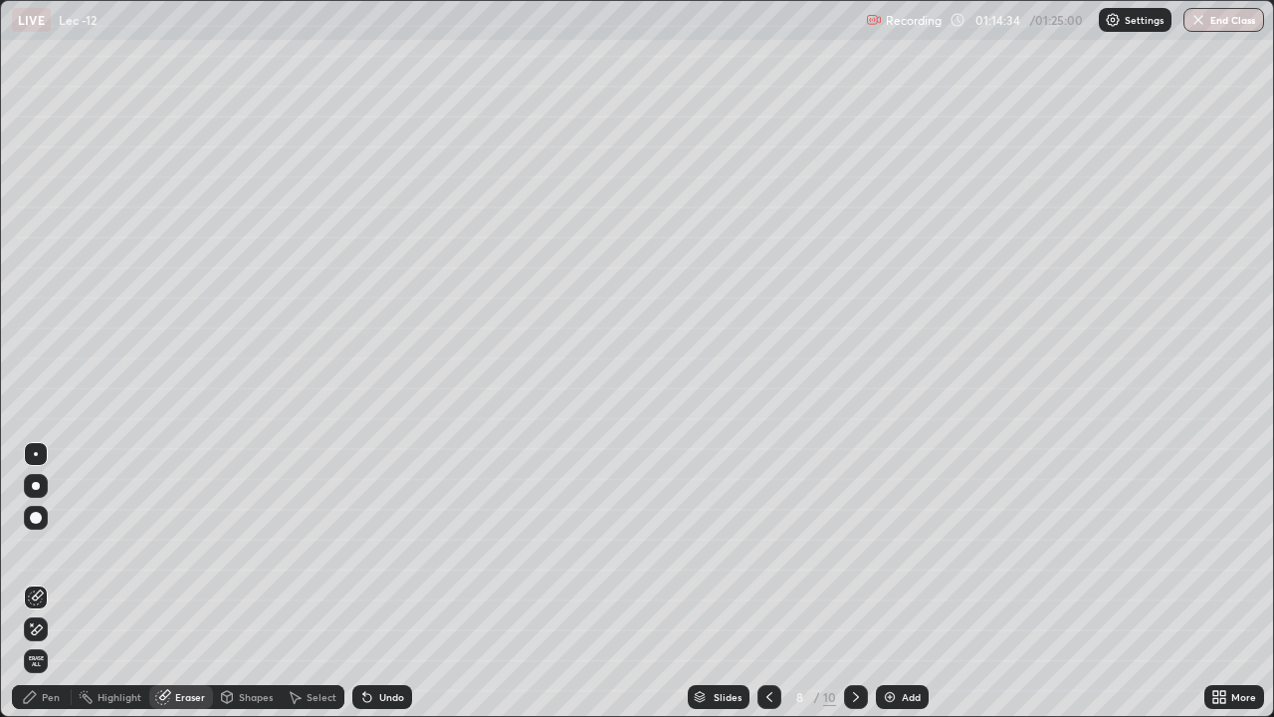
click at [56, 581] on div "Pen" at bounding box center [51, 697] width 18 height 10
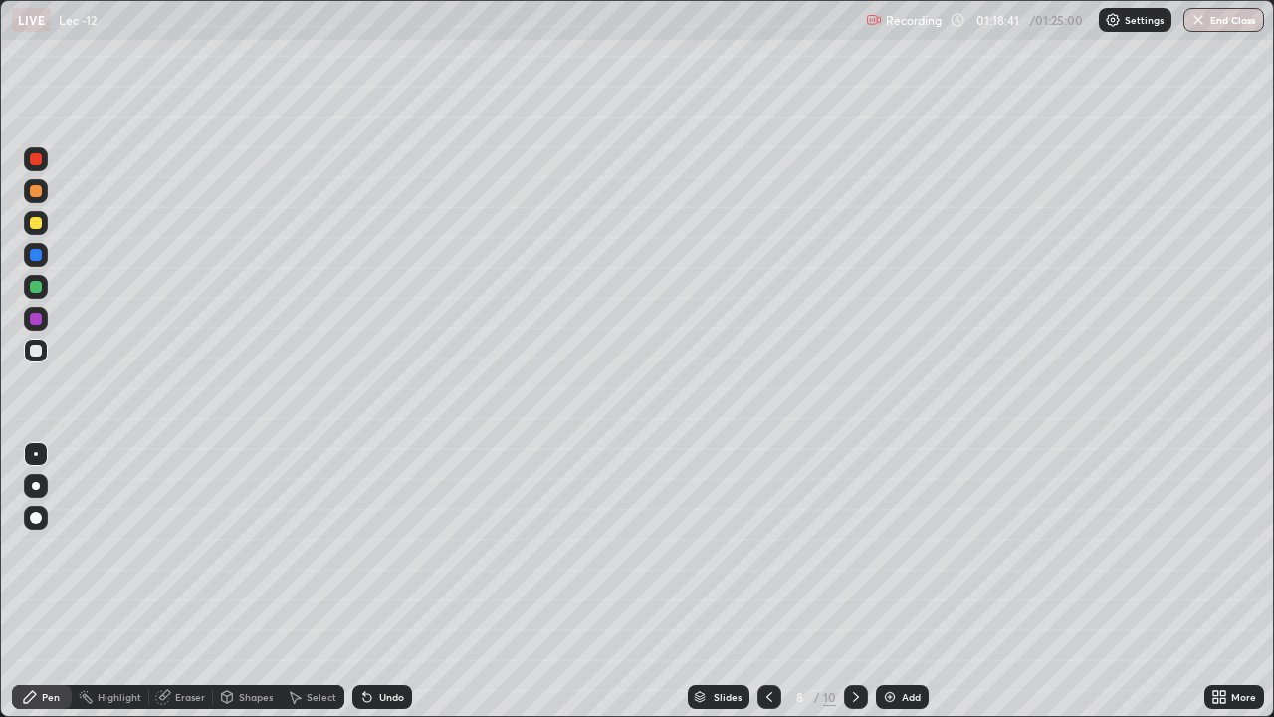
click at [1242, 21] on button "End Class" at bounding box center [1224, 20] width 81 height 24
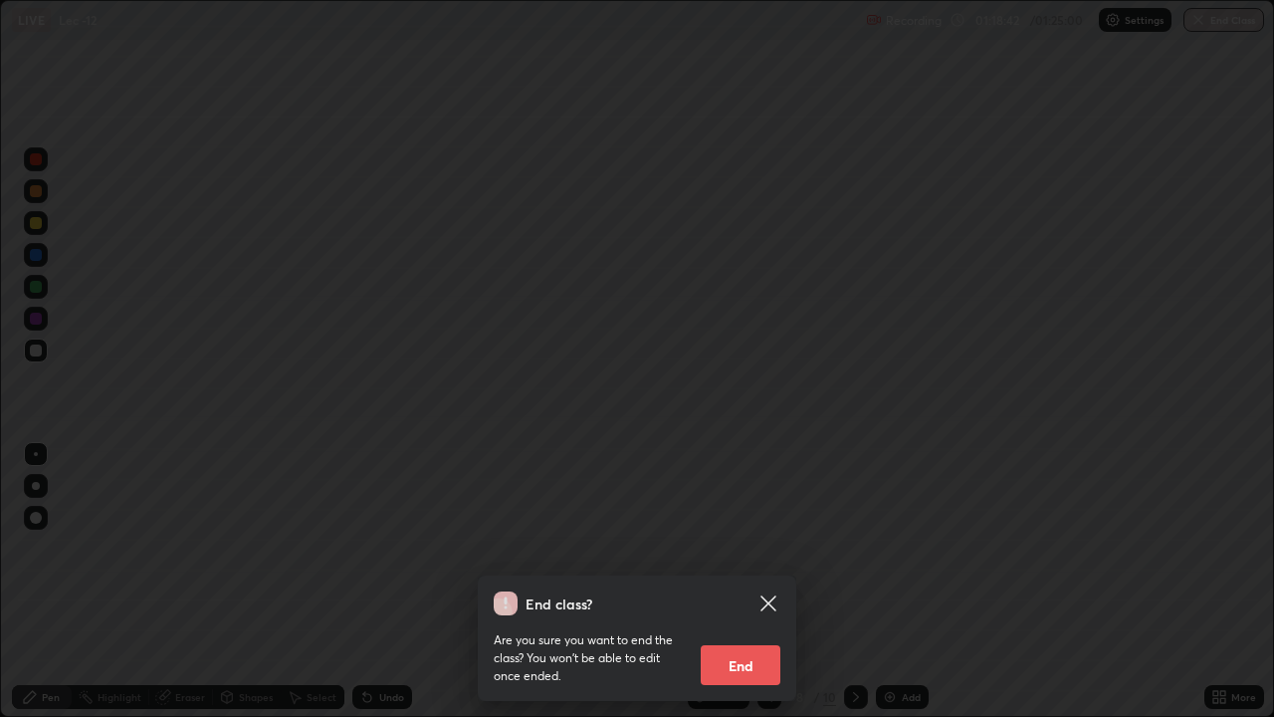
click at [769, 581] on button "End" at bounding box center [741, 665] width 80 height 40
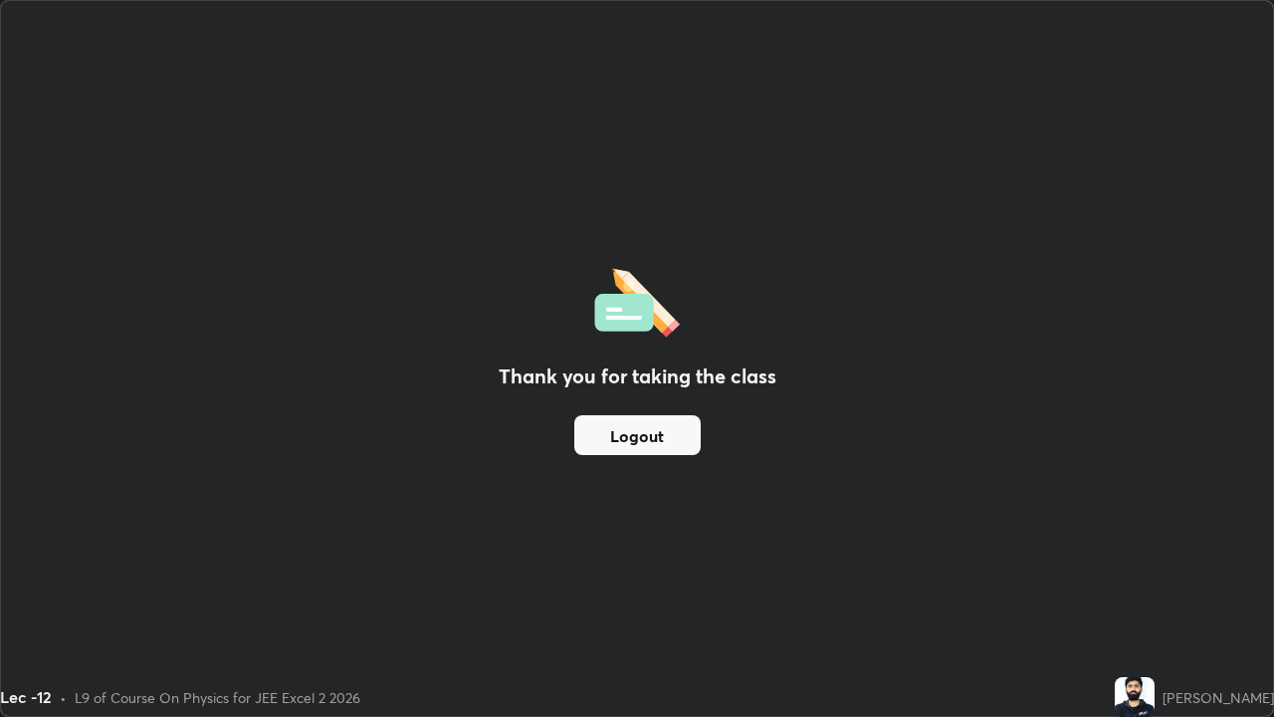
click at [667, 444] on button "Logout" at bounding box center [637, 435] width 126 height 40
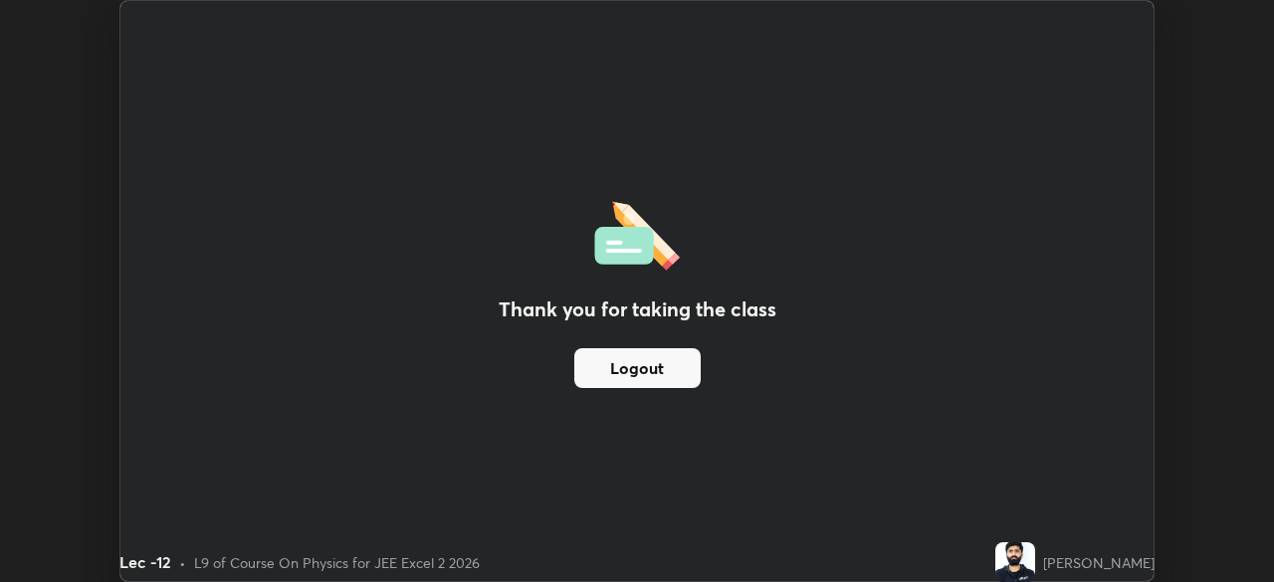
scroll to position [98973, 98281]
